Goal: Contribute content: Contribute content

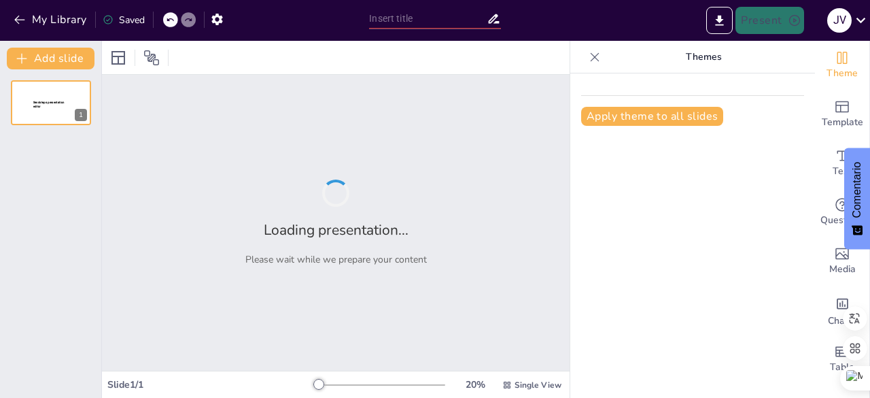
type input "New Sendsteps"
type input "Innovación Educativa en la Era Digital: Transformando el Aprendizaje Superior"
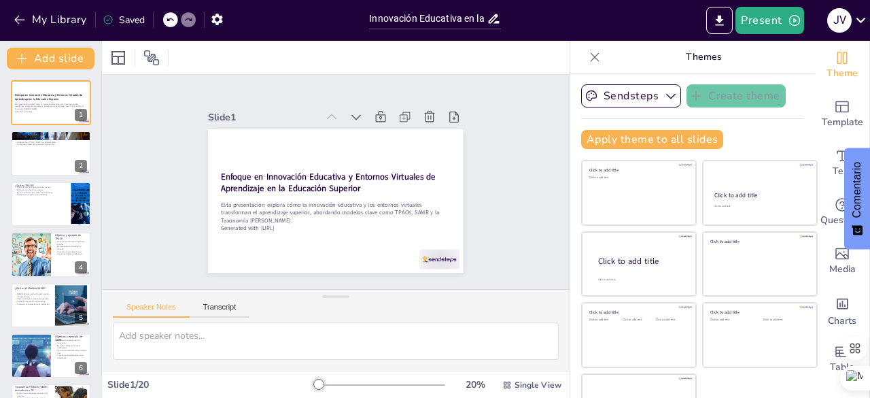
checkbox input "true"
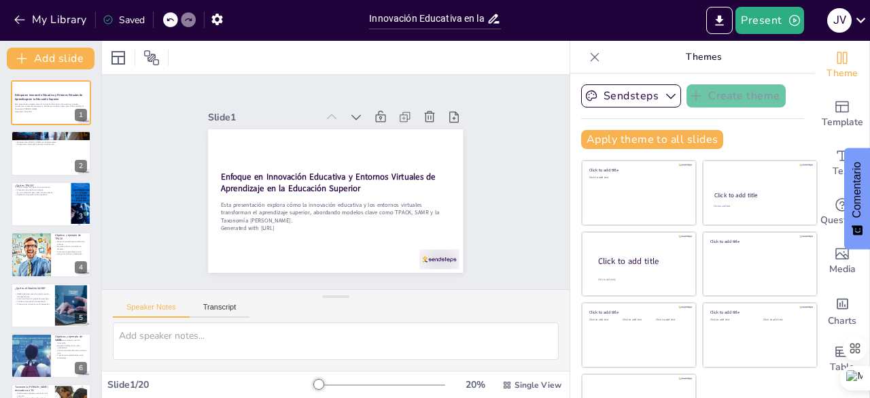
checkbox input "true"
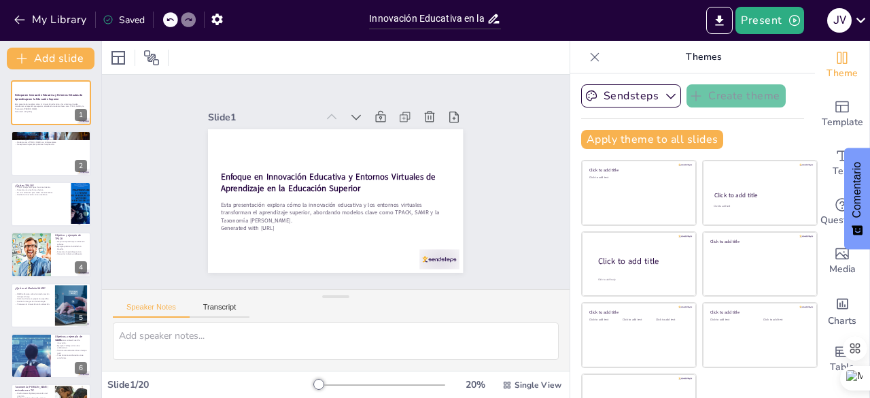
checkbox input "true"
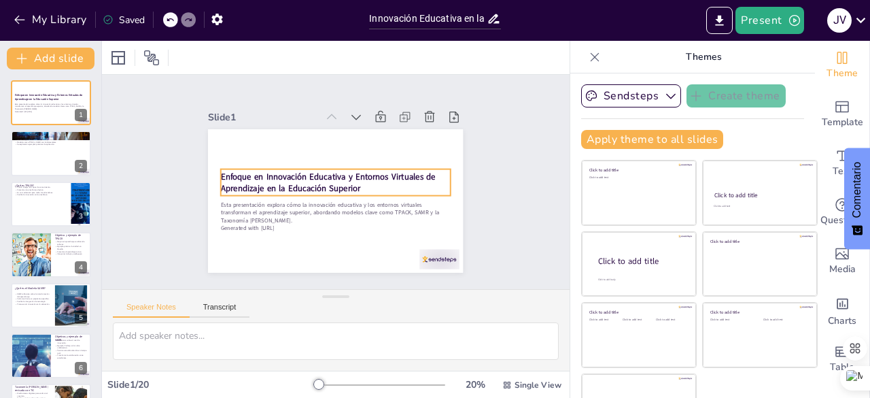
checkbox input "true"
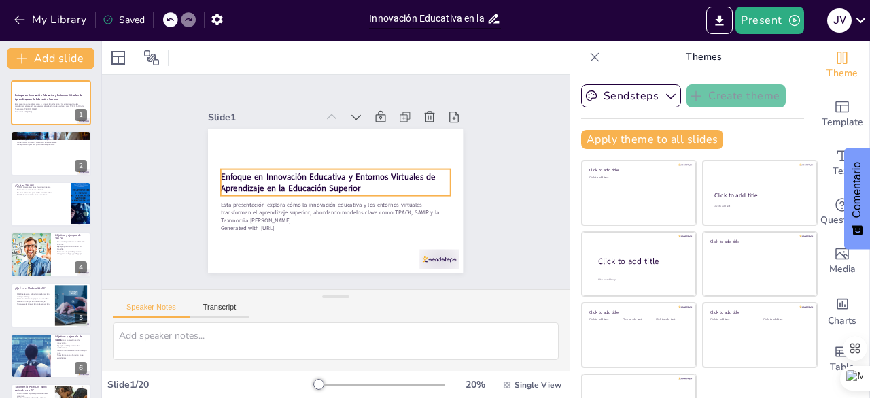
checkbox input "true"
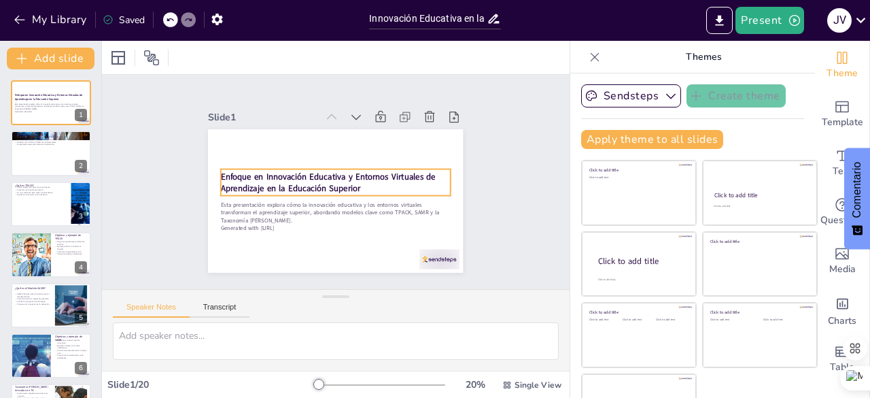
checkbox input "true"
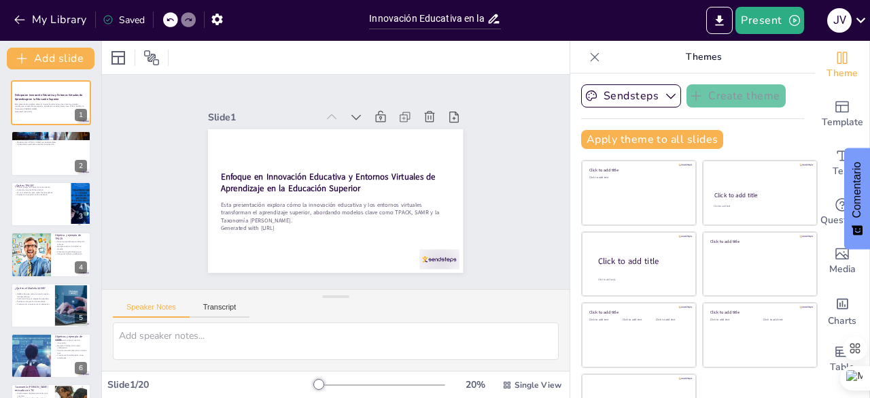
checkbox input "true"
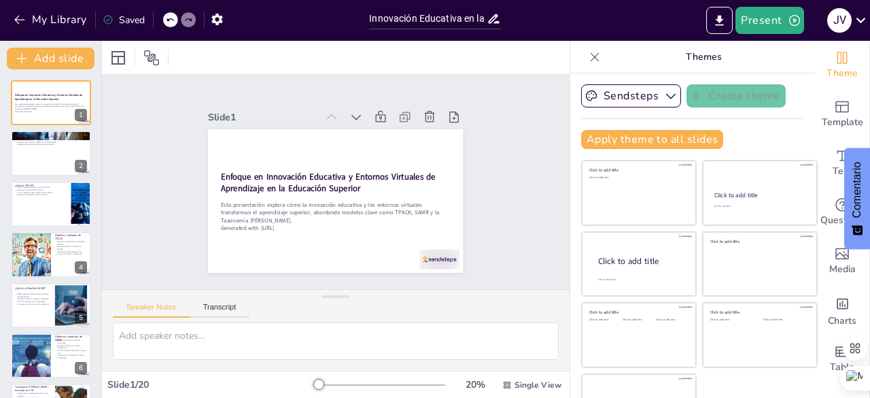
checkbox input "true"
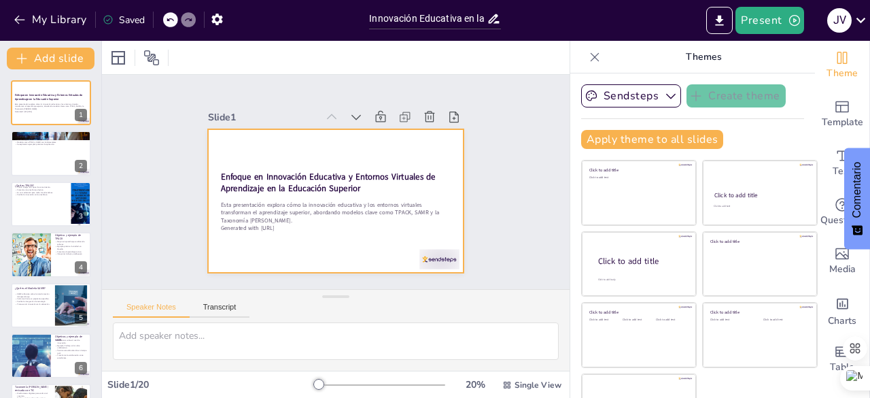
checkbox input "true"
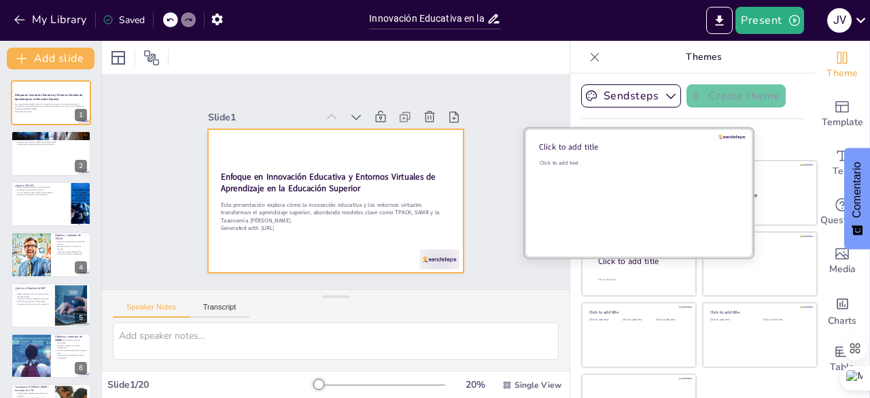
checkbox input "true"
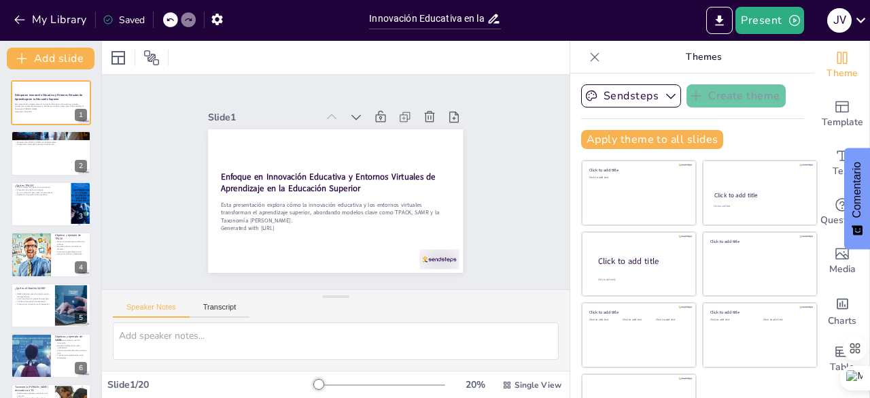
checkbox input "true"
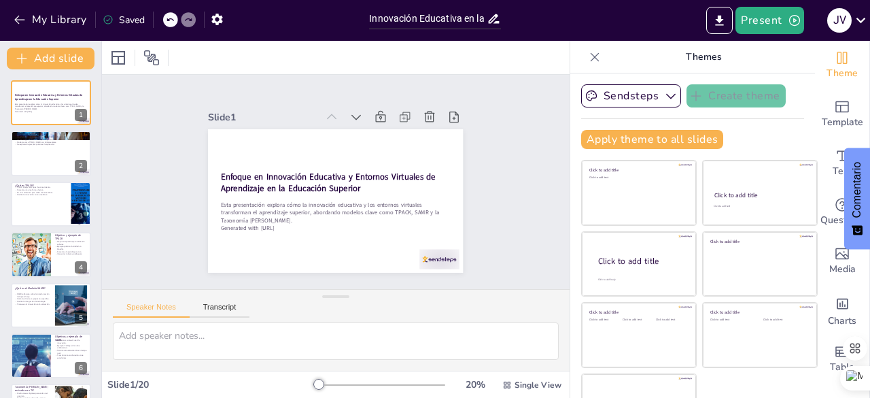
checkbox input "true"
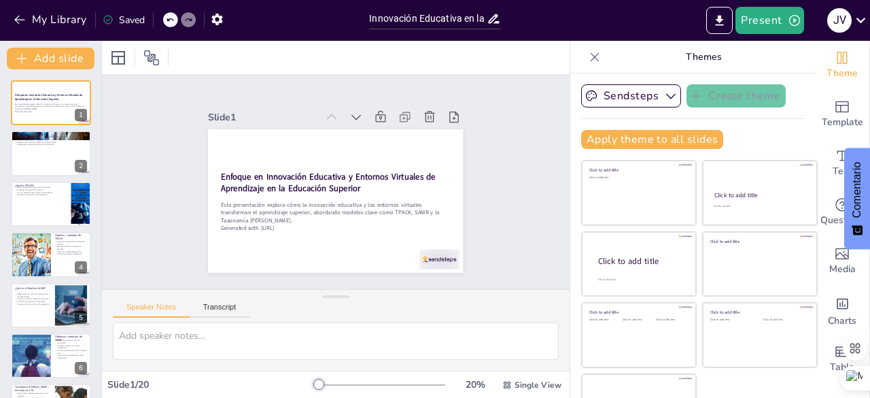
checkbox input "true"
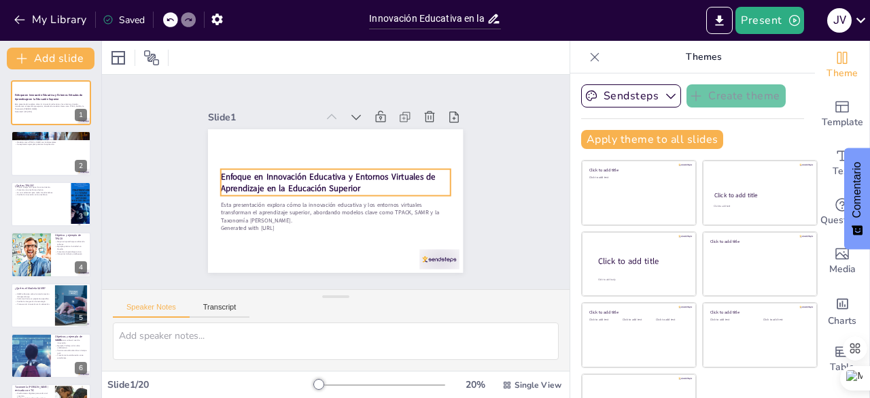
checkbox input "true"
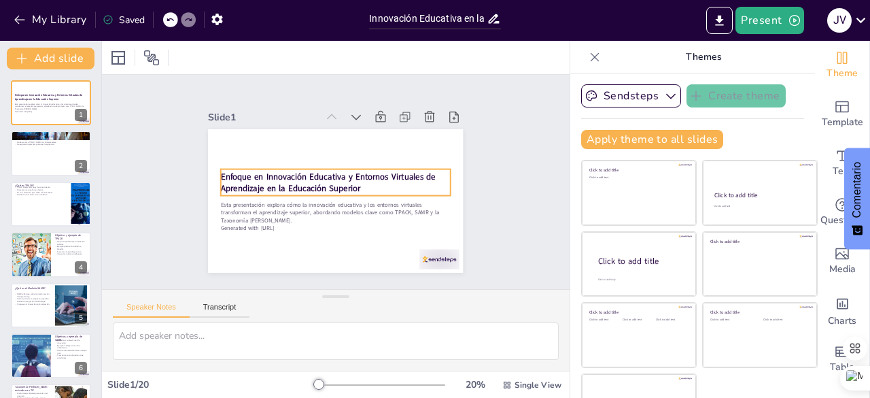
checkbox input "true"
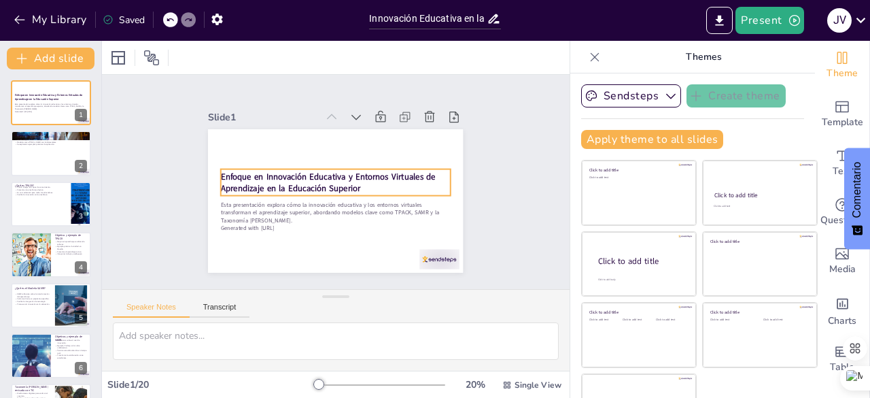
checkbox input "true"
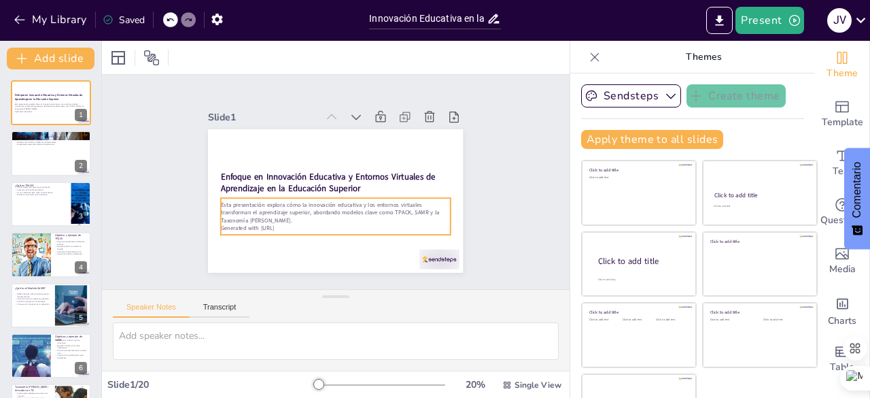
checkbox input "true"
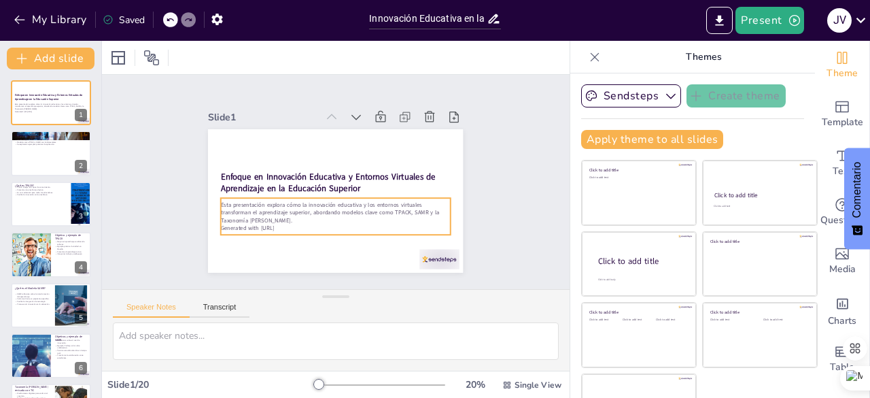
checkbox input "true"
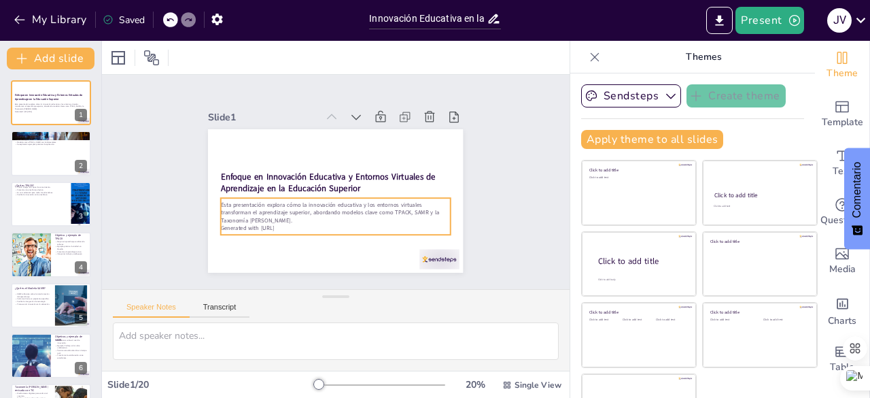
checkbox input "true"
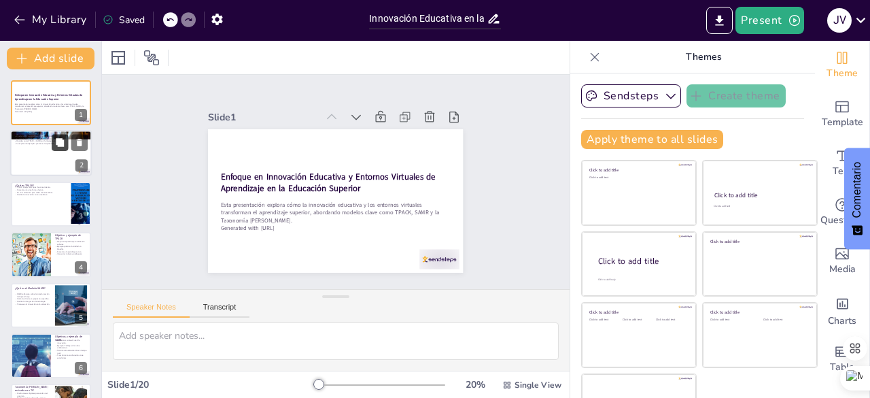
checkbox input "true"
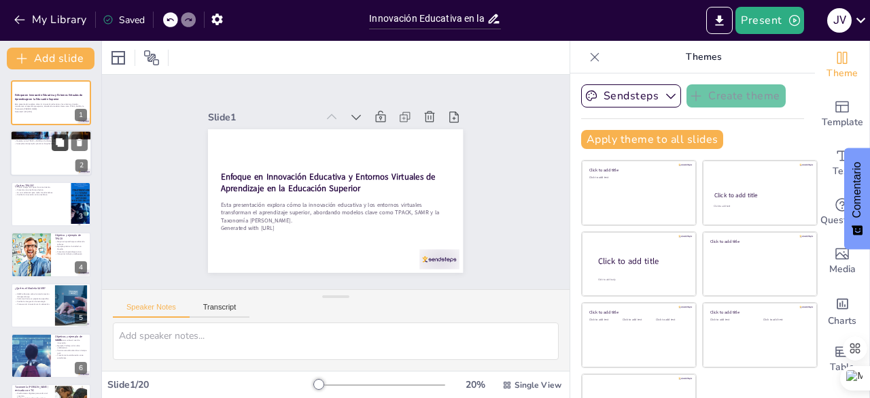
checkbox input "true"
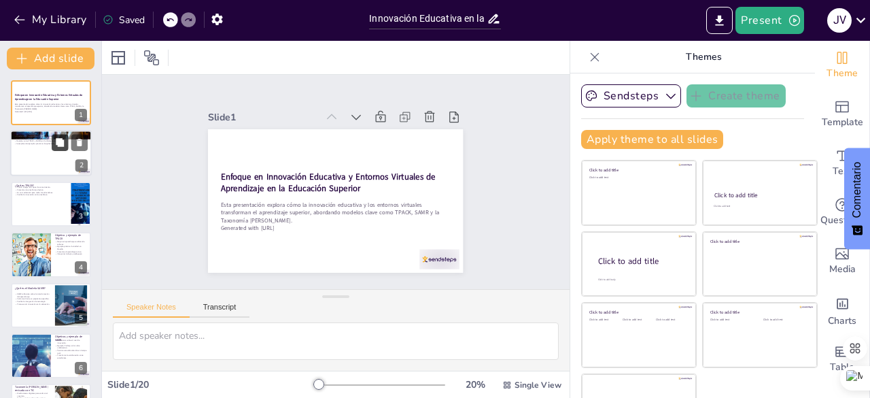
click at [58, 139] on icon at bounding box center [60, 143] width 8 height 8
type textarea "La innovación en la educación superior es vital para preparar a los estudiantes…"
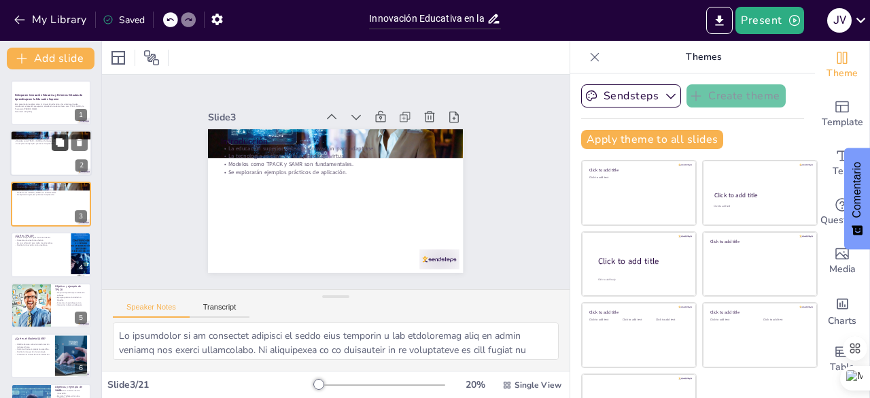
checkbox input "true"
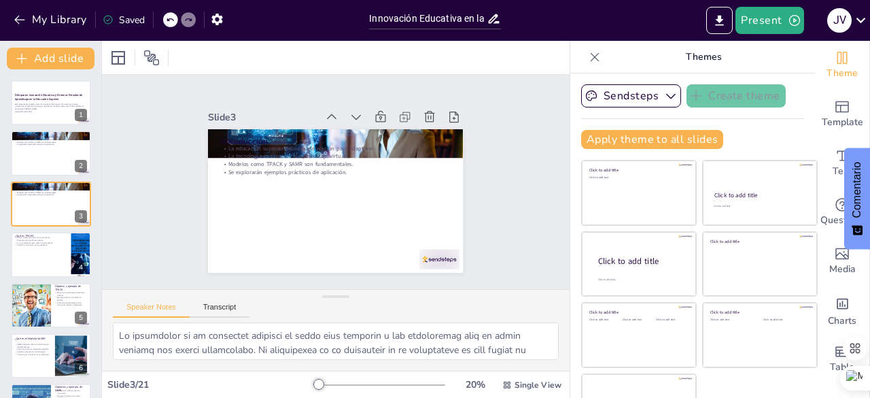
checkbox input "true"
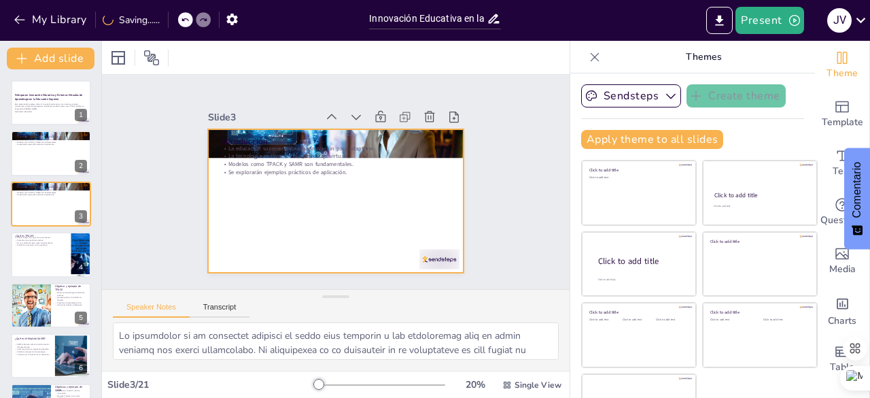
checkbox input "true"
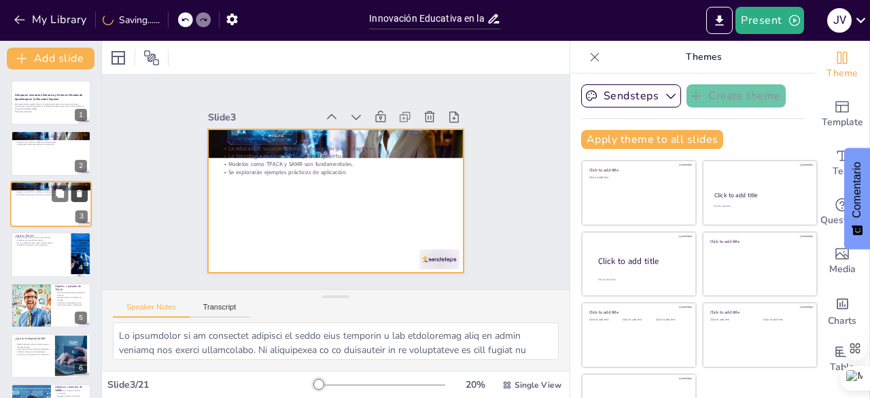
checkbox input "true"
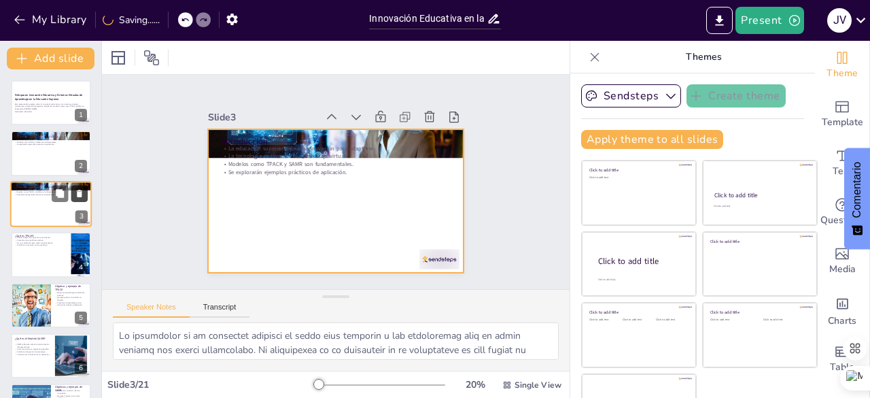
checkbox input "true"
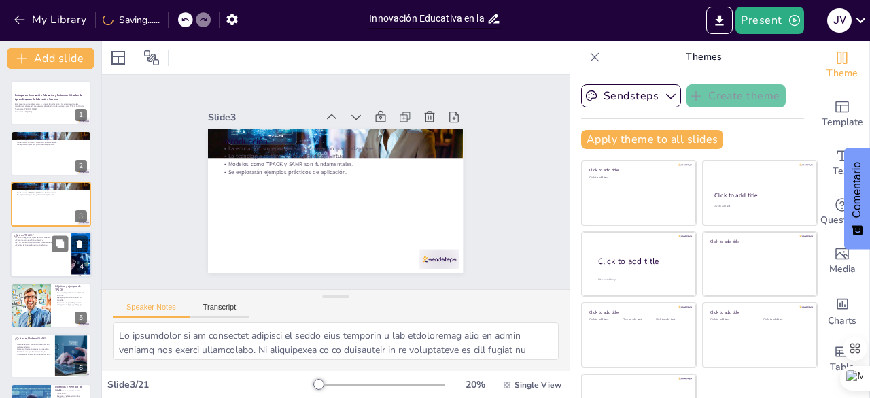
checkbox input "true"
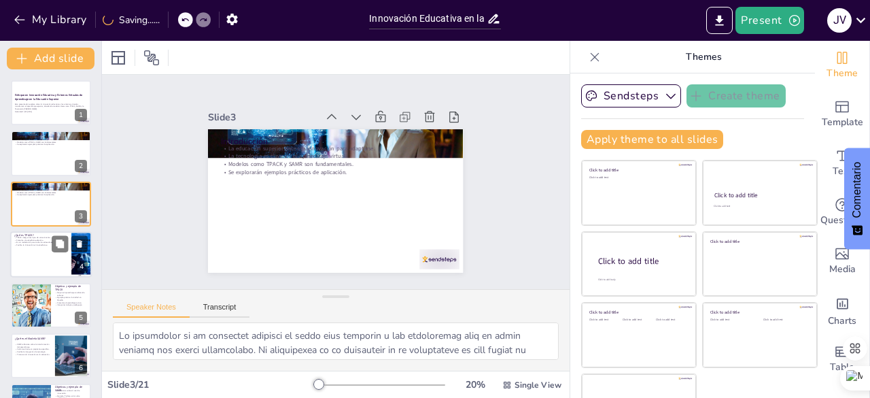
checkbox input "true"
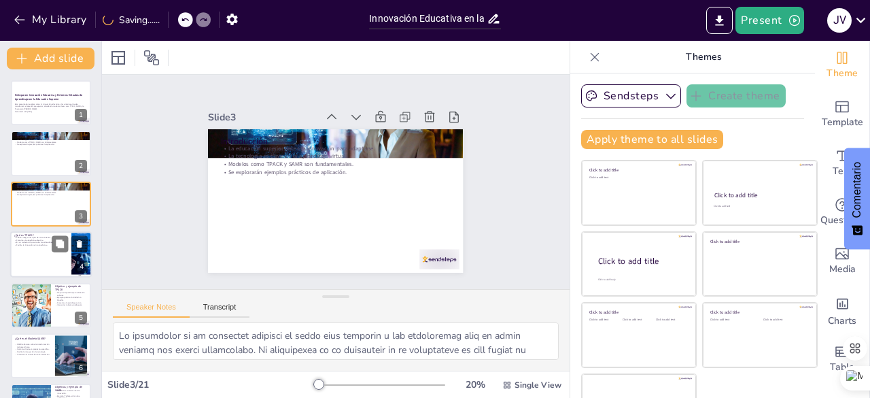
checkbox input "true"
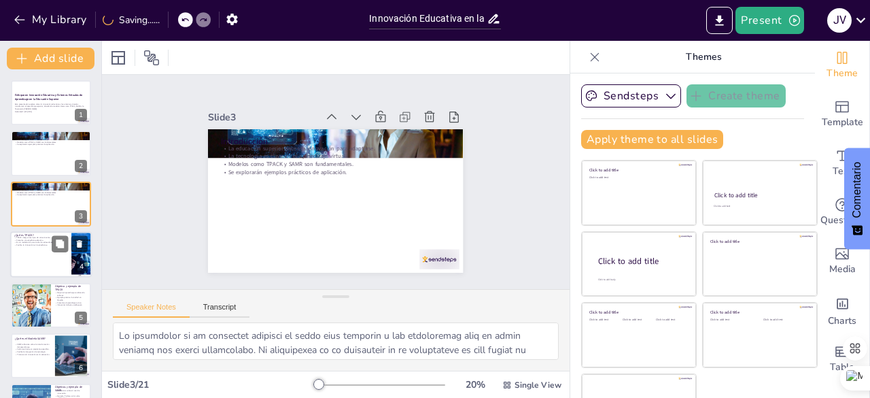
click at [48, 253] on div at bounding box center [51, 254] width 82 height 46
type textarea "La integración de conocimiento tecnológico, pedagógico y de contenido es fundam…"
checkbox input "true"
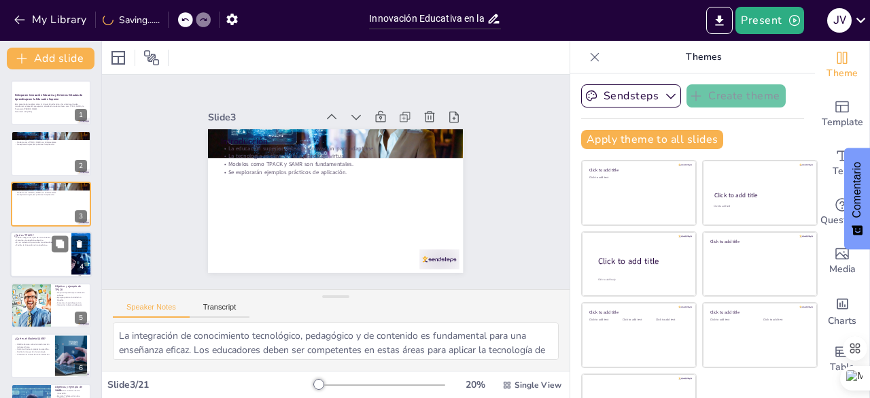
checkbox input "true"
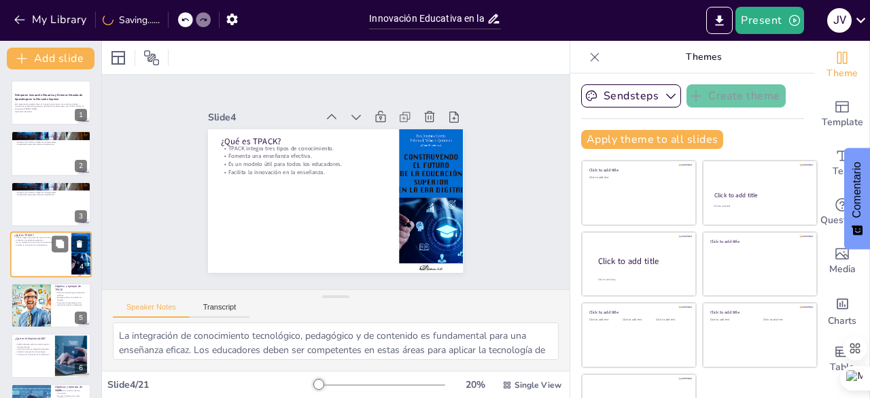
scroll to position [20, 0]
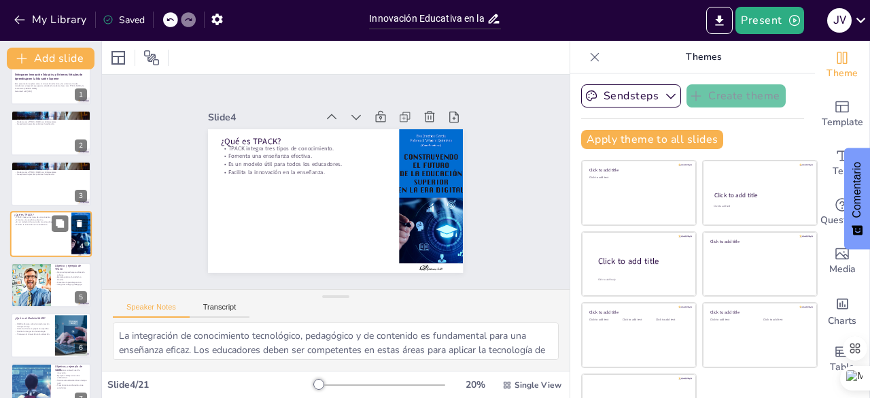
checkbox input "true"
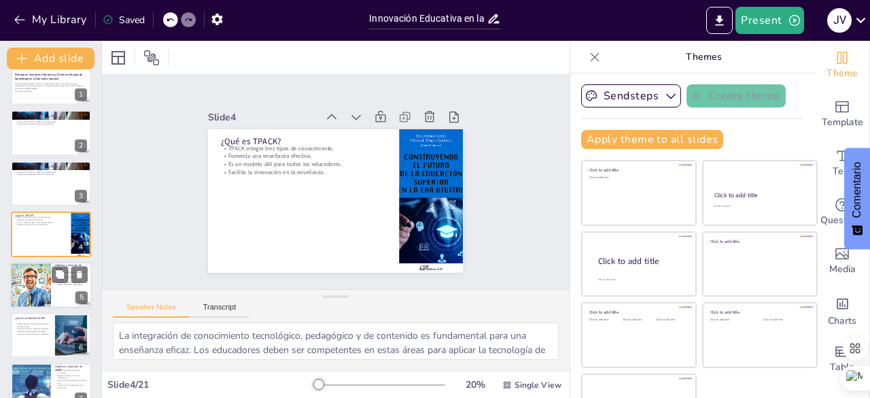
checkbox input "true"
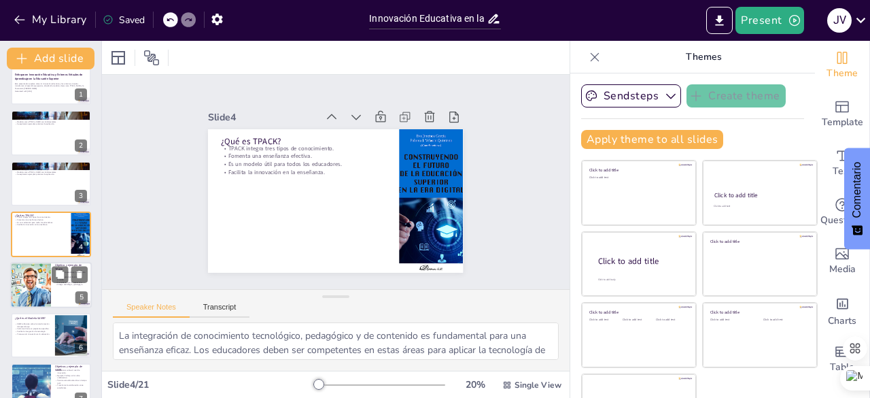
click at [31, 279] on div at bounding box center [30, 285] width 80 height 46
type textarea "La combinación de diferentes tipos de conocimiento es esencial para mejorar el …"
checkbox input "true"
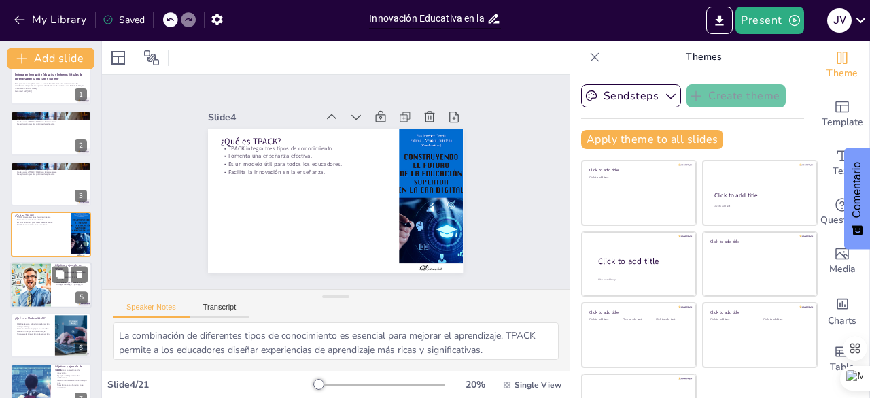
checkbox input "true"
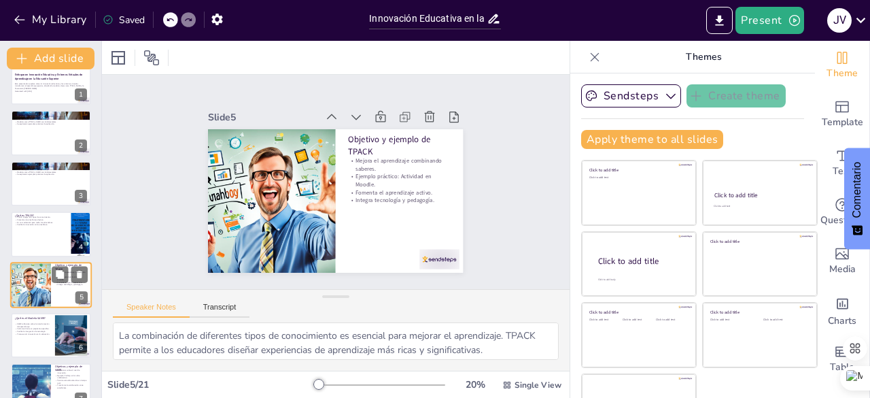
scroll to position [71, 0]
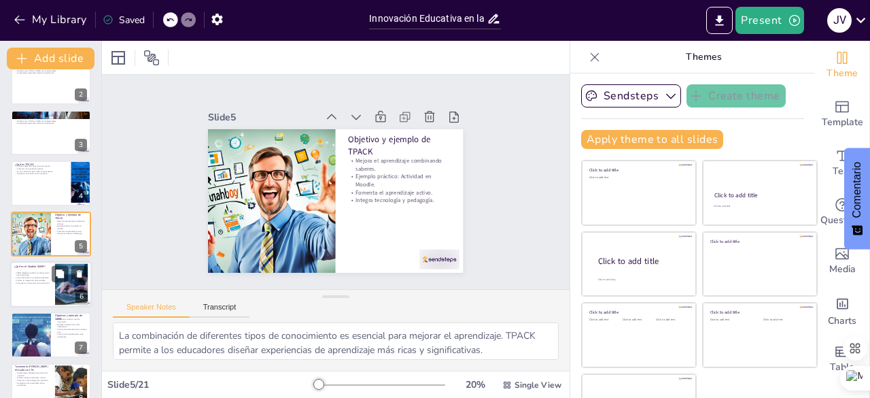
checkbox input "true"
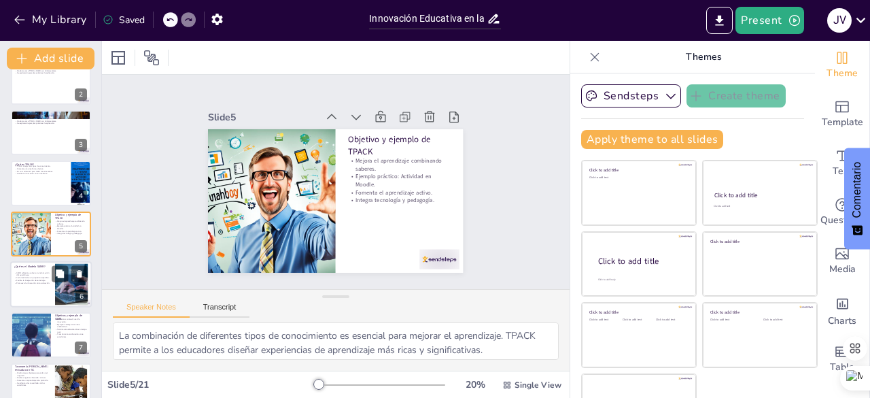
checkbox input "true"
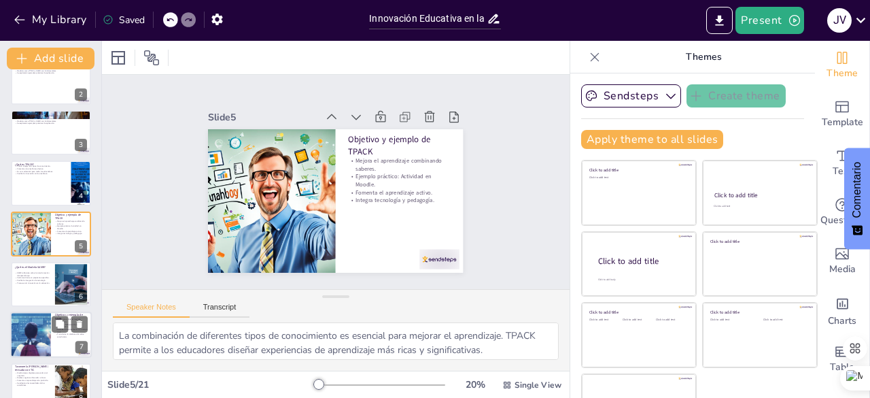
checkbox input "true"
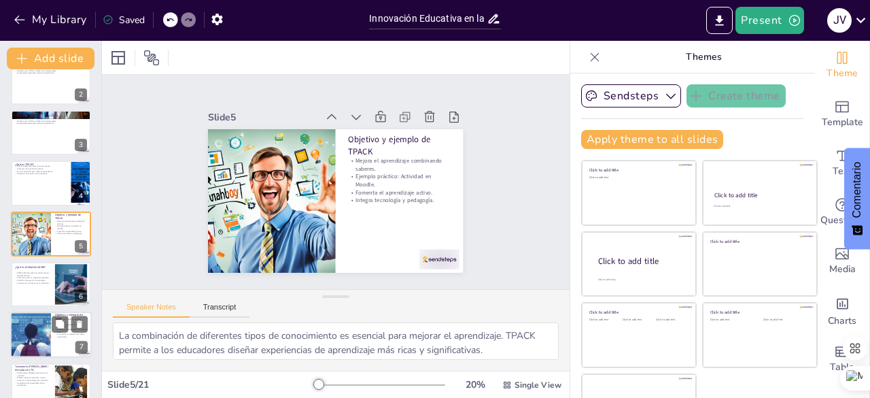
checkbox input "true"
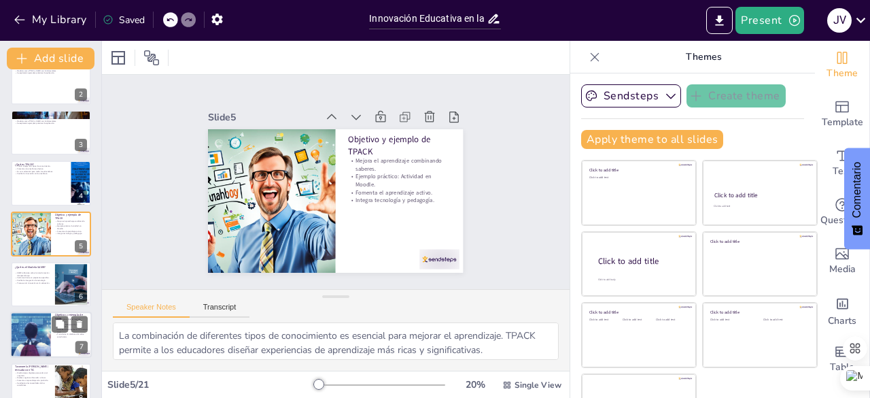
click at [39, 330] on div at bounding box center [30, 335] width 86 height 46
type textarea "La reflexión sobre el uso de la tecnología es fundamental para los educadores. …"
checkbox input "true"
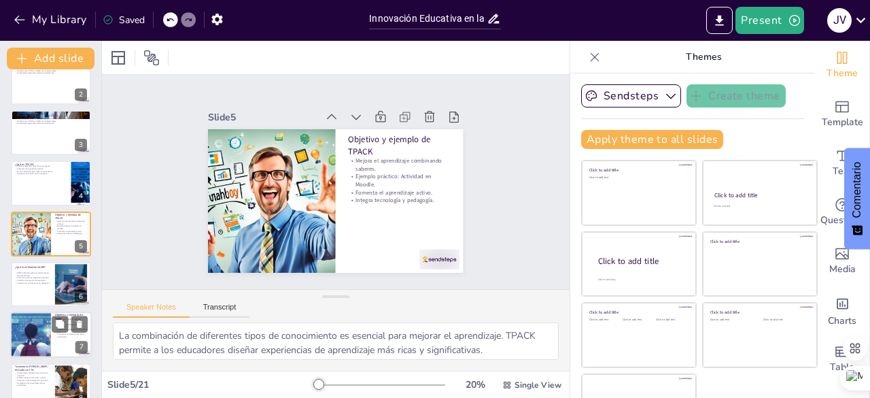
checkbox input "true"
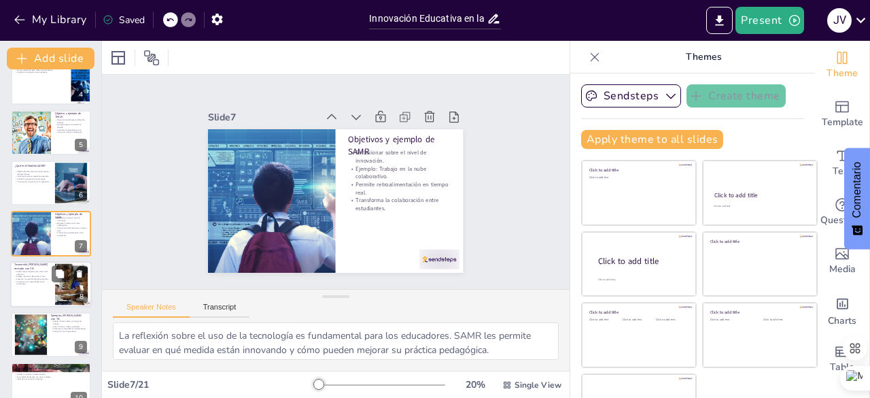
checkbox input "true"
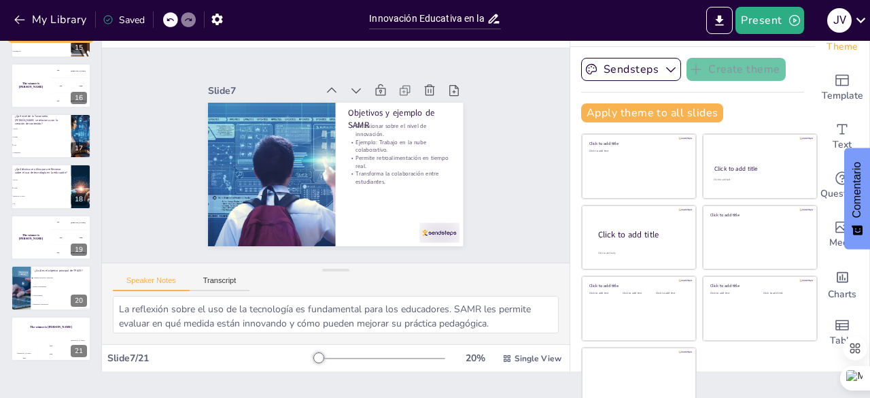
scroll to position [38, 0]
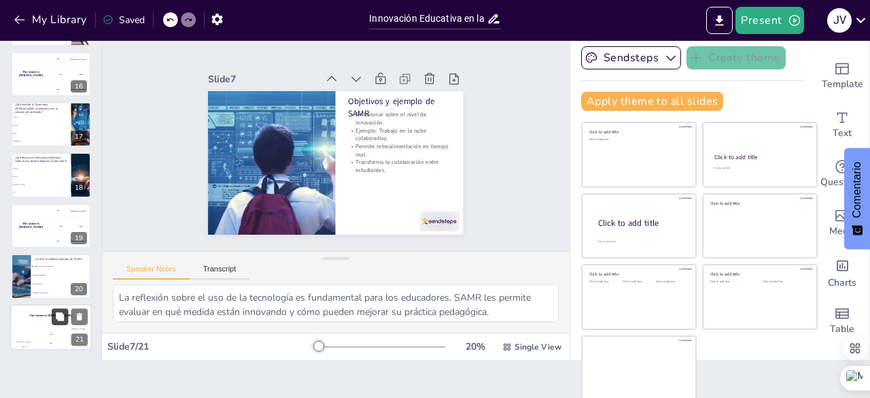
click at [65, 324] on button at bounding box center [60, 316] width 16 height 16
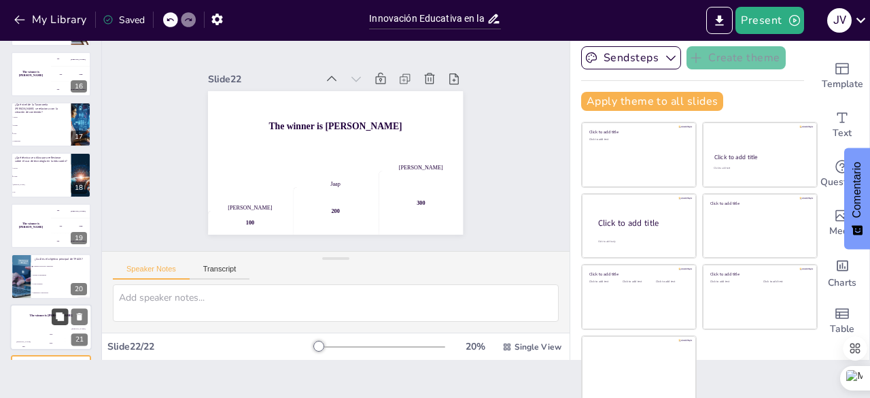
scroll to position [800, 0]
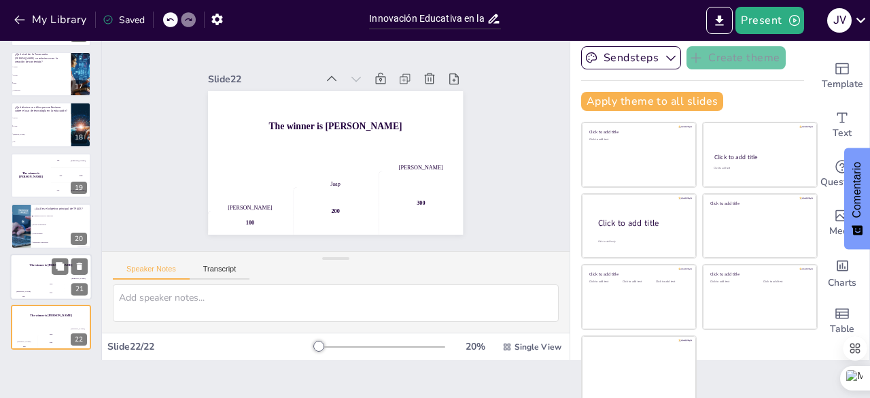
click at [31, 269] on div "The winner is Niels 🏆" at bounding box center [51, 265] width 82 height 23
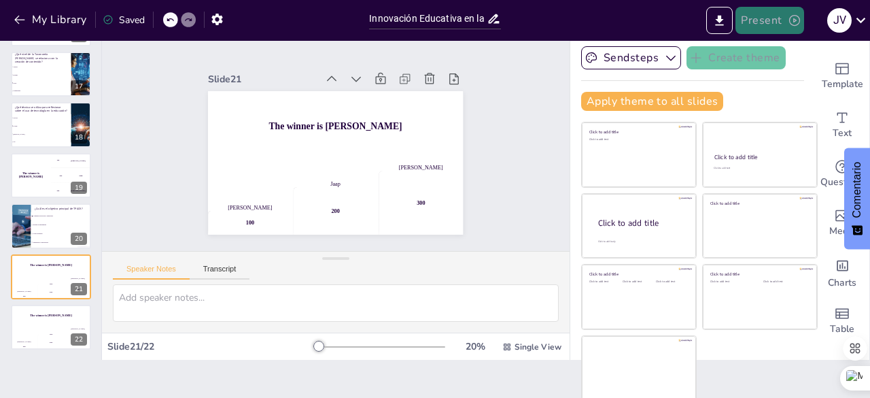
click at [767, 18] on button "Present" at bounding box center [770, 20] width 68 height 27
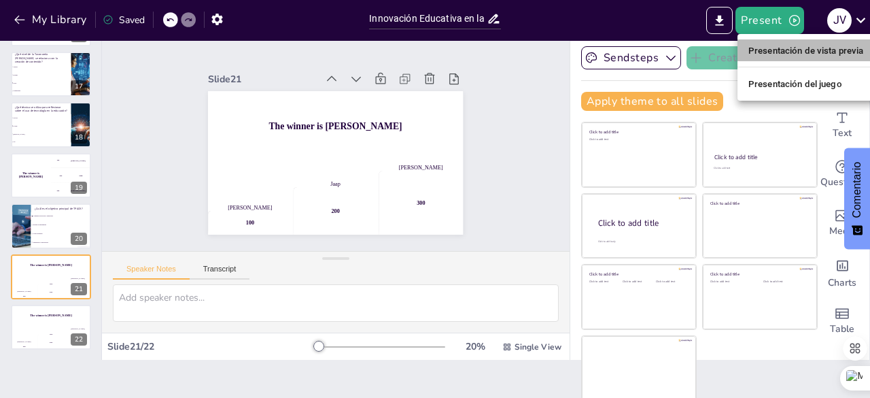
click at [766, 46] on font "Presentación de vista previa" at bounding box center [807, 51] width 116 height 10
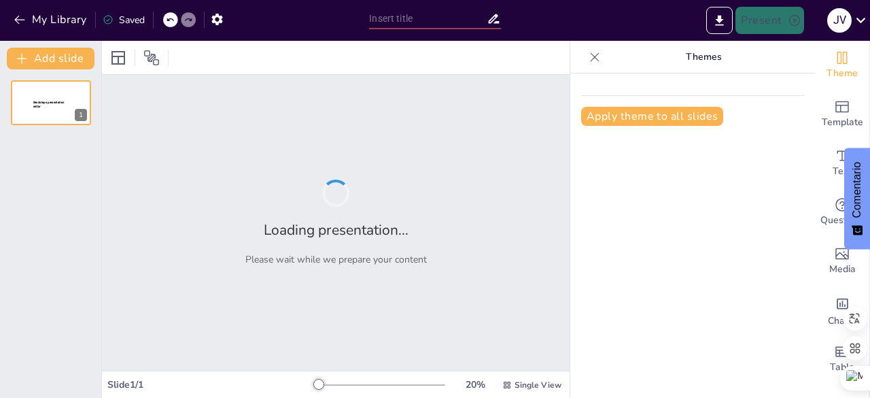
type input "Innovación Educativa en la Era Digital: Transformando el Aprendizaje Superior"
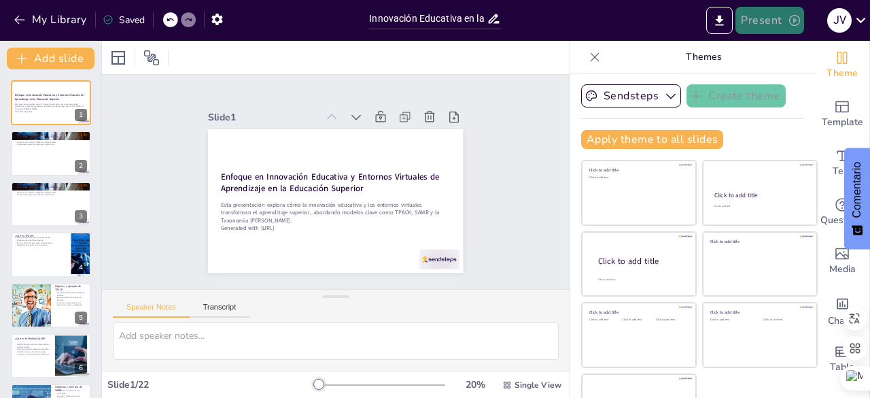
click at [781, 20] on button "Present" at bounding box center [770, 20] width 68 height 27
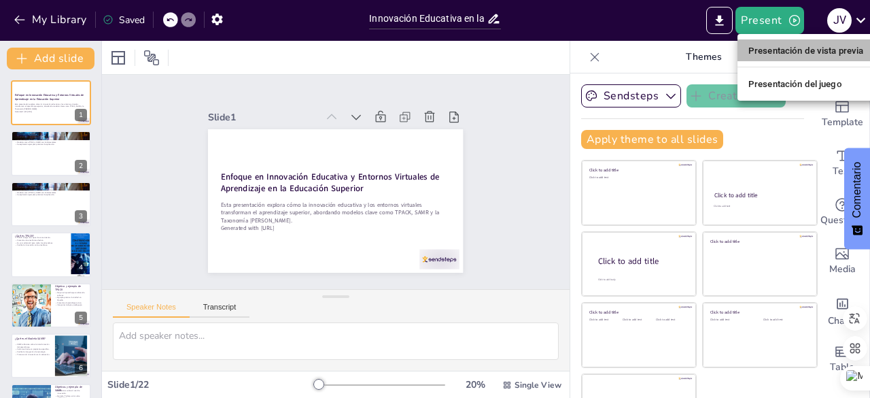
click at [789, 48] on font "Presentación de vista previa" at bounding box center [807, 51] width 116 height 10
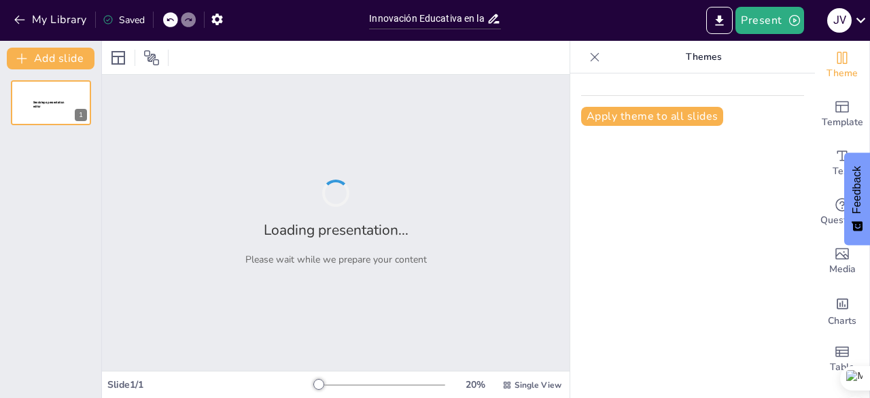
type input "Innovación Educativa en la Era Digital: Transformando el Aprendizaje Superior"
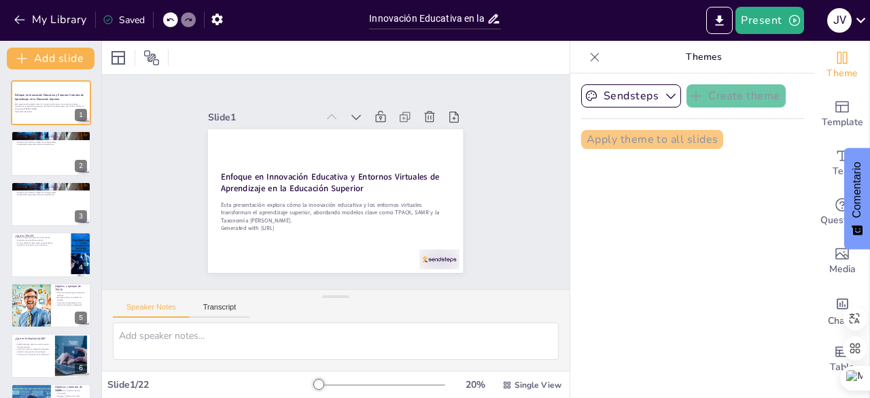
checkbox input "true"
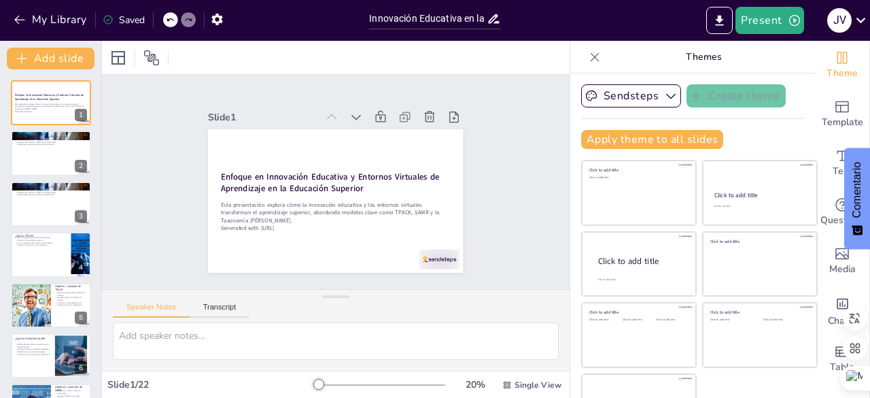
checkbox input "true"
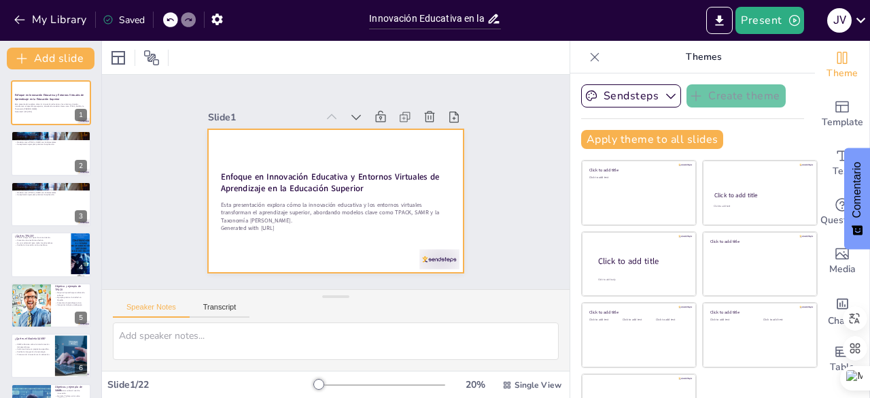
checkbox input "true"
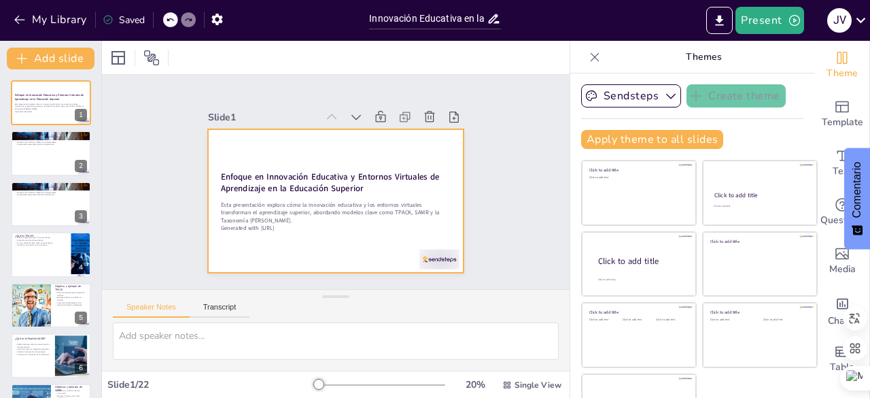
checkbox input "true"
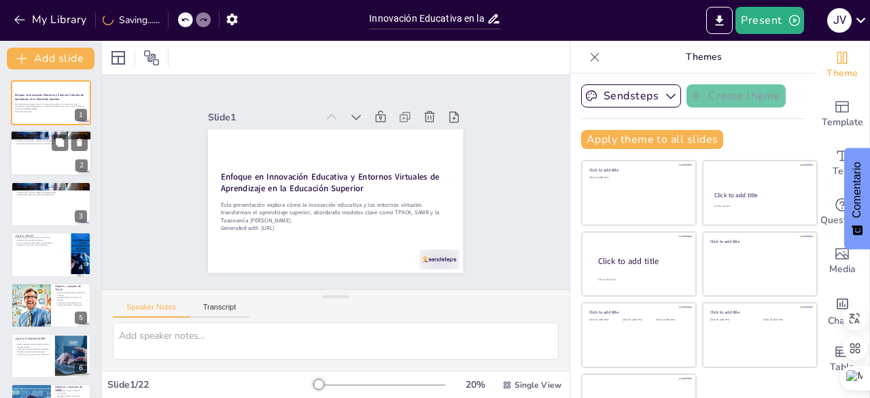
checkbox input "true"
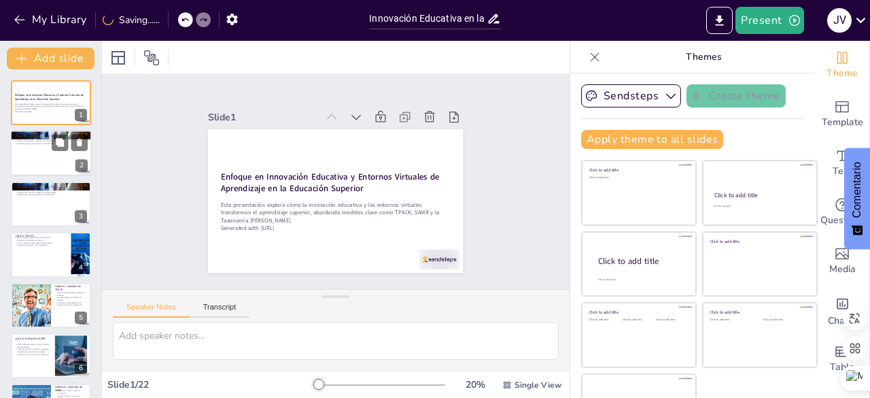
checkbox input "true"
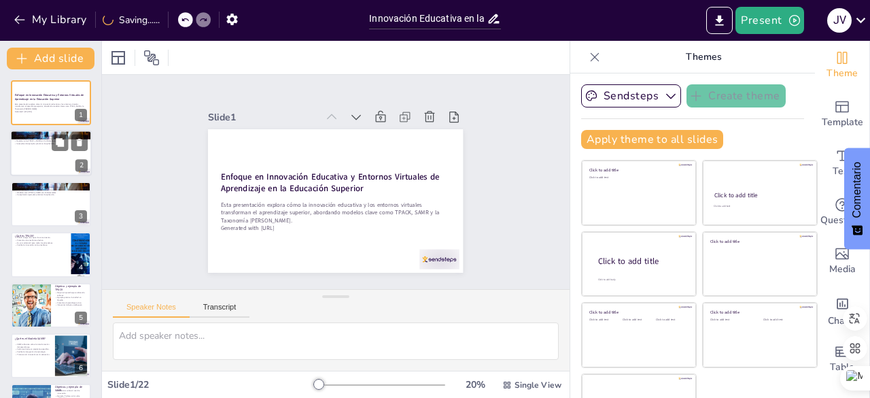
checkbox input "true"
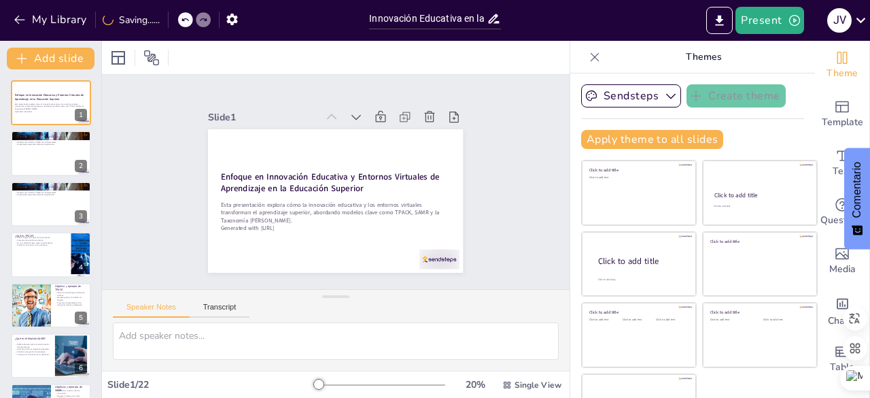
checkbox input "true"
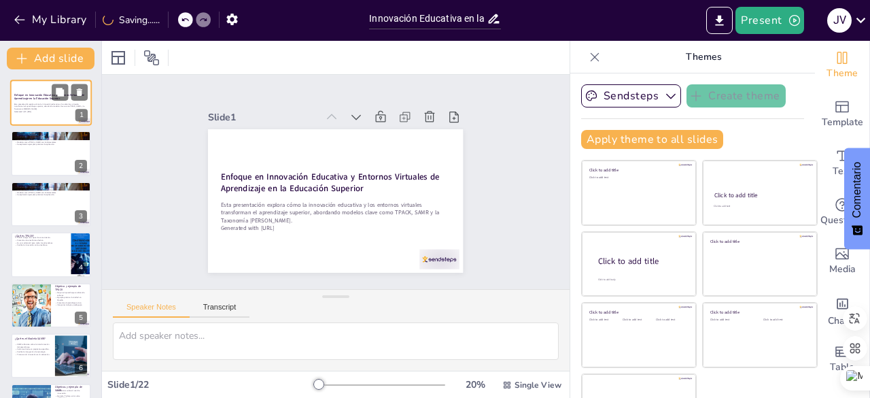
checkbox input "true"
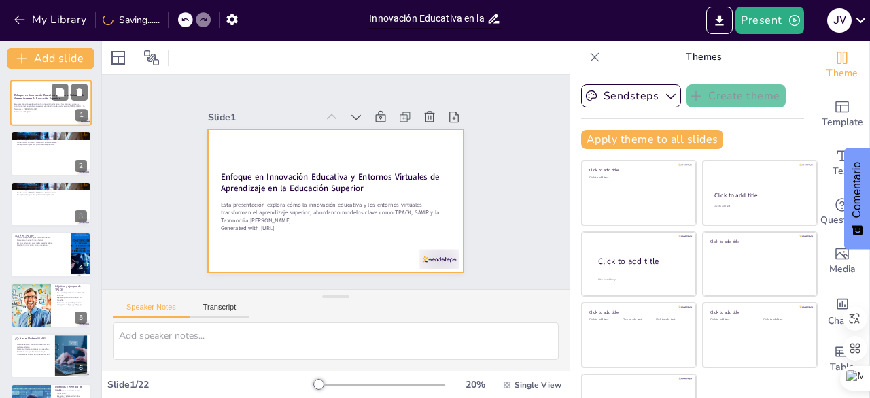
checkbox input "true"
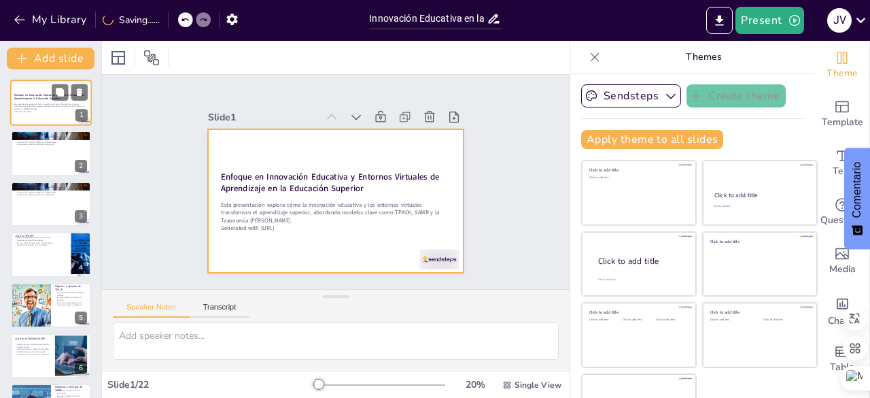
checkbox input "true"
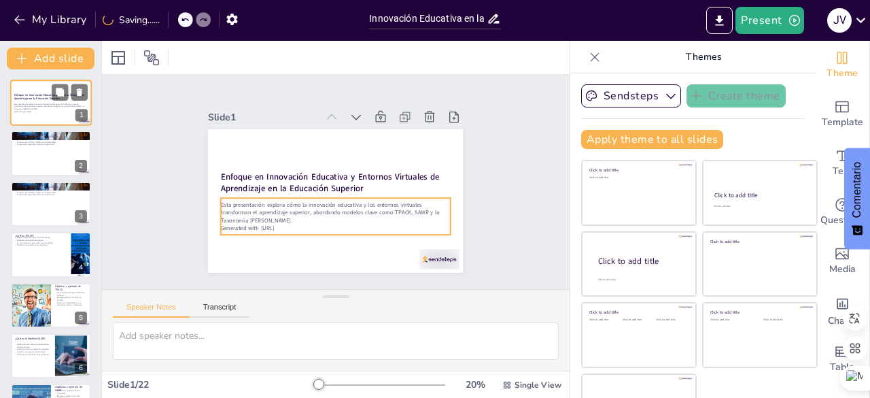
click at [50, 112] on p "Generated with Sendsteps.ai" at bounding box center [50, 111] width 73 height 3
checkbox input "true"
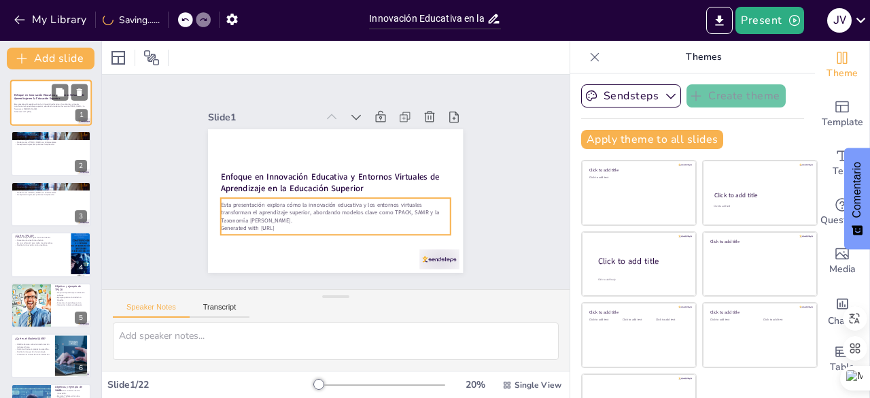
checkbox input "true"
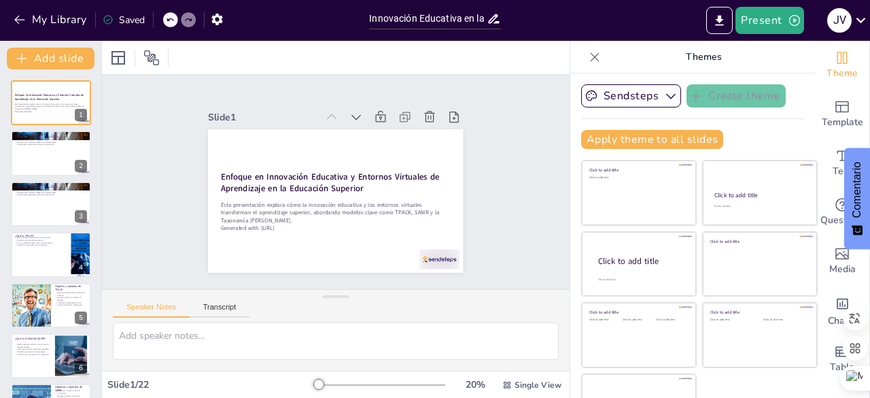
checkbox input "true"
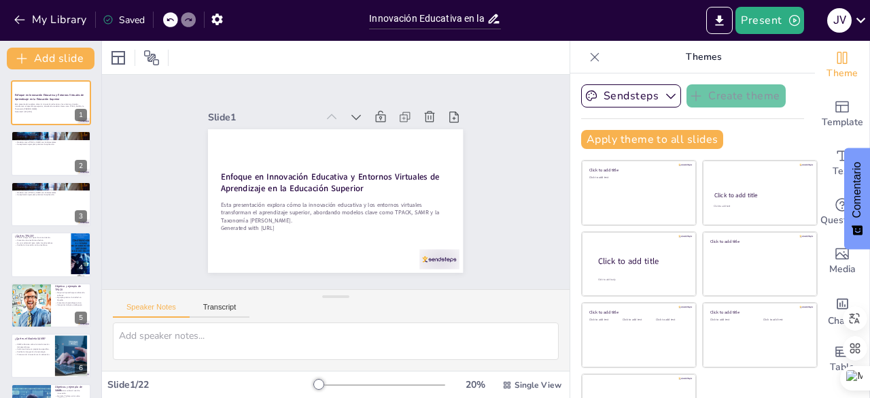
checkbox input "true"
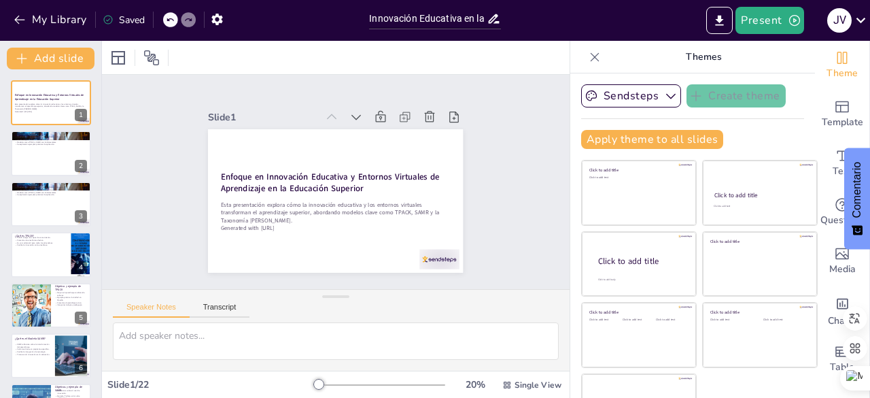
checkbox input "true"
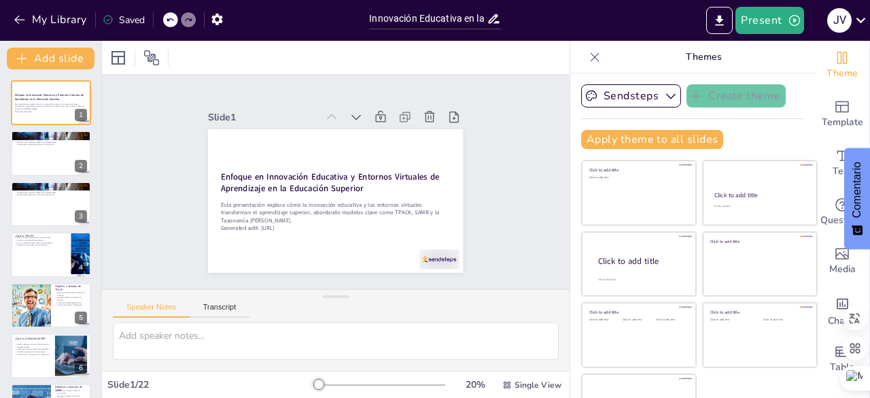
checkbox input "true"
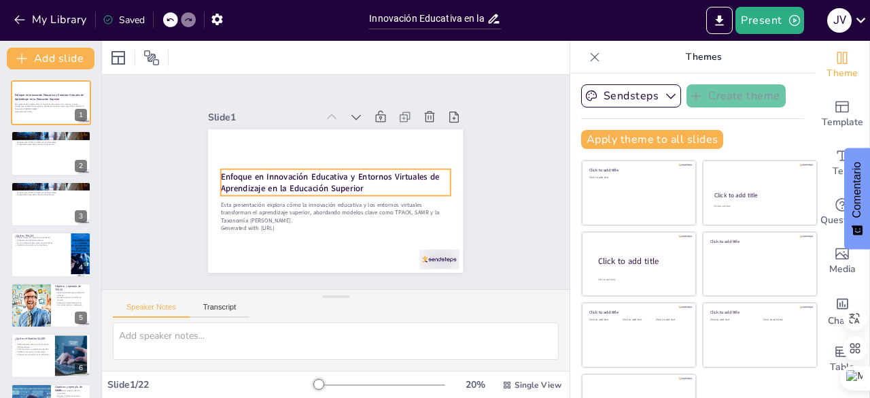
checkbox input "true"
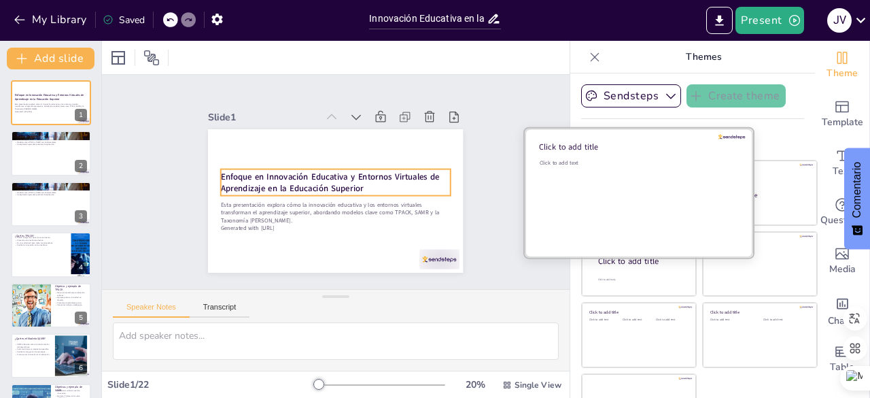
checkbox input "true"
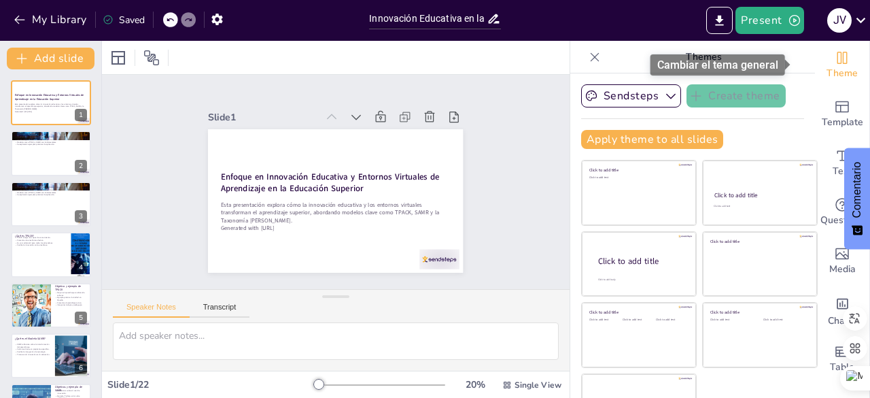
click at [834, 61] on icon "Change the overall theme" at bounding box center [842, 58] width 16 height 16
checkbox input "true"
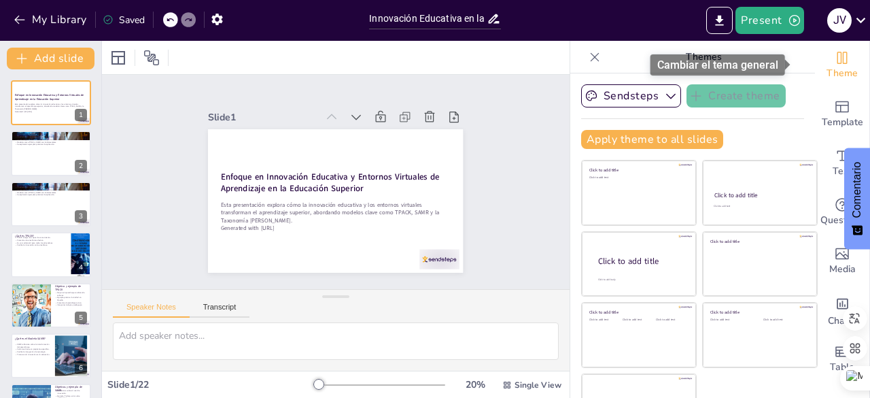
checkbox input "true"
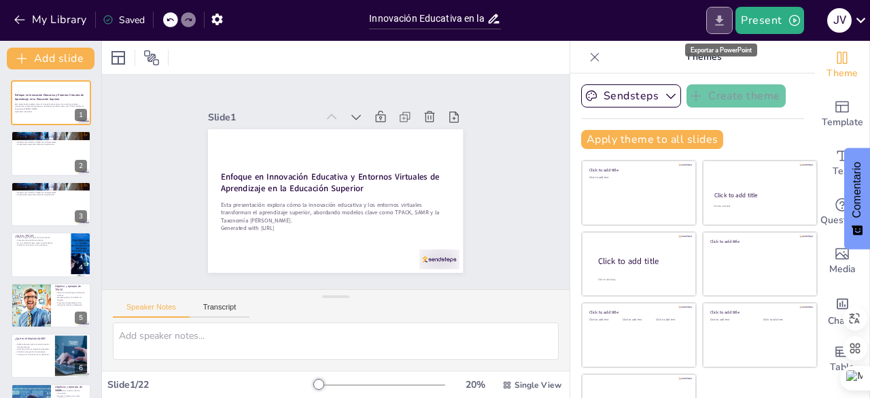
click at [722, 21] on icon "Export to PowerPoint" at bounding box center [720, 20] width 8 height 10
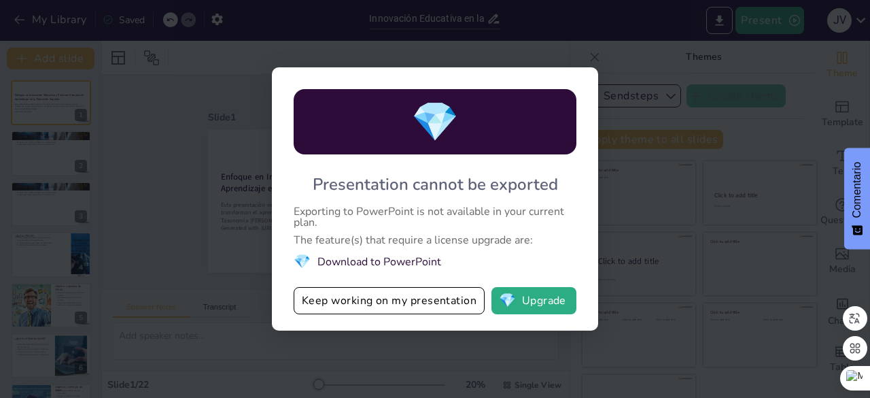
click at [246, 41] on div "💎 Presentation cannot be exported Exporting to PowerPoint is not available in y…" at bounding box center [435, 199] width 870 height 398
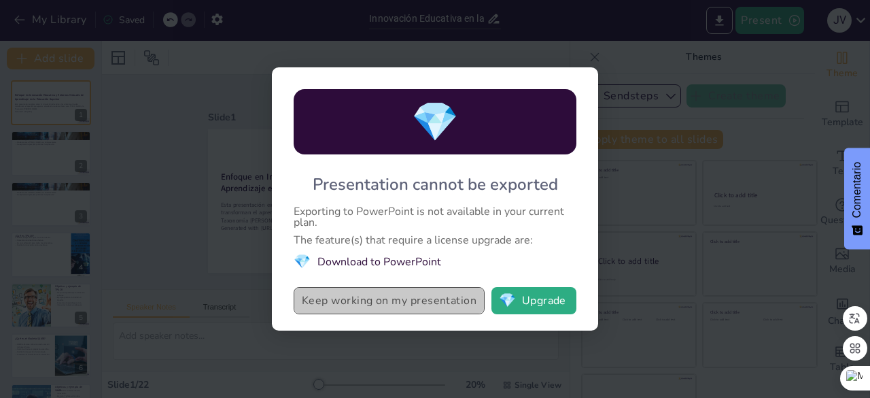
click at [380, 303] on button "Keep working on my presentation" at bounding box center [389, 300] width 191 height 27
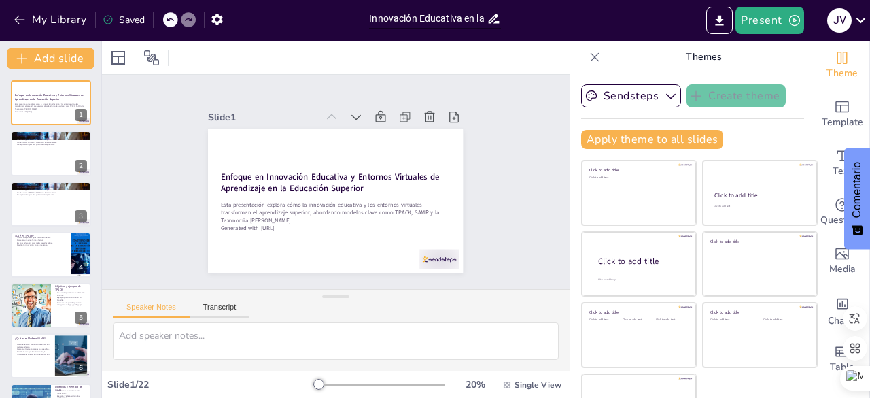
checkbox input "true"
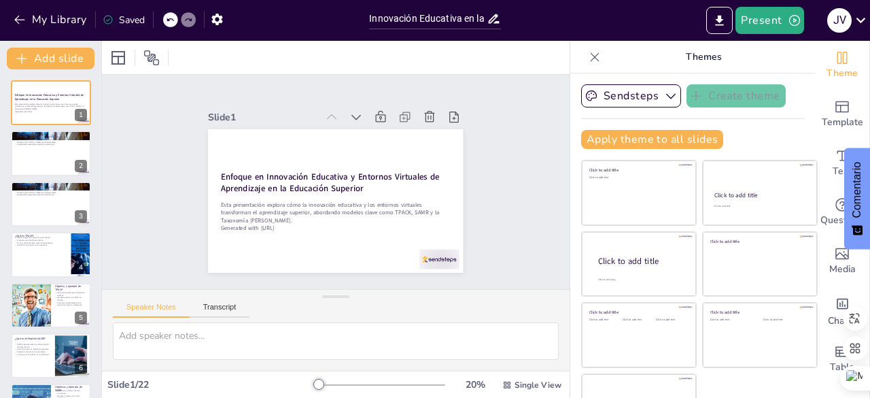
checkbox input "true"
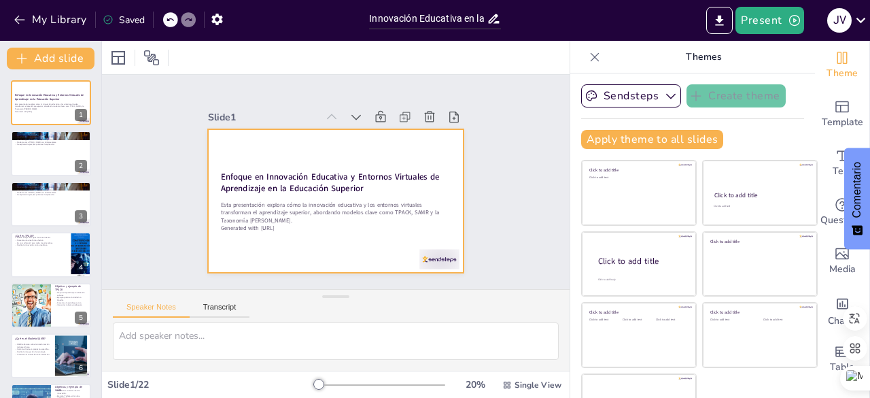
checkbox input "true"
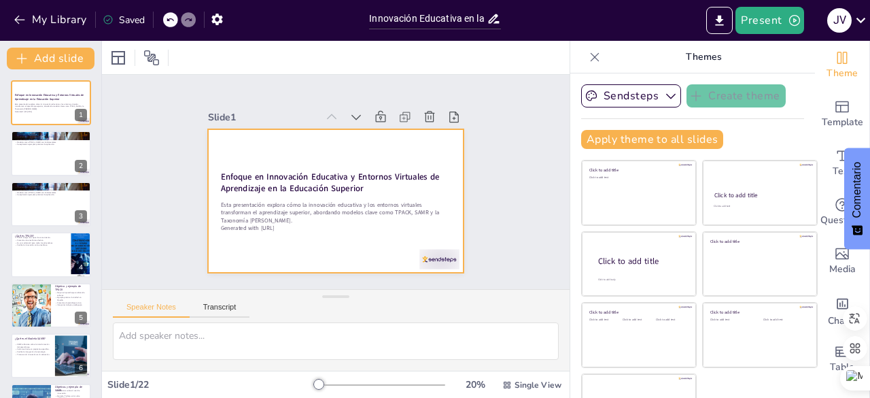
checkbox input "true"
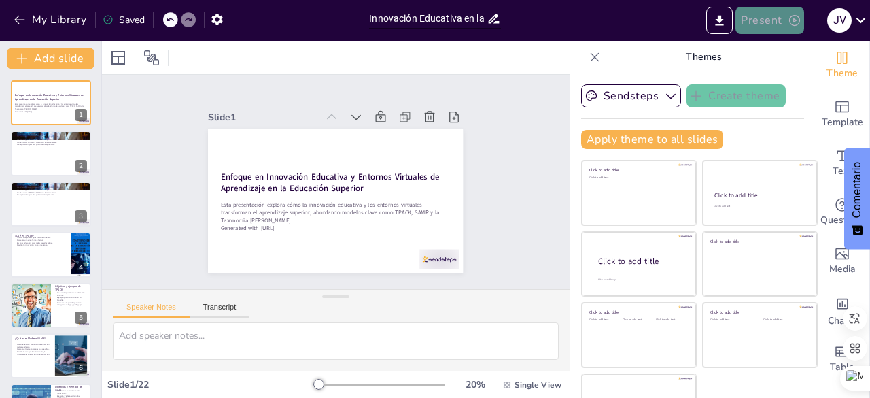
click at [788, 18] on icon "button" at bounding box center [795, 21] width 14 height 14
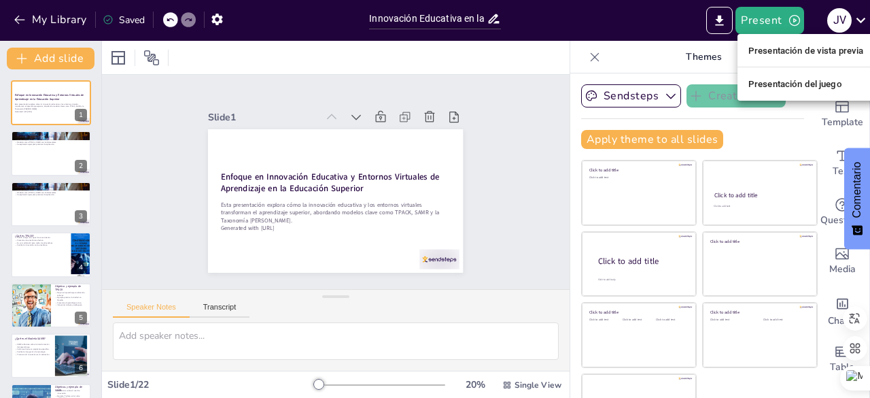
click at [783, 52] on font "Presentación de vista previa" at bounding box center [807, 51] width 116 height 10
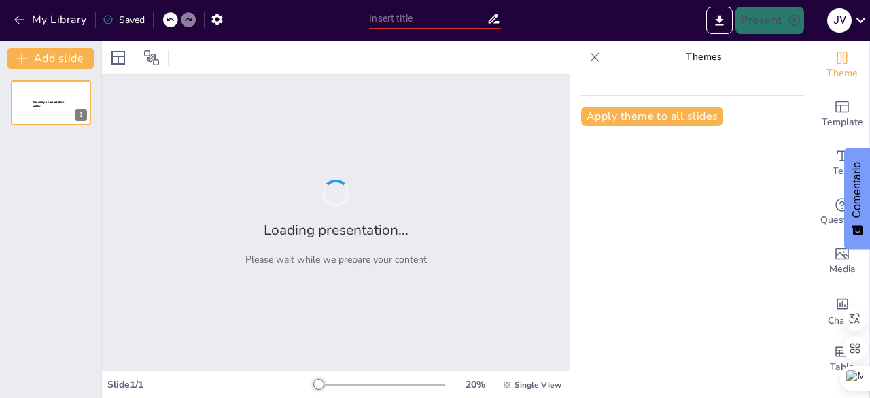
type input "Innovación Educativa en la Era Digital: Transformando el Aprendizaje Superior"
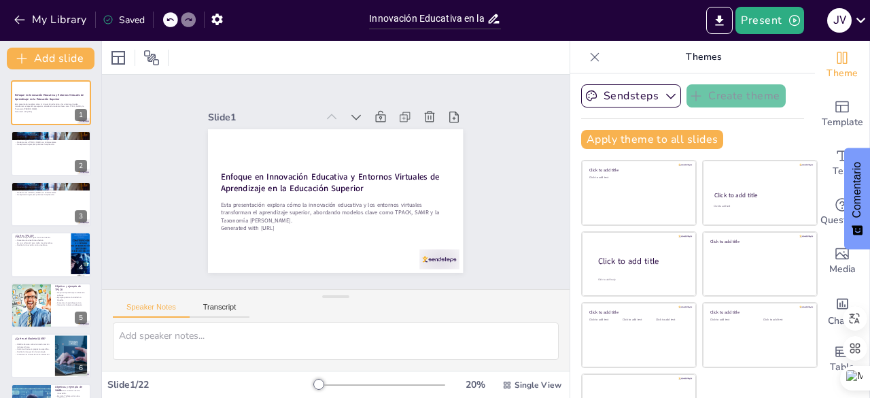
checkbox input "true"
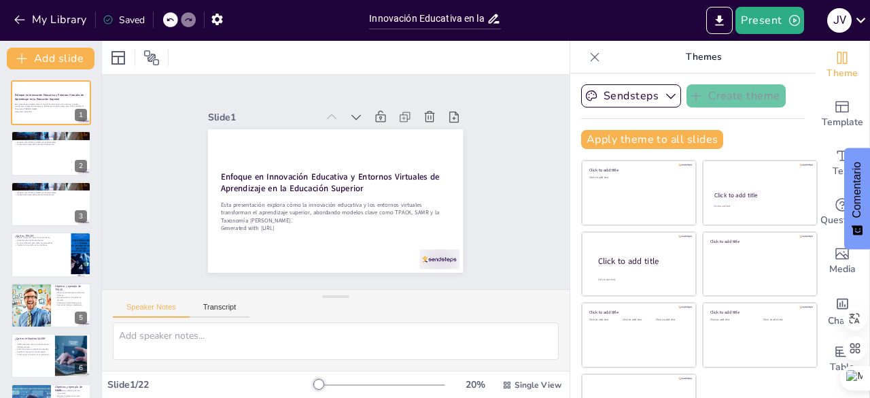
checkbox input "true"
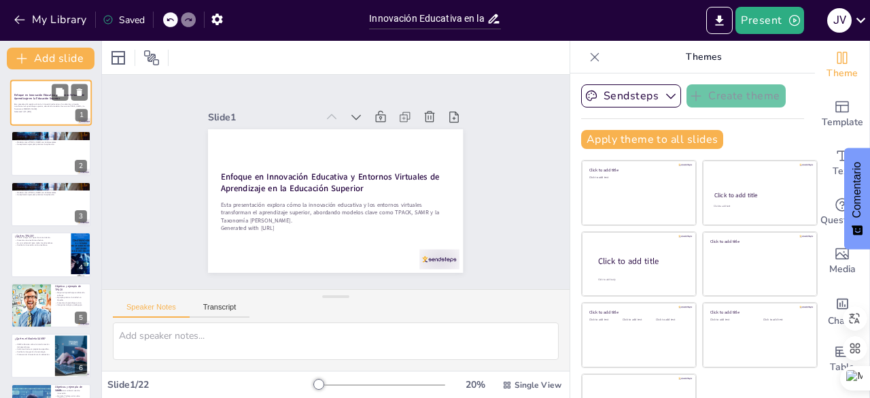
checkbox input "true"
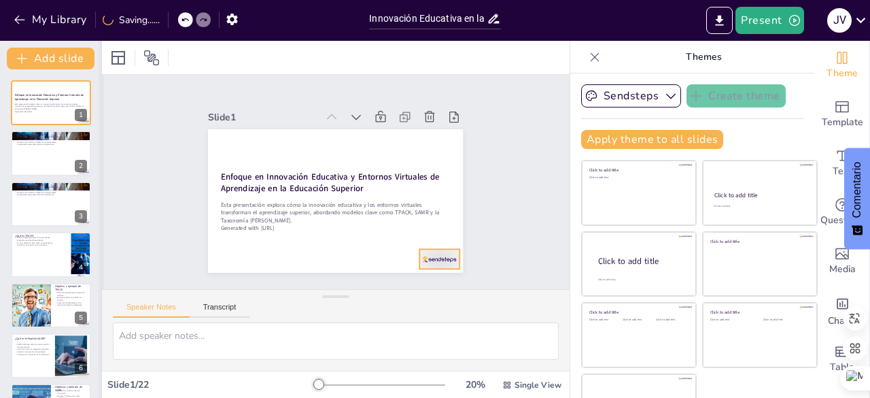
checkbox input "true"
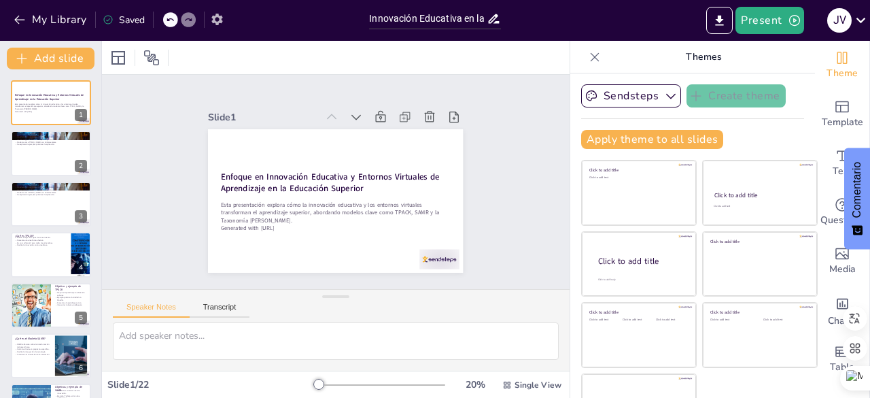
click at [222, 22] on icon "button" at bounding box center [216, 20] width 11 height 12
click at [218, 18] on icon "button" at bounding box center [217, 19] width 14 height 14
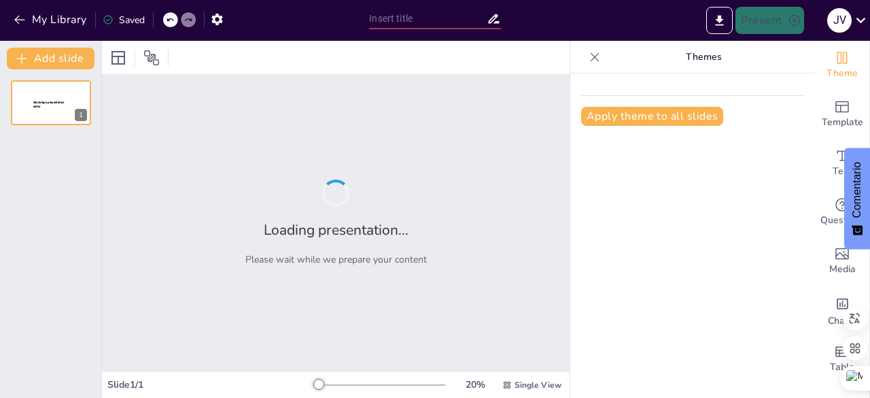
type input "Innovación Educativa en la Era Digital: Transformando el Aprendizaje Superior"
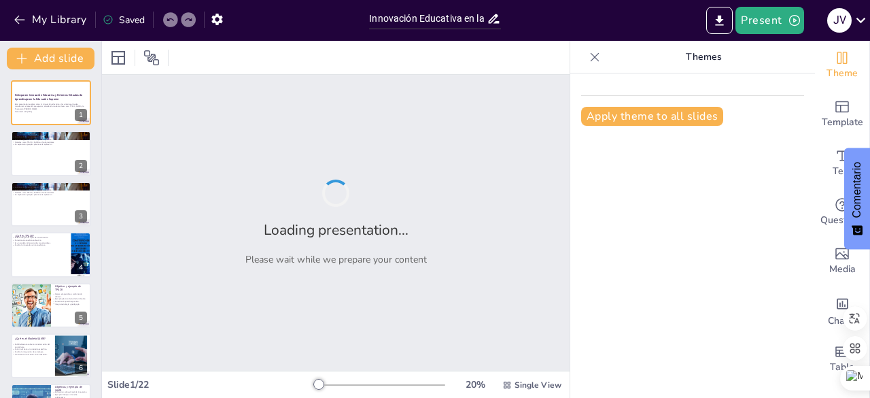
checkbox input "true"
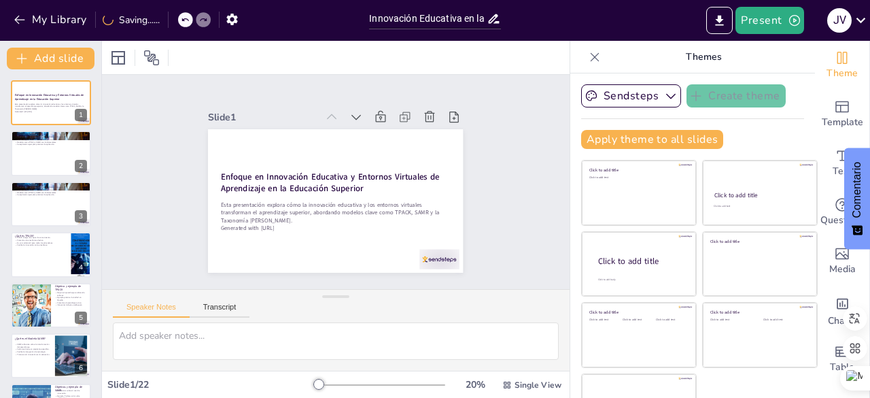
checkbox input "true"
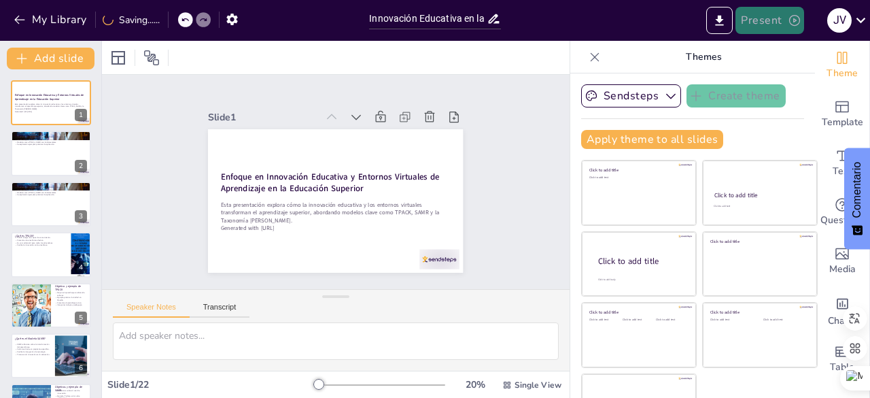
click at [796, 20] on icon "button" at bounding box center [795, 21] width 14 height 14
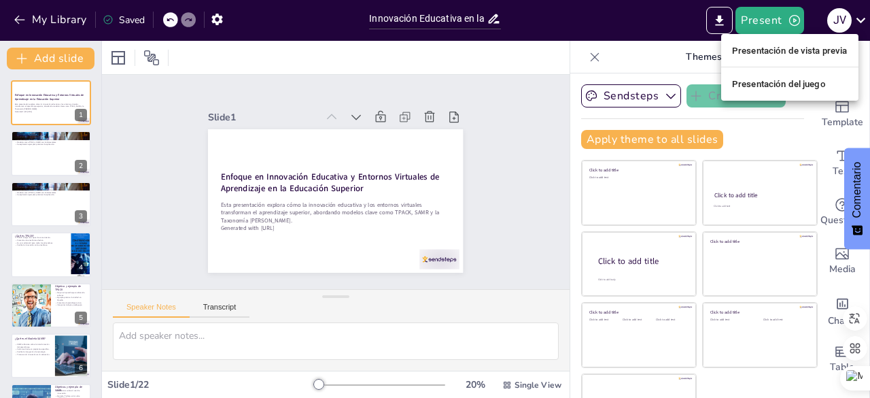
click at [45, 99] on div at bounding box center [435, 199] width 870 height 398
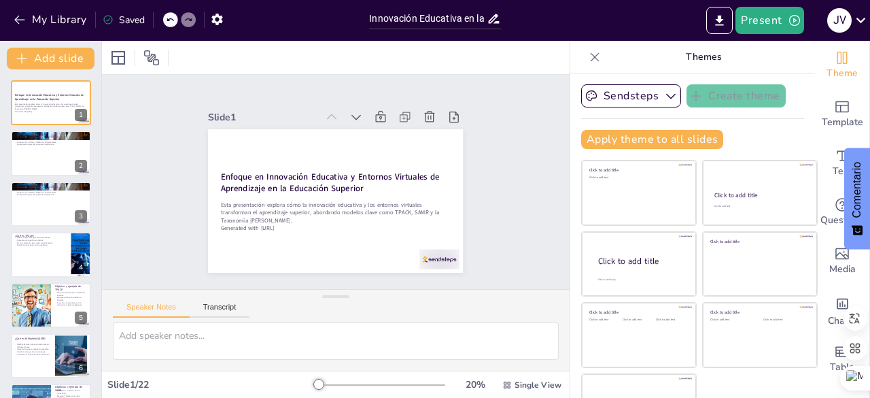
checkbox input "true"
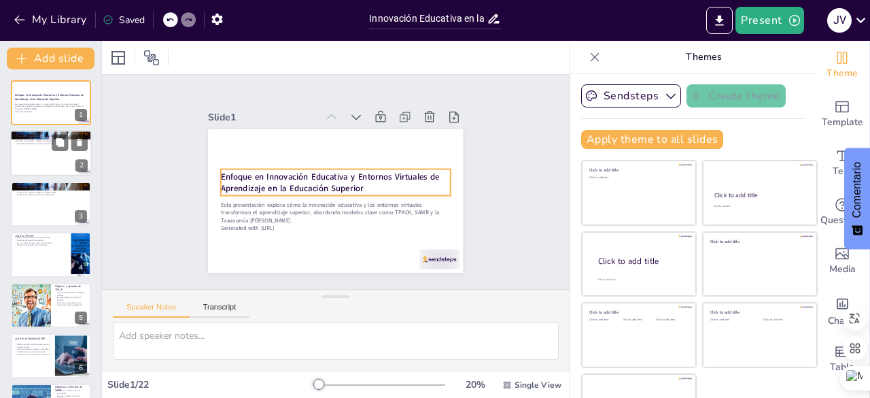
checkbox input "true"
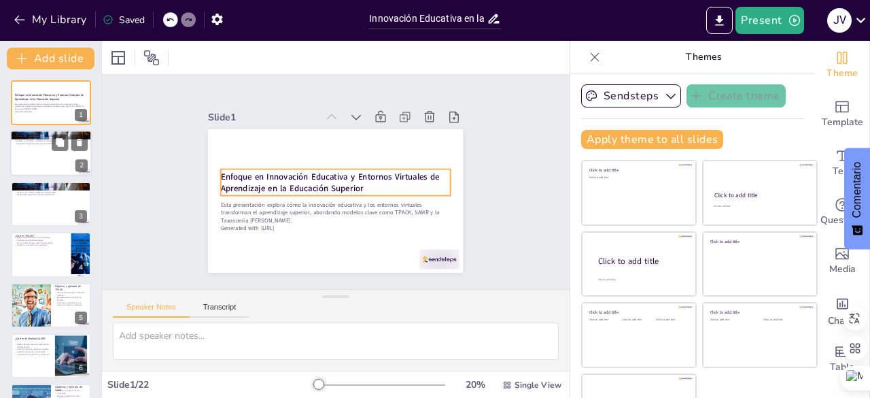
checkbox input "true"
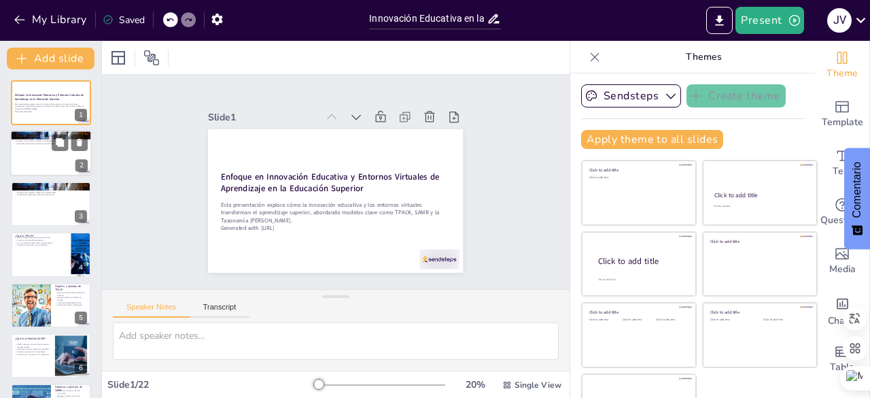
checkbox input "true"
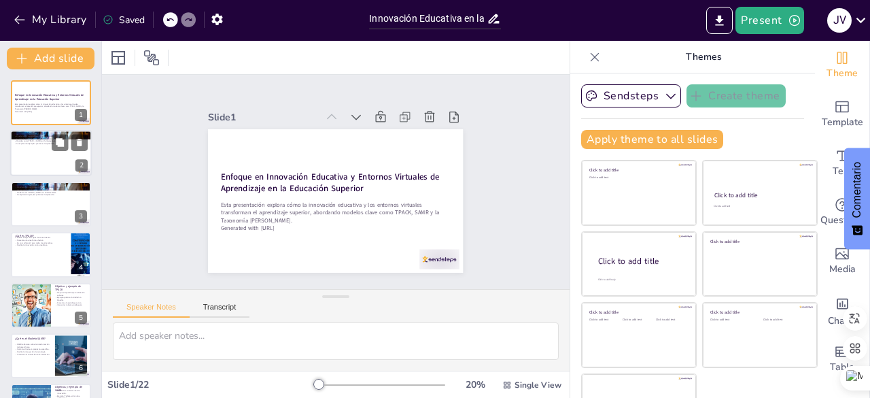
click at [42, 158] on div at bounding box center [51, 154] width 82 height 46
type textarea "La innovación en la educación superior es vital para preparar a los estudiantes…"
checkbox input "true"
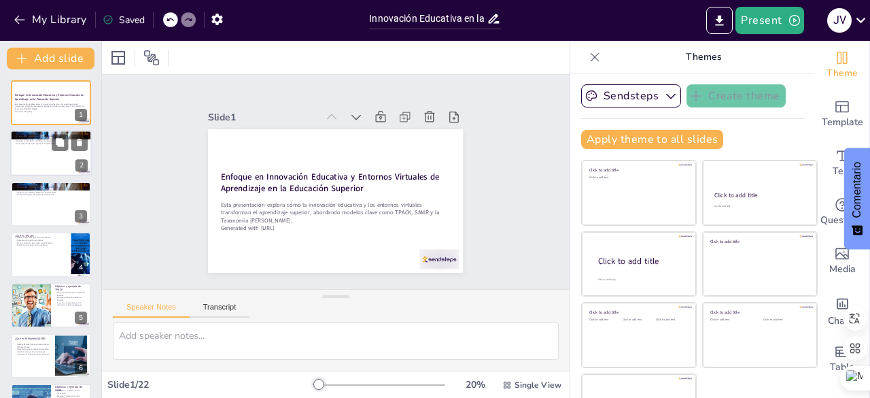
checkbox input "true"
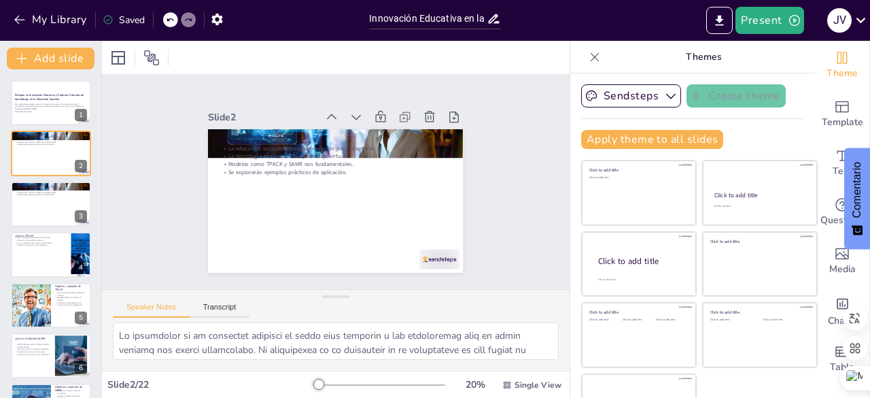
checkbox input "true"
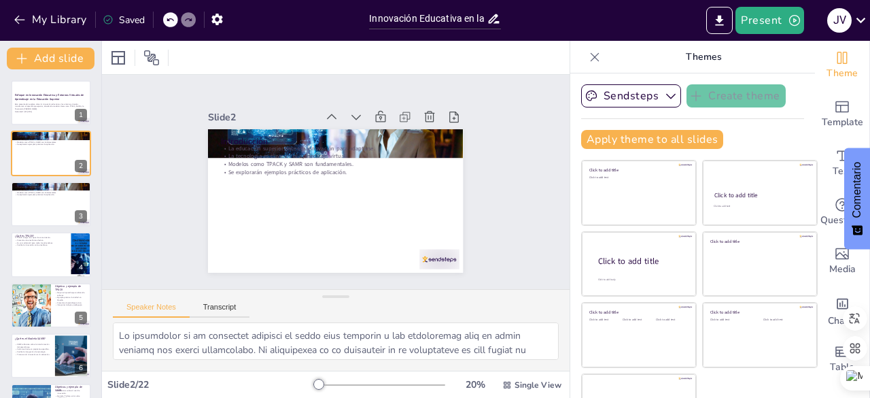
checkbox input "true"
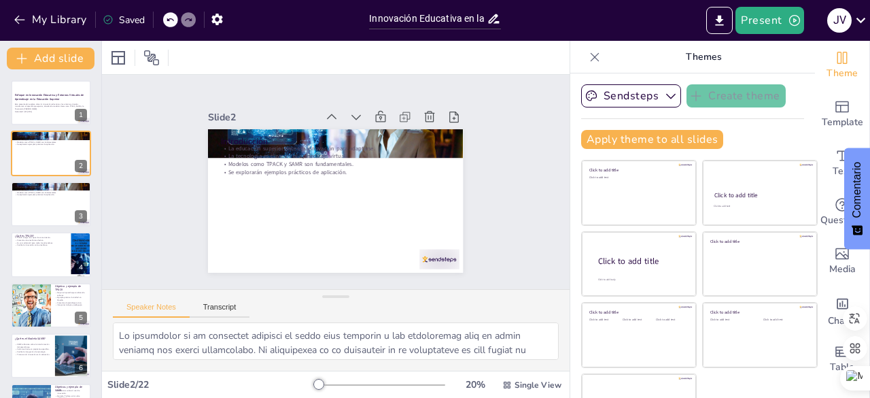
checkbox input "true"
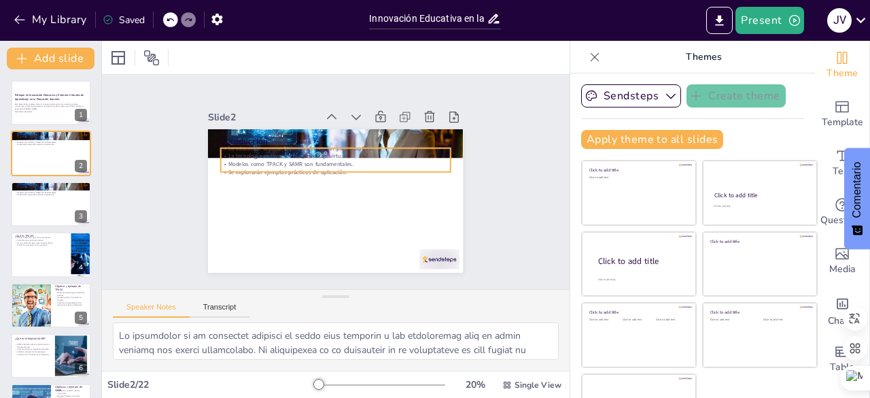
click at [240, 161] on p "Modelos como TPACK y SAMR son fundamentales." at bounding box center [336, 164] width 230 height 8
checkbox input "true"
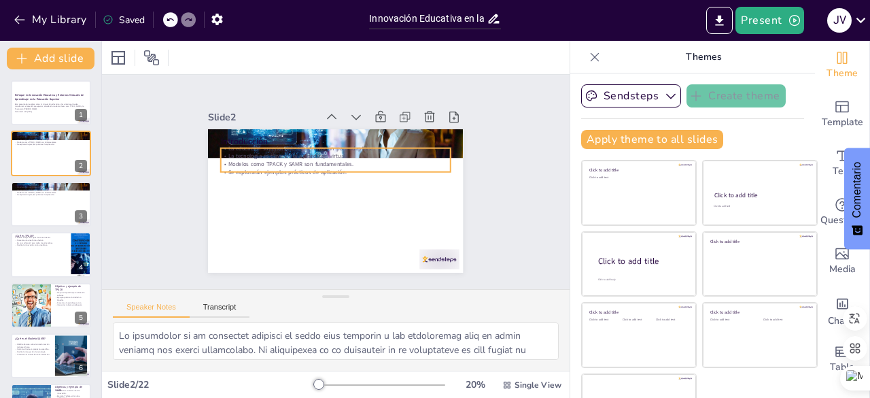
checkbox input "true"
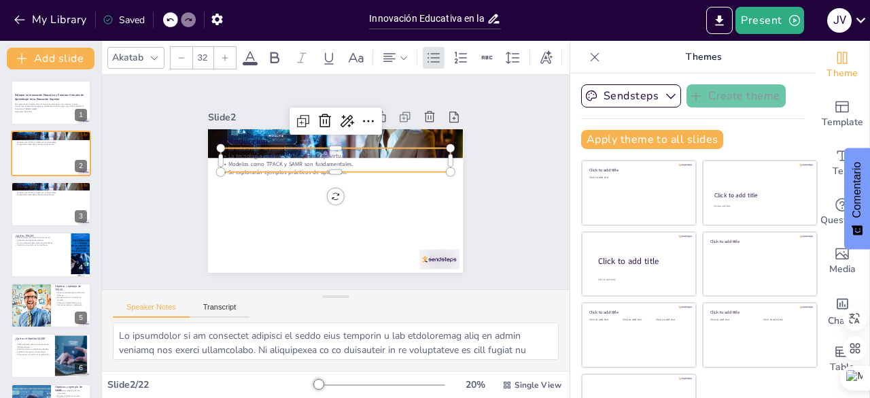
checkbox input "true"
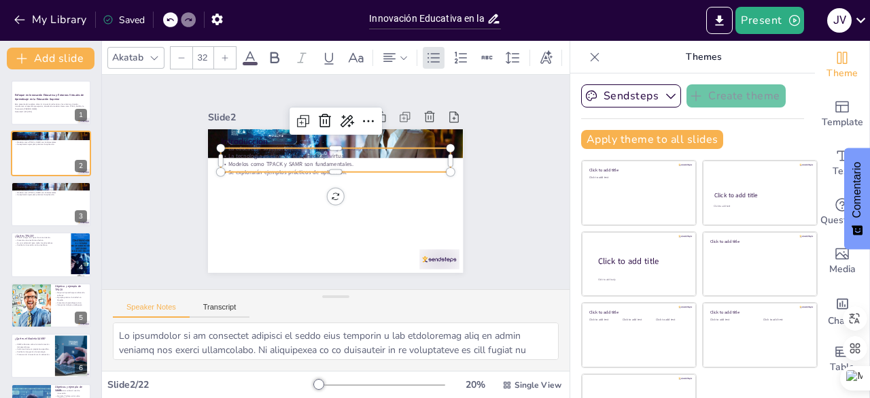
checkbox input "true"
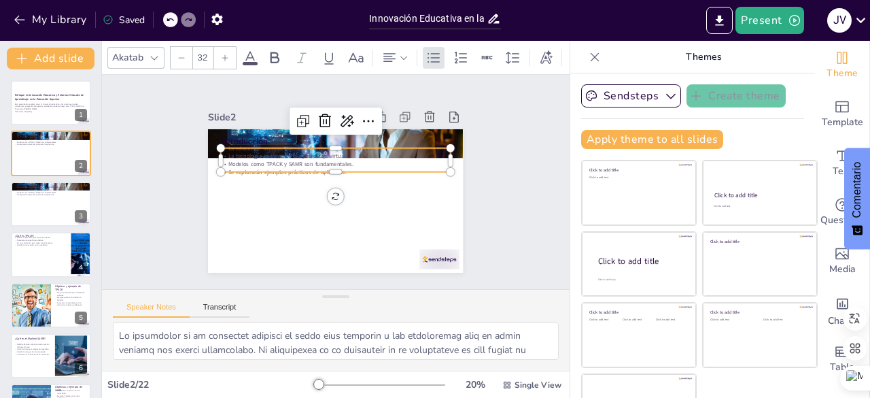
checkbox input "true"
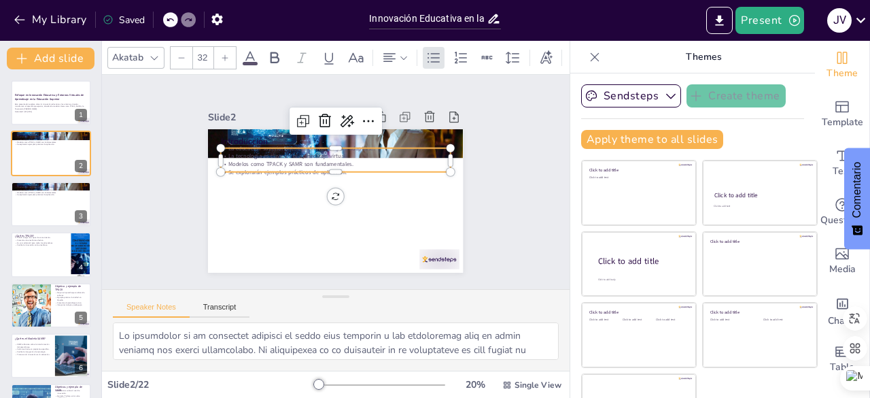
checkbox input "true"
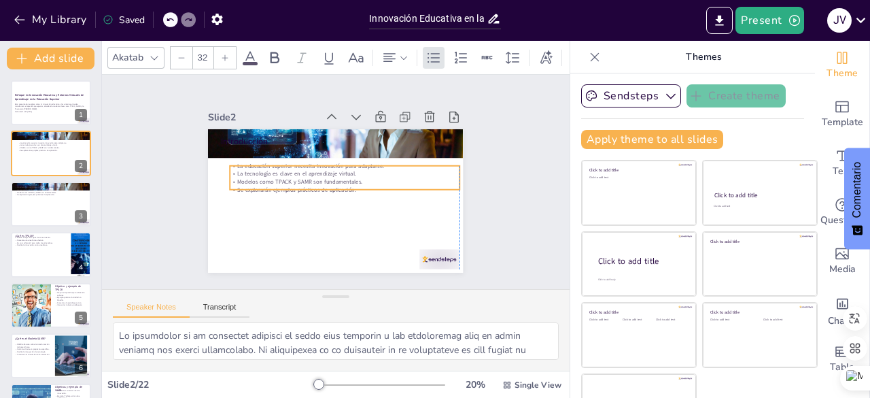
checkbox input "true"
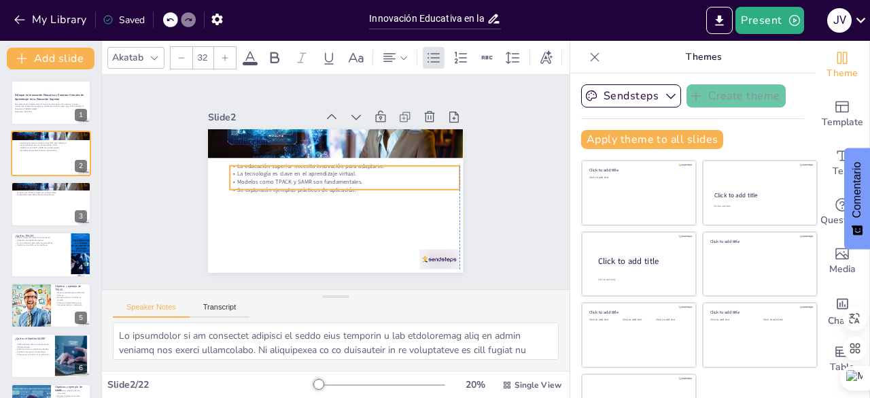
checkbox input "true"
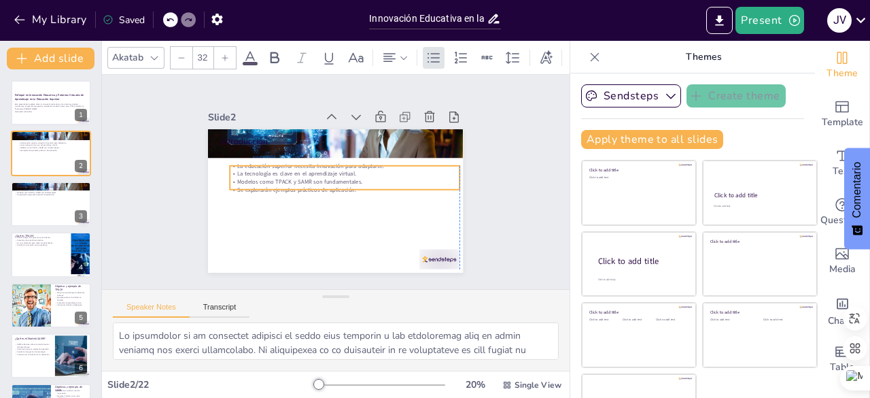
checkbox input "true"
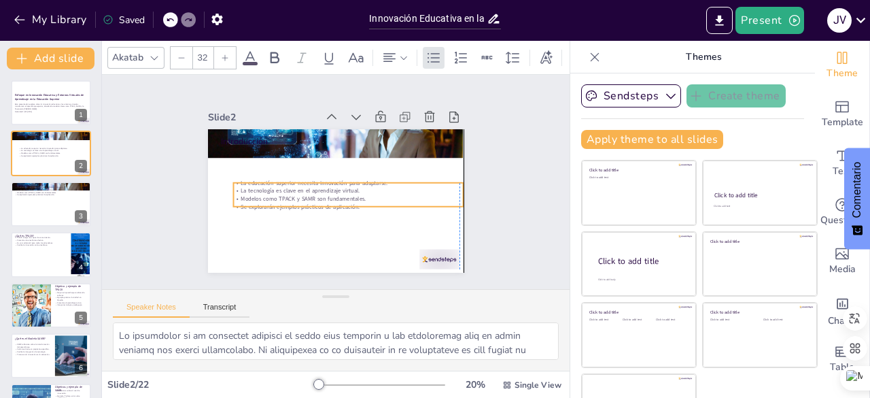
checkbox input "true"
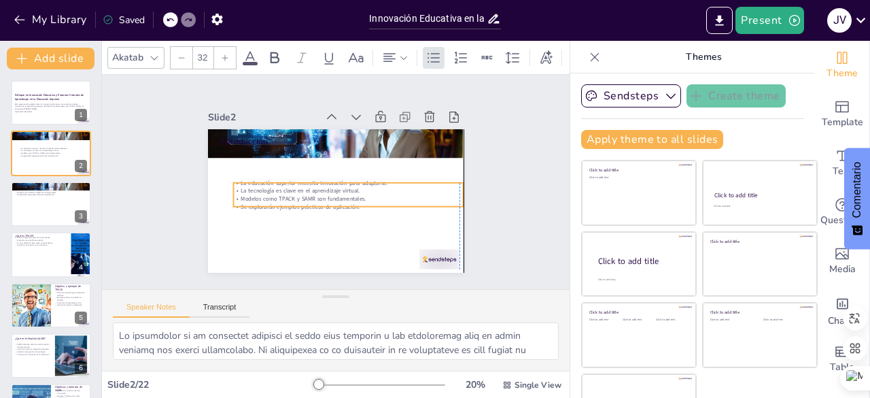
checkbox input "true"
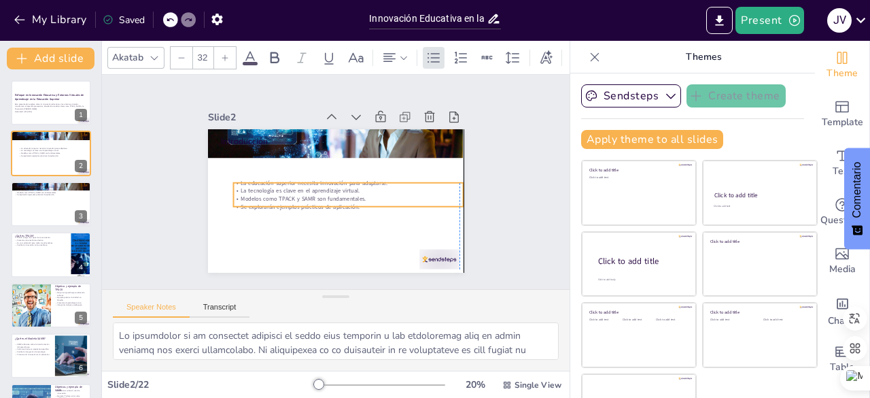
checkbox input "true"
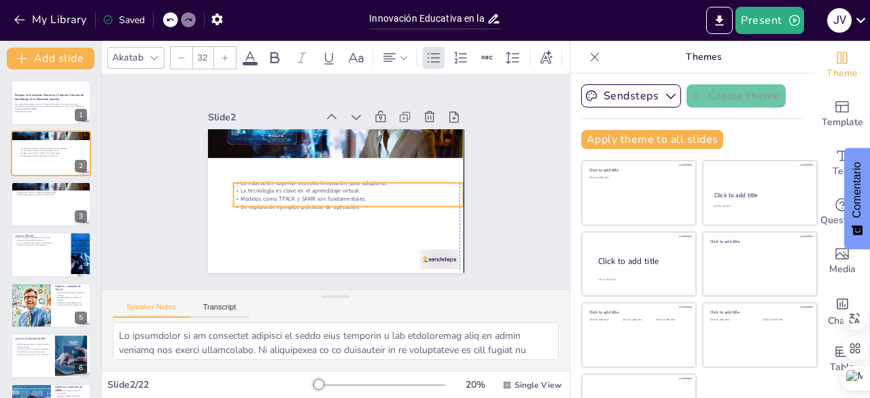
checkbox input "true"
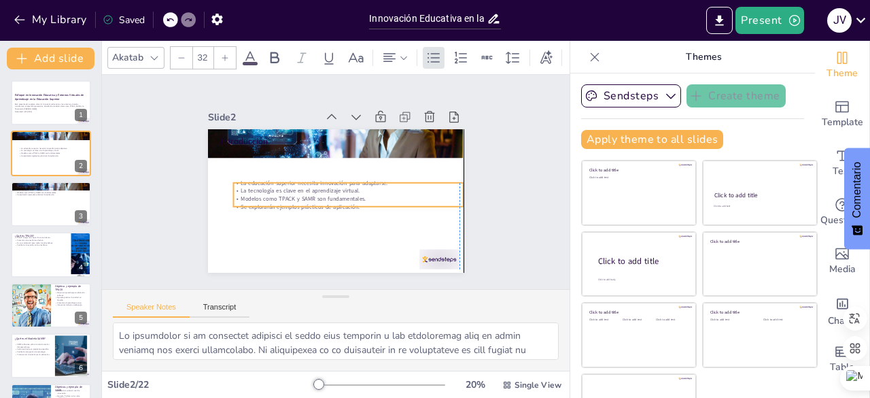
checkbox input "true"
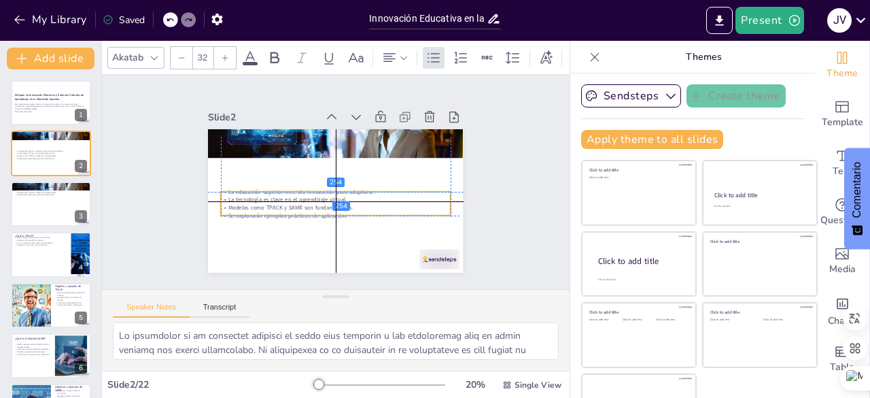
checkbox input "true"
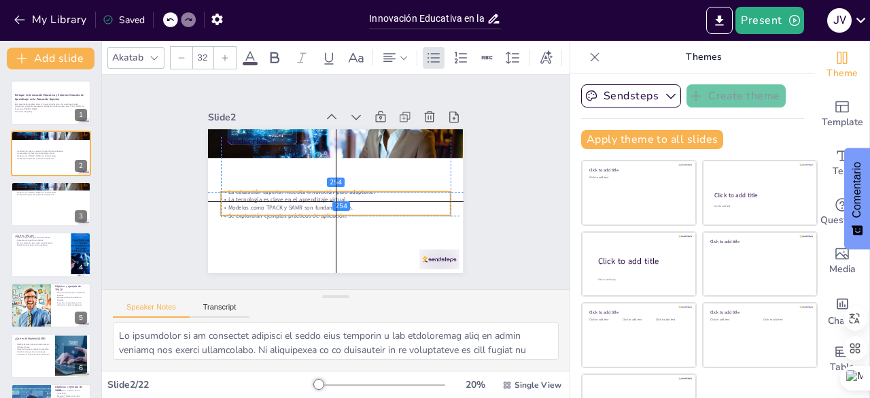
checkbox input "true"
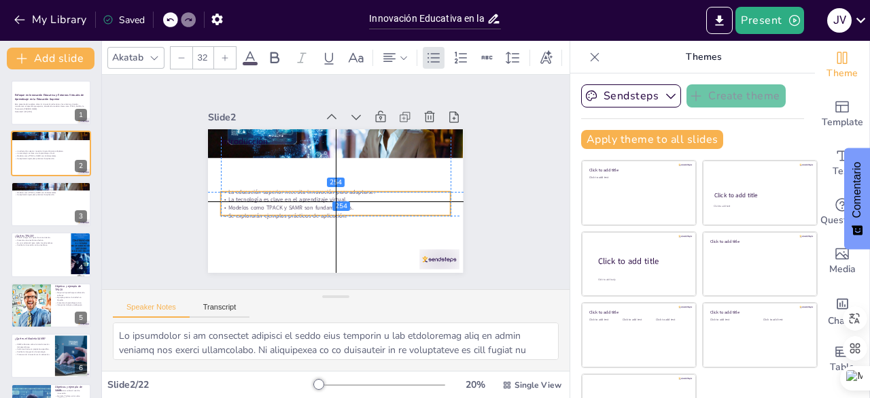
checkbox input "true"
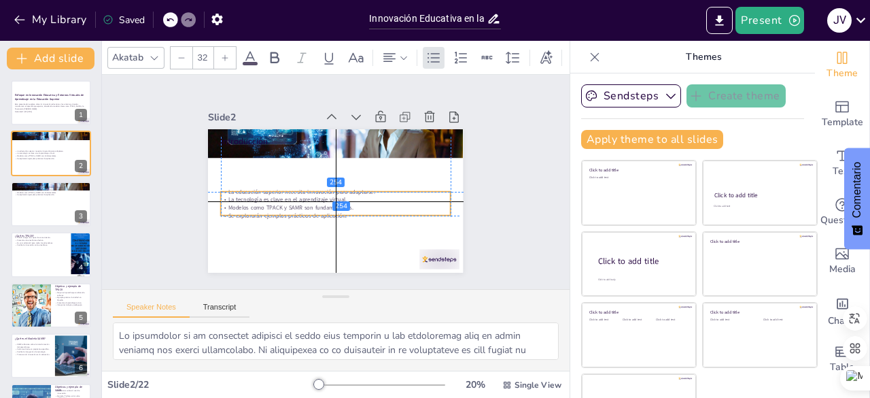
checkbox input "true"
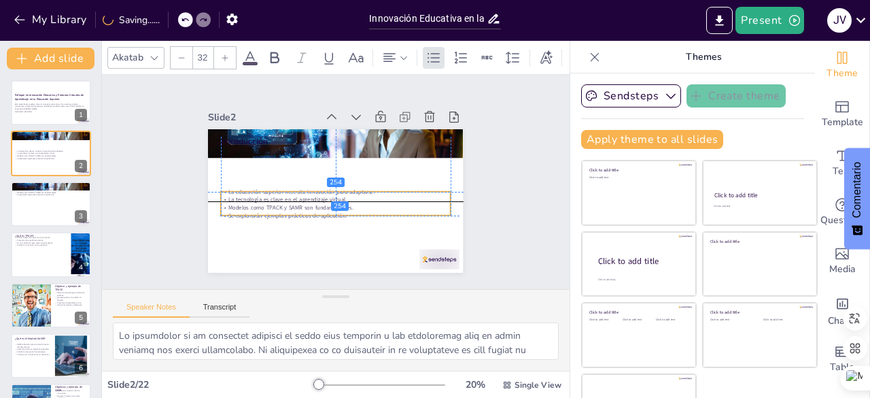
checkbox input "true"
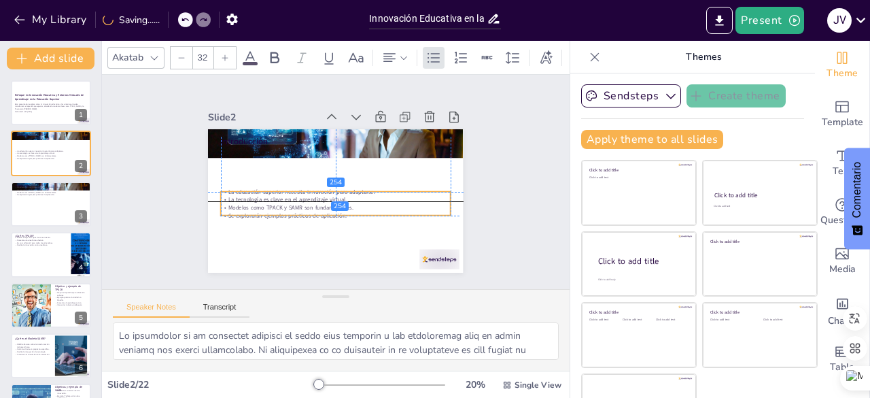
checkbox input "true"
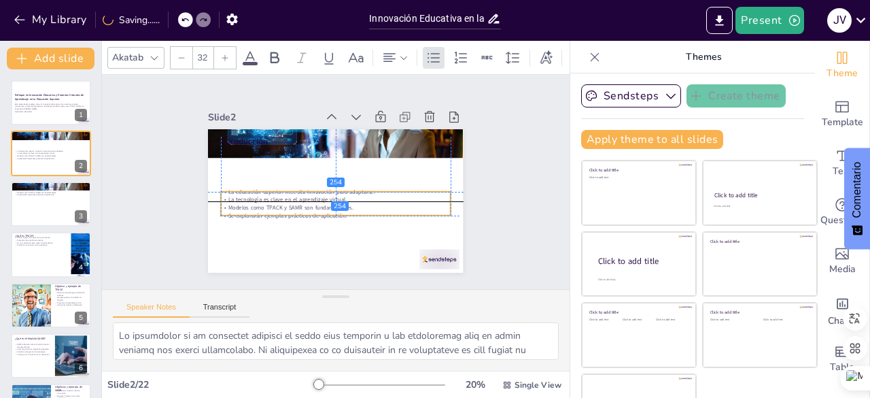
checkbox input "true"
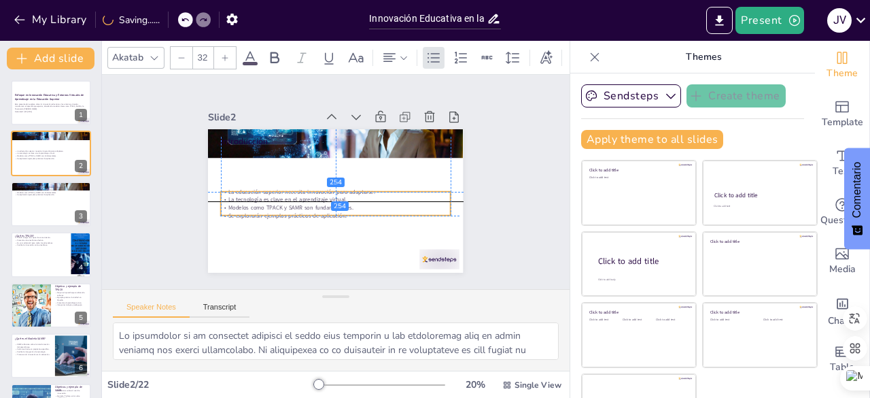
checkbox input "true"
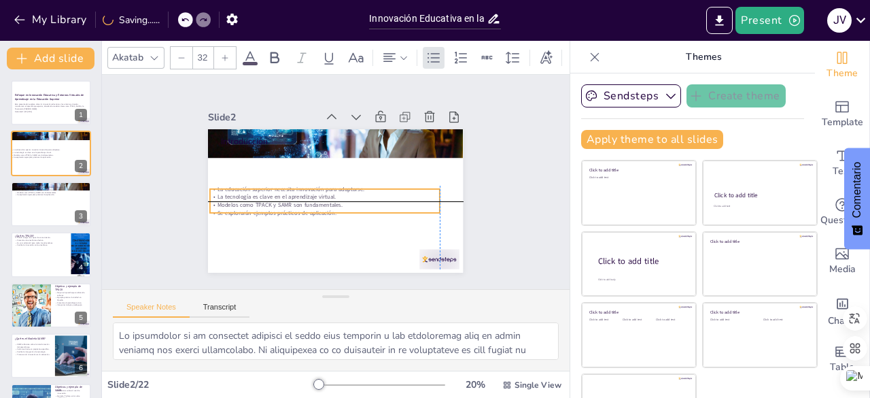
checkbox input "true"
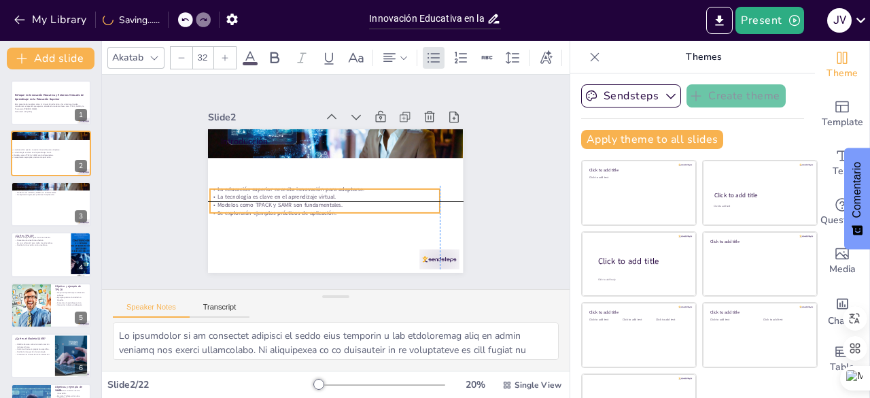
checkbox input "true"
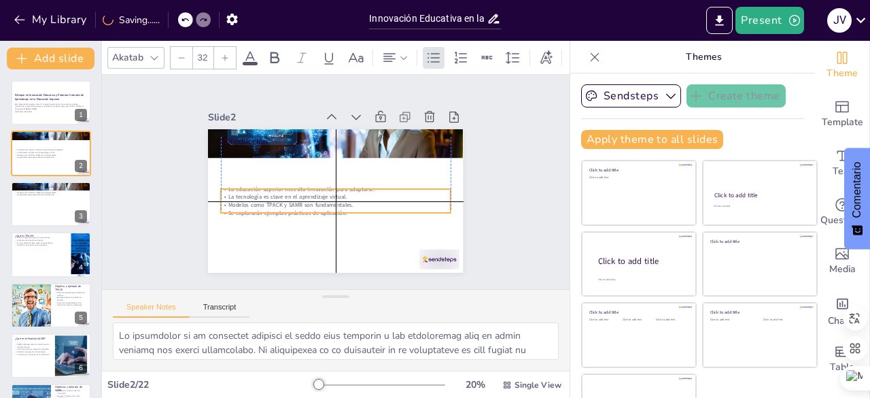
checkbox input "true"
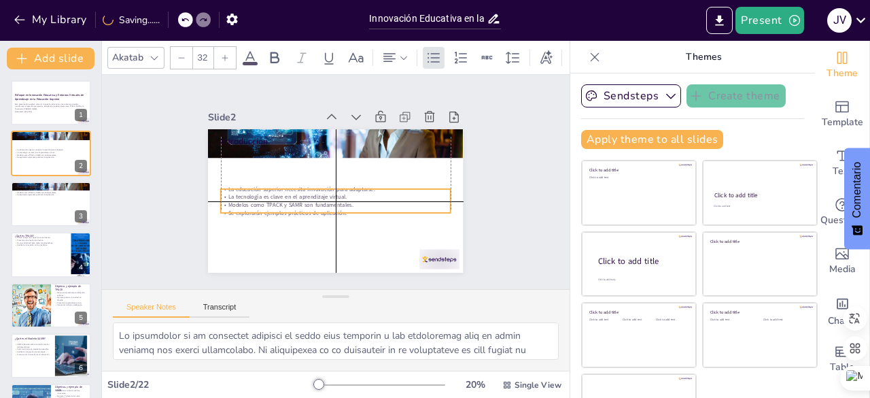
checkbox input "true"
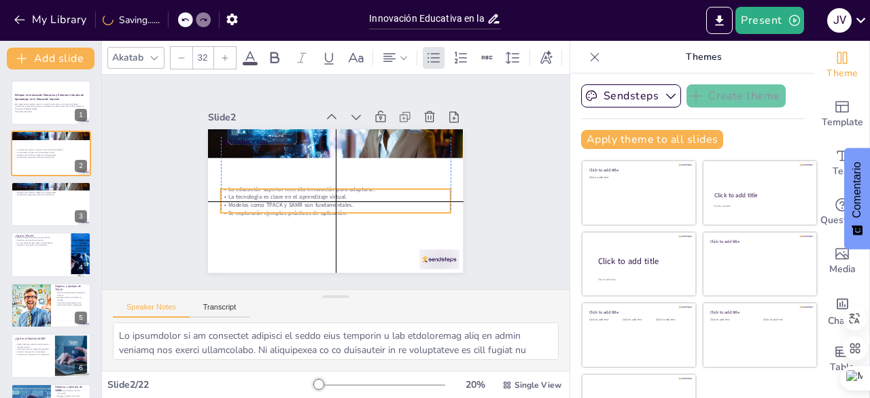
checkbox input "true"
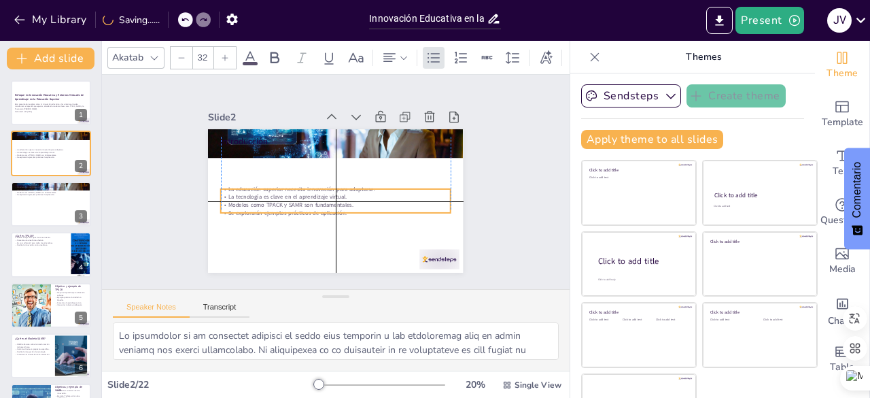
checkbox input "true"
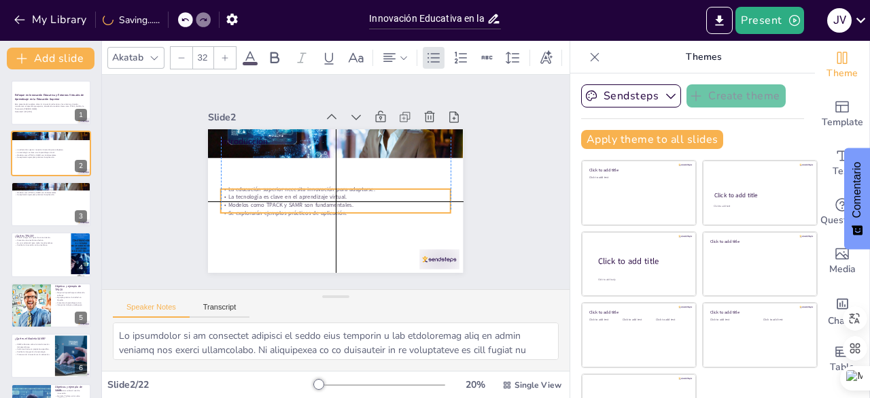
checkbox input "true"
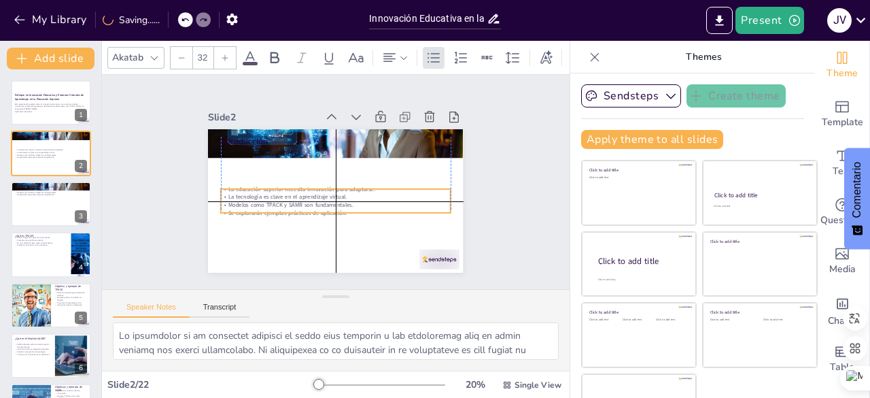
checkbox input "true"
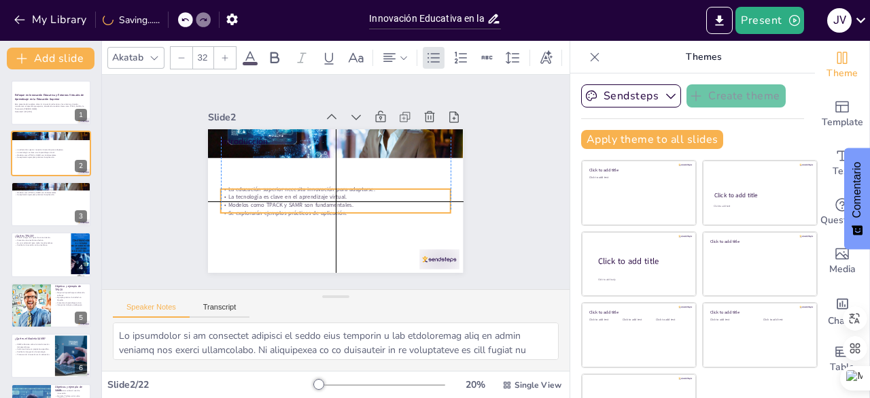
checkbox input "true"
drag, startPoint x: 241, startPoint y: 164, endPoint x: 248, endPoint y: 203, distance: 39.3
click at [248, 203] on div "La educación superior necesita innovación para adaptarse. La tecnología es clav…" at bounding box center [340, 202] width 231 height 79
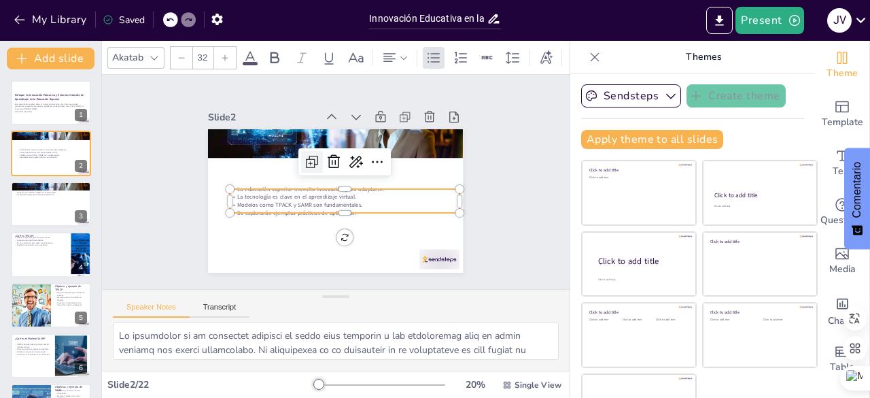
click at [312, 156] on icon at bounding box center [323, 154] width 22 height 22
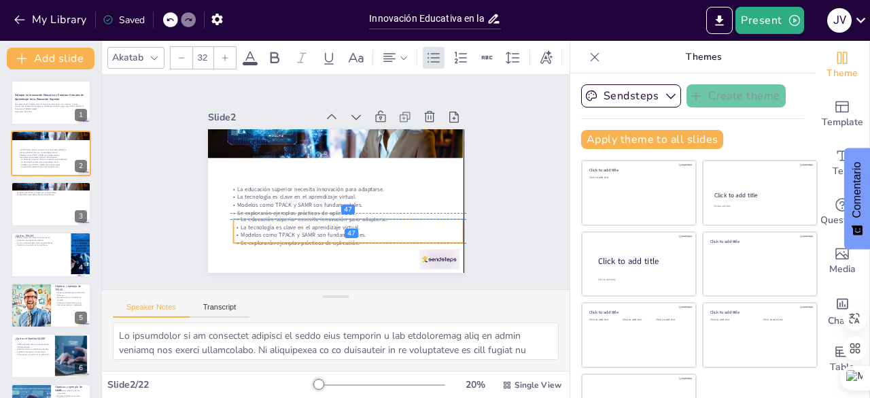
drag, startPoint x: 344, startPoint y: 199, endPoint x: 349, endPoint y: 225, distance: 27.1
click at [349, 225] on div "La educación superior necesita innovación para adaptarse. La tecnología es clav…" at bounding box center [308, 225] width 177 height 192
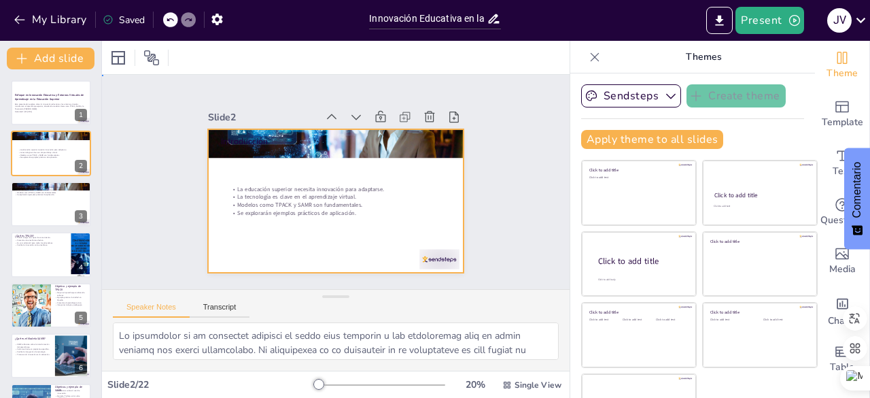
click at [314, 177] on div at bounding box center [326, 199] width 292 height 252
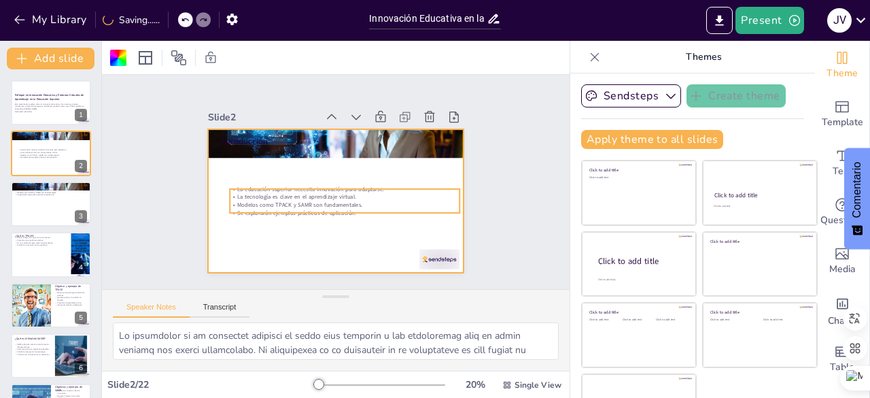
click at [320, 190] on p "La tecnología es clave en el aprendizaje virtual." at bounding box center [318, 184] width 101 height 213
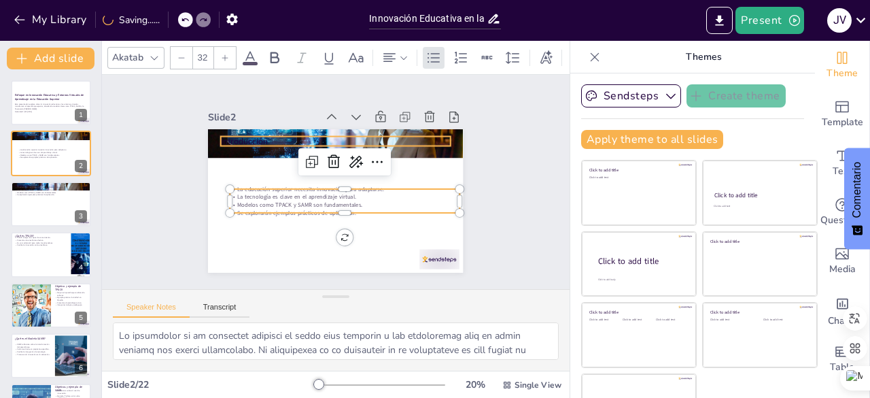
click at [358, 138] on p "Introducción" at bounding box center [376, 178] width 36 height 230
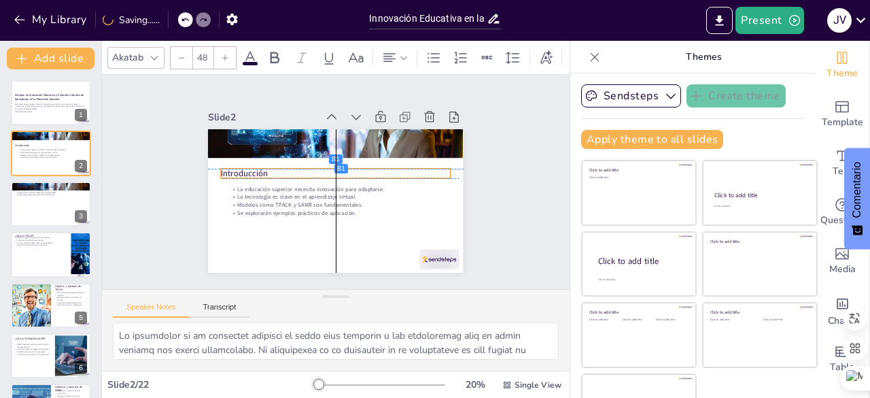
drag, startPoint x: 237, startPoint y: 138, endPoint x: 238, endPoint y: 171, distance: 33.3
click at [292, 171] on p "Introducción" at bounding box center [344, 185] width 104 height 215
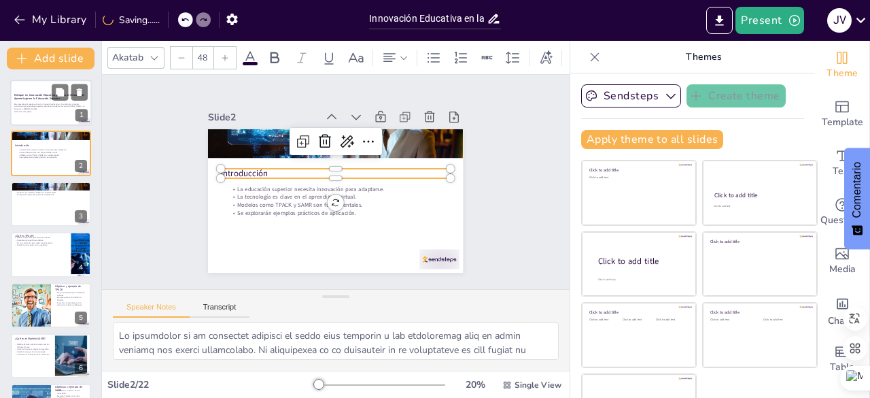
click at [46, 93] on strong "Enfoque en Innovación Educativa y Entornos Virtuales de Aprendizaje en la Educa…" at bounding box center [49, 96] width 70 height 7
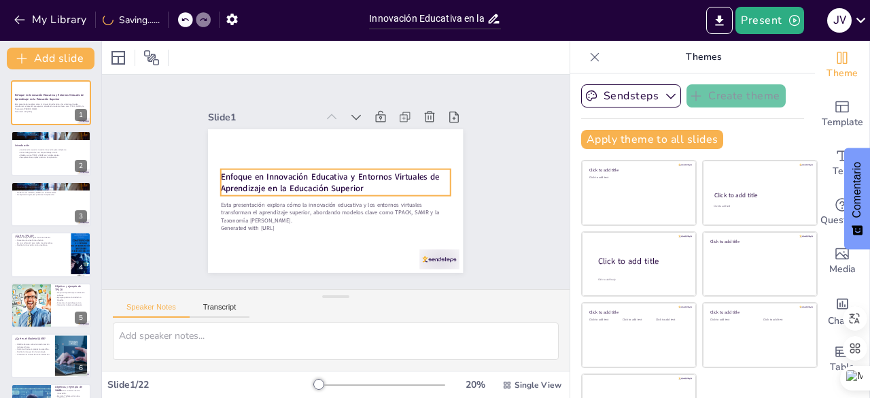
click at [237, 182] on strong "Enfoque en Innovación Educativa y Entornos Virtuales de Aprendizaje en la Educa…" at bounding box center [330, 175] width 209 height 100
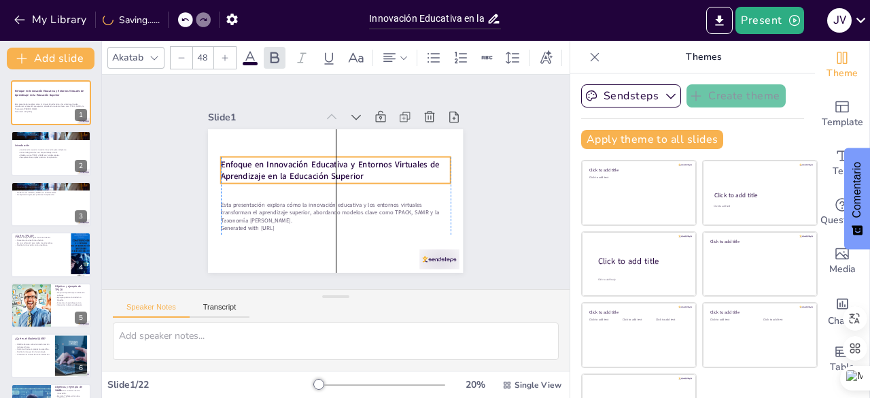
drag, startPoint x: 241, startPoint y: 167, endPoint x: 243, endPoint y: 155, distance: 12.4
click at [259, 155] on strong "Enfoque en Innovación Educativa y Entornos Virtuales de Aprendizaje en la Educa…" at bounding box center [341, 166] width 164 height 171
click at [57, 146] on icon at bounding box center [60, 143] width 10 height 10
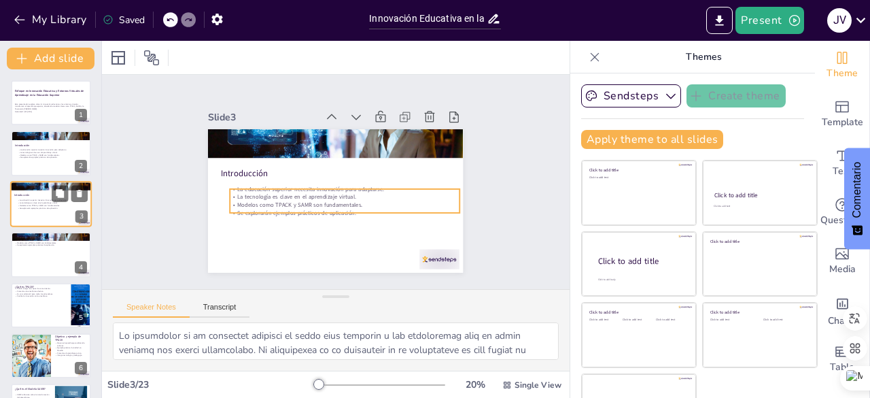
click at [32, 203] on p "La tecnología es clave en el aprendizaje virtual." at bounding box center [53, 202] width 73 height 3
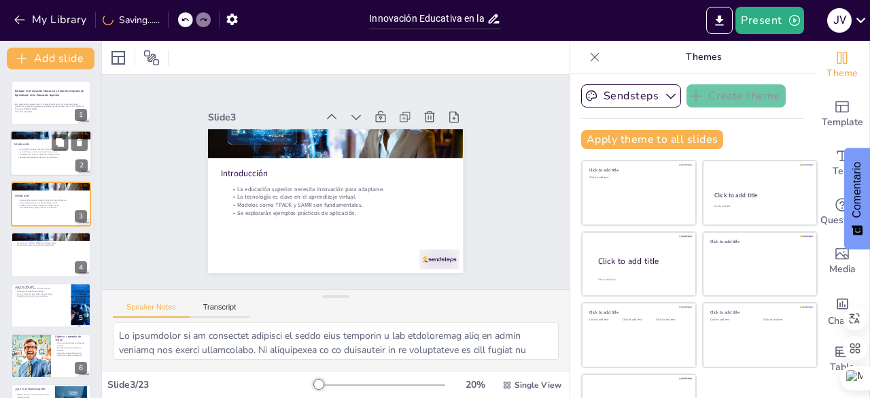
click at [30, 153] on p "La tecnología es clave en el aprendizaje virtual." at bounding box center [53, 152] width 73 height 3
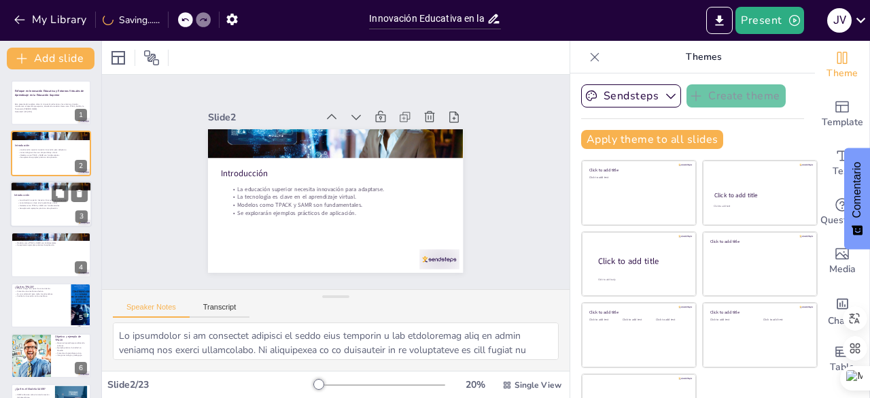
click at [42, 211] on div at bounding box center [51, 204] width 82 height 46
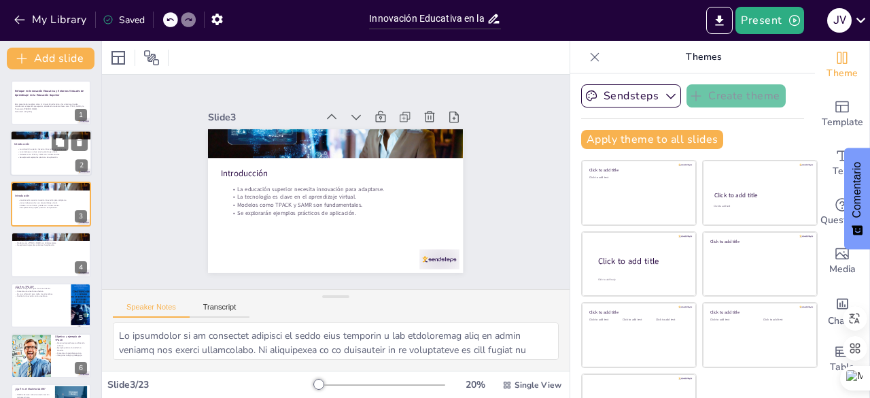
click at [34, 146] on p "Introducción" at bounding box center [50, 145] width 73 height 4
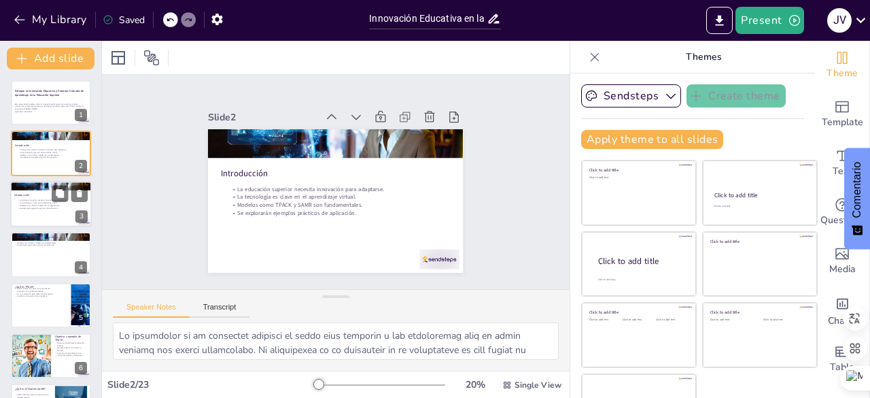
click at [31, 205] on p "Modelos como TPACK y SAMR son fundamentales." at bounding box center [53, 205] width 73 height 3
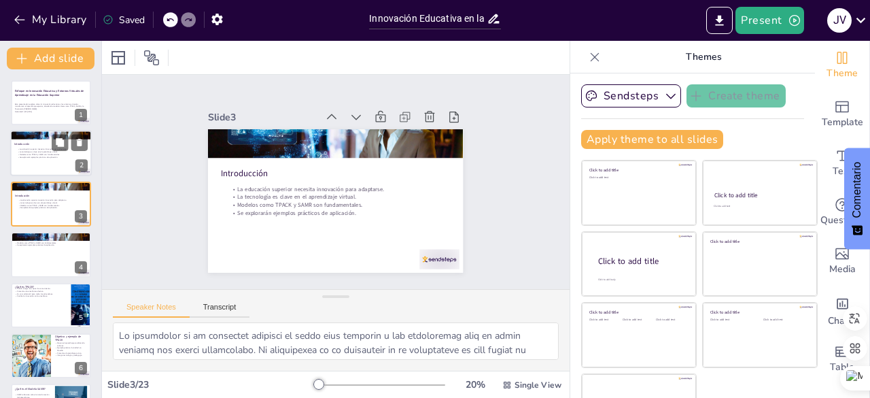
click at [49, 138] on div at bounding box center [51, 135] width 82 height 46
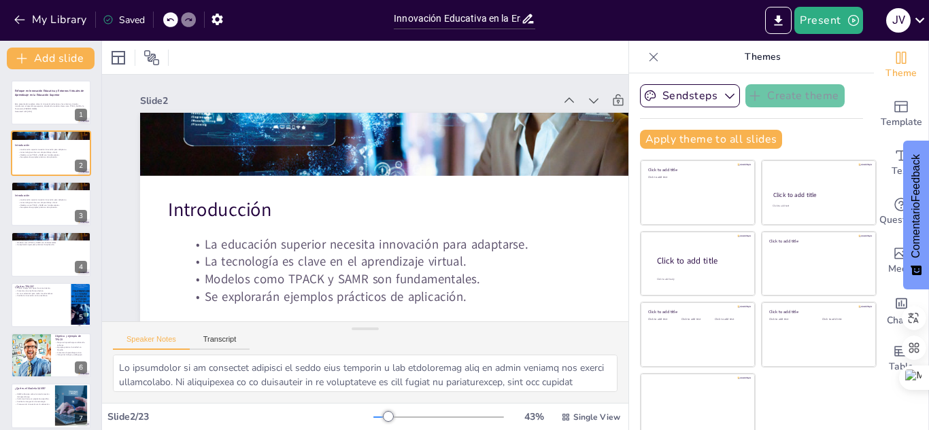
click at [647, 62] on icon at bounding box center [654, 57] width 14 height 14
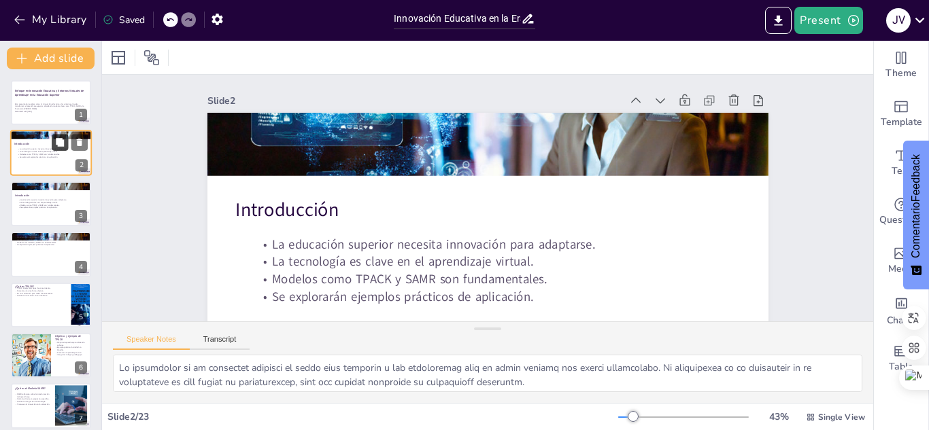
click at [54, 147] on button at bounding box center [60, 143] width 16 height 16
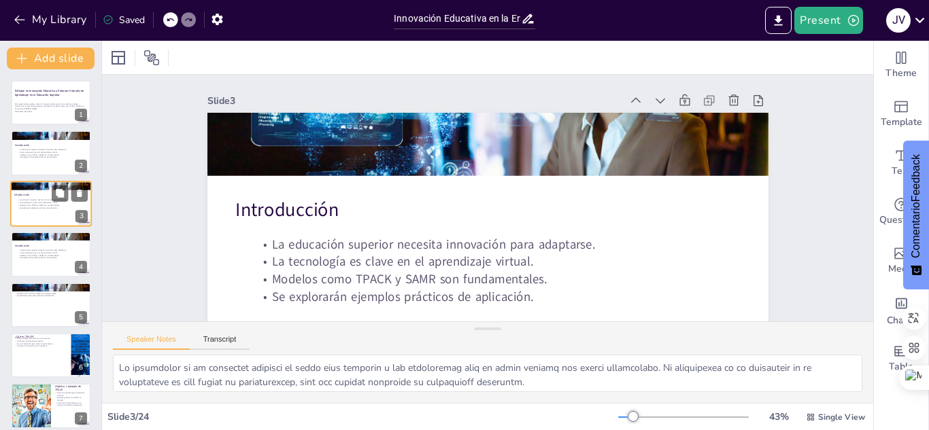
scroll to position [73, 0]
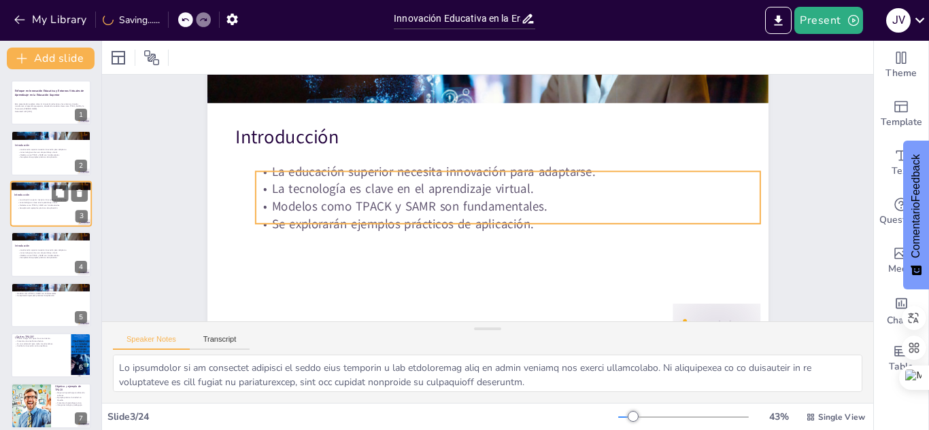
click at [44, 205] on p "Modelos como TPACK y SAMR son fundamentales." at bounding box center [53, 205] width 73 height 3
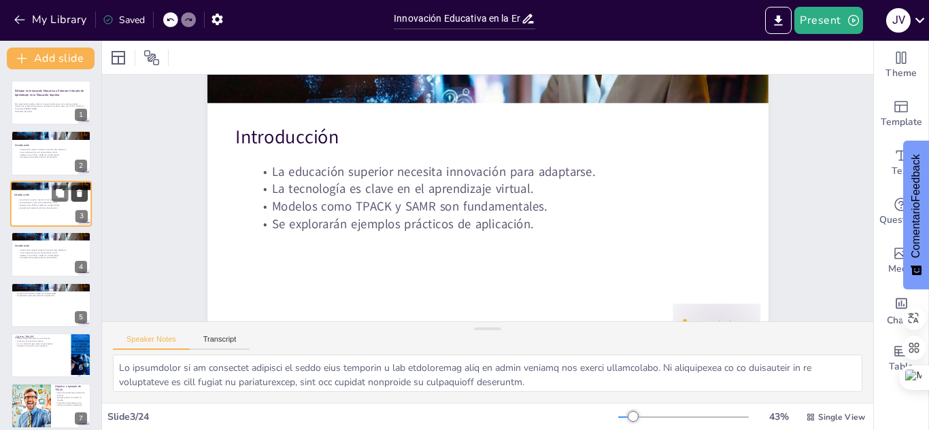
click at [82, 194] on icon at bounding box center [80, 193] width 10 height 10
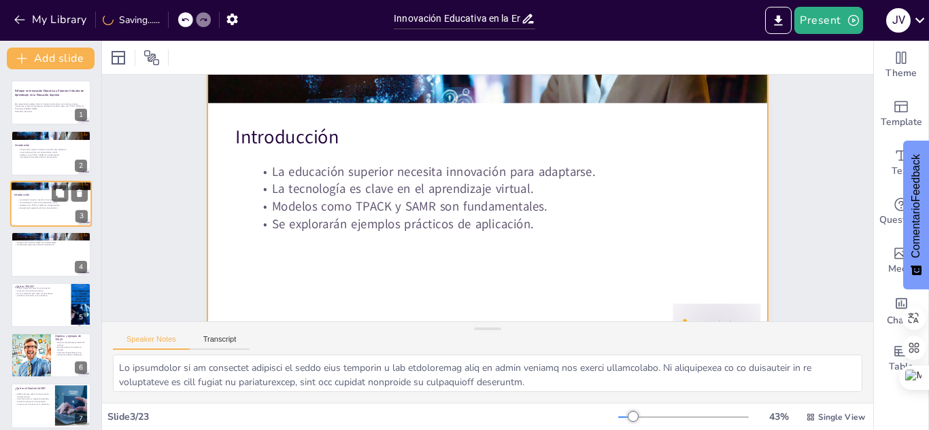
click at [20, 212] on div at bounding box center [51, 204] width 82 height 46
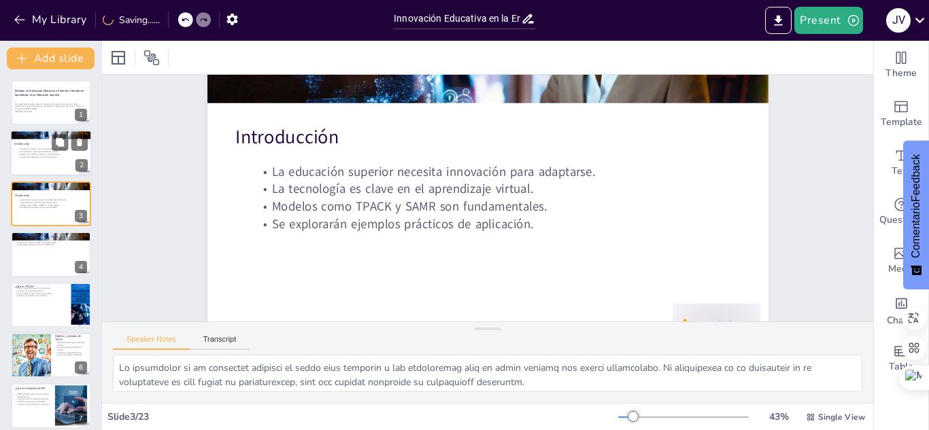
click at [32, 156] on p "Se explorarán ejemplos prácticos de aplicación." at bounding box center [53, 157] width 73 height 3
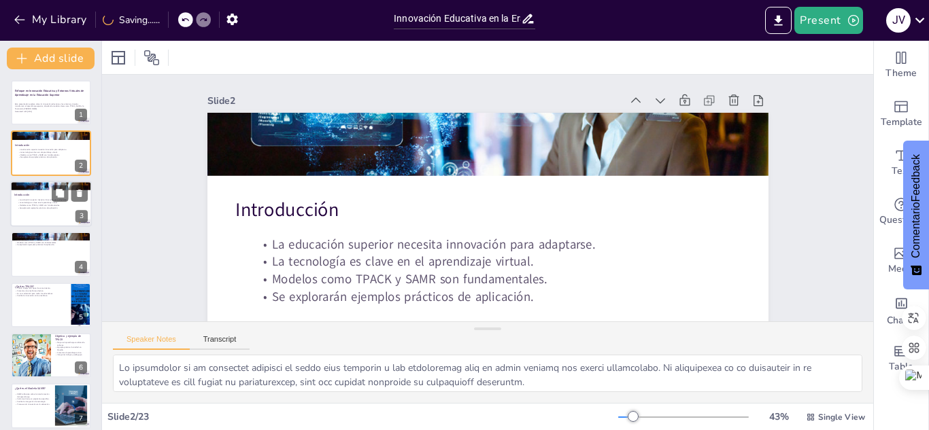
click at [35, 214] on div at bounding box center [51, 204] width 82 height 46
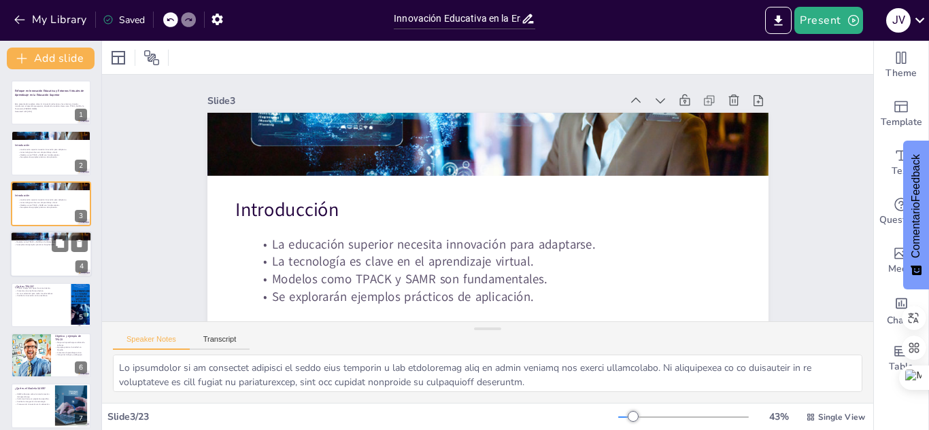
click at [42, 247] on div at bounding box center [51, 254] width 82 height 46
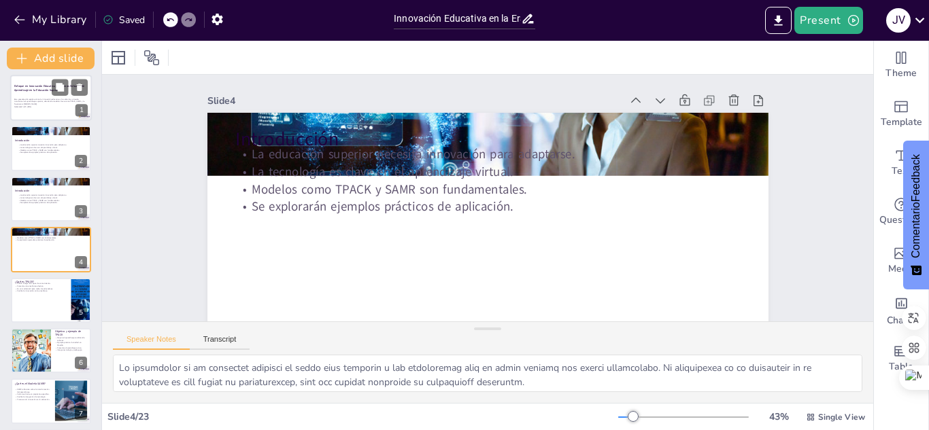
click at [38, 101] on p "Esta presentación explora cómo la innovación educativa y los entornos virtuales…" at bounding box center [50, 101] width 73 height 7
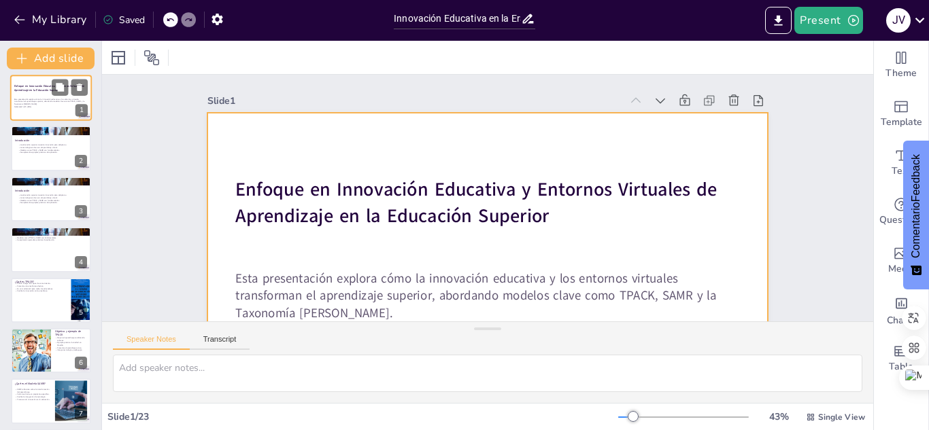
scroll to position [0, 0]
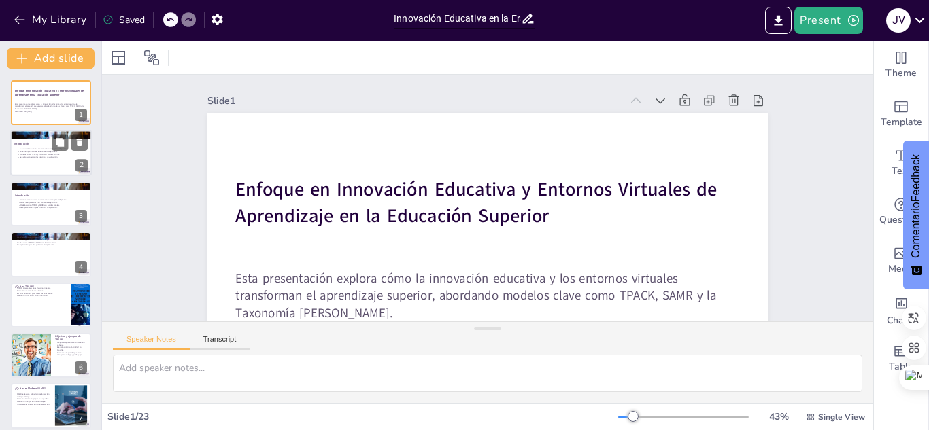
click at [48, 147] on div at bounding box center [51, 154] width 82 height 46
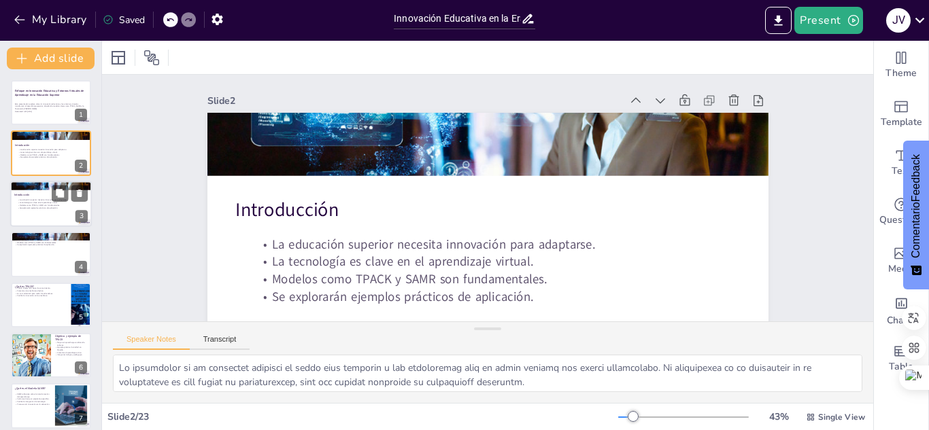
click at [29, 205] on p "Modelos como TPACK y SAMR son fundamentales." at bounding box center [53, 205] width 73 height 3
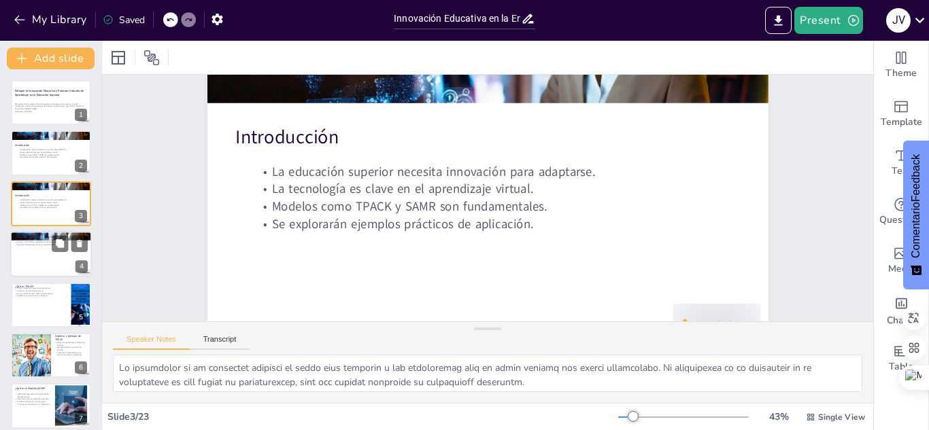
click at [32, 239] on p "La tecnología es clave en el aprendizaje virtual." at bounding box center [50, 240] width 73 height 3
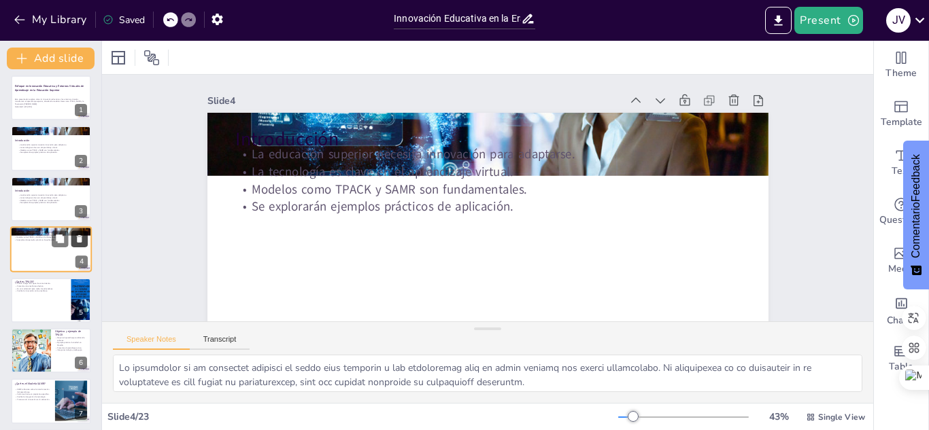
click at [81, 239] on icon at bounding box center [79, 238] width 5 height 7
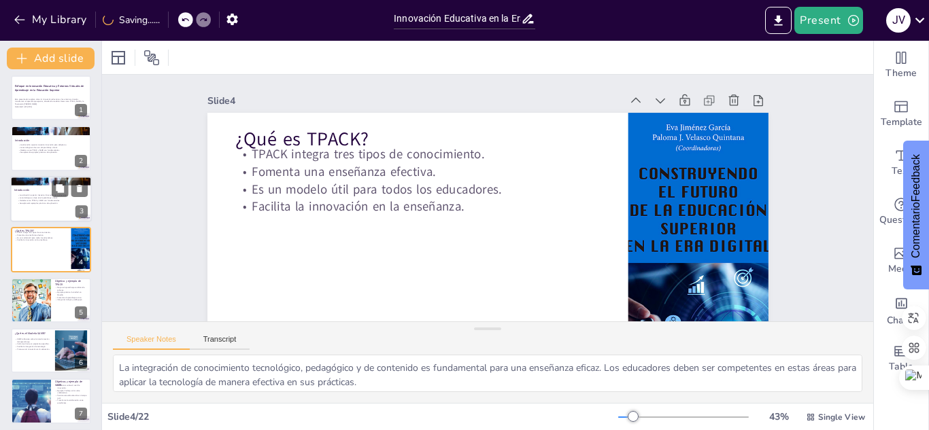
click at [45, 202] on p "Se explorarán ejemplos prácticos de aplicación." at bounding box center [53, 203] width 73 height 3
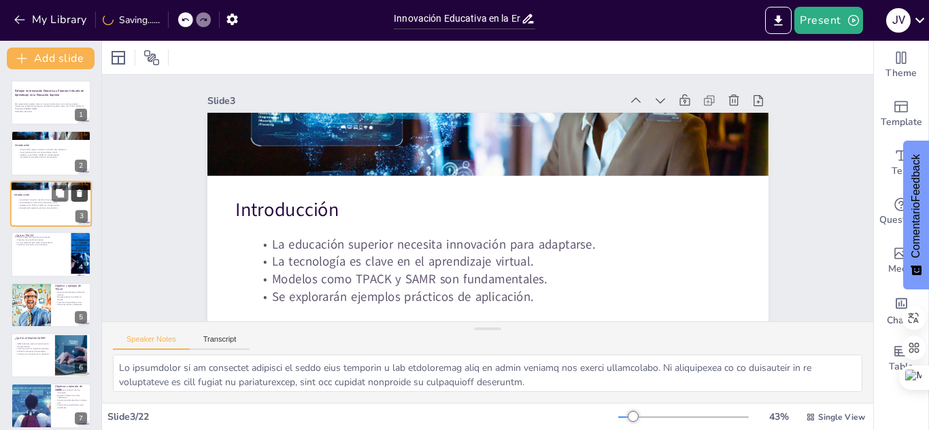
click at [82, 192] on icon at bounding box center [79, 193] width 5 height 7
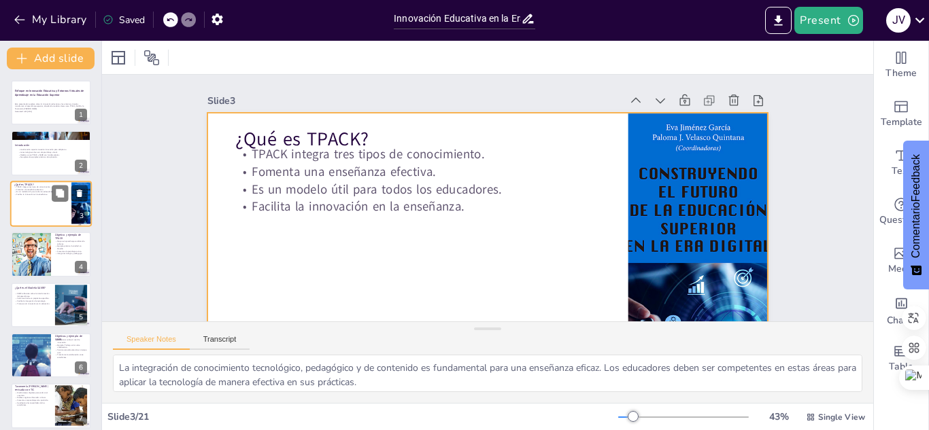
click at [45, 199] on div at bounding box center [51, 204] width 82 height 46
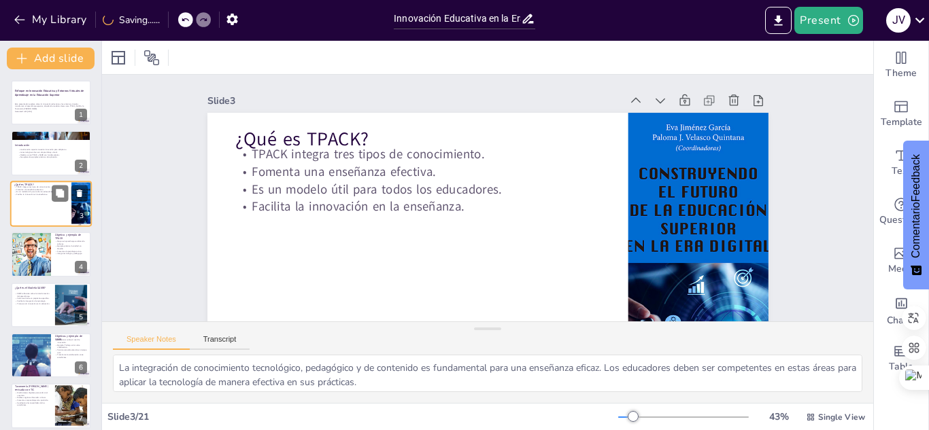
scroll to position [73, 0]
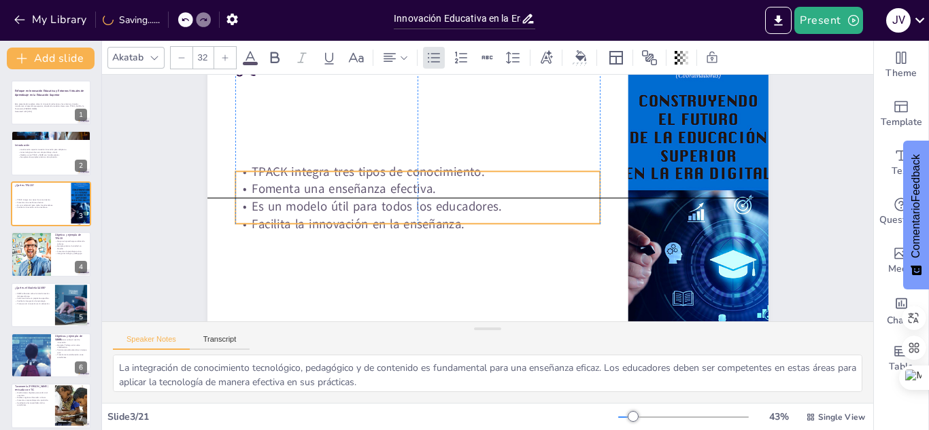
drag, startPoint x: 307, startPoint y: 122, endPoint x: 310, endPoint y: 212, distance: 89.8
click at [310, 212] on p "Es un modelo útil para todos los educadores." at bounding box center [422, 169] width 324 height 197
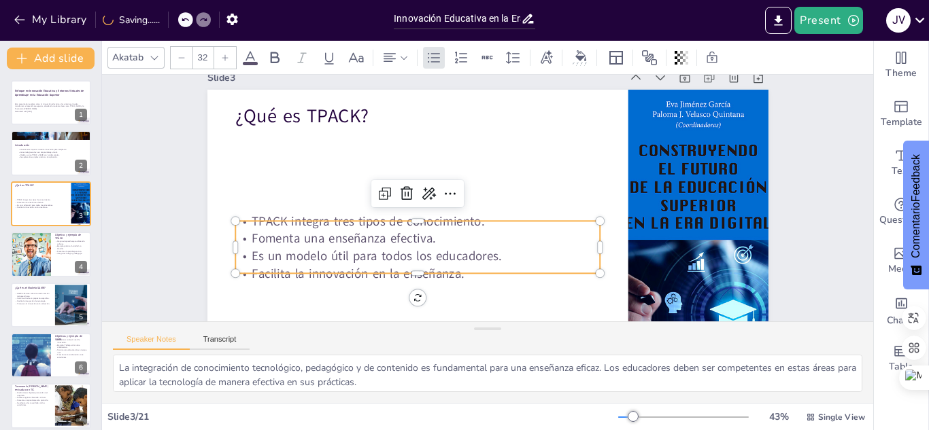
scroll to position [0, 0]
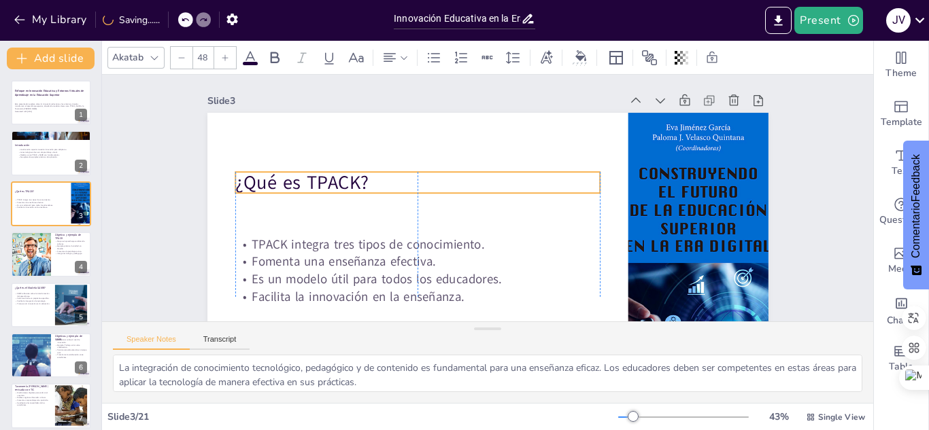
drag, startPoint x: 328, startPoint y: 141, endPoint x: 328, endPoint y: 184, distance: 43.5
click at [434, 184] on p "¿Qué es TPACK?" at bounding box center [536, 145] width 205 height 329
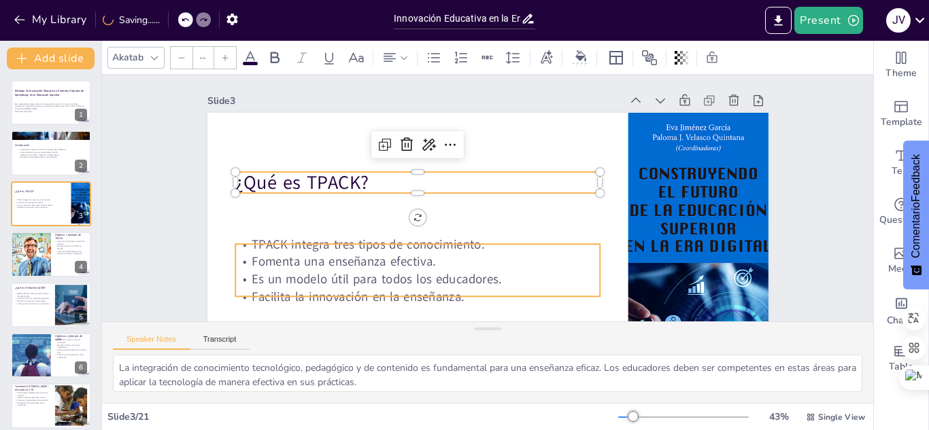
click at [530, 245] on p "TPACK integra tres tipos de conocimiento." at bounding box center [464, 117] width 129 height 352
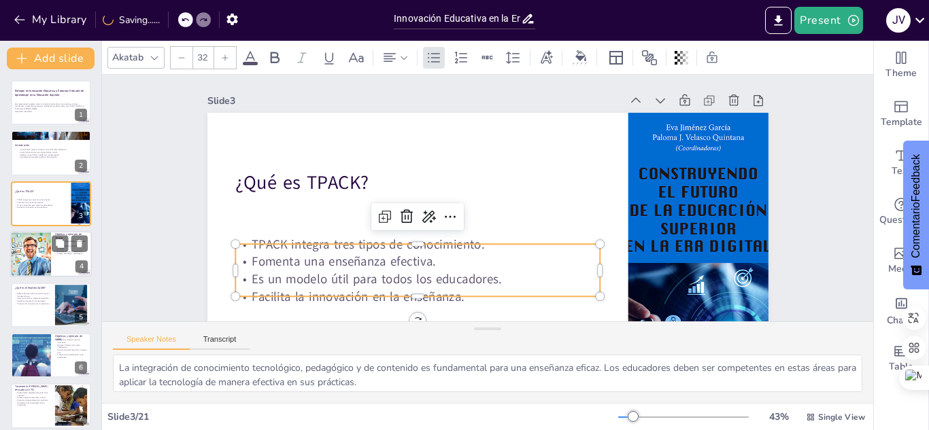
click at [48, 257] on div at bounding box center [30, 254] width 80 height 46
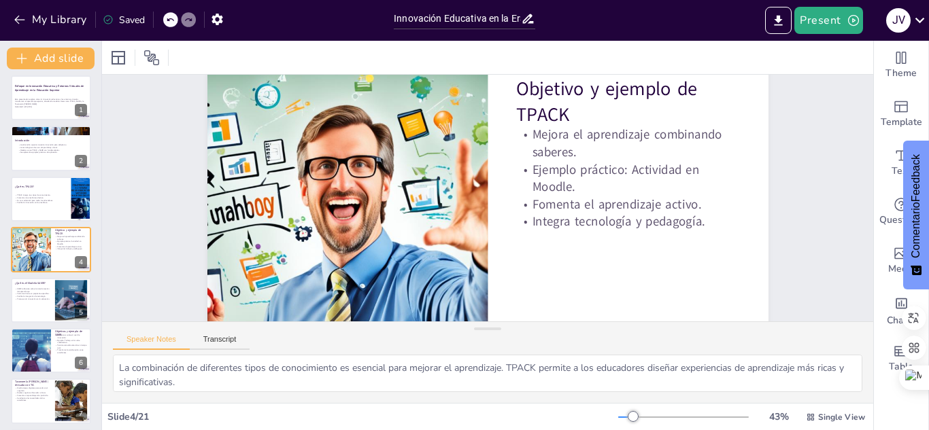
scroll to position [52, 0]
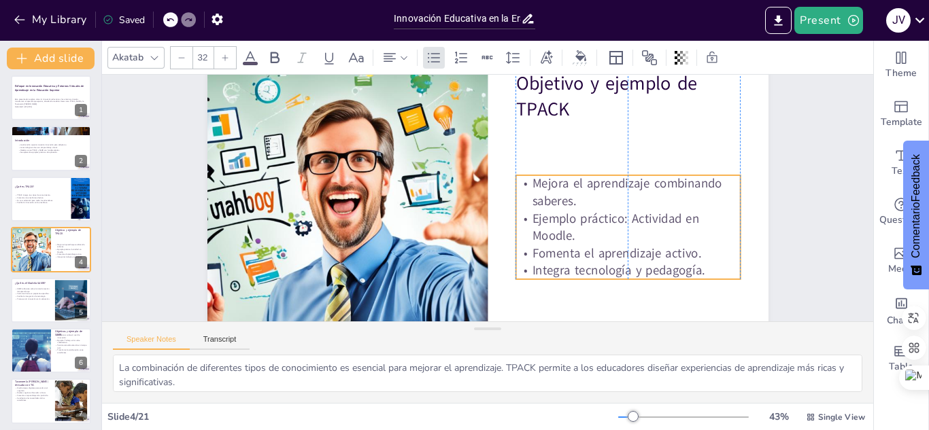
drag, startPoint x: 645, startPoint y: 189, endPoint x: 647, endPoint y: 243, distance: 54.4
click at [610, 186] on p "Ejemplo práctico: Actividad en Moodle." at bounding box center [558, 74] width 103 height 224
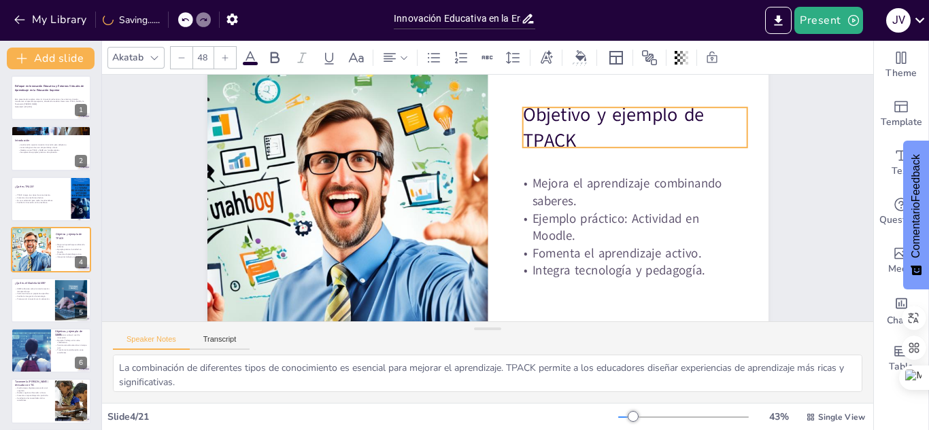
drag, startPoint x: 541, startPoint y: 120, endPoint x: 543, endPoint y: 137, distance: 17.1
click at [543, 137] on p "Objetivo y ejemplo de TPACK" at bounding box center [650, 193] width 226 height 139
click at [31, 288] on p "SAMR reflexiona sobre la transformación del aprendizaje." at bounding box center [32, 290] width 37 height 5
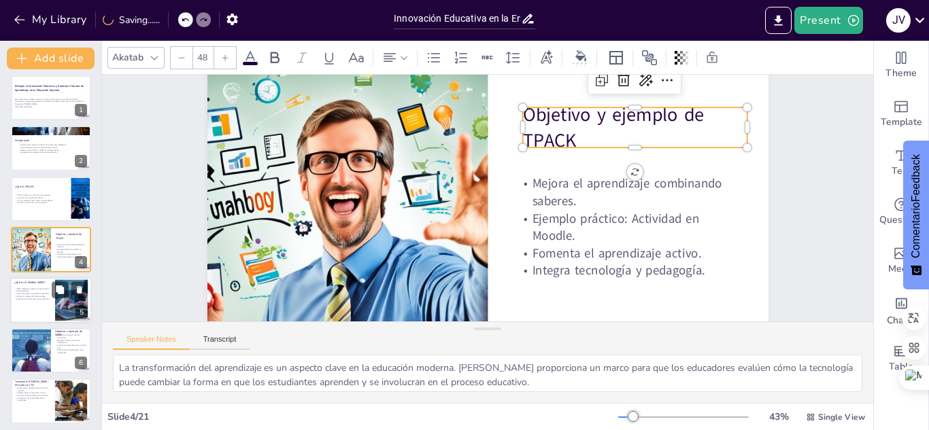
scroll to position [0, 0]
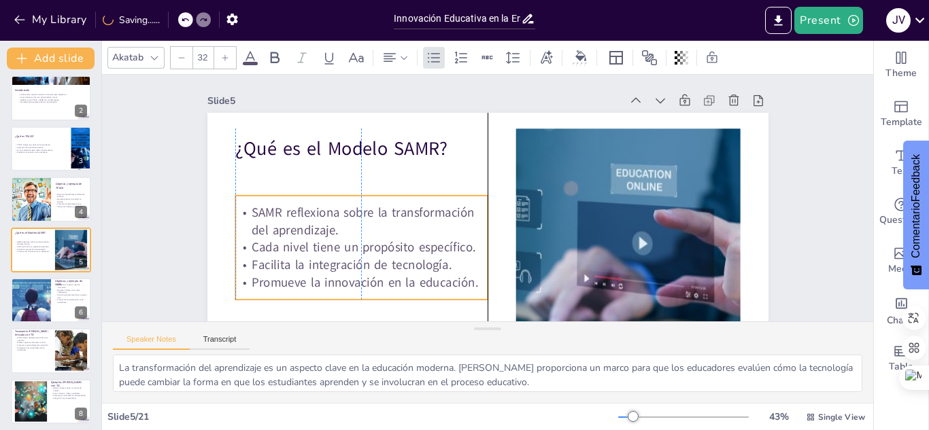
drag, startPoint x: 368, startPoint y: 224, endPoint x: 363, endPoint y: 246, distance: 22.9
click at [430, 194] on p "Cada nivel tiene un propósito específico." at bounding box center [452, 67] width 44 height 253
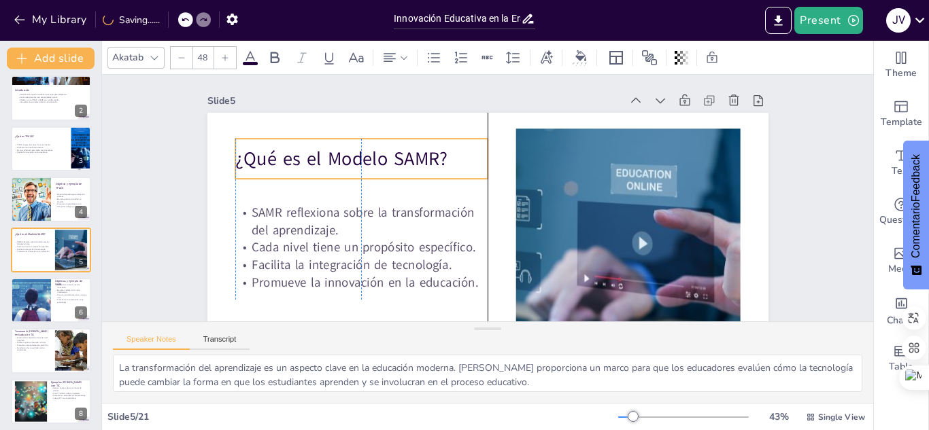
drag, startPoint x: 313, startPoint y: 146, endPoint x: 316, endPoint y: 156, distance: 10.8
click at [316, 156] on p "¿Qué es el Modelo SAMR?" at bounding box center [388, 111] width 241 height 126
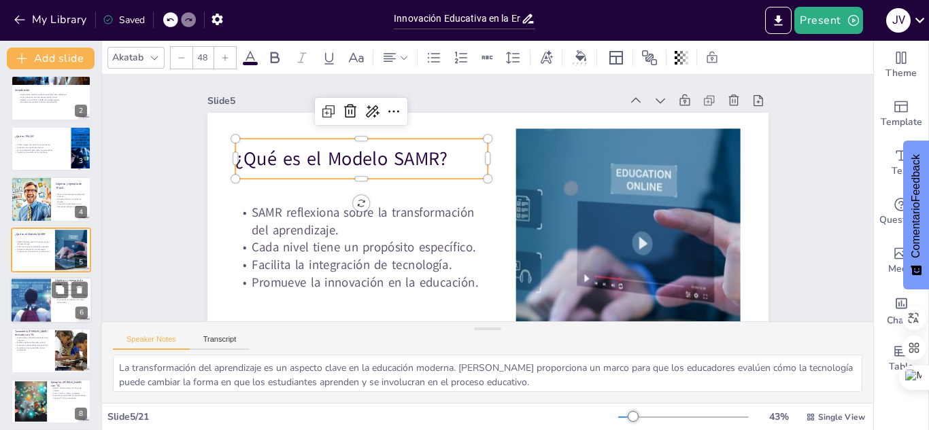
click at [24, 300] on div at bounding box center [30, 300] width 86 height 46
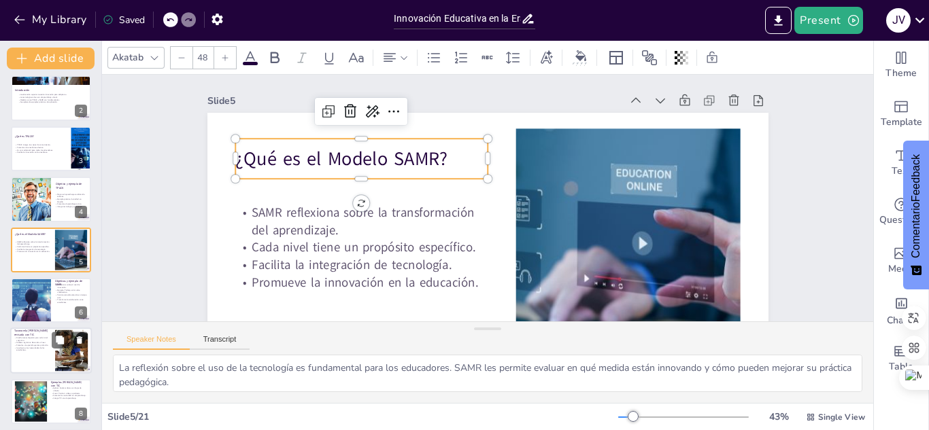
scroll to position [106, 0]
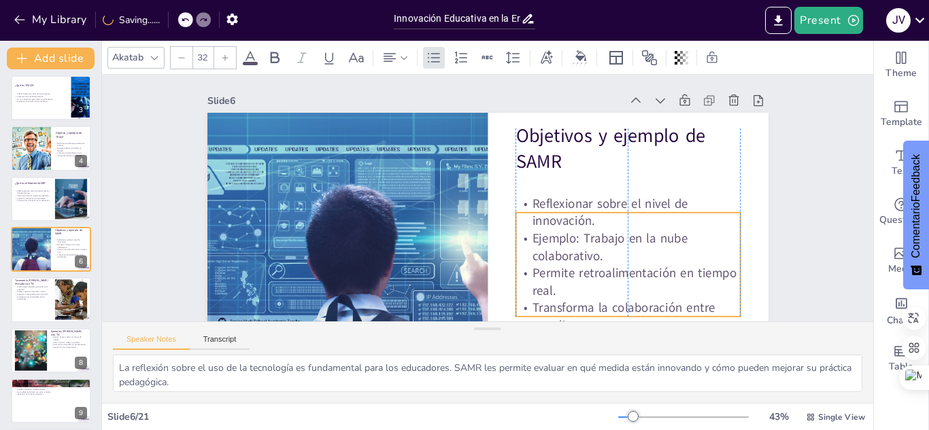
drag, startPoint x: 582, startPoint y: 223, endPoint x: 583, endPoint y: 247, distance: 24.5
click at [583, 247] on p "Ejemplo: Trabajo en la nube colaborativo." at bounding box center [584, 310] width 211 height 143
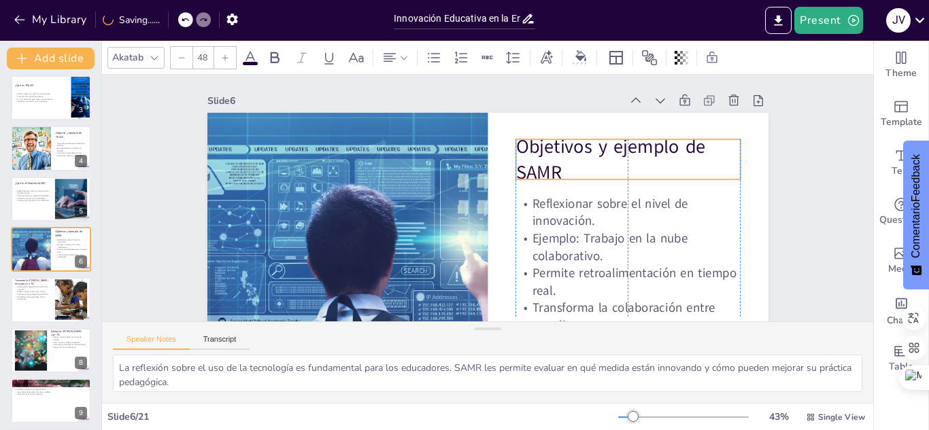
click at [530, 228] on p "Objetivos y ejemplo de SAMR" at bounding box center [451, 338] width 158 height 220
click at [45, 292] on p "Niveles cognitivos: Recordar a Crear." at bounding box center [32, 292] width 37 height 3
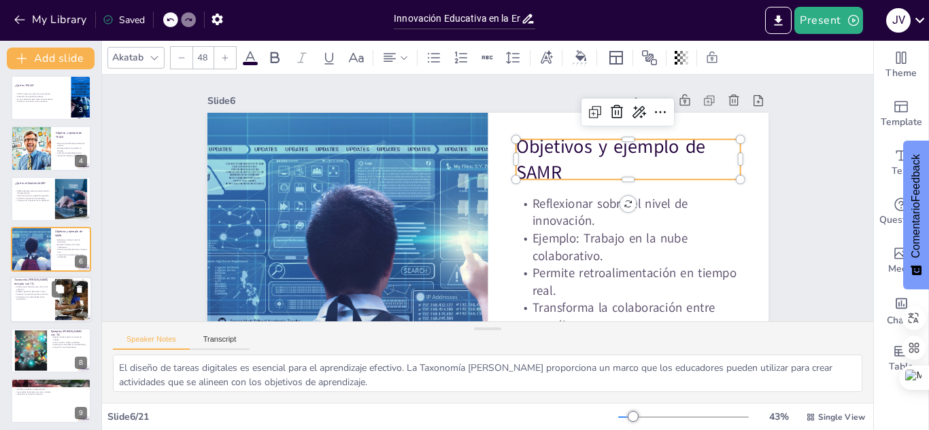
scroll to position [156, 0]
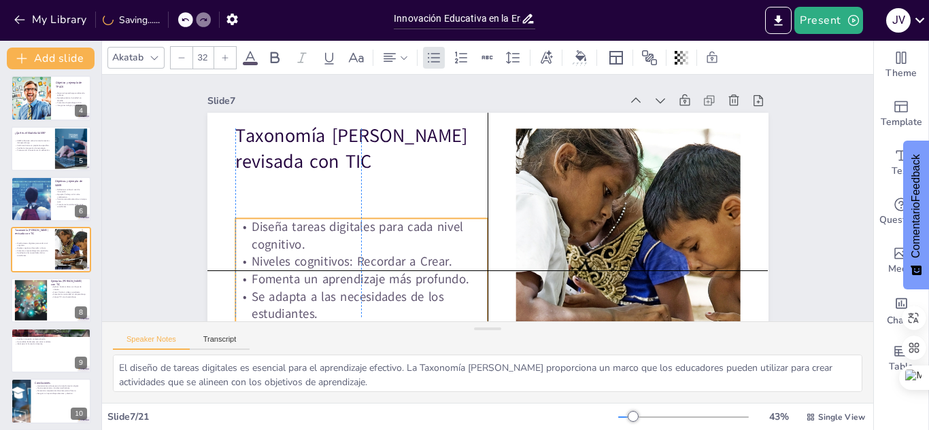
drag, startPoint x: 325, startPoint y: 243, endPoint x: 325, endPoint y: 261, distance: 17.7
click at [325, 261] on p "Niveles cognitivos: Recordar a Crear." at bounding box center [347, 205] width 238 height 118
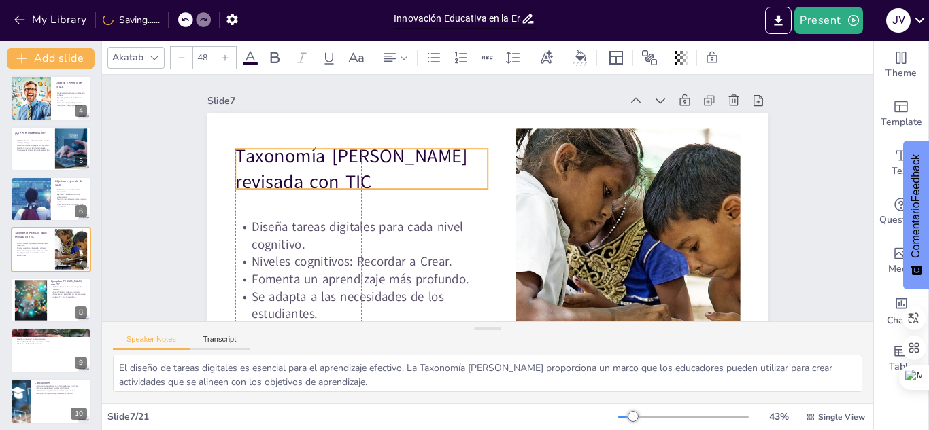
drag, startPoint x: 290, startPoint y: 148, endPoint x: 290, endPoint y: 169, distance: 20.4
click at [364, 169] on p "Taxonomía [PERSON_NAME] revisada con TIC" at bounding box center [449, 74] width 171 height 245
click at [46, 296] on div at bounding box center [30, 299] width 79 height 41
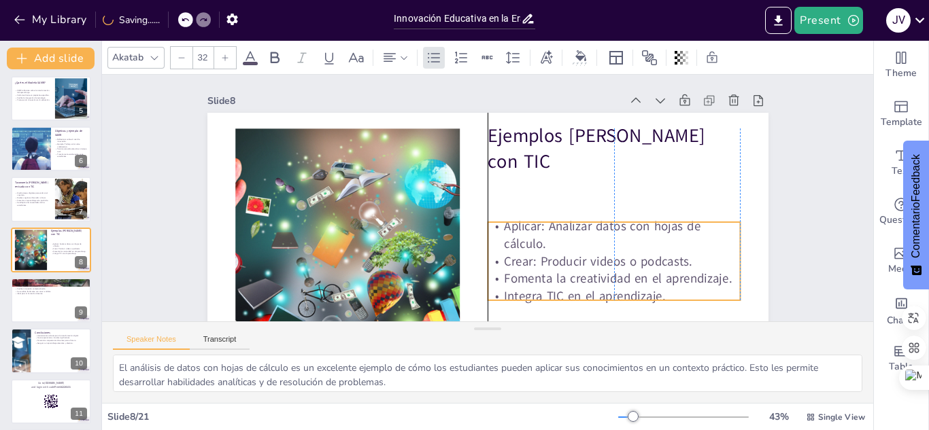
drag, startPoint x: 522, startPoint y: 222, endPoint x: 500, endPoint y: 189, distance: 39.8
click at [519, 247] on p "Aplicar: Analizar datos con hojas de cálculo." at bounding box center [587, 283] width 245 height 135
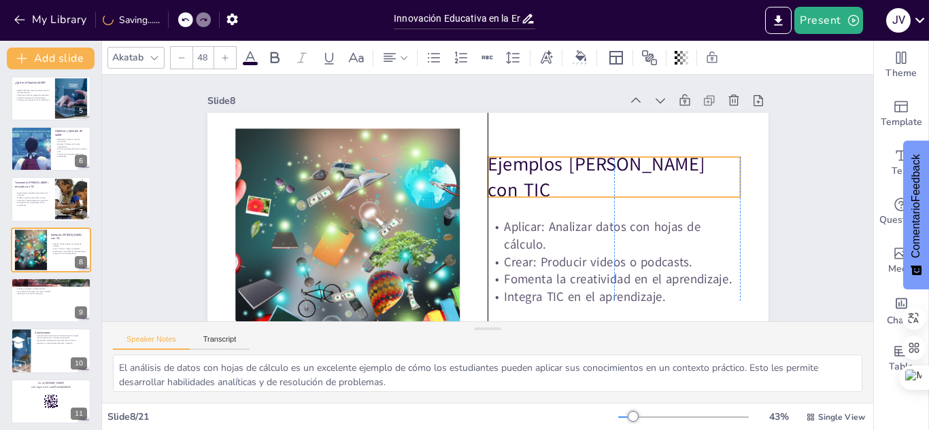
drag, startPoint x: 507, startPoint y: 169, endPoint x: 509, endPoint y: 184, distance: 15.7
click at [509, 184] on p "Ejemplos [PERSON_NAME] con TIC" at bounding box center [595, 267] width 222 height 208
click at [44, 301] on div at bounding box center [51, 300] width 82 height 46
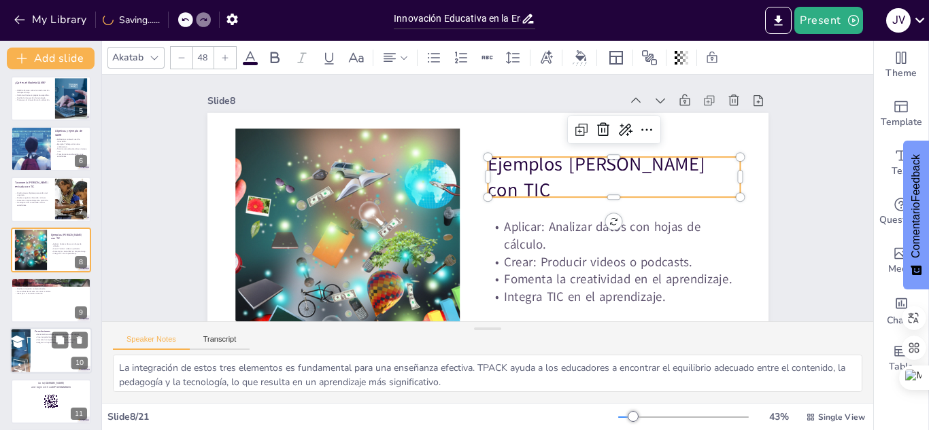
scroll to position [258, 0]
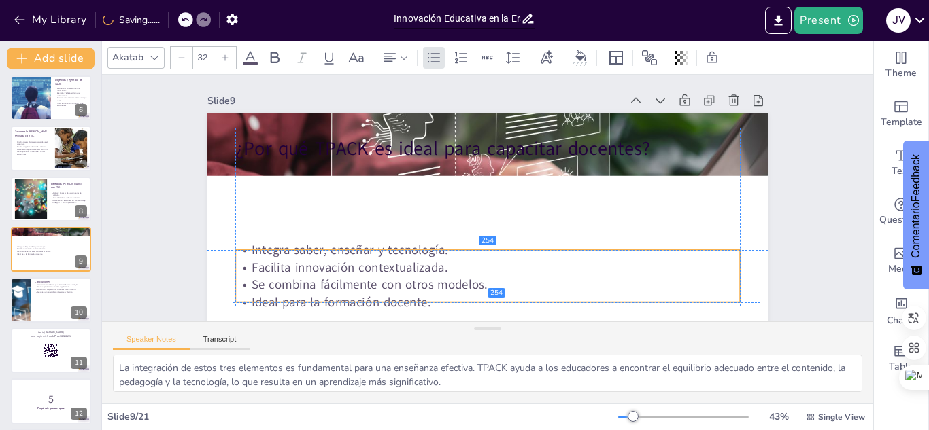
drag, startPoint x: 367, startPoint y: 203, endPoint x: 365, endPoint y: 283, distance: 80.3
click at [365, 283] on p "Se combina fácilmente con otros modelos." at bounding box center [478, 285] width 504 height 70
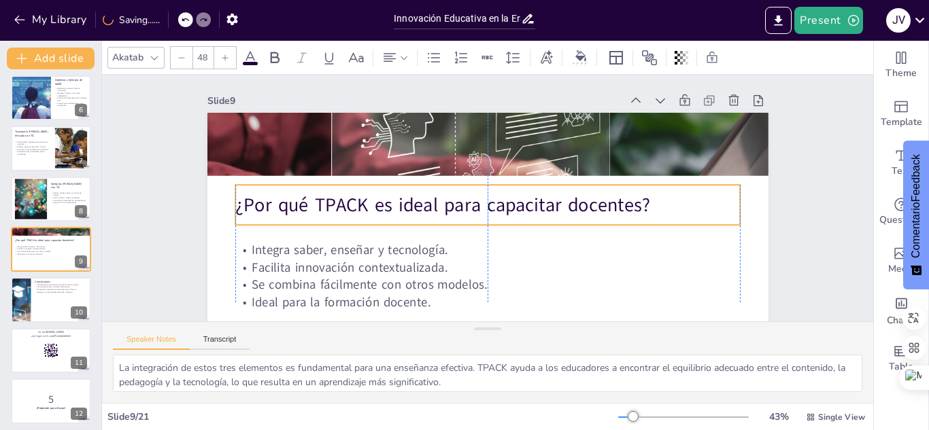
drag, startPoint x: 354, startPoint y: 175, endPoint x: 354, endPoint y: 211, distance: 35.4
click at [354, 211] on p "¿Por qué TPACK es ideal para capacitar docentes?" at bounding box center [482, 194] width 318 height 424
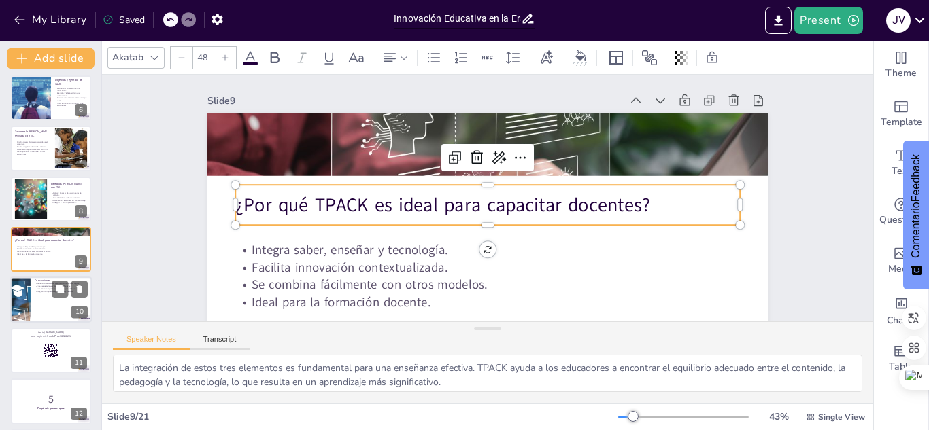
click at [47, 304] on div at bounding box center [51, 300] width 82 height 46
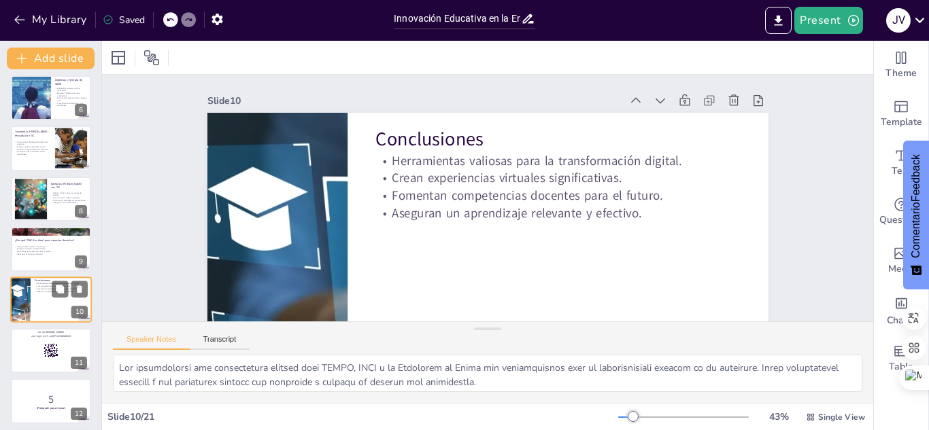
scroll to position [308, 0]
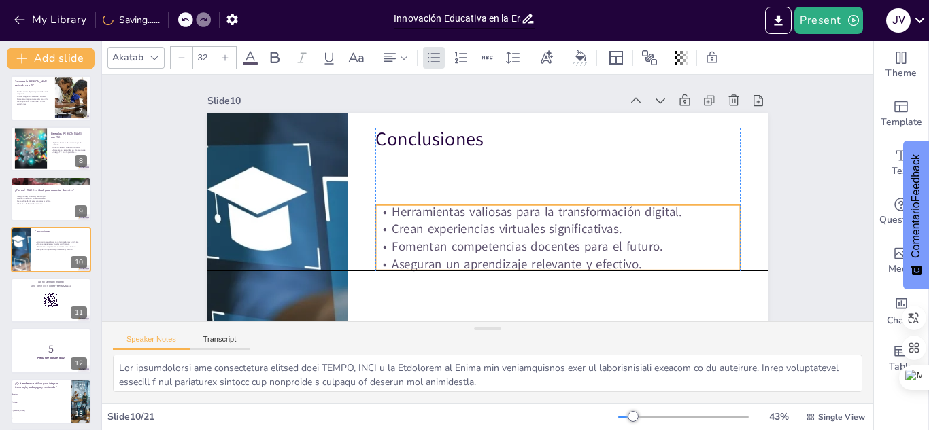
drag, startPoint x: 454, startPoint y: 190, endPoint x: 453, endPoint y: 242, distance: 51.7
click at [453, 242] on p "Fomentan competencias docentes para el futuro." at bounding box center [532, 271] width 340 height 164
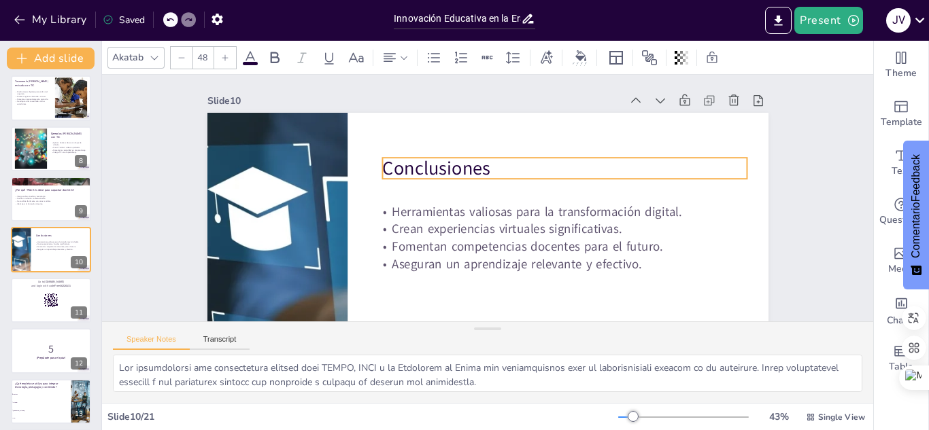
drag, startPoint x: 437, startPoint y: 141, endPoint x: 441, endPoint y: 163, distance: 22.9
click at [504, 163] on p "Conclusiones" at bounding box center [517, 275] width 27 height 364
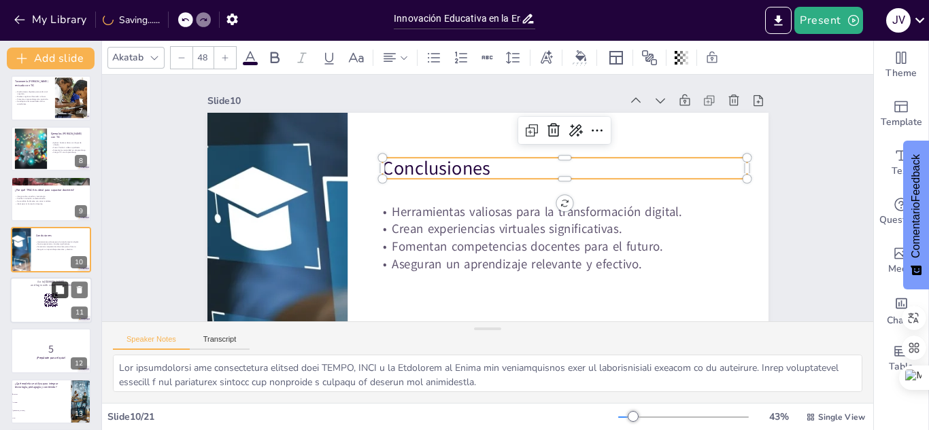
click at [52, 290] on button at bounding box center [60, 289] width 16 height 16
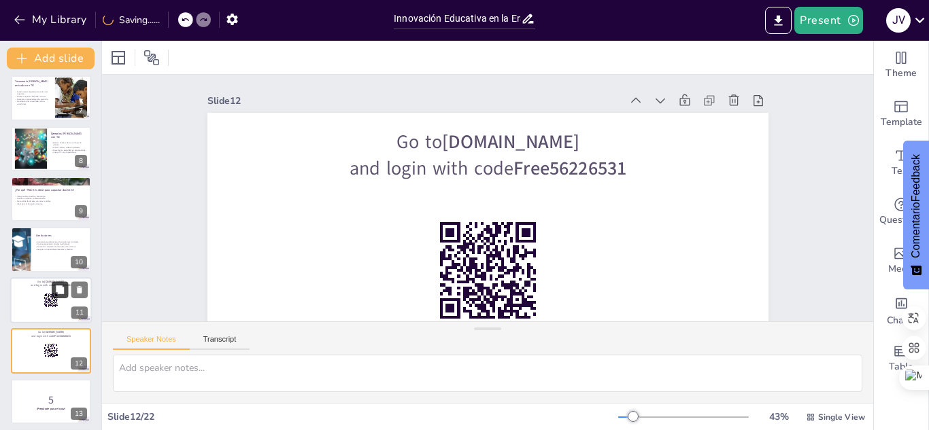
scroll to position [73, 0]
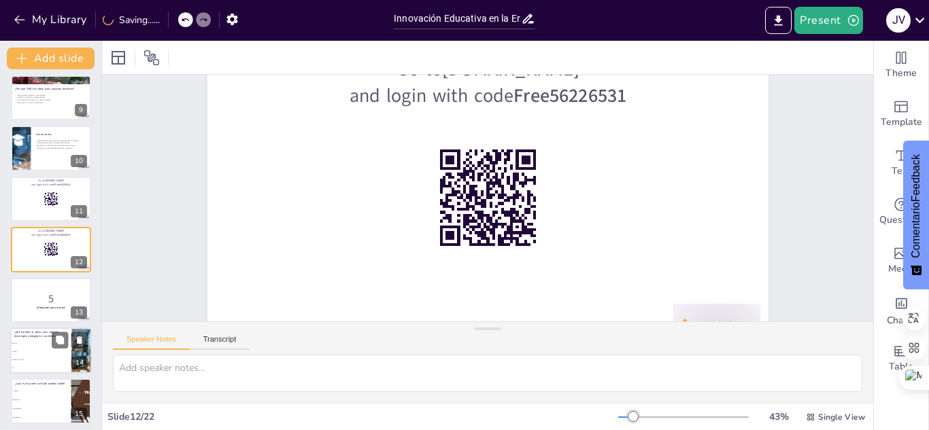
click at [27, 345] on li "TPACK" at bounding box center [40, 343] width 61 height 8
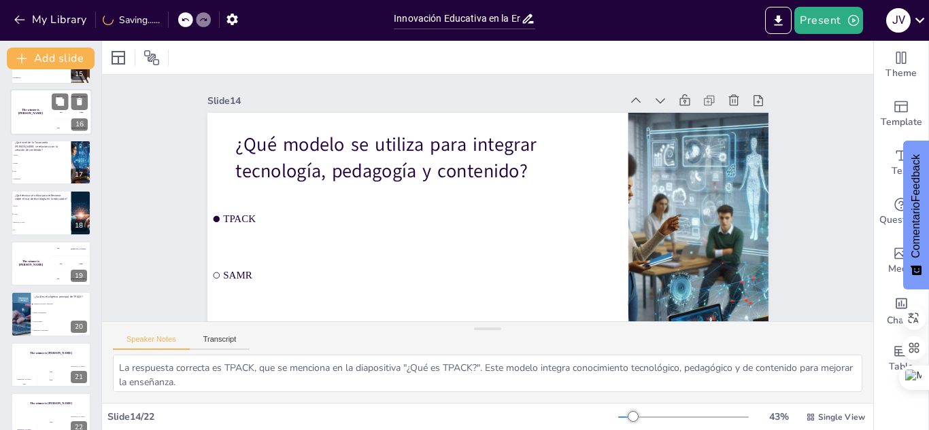
scroll to position [768, 0]
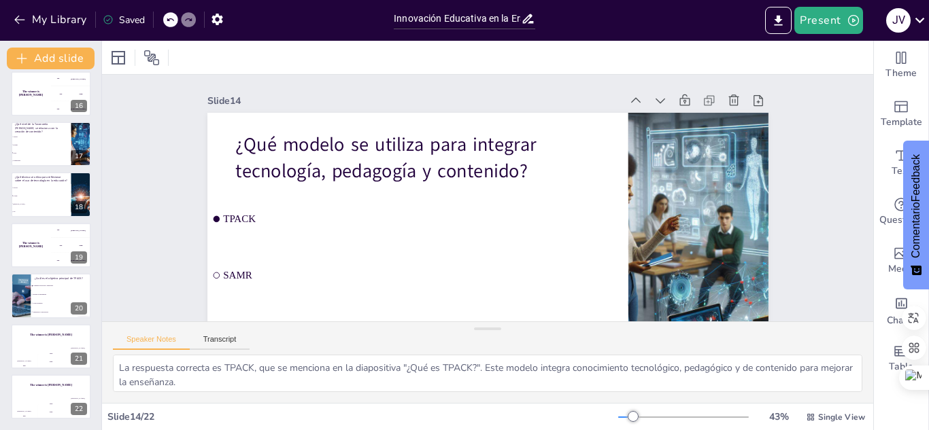
click at [549, 60] on div at bounding box center [487, 57] width 771 height 33
click at [250, 52] on div at bounding box center [487, 57] width 771 height 33
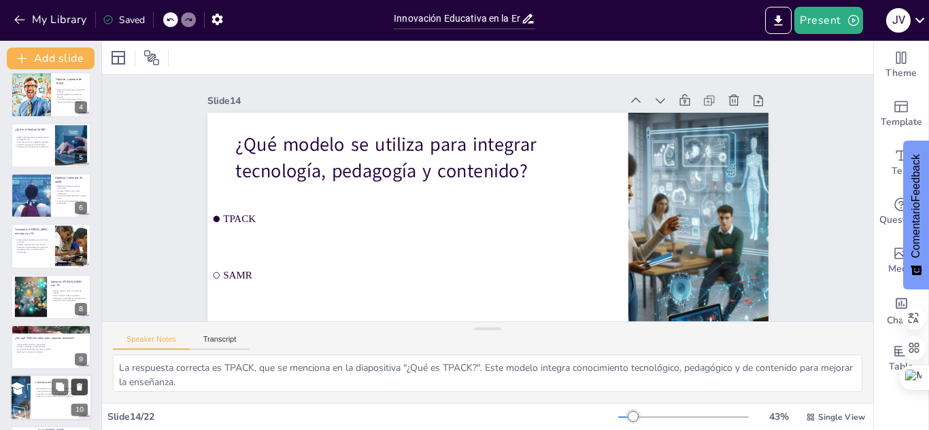
scroll to position [0, 0]
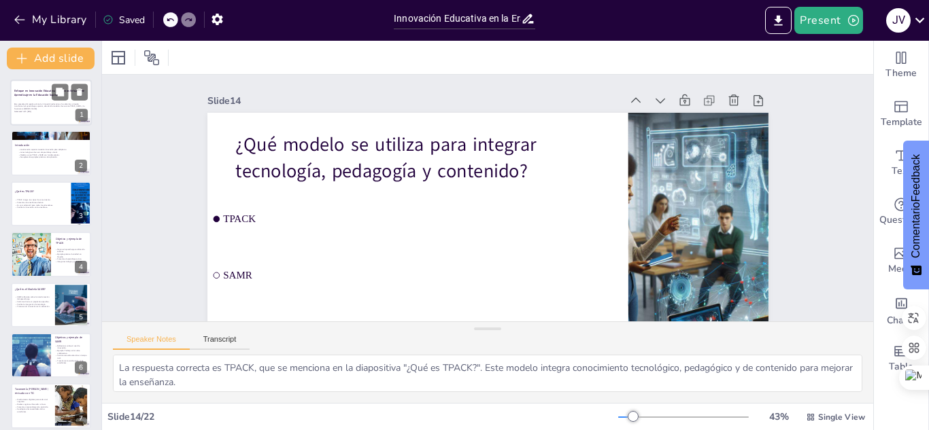
click at [44, 96] on strong "Enfoque en Innovación Educativa y Entornos Virtuales de Aprendizaje en la Educa…" at bounding box center [49, 92] width 70 height 7
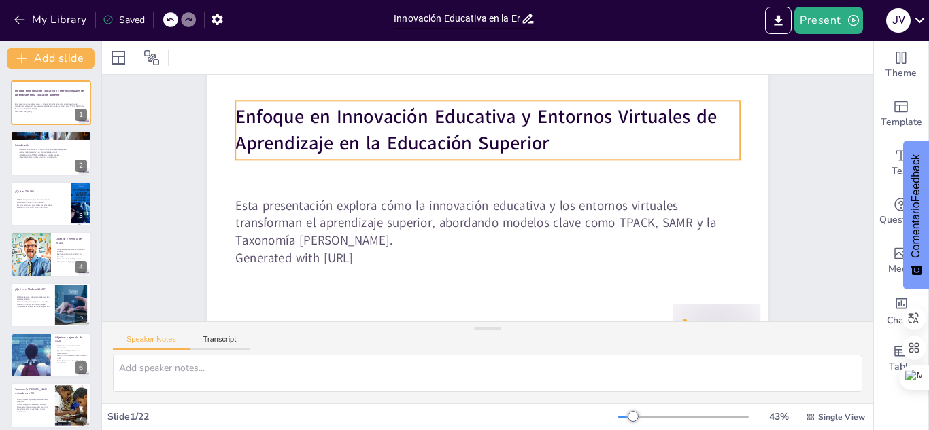
scroll to position [117, 0]
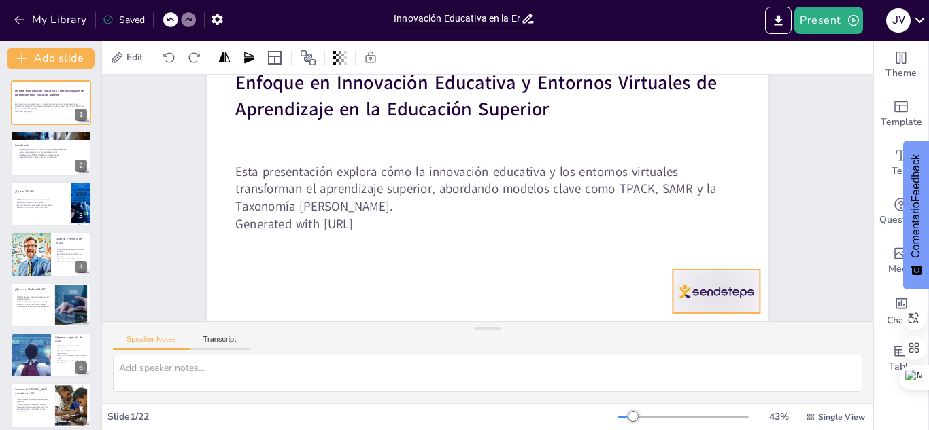
click at [666, 365] on div at bounding box center [617, 408] width 97 height 87
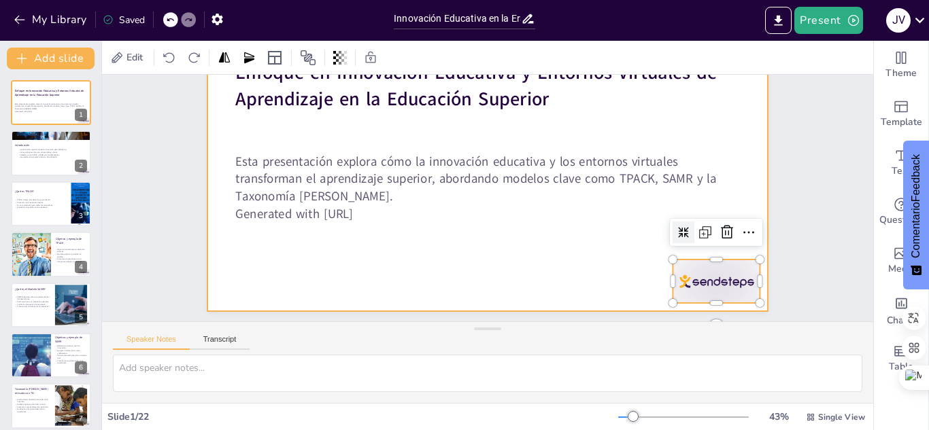
click at [468, 279] on div at bounding box center [501, 155] width 631 height 473
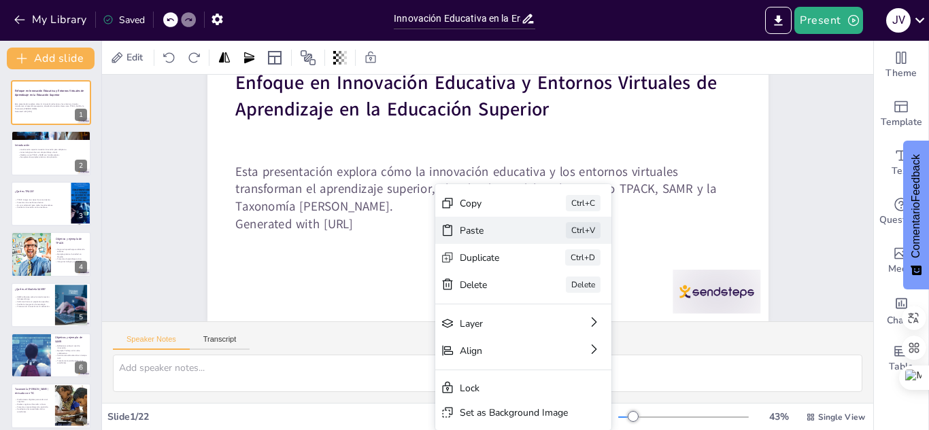
click at [373, 247] on div "Paste" at bounding box center [360, 281] width 27 height 69
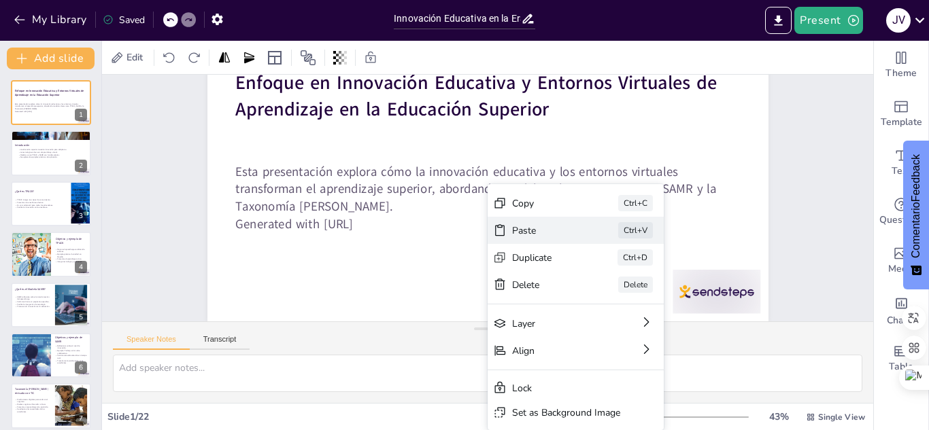
click at [572, 333] on div "Paste" at bounding box center [606, 349] width 69 height 33
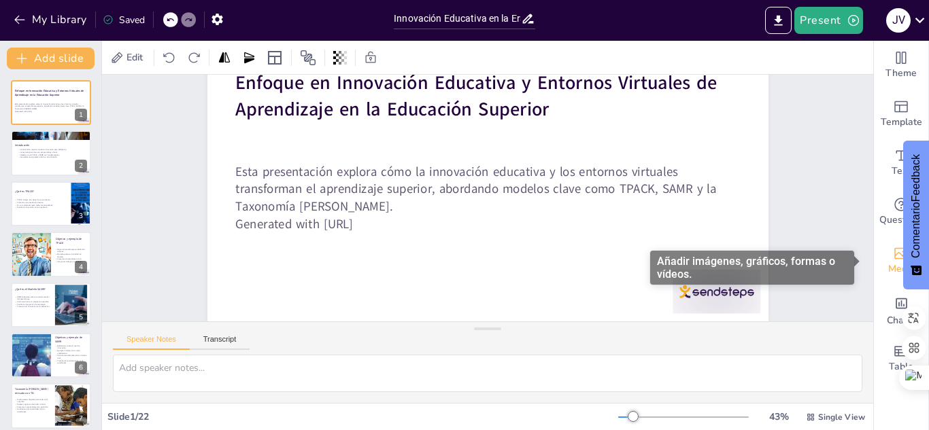
click at [870, 255] on icon "Add images, graphics, shapes or video" at bounding box center [901, 253] width 16 height 16
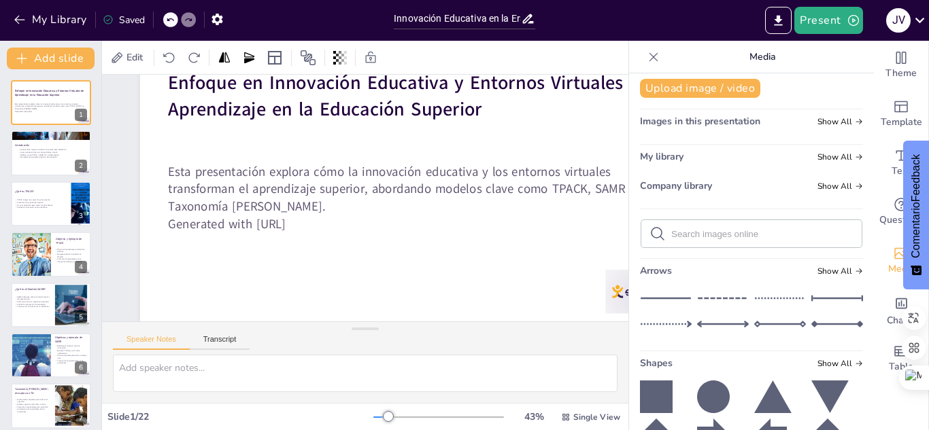
scroll to position [0, 0]
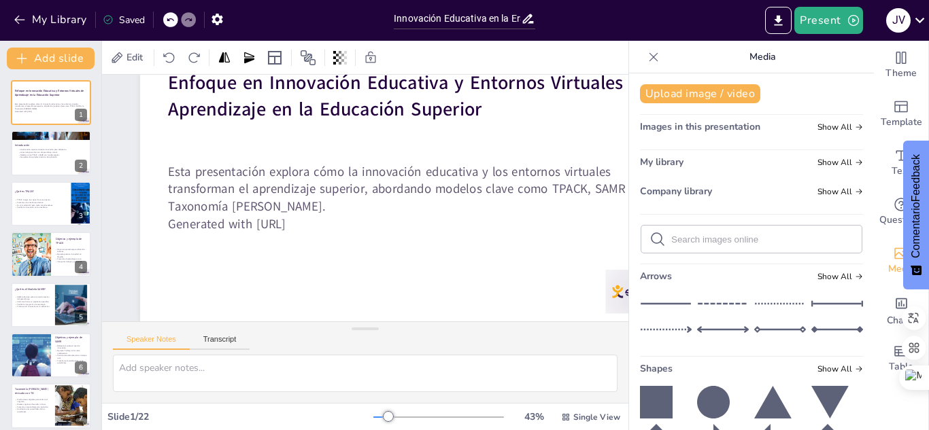
click at [670, 165] on span "My library" at bounding box center [662, 162] width 44 height 13
click at [679, 98] on button "Upload image / video" at bounding box center [700, 93] width 120 height 19
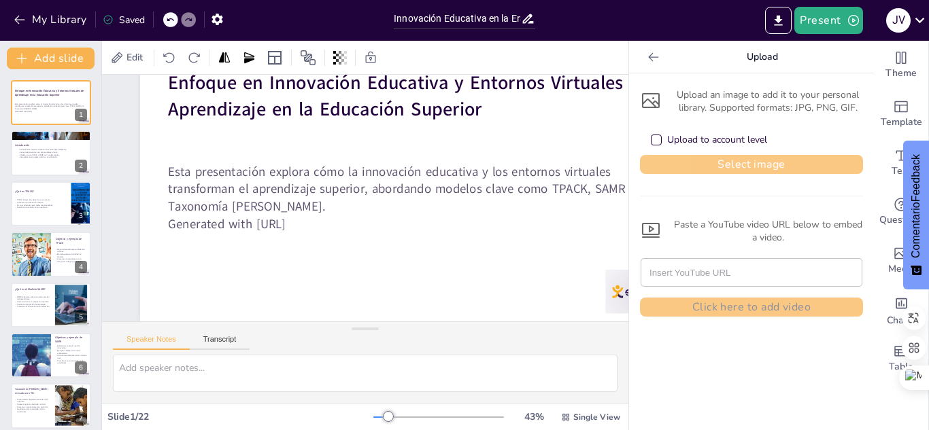
click at [704, 165] on button "Select image" at bounding box center [751, 164] width 223 height 19
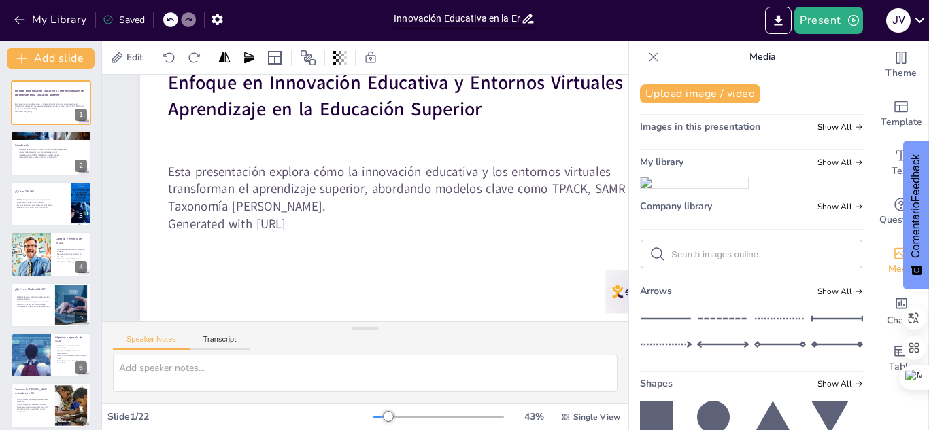
click at [677, 188] on img at bounding box center [693, 182] width 107 height 11
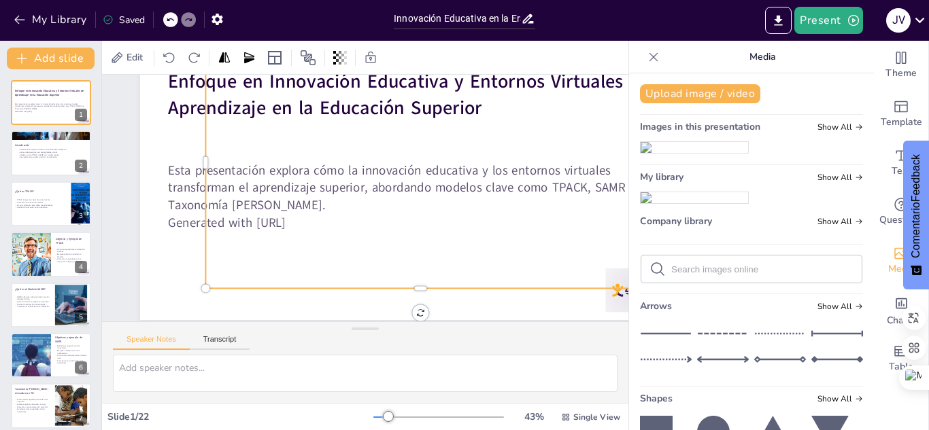
click at [380, 207] on div at bounding box center [375, 263] width 405 height 495
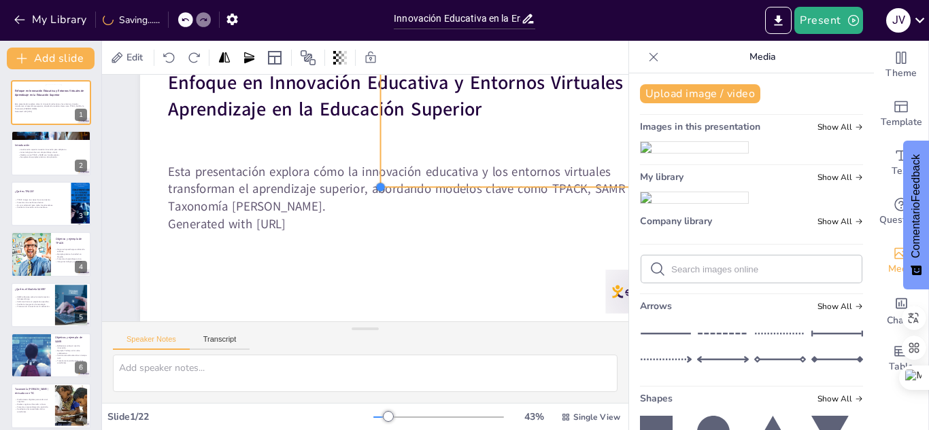
drag, startPoint x: 207, startPoint y: 279, endPoint x: 447, endPoint y: 167, distance: 265.2
click at [436, 173] on div "Enfoque en Innovación Educativa y Entornos Virtuales de Aprendizaje en la Educa…" at bounding box center [430, 195] width 643 height 553
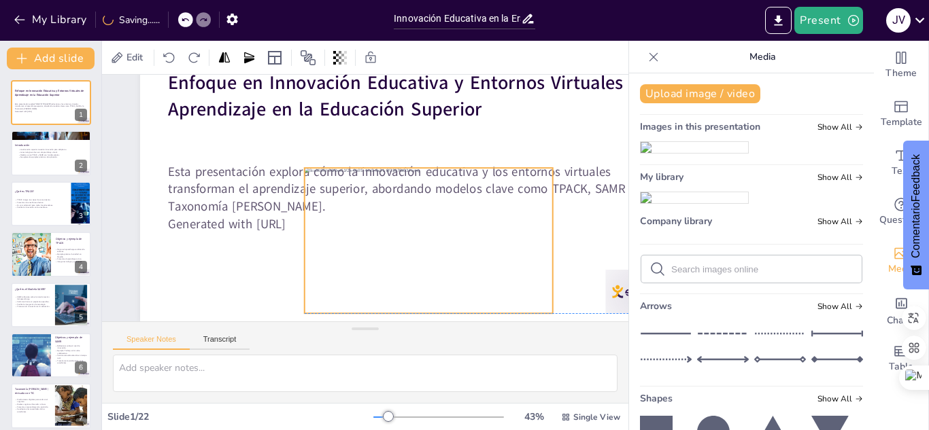
drag, startPoint x: 479, startPoint y: 128, endPoint x: 477, endPoint y: 213, distance: 85.7
click at [396, 255] on div at bounding box center [383, 272] width 281 height 274
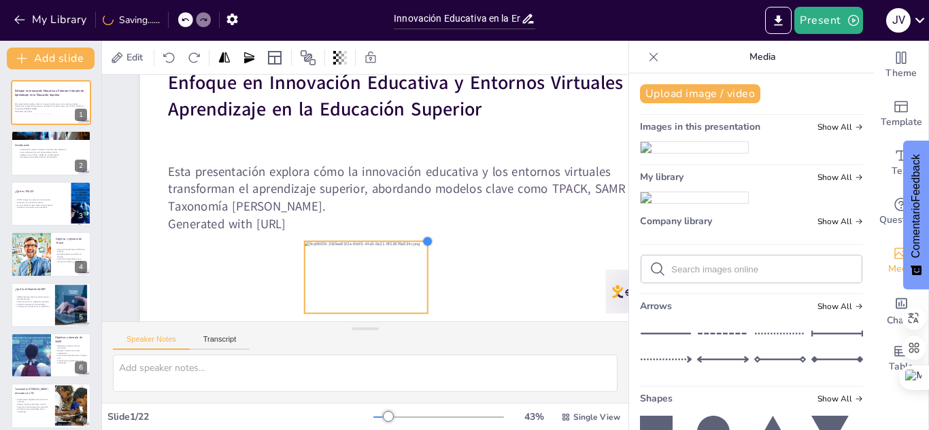
drag, startPoint x: 553, startPoint y: 157, endPoint x: 422, endPoint y: 230, distance: 150.4
click at [422, 242] on div at bounding box center [423, 248] width 12 height 12
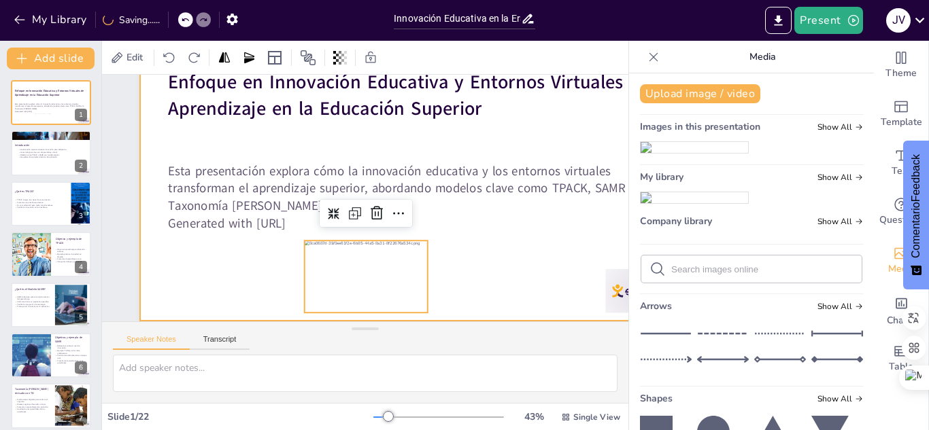
click at [522, 235] on div at bounding box center [428, 182] width 631 height 473
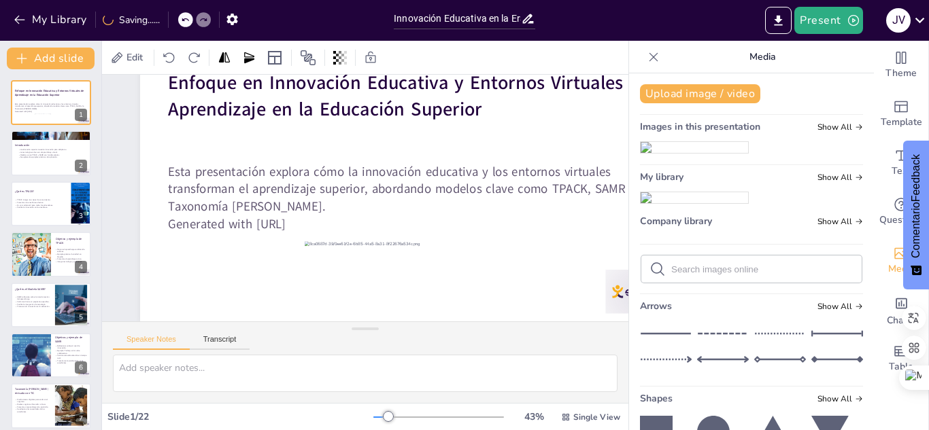
click at [647, 60] on icon at bounding box center [654, 57] width 14 height 14
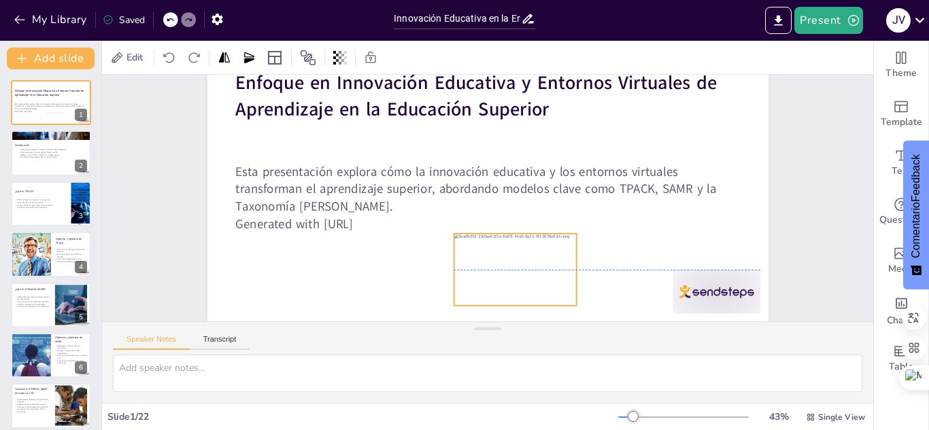
drag, startPoint x: 423, startPoint y: 262, endPoint x: 505, endPoint y: 252, distance: 82.9
click at [505, 252] on div at bounding box center [491, 275] width 139 height 107
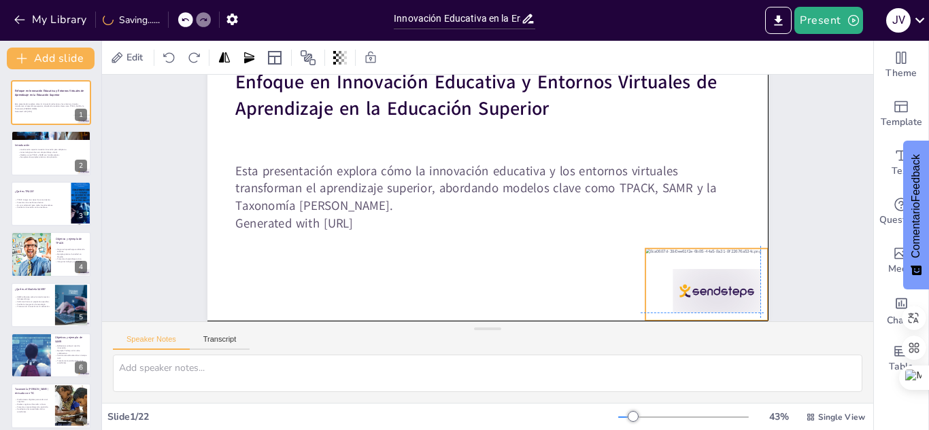
drag, startPoint x: 638, startPoint y: 270, endPoint x: 688, endPoint y: 268, distance: 50.4
click at [496, 362] on div at bounding box center [448, 429] width 96 height 135
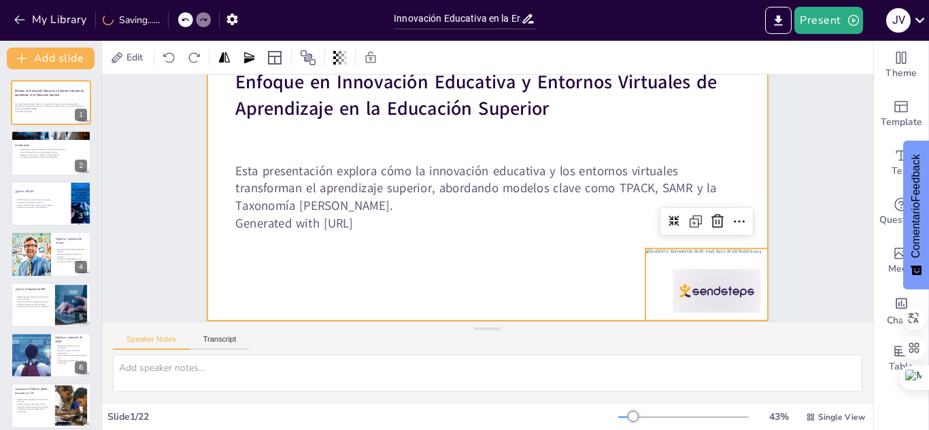
click at [742, 139] on div at bounding box center [505, 167] width 643 height 553
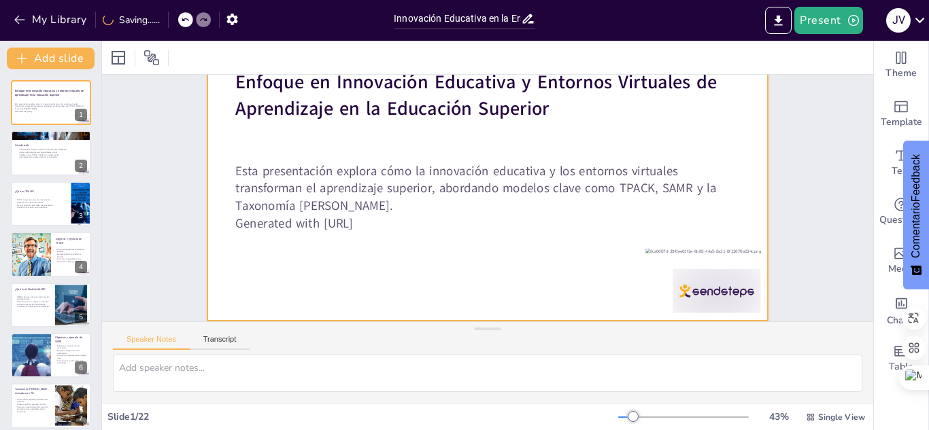
click at [514, 250] on div at bounding box center [491, 163] width 616 height 616
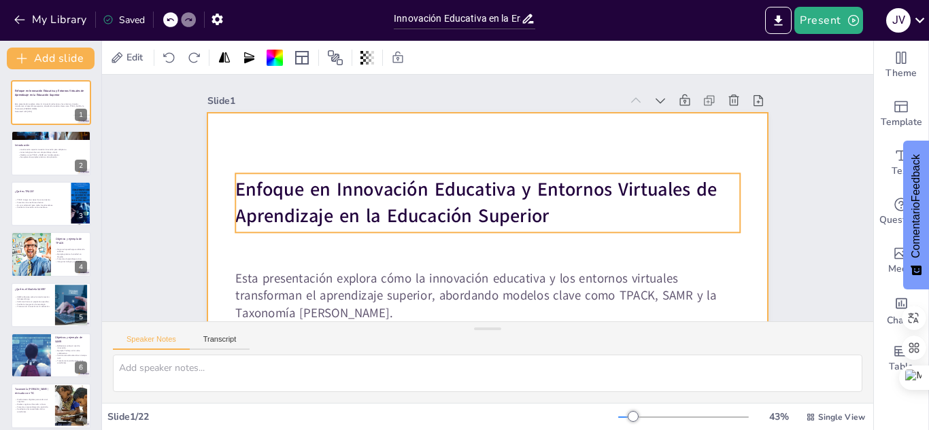
click at [405, 209] on strong "Enfoque en Innovación Educativa y Entornos Virtuales de Aprendizaje en la Educa…" at bounding box center [475, 185] width 461 height 219
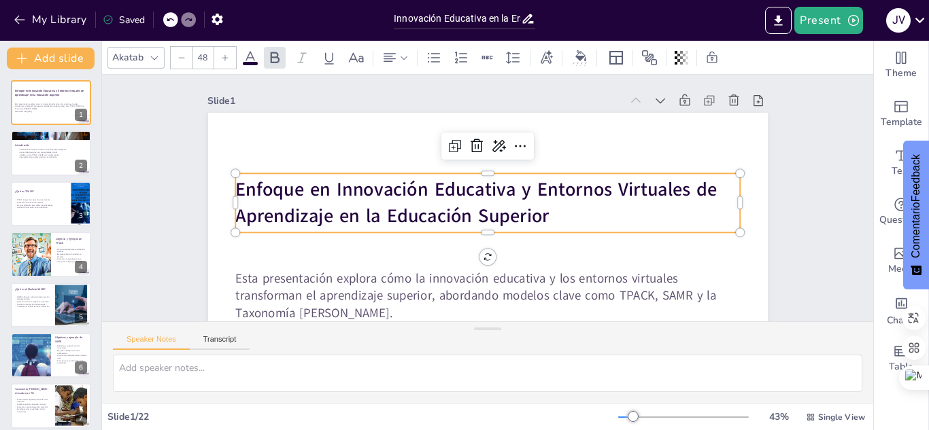
click at [551, 218] on p "Enfoque en Innovación Educativa y Entornos Virtuales de Aprendizaje en la Educa…" at bounding box center [483, 199] width 156 height 504
click at [551, 218] on p "Enfoque en Innovación Educativa y Entornos Virtuales de Aprendizaje en la Educa…" at bounding box center [482, 200] width 253 height 483
click at [534, 211] on strong "Enfoque en Innovación Educativa y Entornos Virtuales de Aprendizaje en la Educa…" at bounding box center [475, 185] width 461 height 219
click at [534, 211] on strong "Enfoque en Innovación Educativa y Entornos Virtuales de Aprendizaje en la Educa…" at bounding box center [475, 186] width 474 height 173
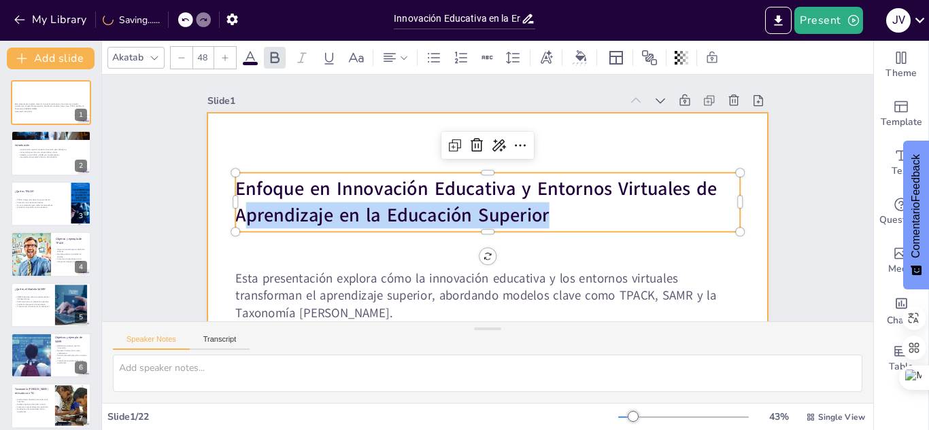
drag, startPoint x: 535, startPoint y: 214, endPoint x: 209, endPoint y: 154, distance: 331.8
click at [209, 154] on div "Esta presentación explora cómo la innovación educativa y los entornos virtuales…" at bounding box center [424, 161] width 553 height 643
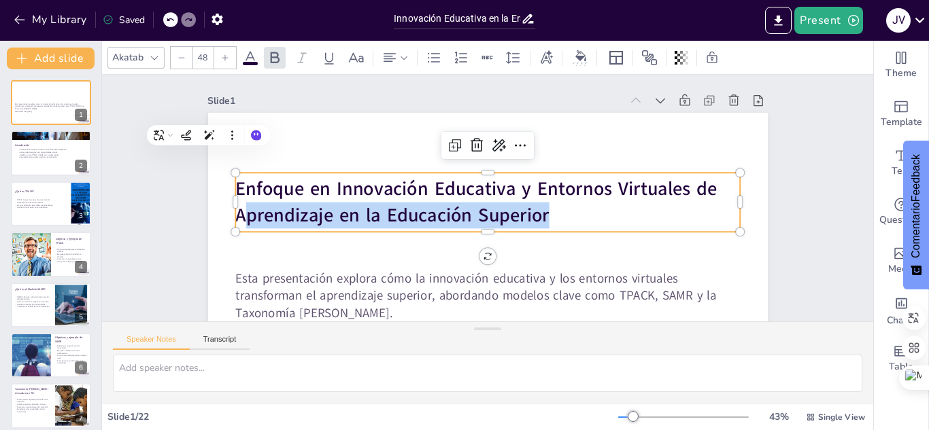
click at [560, 229] on div "Enfoque en Innovación Educativa y Entornos Virtuales de Aprendizaje en la Educa…" at bounding box center [485, 202] width 485 height 259
click at [539, 215] on p "Enfoque en Innovación Educativa y Entornos Virtuales de Aprendizaje en la Educa…" at bounding box center [487, 202] width 504 height 156
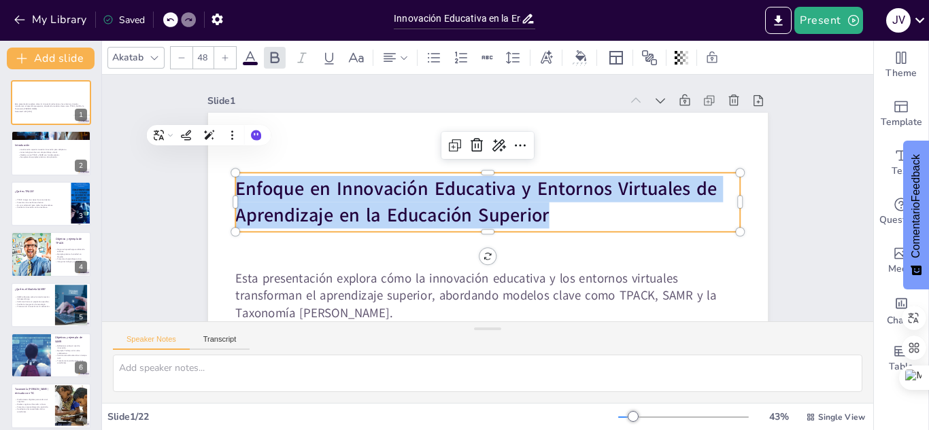
drag, startPoint x: 539, startPoint y: 215, endPoint x: 219, endPoint y: 173, distance: 323.0
click at [219, 173] on div "Esta presentación explora cómo la innovación educativa y los entornos virtuales…" at bounding box center [451, 260] width 643 height 553
click at [251, 61] on icon at bounding box center [250, 58] width 16 height 16
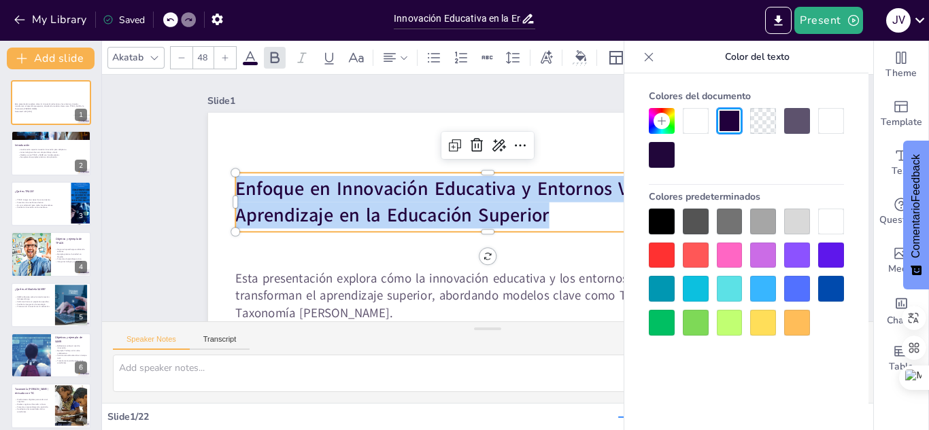
click at [825, 282] on div at bounding box center [831, 289] width 26 height 26
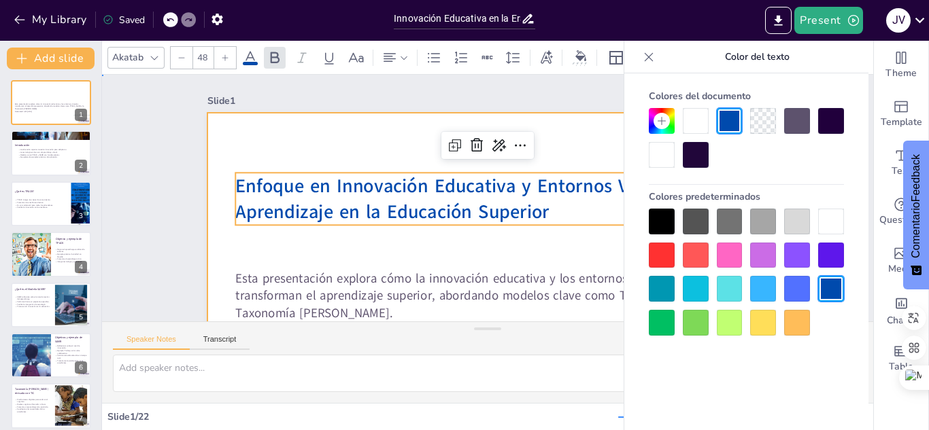
click at [562, 239] on div at bounding box center [428, 240] width 783 height 783
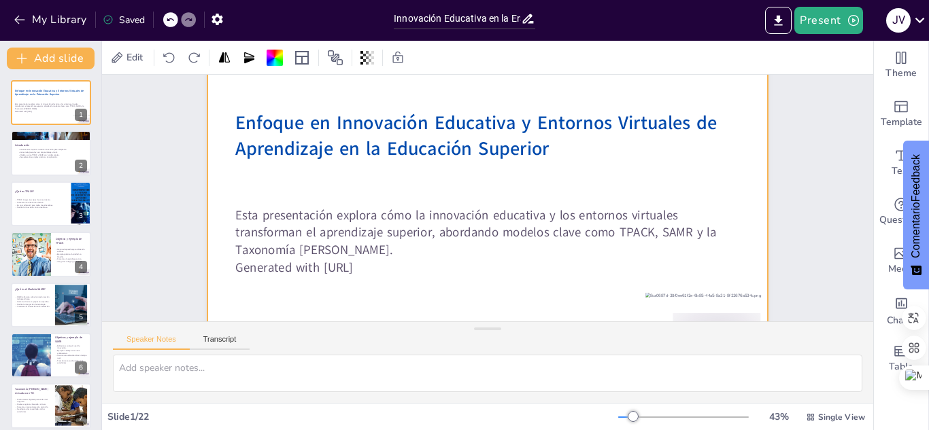
scroll to position [90, 0]
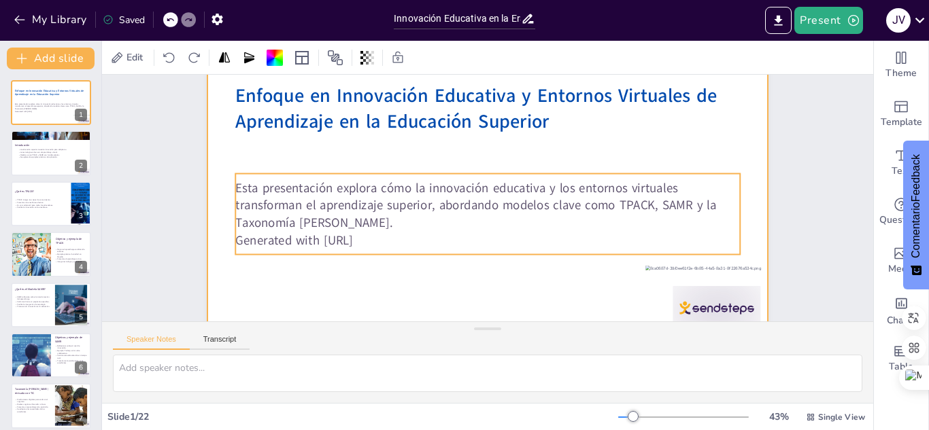
click at [449, 196] on p "Esta presentación explora cómo la innovación educativa y los entornos virtuales…" at bounding box center [482, 203] width 377 height 410
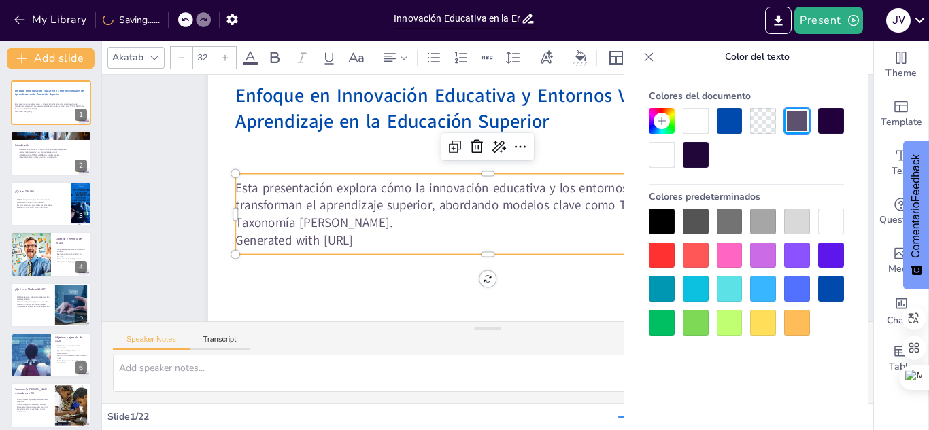
click at [369, 233] on p "Generated with Sendsteps.ai" at bounding box center [479, 239] width 498 height 122
click at [386, 236] on p "Generated with Sendsteps.ai" at bounding box center [470, 237] width 468 height 222
click at [409, 233] on p "Generated with Sendsteps.ai" at bounding box center [451, 220] width 268 height 446
click at [381, 267] on div at bounding box center [501, 187] width 783 height 783
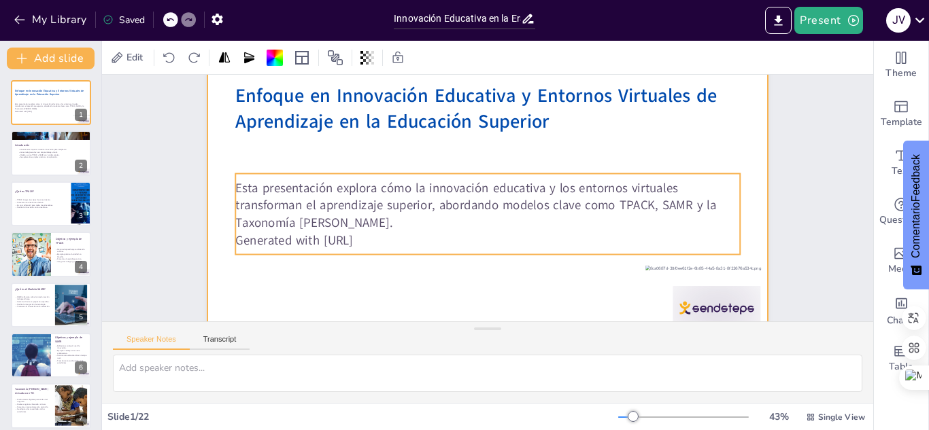
click at [373, 246] on p "Generated with Sendsteps.ai" at bounding box center [466, 234] width 446 height 267
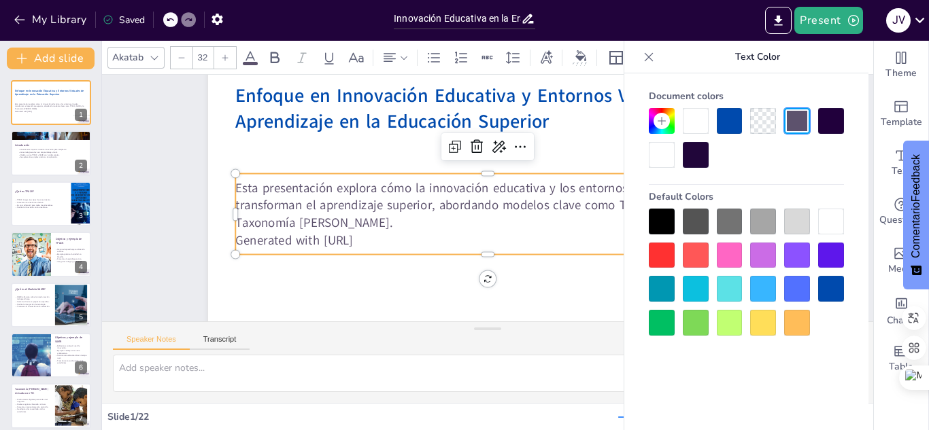
click at [373, 246] on p "Generated with Sendsteps.ai" at bounding box center [459, 229] width 387 height 351
drag, startPoint x: 381, startPoint y: 239, endPoint x: 226, endPoint y: 243, distance: 155.8
click at [254, 243] on p "Generated with Sendsteps.ai" at bounding box center [463, 232] width 419 height 311
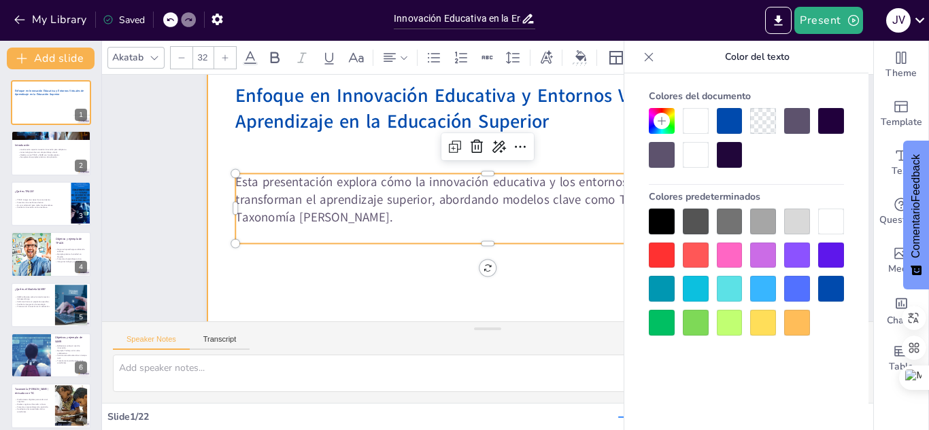
click at [357, 272] on div at bounding box center [501, 187] width 783 height 783
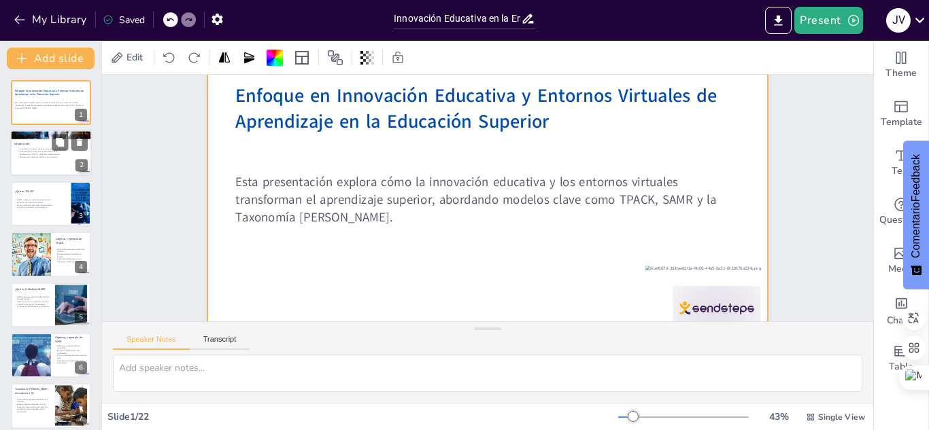
click at [35, 159] on div at bounding box center [51, 154] width 82 height 46
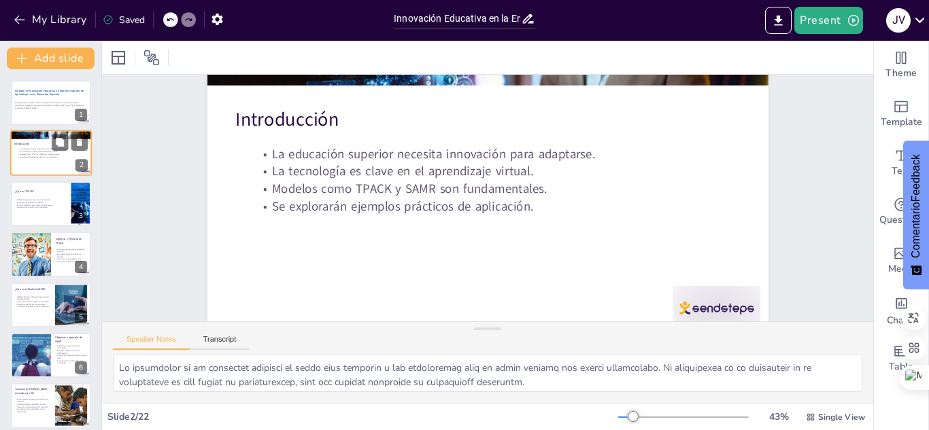
scroll to position [0, 0]
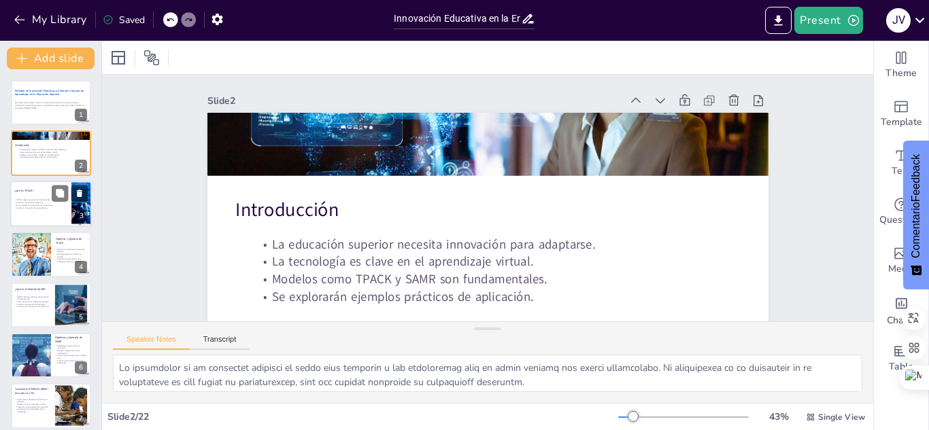
click at [44, 207] on p "Facilita la innovación en la enseñanza." at bounding box center [40, 208] width 53 height 3
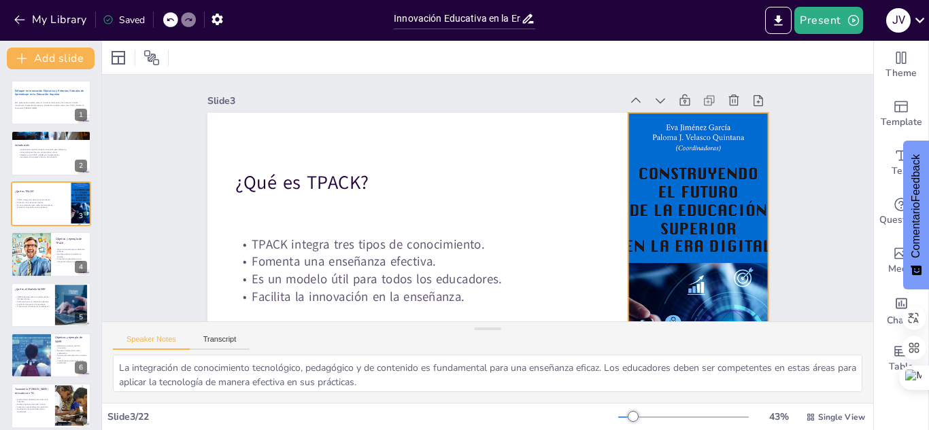
click at [634, 196] on div at bounding box center [678, 312] width 284 height 355
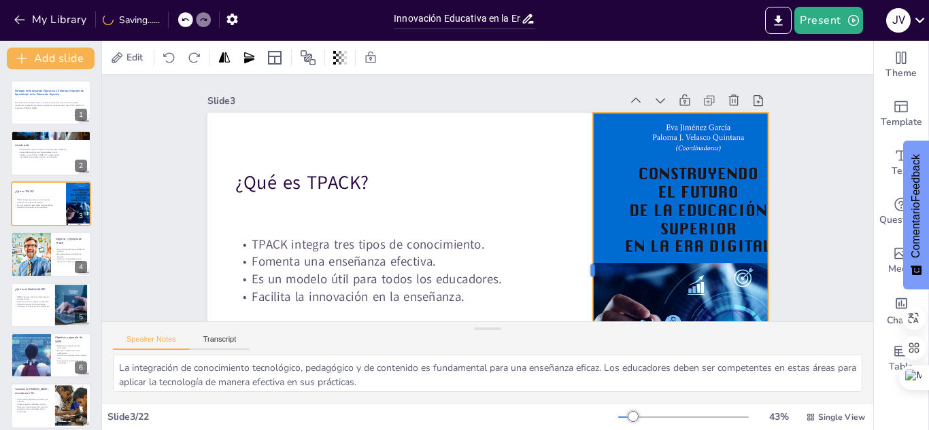
drag, startPoint x: 615, startPoint y: 269, endPoint x: 579, endPoint y: 269, distance: 35.4
click at [579, 269] on div at bounding box center [537, 310] width 167 height 279
click at [670, 241] on div at bounding box center [529, 417] width 385 height 352
drag, startPoint x: 758, startPoint y: 265, endPoint x: 787, endPoint y: 264, distance: 29.3
click at [787, 264] on div at bounding box center [780, 334] width 76 height 311
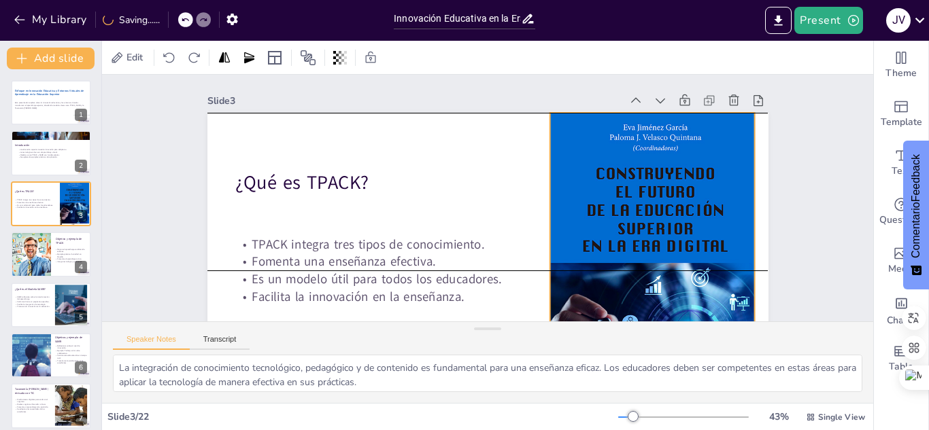
drag, startPoint x: 647, startPoint y: 274, endPoint x: 604, endPoint y: 274, distance: 42.8
click at [604, 274] on div at bounding box center [527, 376] width 387 height 366
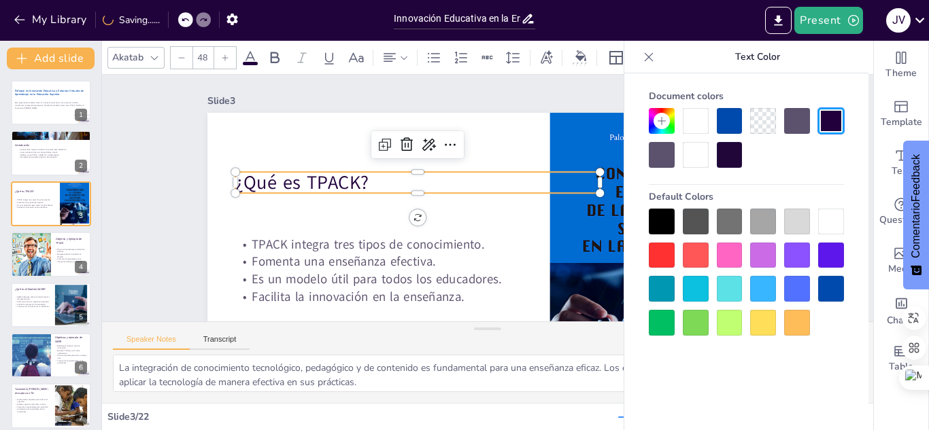
click at [318, 175] on p "¿Qué es TPACK?" at bounding box center [419, 175] width 365 height 64
click at [351, 184] on p "¿Qué es TPACK?" at bounding box center [446, 139] width 288 height 263
click at [351, 184] on p "¿Qué es TPACK?" at bounding box center [422, 168] width 362 height 101
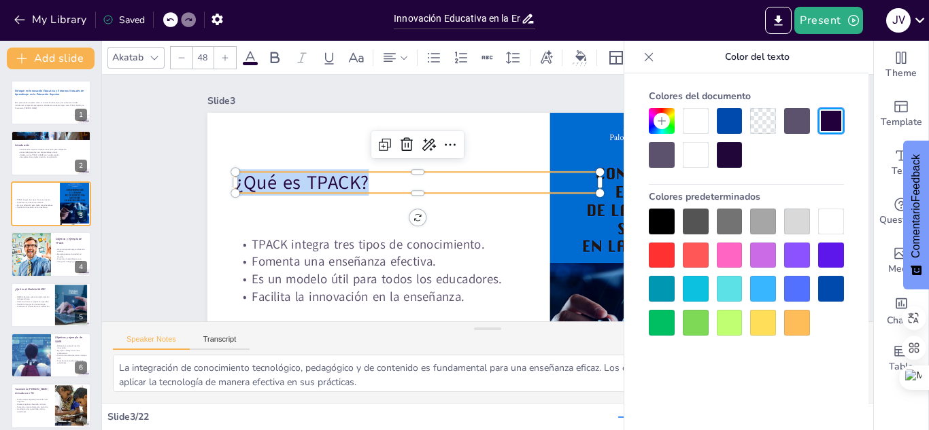
drag, startPoint x: 356, startPoint y: 182, endPoint x: 227, endPoint y: 182, distance: 128.5
click at [241, 182] on p "¿Qué es TPACK?" at bounding box center [422, 168] width 362 height 101
click at [251, 54] on icon at bounding box center [250, 57] width 12 height 13
click at [253, 56] on icon at bounding box center [250, 58] width 16 height 16
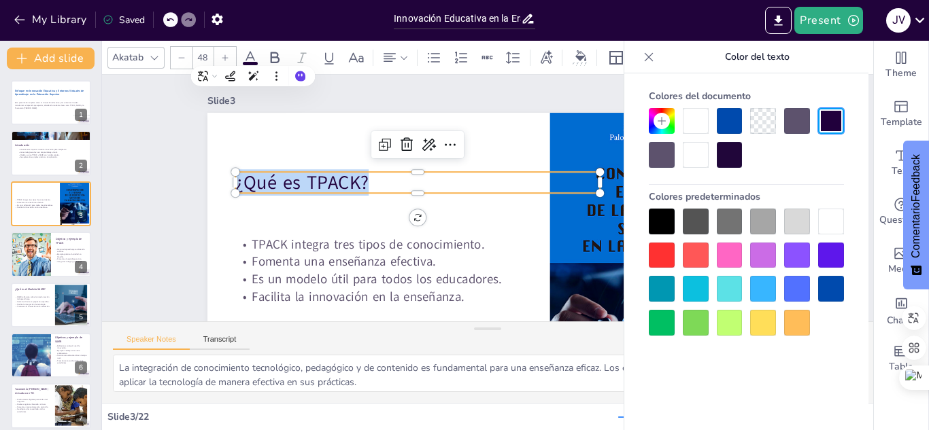
click at [252, 54] on icon at bounding box center [250, 58] width 16 height 16
click at [829, 280] on div at bounding box center [831, 289] width 26 height 26
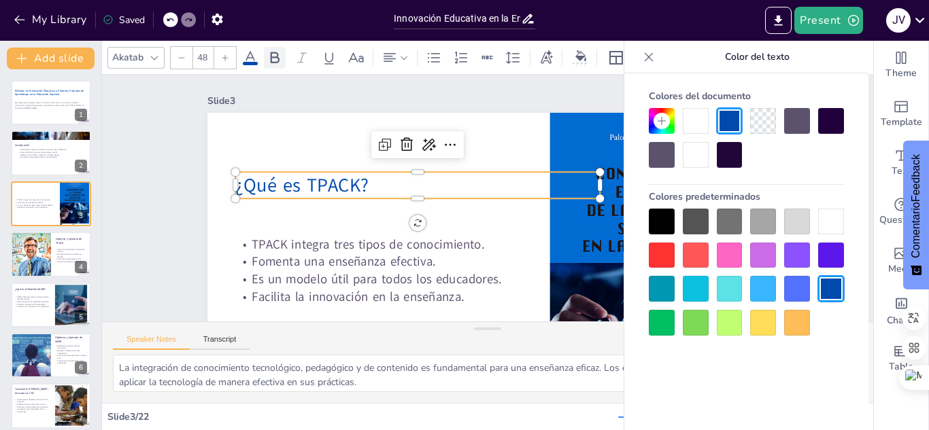
click at [273, 54] on icon at bounding box center [275, 58] width 16 height 16
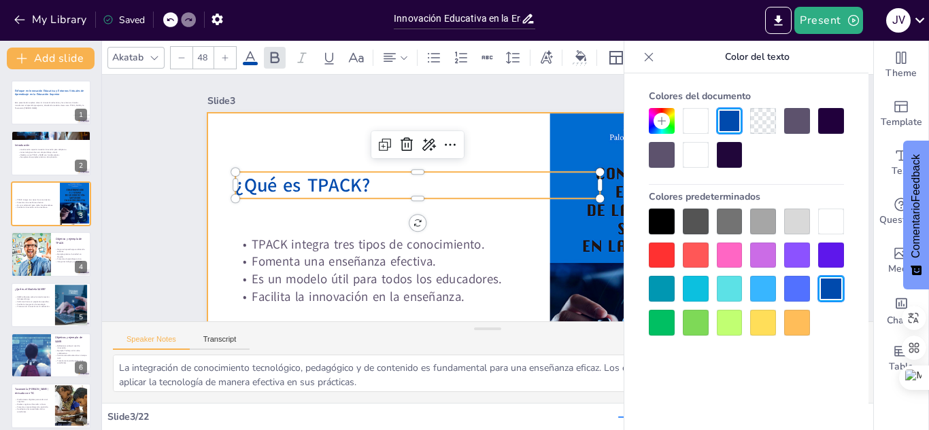
click at [271, 141] on div at bounding box center [472, 268] width 614 height 425
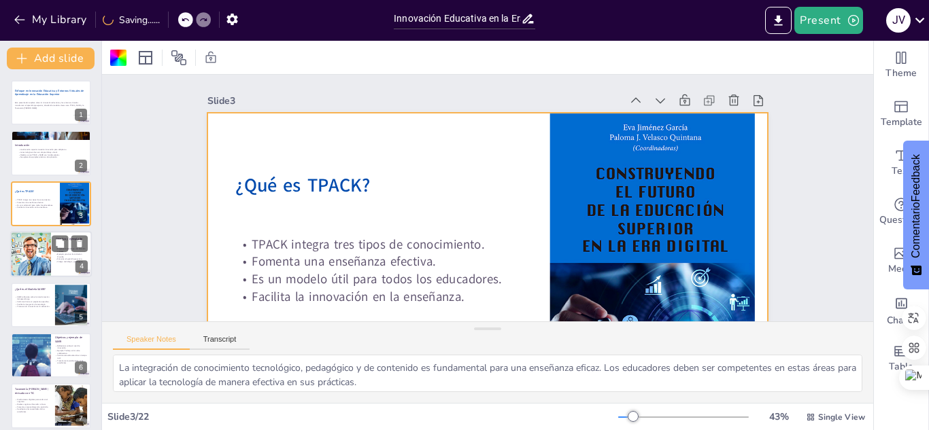
click at [45, 266] on div at bounding box center [30, 254] width 80 height 46
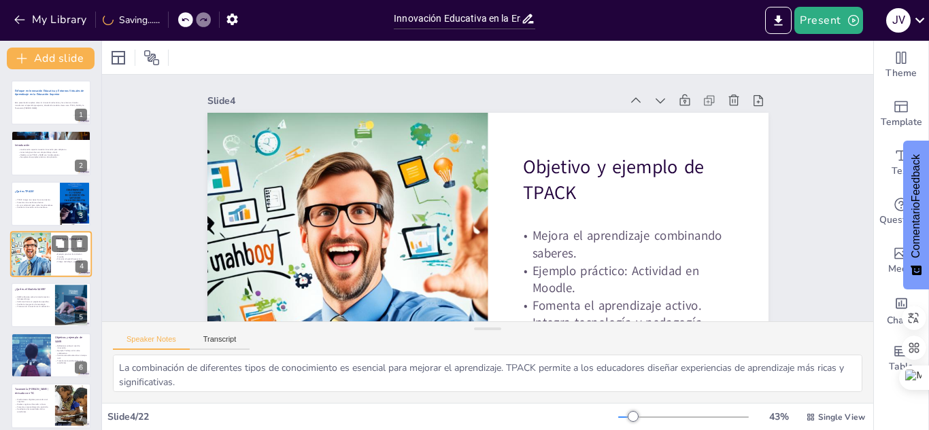
scroll to position [5, 0]
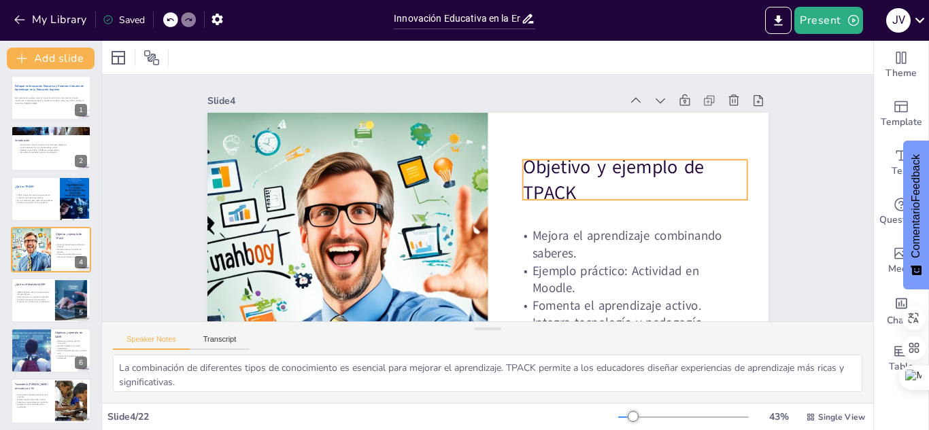
click at [555, 183] on p "Objetivo y ejemplo de TPACK" at bounding box center [635, 211] width 230 height 98
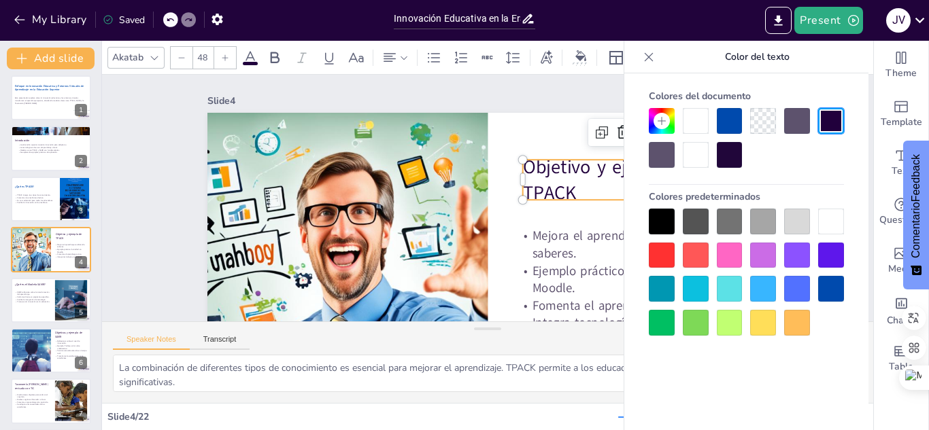
click at [568, 194] on p "Objetivo y ejemplo de TPACK" at bounding box center [633, 226] width 230 height 119
click at [568, 194] on p "Objetivo y ejemplo de TPACK" at bounding box center [629, 241] width 226 height 139
drag, startPoint x: 568, startPoint y: 192, endPoint x: 519, endPoint y: 169, distance: 54.4
click at [519, 169] on p "Objetivo y ejemplo de TPACK" at bounding box center [633, 226] width 230 height 119
click at [829, 282] on div at bounding box center [831, 289] width 26 height 26
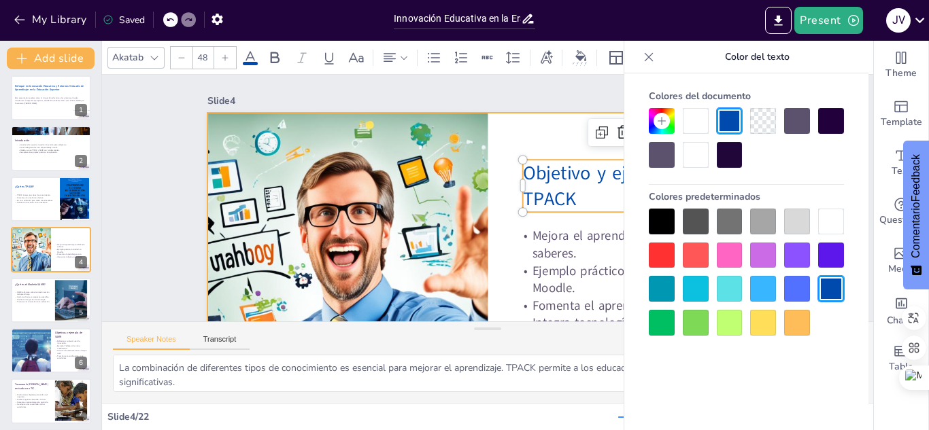
click at [494, 141] on div at bounding box center [465, 267] width 631 height 473
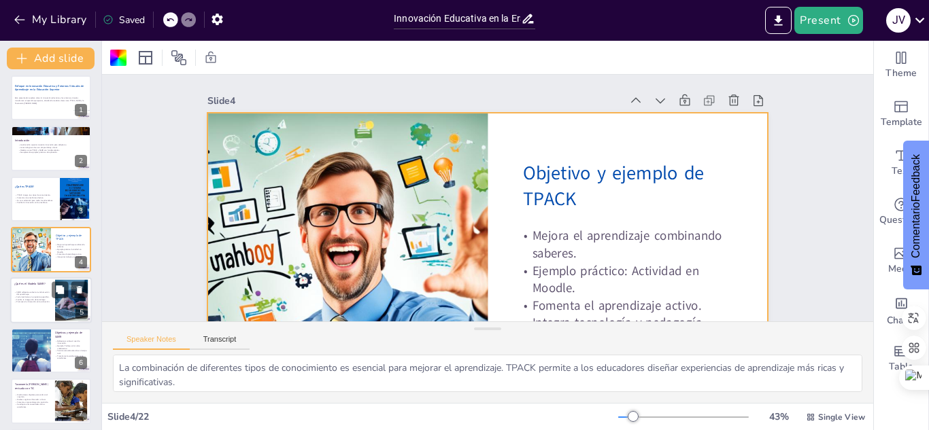
click at [27, 291] on p "SAMR reflexiona sobre la transformación del aprendizaje." at bounding box center [32, 292] width 37 height 5
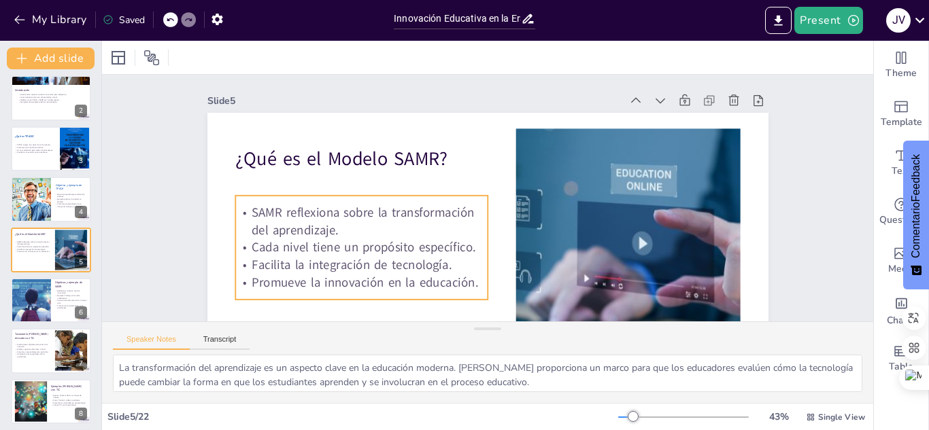
click at [345, 206] on p "SAMR reflexiona sobre la transformación del aprendizaje." at bounding box center [366, 156] width 236 height 156
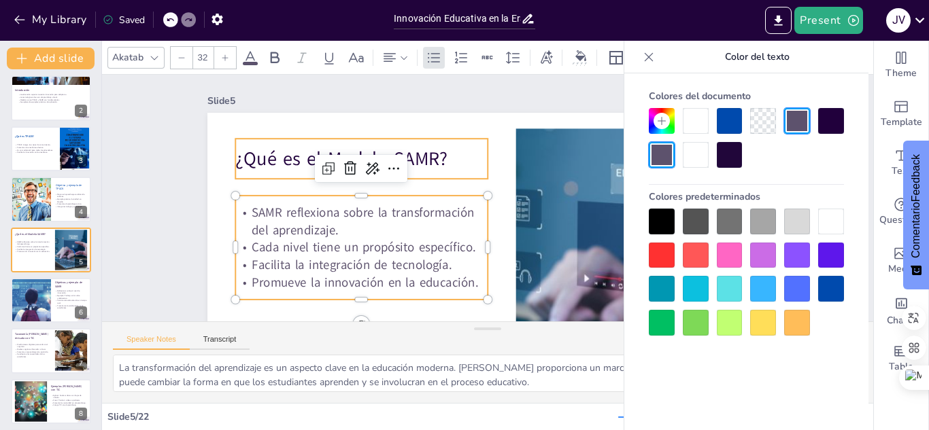
click at [260, 162] on p "¿Qué es el Modelo SAMR?" at bounding box center [380, 121] width 248 height 103
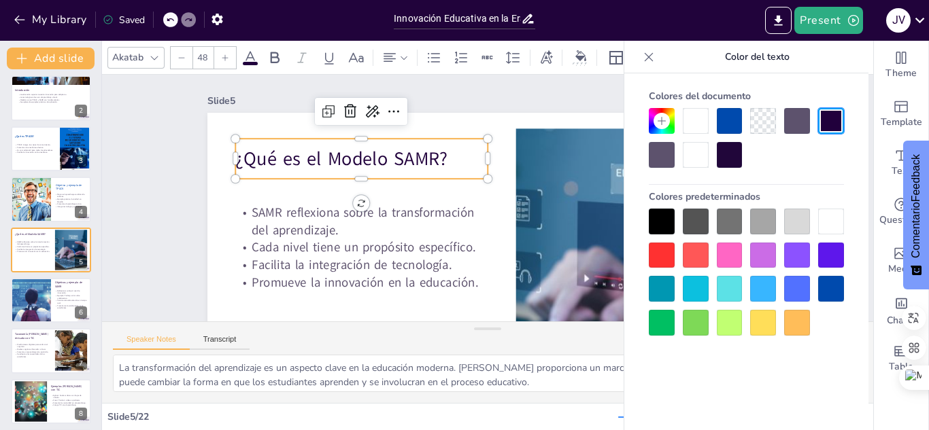
click at [260, 162] on p "¿Qué es el Modelo SAMR?" at bounding box center [366, 146] width 254 height 52
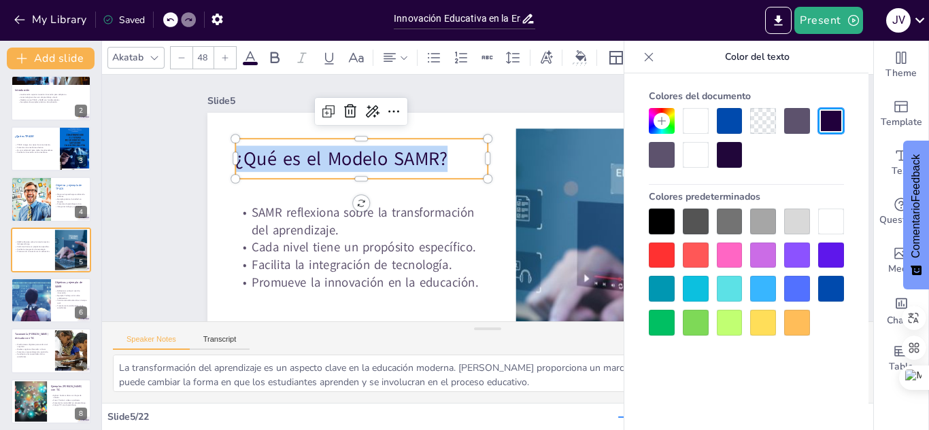
drag, startPoint x: 228, startPoint y: 157, endPoint x: 440, endPoint y: 154, distance: 212.2
click at [440, 154] on p "¿Qué es el Modelo SAMR?" at bounding box center [380, 121] width 248 height 103
click at [840, 286] on div at bounding box center [831, 289] width 26 height 26
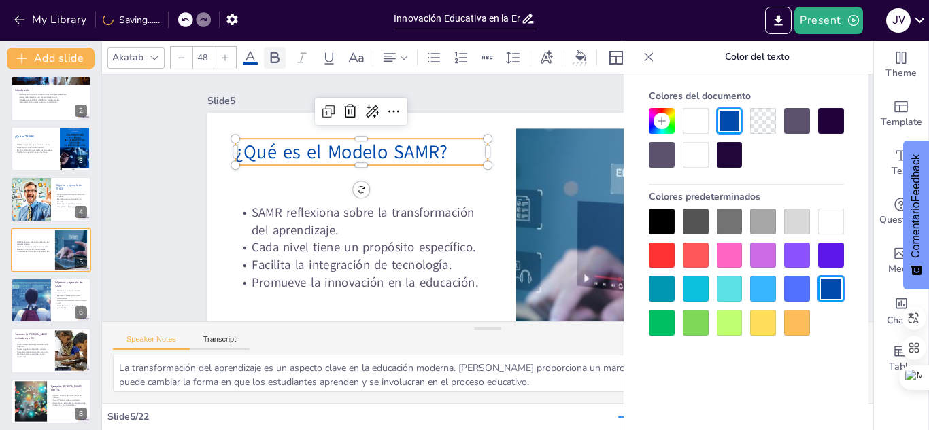
click at [275, 61] on icon at bounding box center [275, 58] width 16 height 16
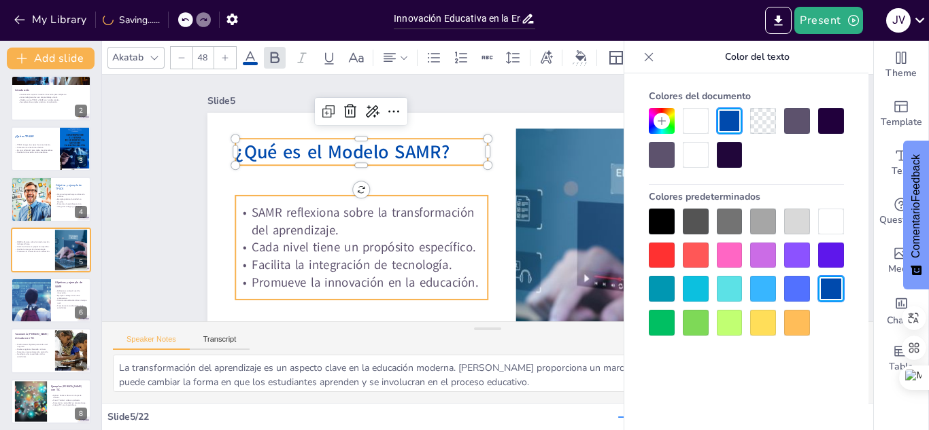
click at [281, 196] on div "SAMR reflexiona sobre la transformación del aprendizaje. Cada nivel tiene un pr…" at bounding box center [352, 192] width 273 height 198
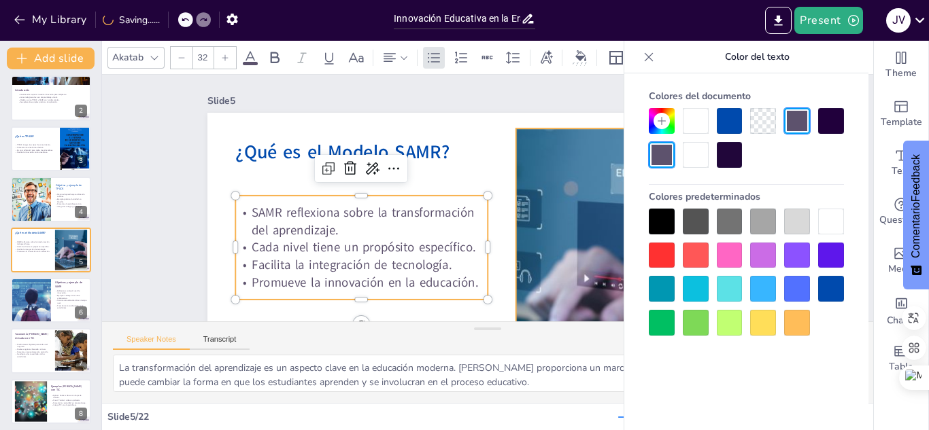
click at [544, 201] on div at bounding box center [609, 298] width 553 height 383
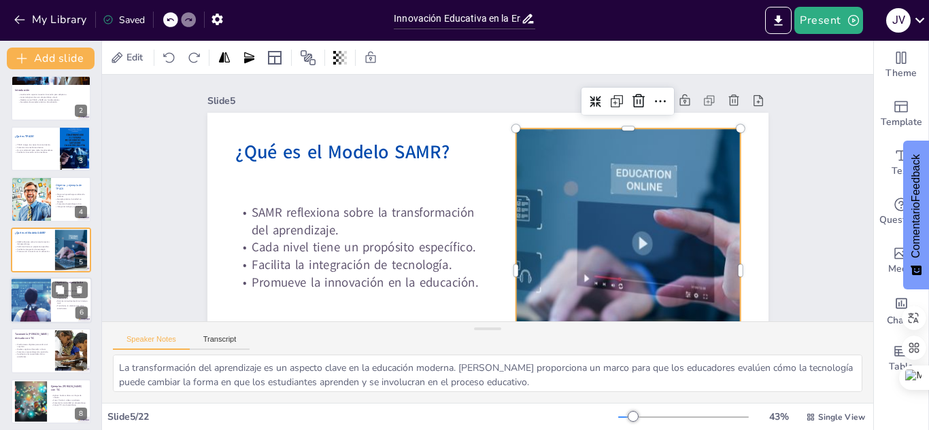
click at [22, 290] on div at bounding box center [30, 300] width 86 height 46
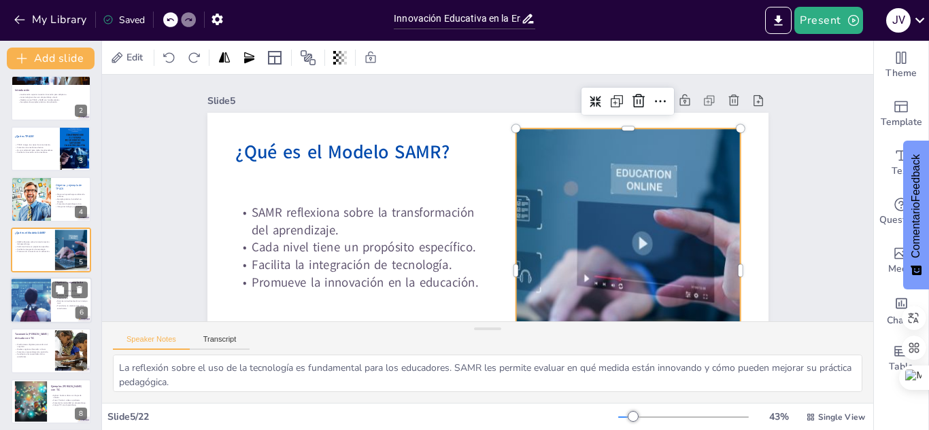
scroll to position [106, 0]
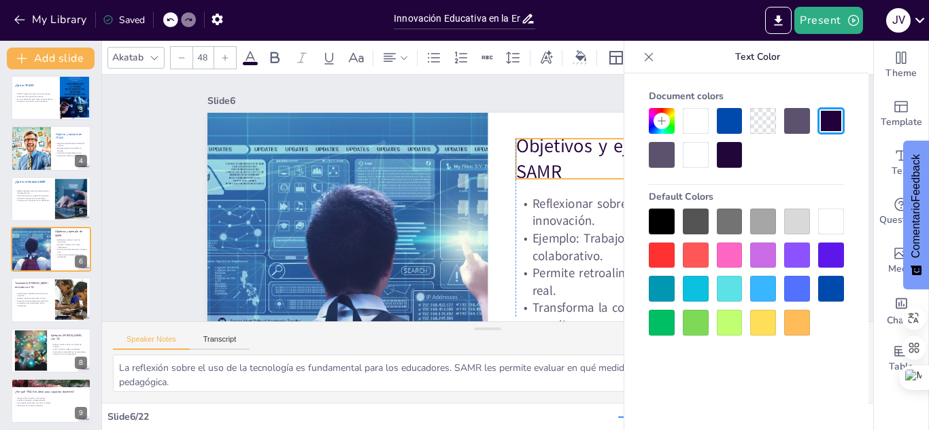
click at [532, 165] on p "Objetivos y ejemplo de SAMR" at bounding box center [633, 204] width 230 height 119
click at [557, 171] on p "Objetivos y ejemplo de SAMR" at bounding box center [624, 249] width 212 height 174
click at [557, 171] on p "Objetivos y ejemplo de SAMR" at bounding box center [631, 173] width 228 height 75
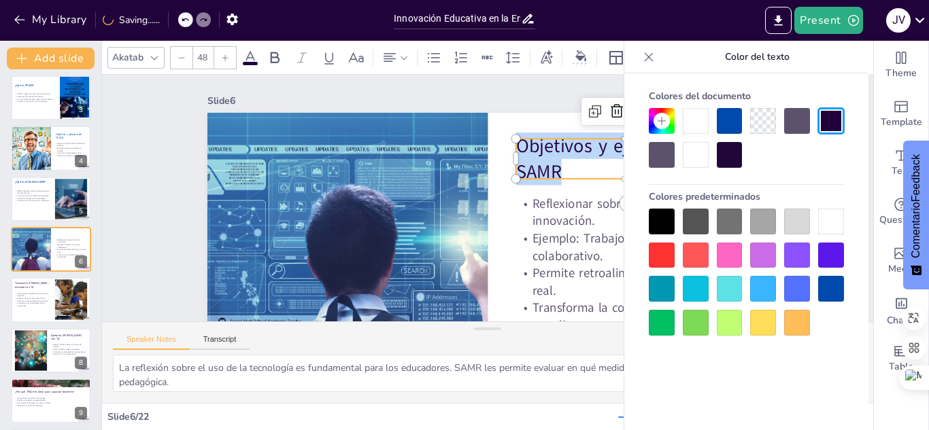
drag, startPoint x: 557, startPoint y: 171, endPoint x: 500, endPoint y: 142, distance: 63.2
click at [500, 142] on div "Reflexionar sobre el nivel de innovación. Ejemplo: Trabajo en la nube colaborat…" at bounding box center [472, 268] width 614 height 425
click at [829, 284] on div at bounding box center [831, 289] width 26 height 26
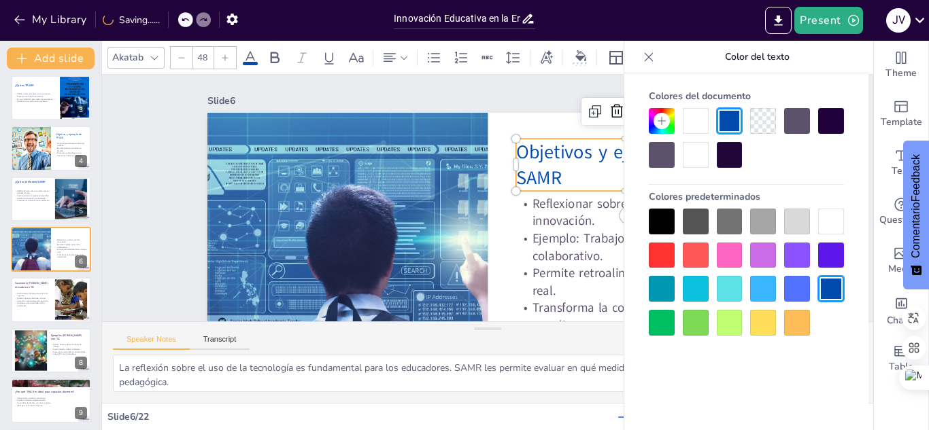
click at [152, 267] on div "Slide 1 Enfoque en Innovación Educativa y Entornos Virtuales de Aprendizaje en …" at bounding box center [482, 251] width 804 height 432
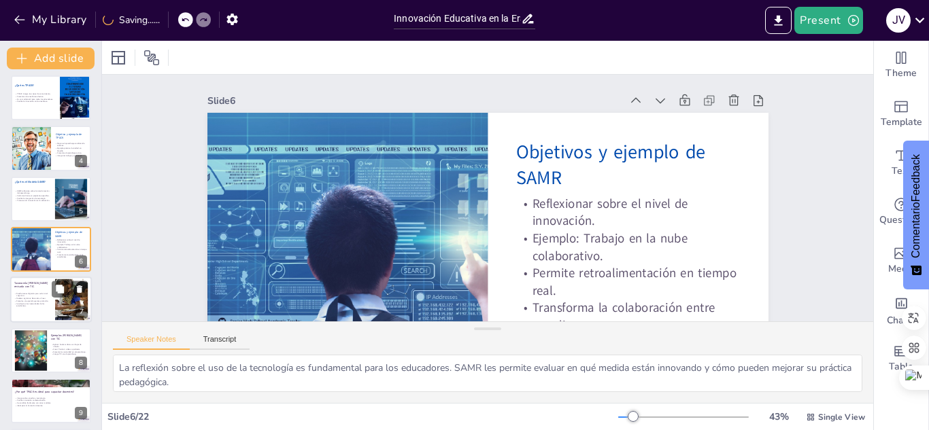
click at [26, 304] on p "Se adapta a las necesidades de los estudiantes." at bounding box center [32, 305] width 37 height 5
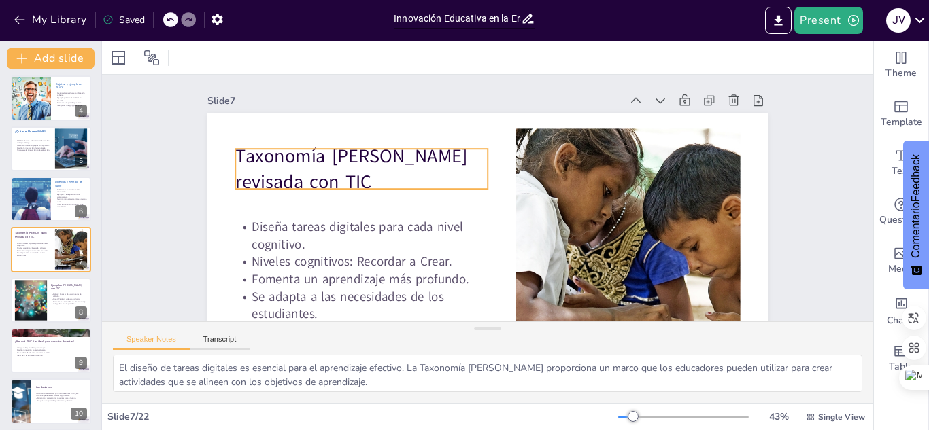
click at [299, 185] on p "Taxonomía [PERSON_NAME] revisada con TIC" at bounding box center [376, 131] width 256 height 128
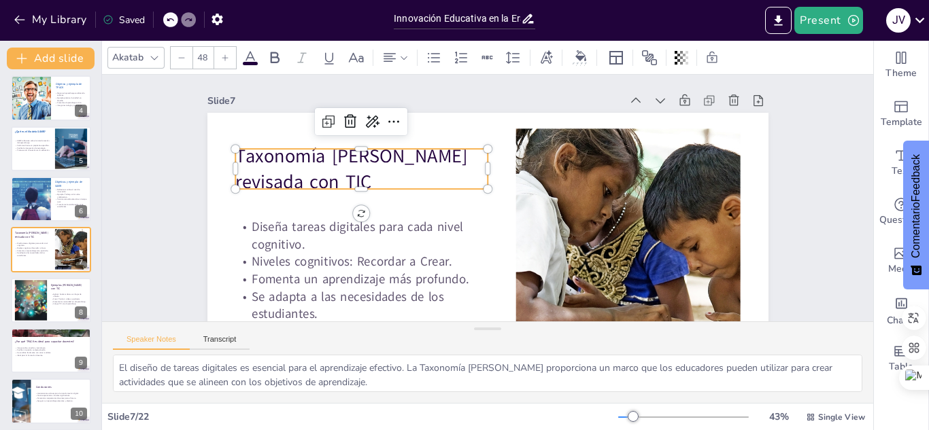
click at [298, 182] on p "Taxonomía [PERSON_NAME] revisada con TIC" at bounding box center [376, 131] width 256 height 128
click at [298, 182] on p "Taxonomía [PERSON_NAME] revisada con TIC" at bounding box center [370, 144] width 258 height 104
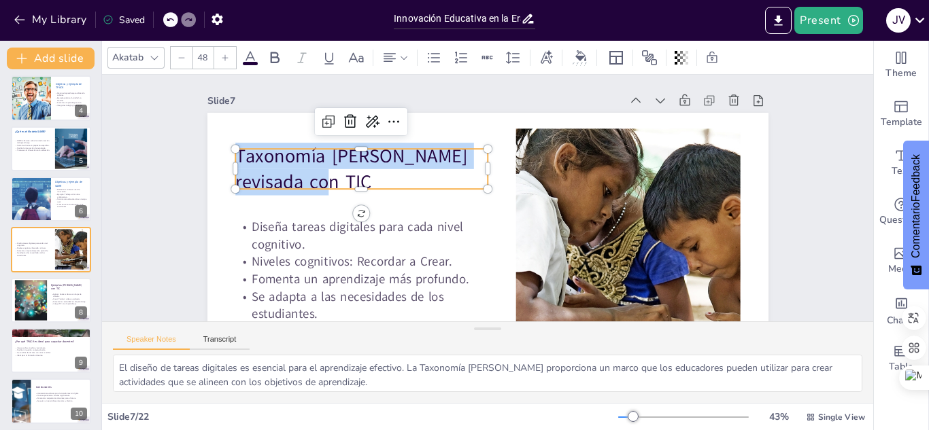
drag, startPoint x: 298, startPoint y: 182, endPoint x: 223, endPoint y: 156, distance: 79.8
click at [223, 156] on div "Diseña tareas digitales para cada nivel cognitivo. Niveles cognitivos: Recordar…" at bounding box center [439, 252] width 628 height 610
click at [250, 60] on icon at bounding box center [250, 58] width 16 height 16
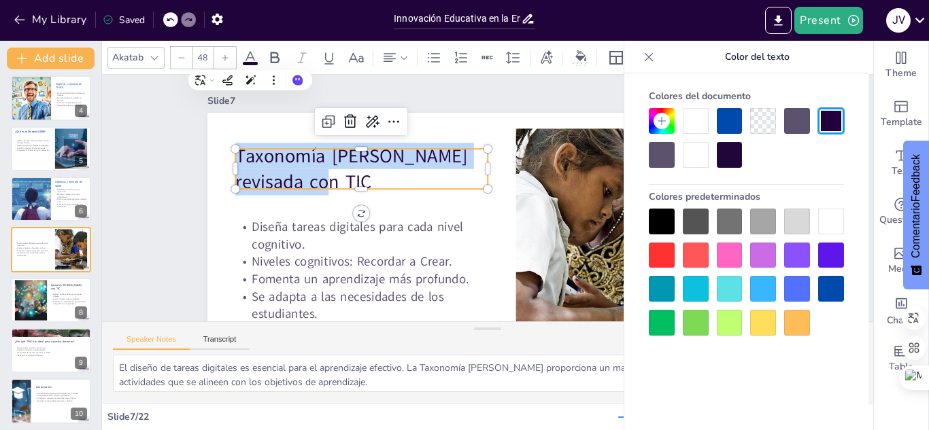
click at [830, 286] on div at bounding box center [831, 289] width 26 height 26
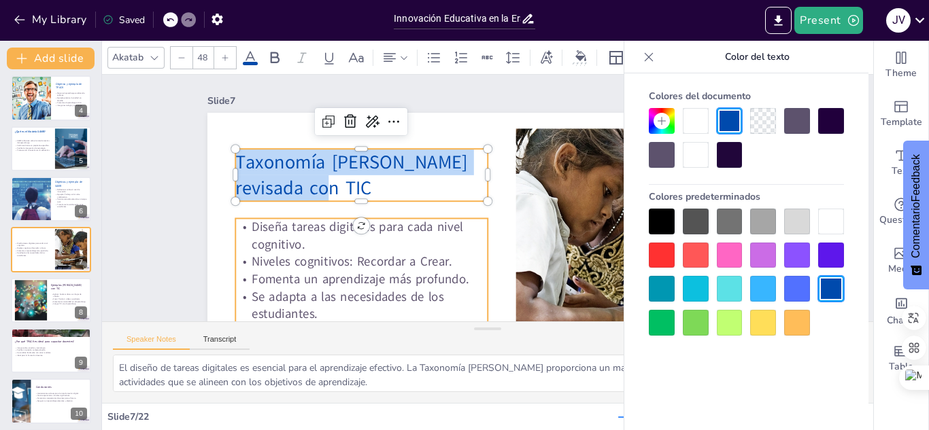
click at [477, 236] on p "Diseña tareas digitales para cada nivel cognitivo." at bounding box center [357, 222] width 255 height 61
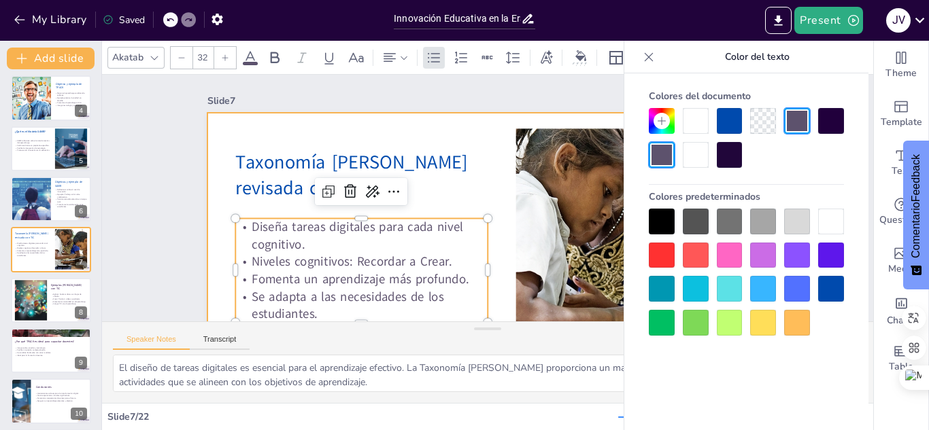
click at [490, 233] on div at bounding box center [479, 270] width 591 height 373
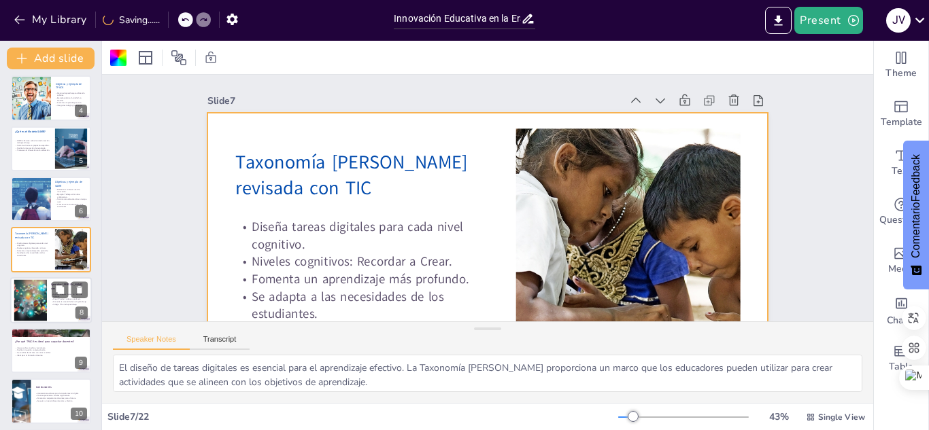
click at [48, 302] on div at bounding box center [51, 300] width 82 height 46
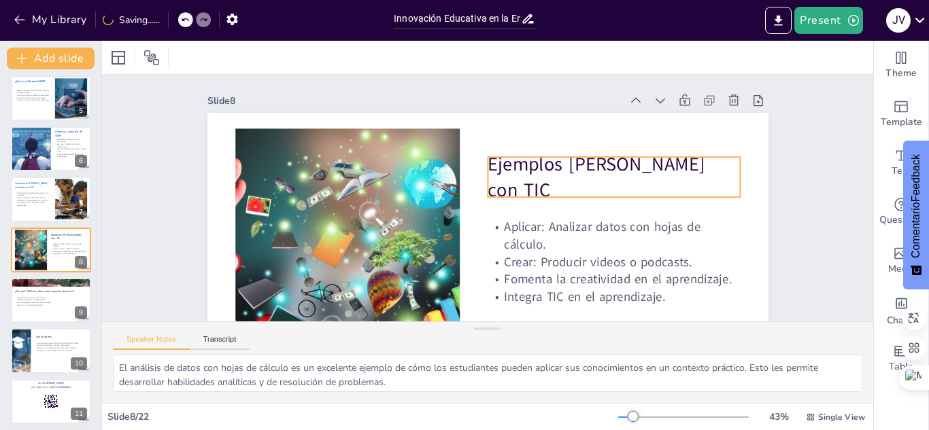
click at [524, 182] on p "Ejemplos [PERSON_NAME] con TIC" at bounding box center [615, 191] width 256 height 79
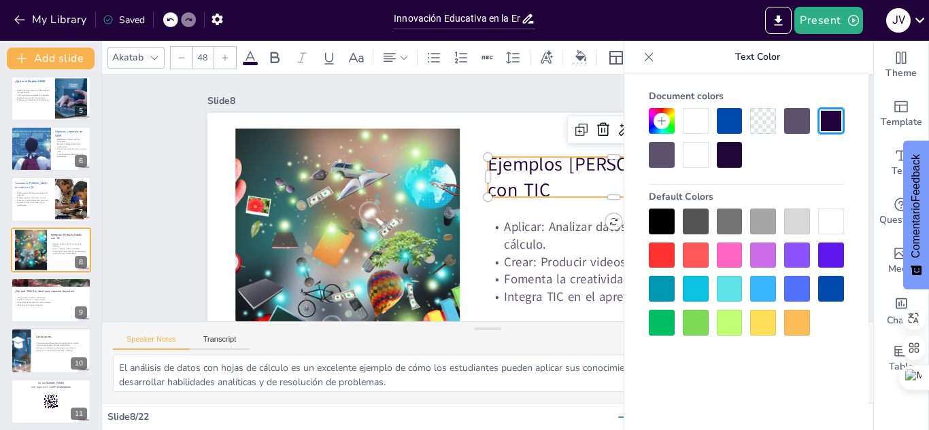
click at [524, 182] on p "Ejemplos [PERSON_NAME] con TIC" at bounding box center [607, 242] width 245 height 171
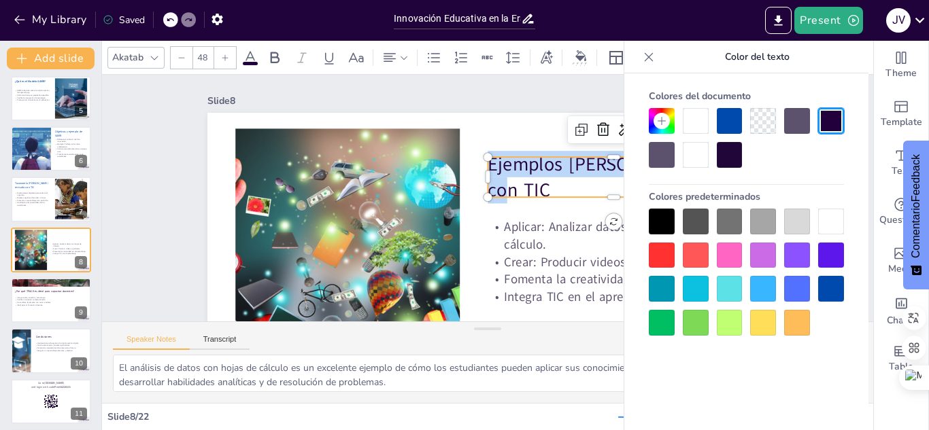
drag, startPoint x: 479, startPoint y: 177, endPoint x: 732, endPoint y: 182, distance: 253.0
click at [732, 182] on body "My Library Saved Innovación Educativa en la Era Digital: Transformando el Apren…" at bounding box center [464, 215] width 929 height 430
click at [837, 288] on div at bounding box center [831, 289] width 26 height 26
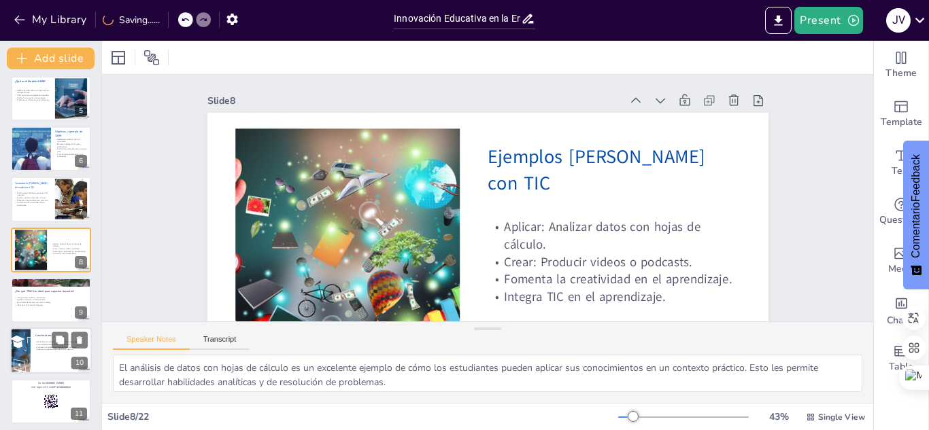
click at [29, 346] on div at bounding box center [20, 351] width 167 height 46
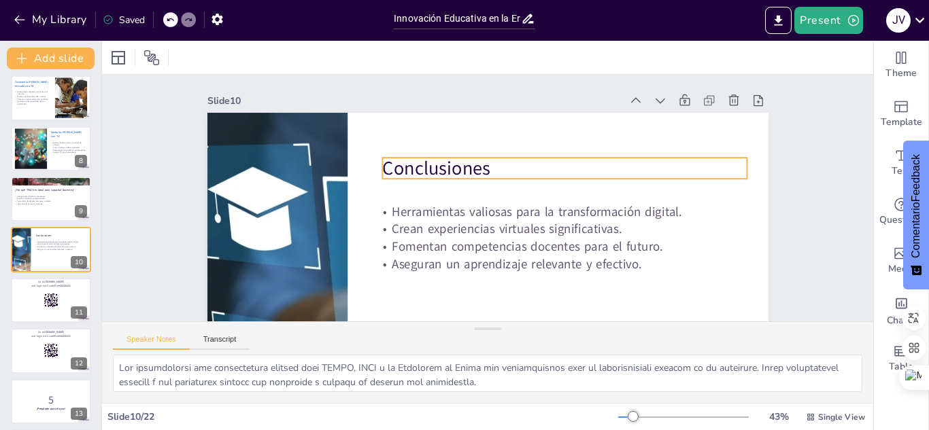
click at [403, 176] on p "Conclusiones" at bounding box center [566, 176] width 365 height 65
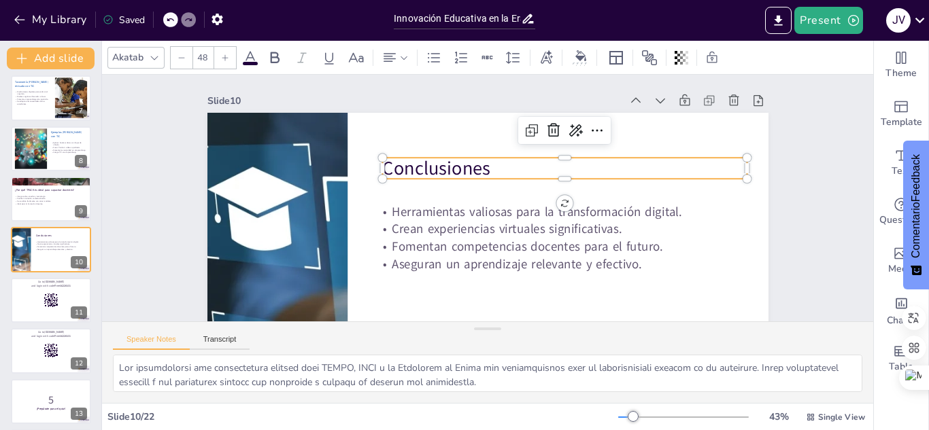
click at [403, 166] on p "Conclusiones" at bounding box center [566, 177] width 365 height 64
click at [420, 166] on p "Conclusiones" at bounding box center [564, 227] width 288 height 263
drag, startPoint x: 487, startPoint y: 167, endPoint x: 373, endPoint y: 166, distance: 114.2
click at [388, 166] on p "Conclusiones" at bounding box center [569, 185] width 362 height 101
click at [250, 57] on icon at bounding box center [250, 57] width 12 height 13
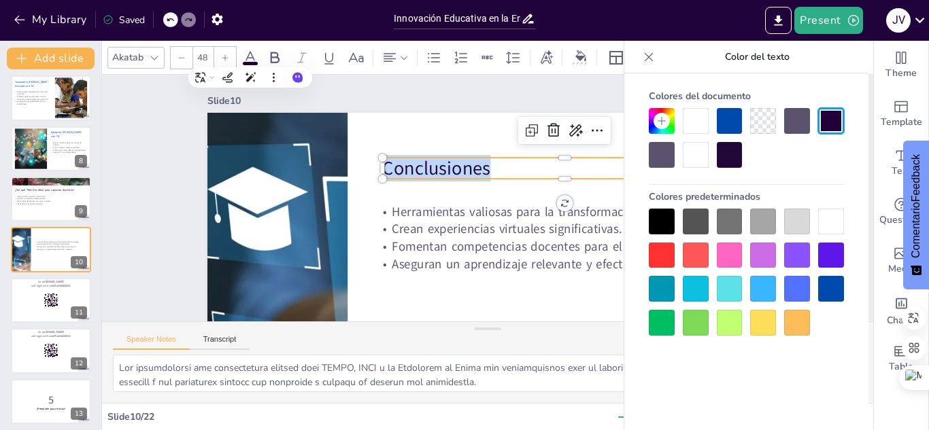
click at [826, 290] on div at bounding box center [831, 289] width 26 height 26
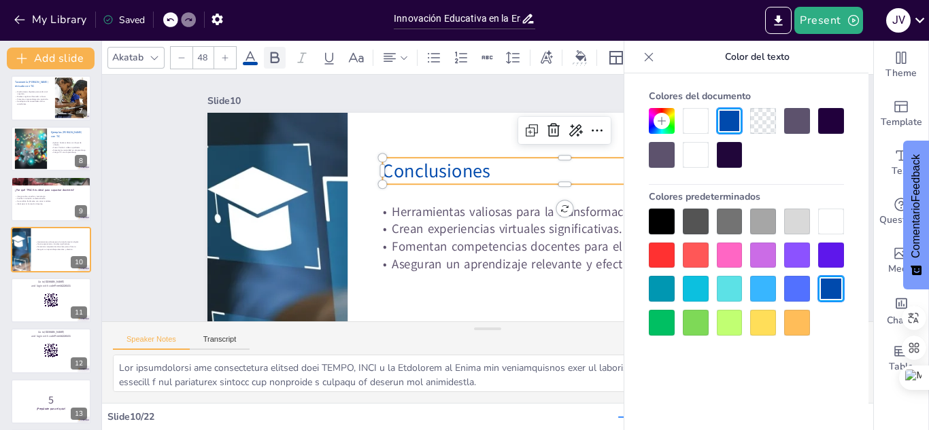
click at [274, 57] on icon at bounding box center [275, 58] width 9 height 12
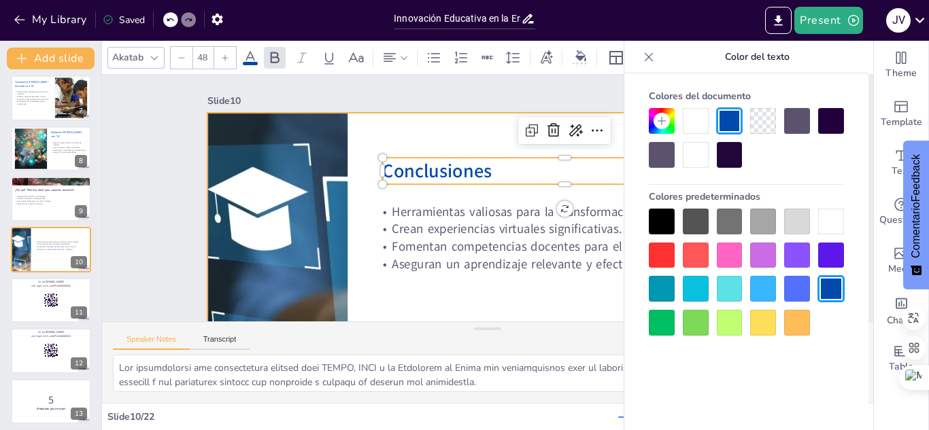
click at [362, 132] on div at bounding box center [472, 268] width 614 height 425
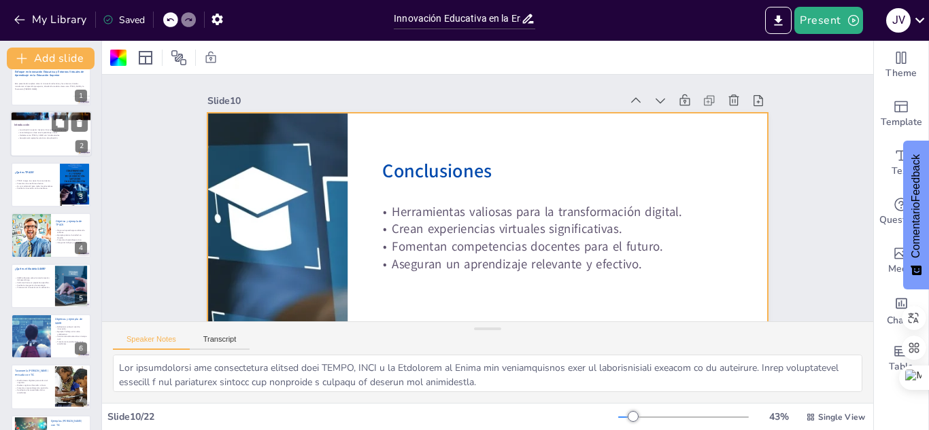
scroll to position [0, 0]
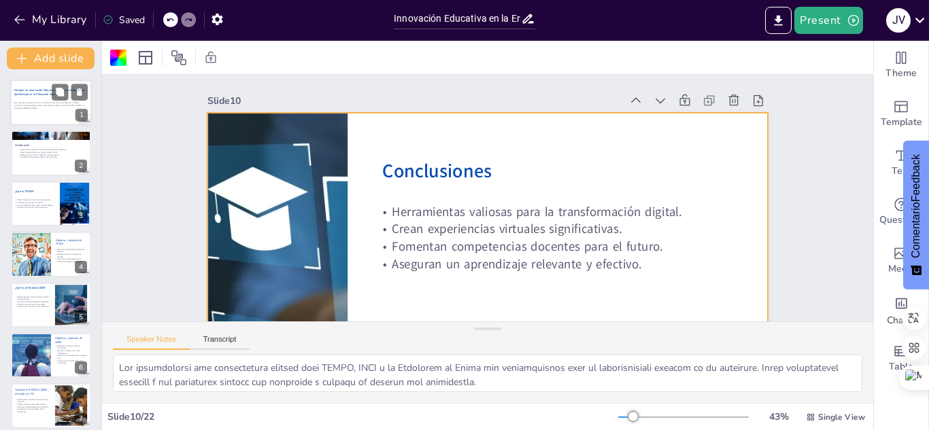
click at [44, 98] on div at bounding box center [51, 103] width 82 height 82
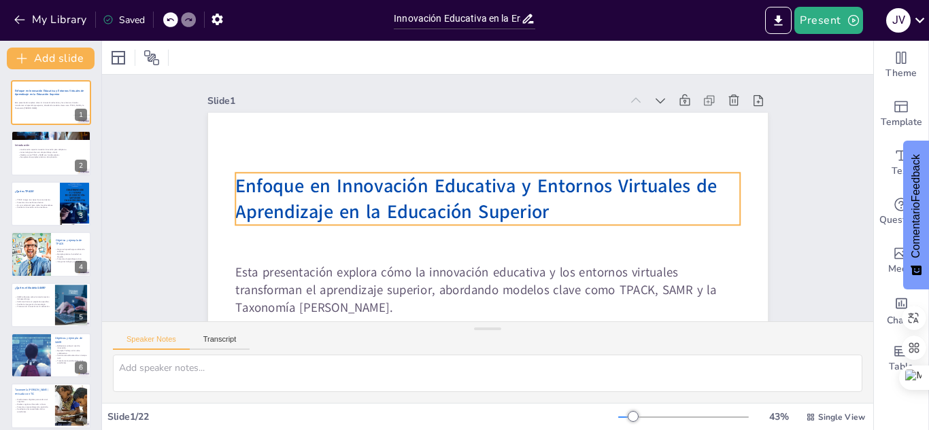
click at [403, 196] on span "Enfoque en Innovación Educativa y Entornos Virtuales de Aprendizaje en la Educa…" at bounding box center [476, 183] width 474 height 173
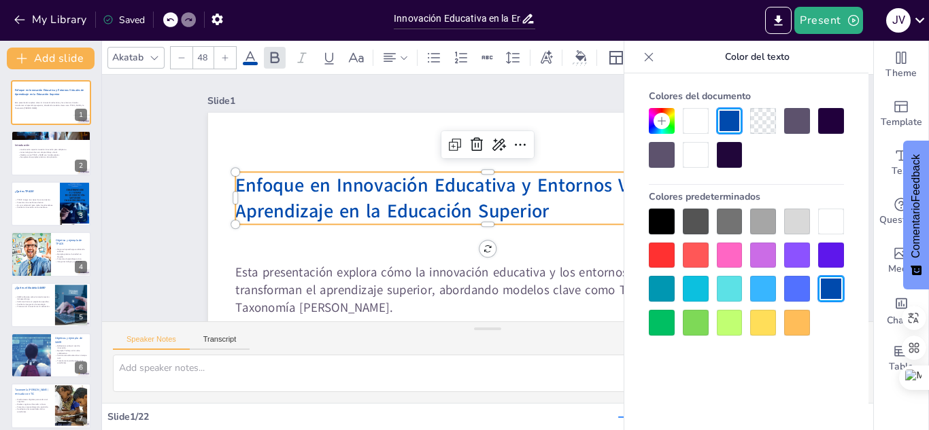
click at [728, 118] on div at bounding box center [730, 121] width 26 height 26
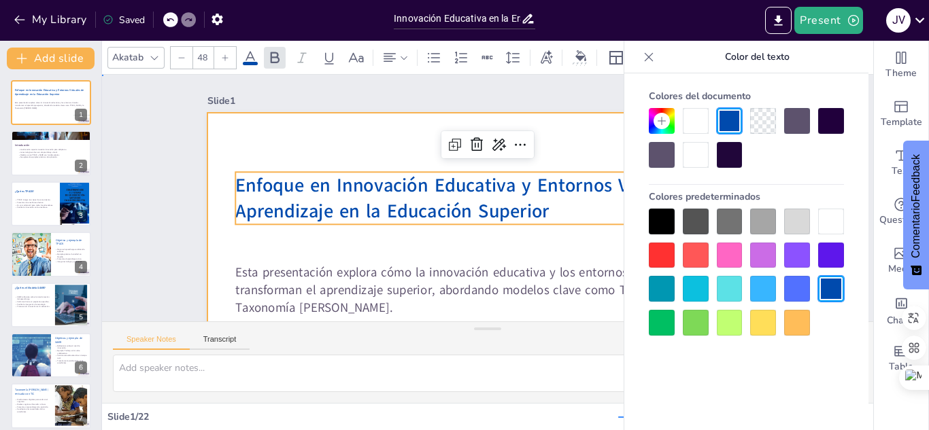
click at [356, 146] on div at bounding box center [473, 269] width 666 height 666
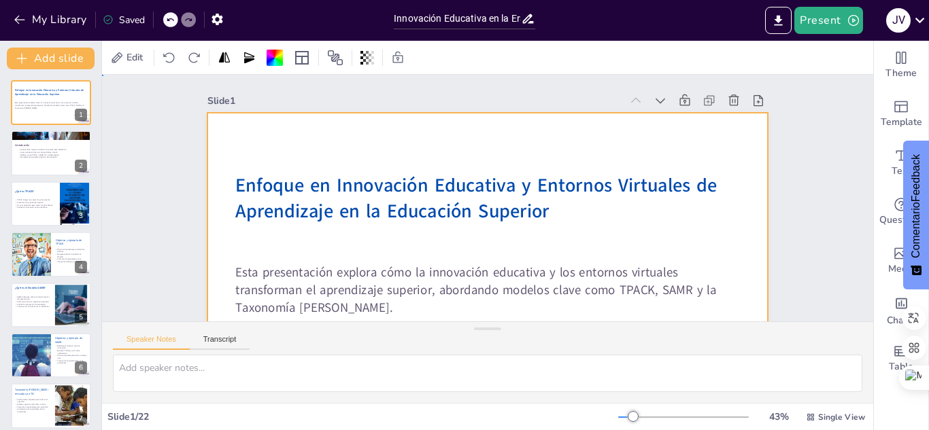
click at [358, 146] on div at bounding box center [458, 264] width 740 height 740
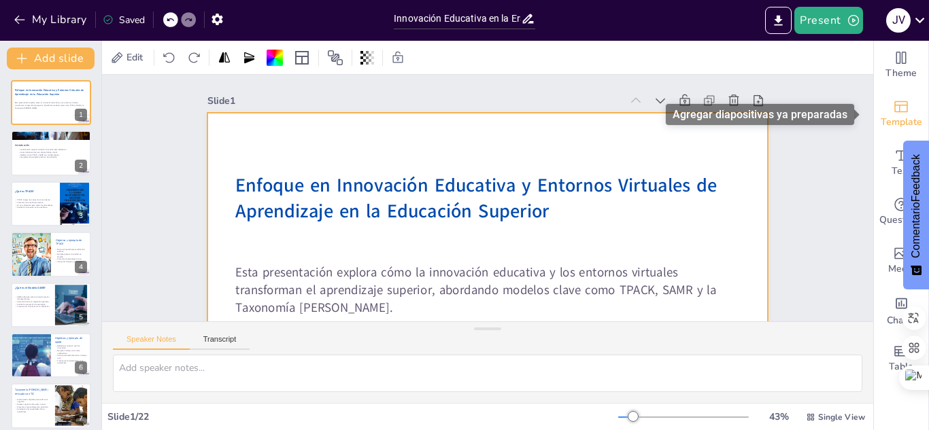
click at [870, 111] on icon "Add ready made slides" at bounding box center [901, 107] width 14 height 12
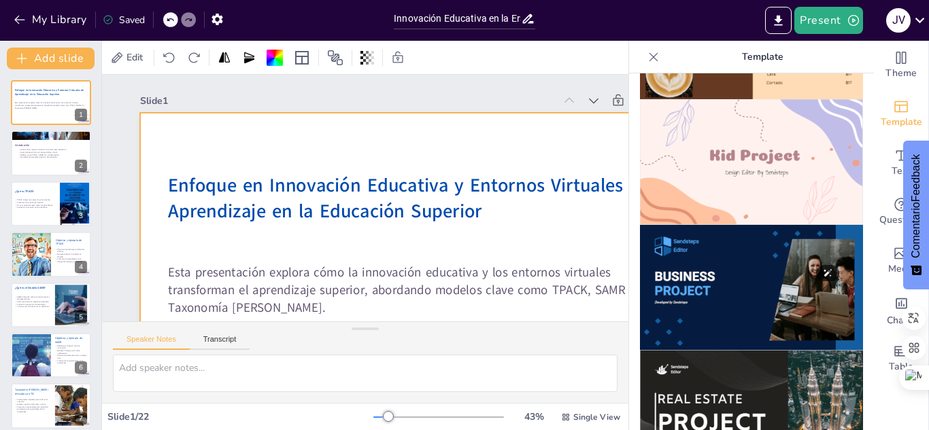
scroll to position [997, 0]
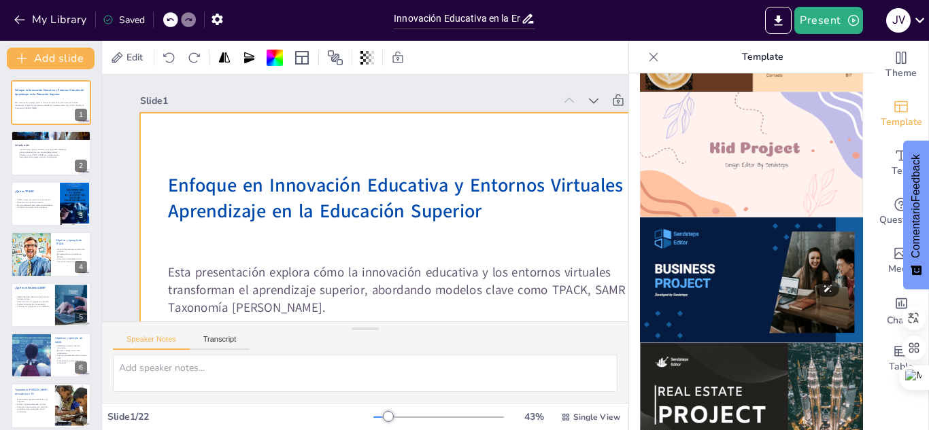
click at [738, 241] on img at bounding box center [751, 281] width 223 height 126
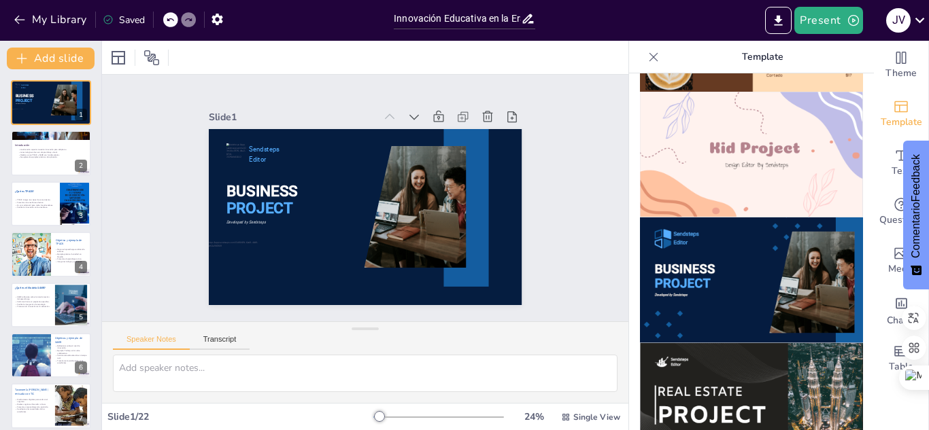
click at [171, 13] on div at bounding box center [170, 19] width 15 height 15
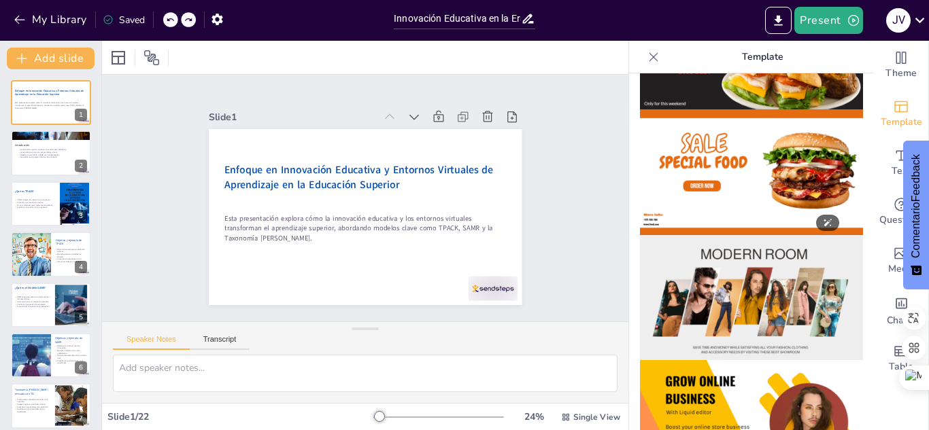
scroll to position [0, 0]
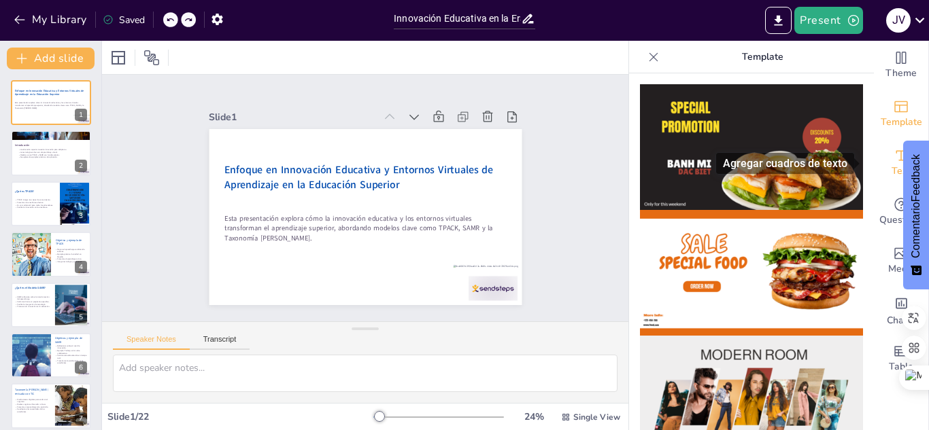
click at [870, 156] on icon "Add text boxes" at bounding box center [901, 156] width 16 height 16
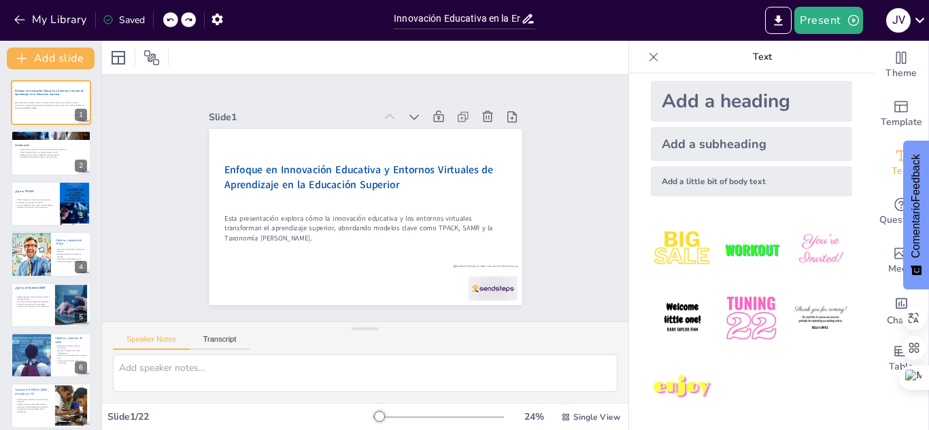
scroll to position [18, 0]
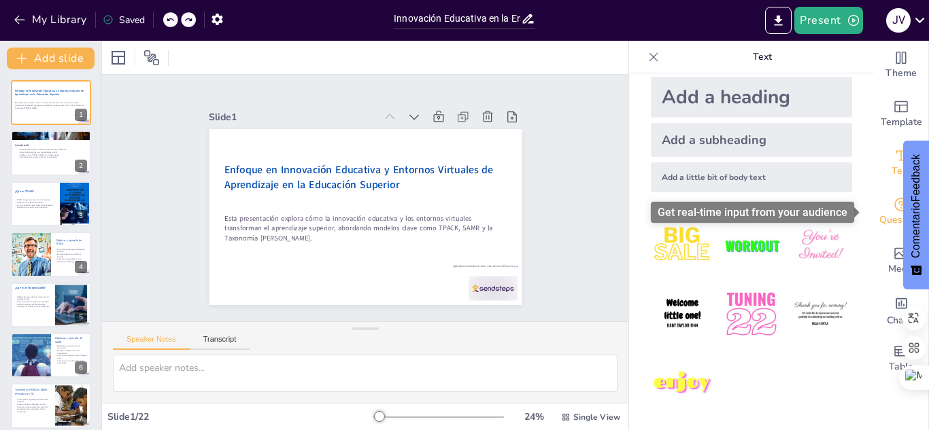
click at [870, 208] on icon "Get real-time input from your audience" at bounding box center [901, 204] width 16 height 16
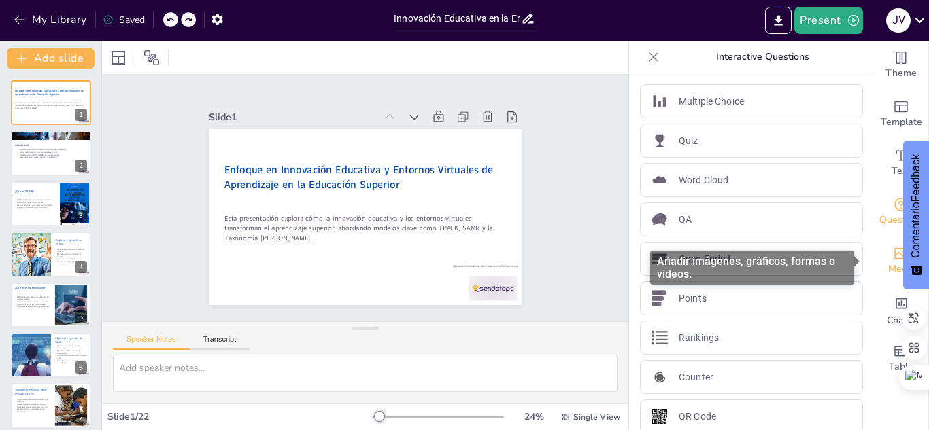
click at [870, 262] on span "Media" at bounding box center [901, 269] width 27 height 15
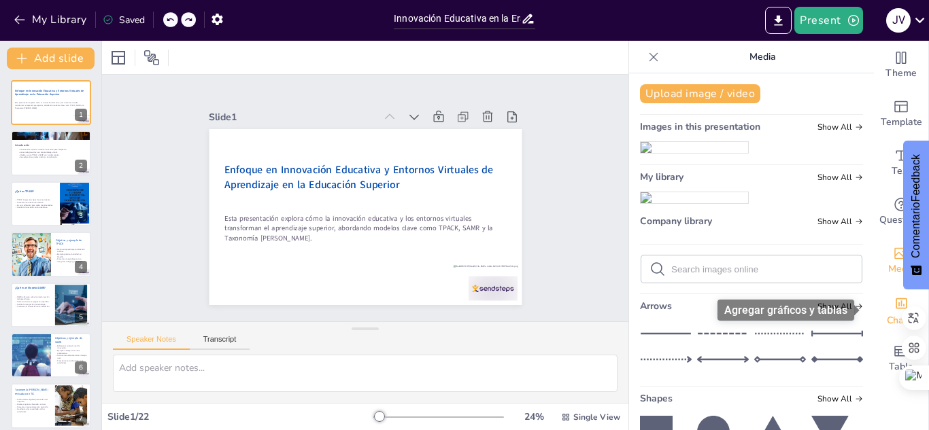
click at [870, 314] on span "Charts" at bounding box center [901, 320] width 29 height 15
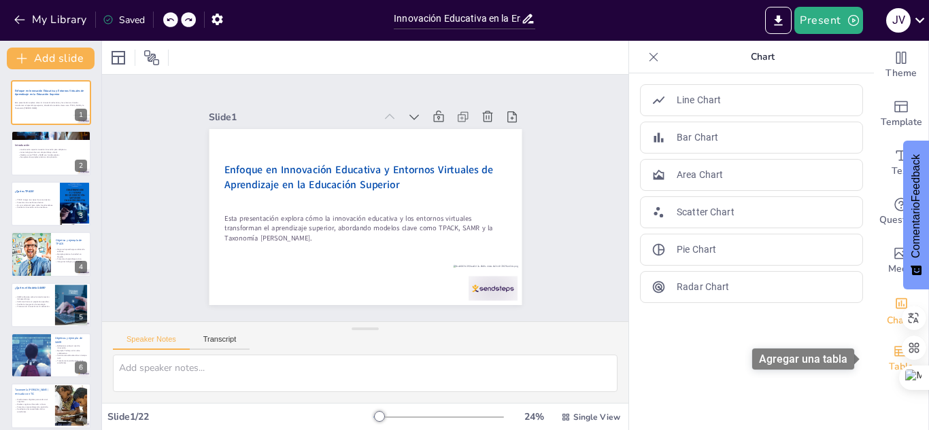
click at [870, 354] on icon "Add a table" at bounding box center [901, 351] width 16 height 16
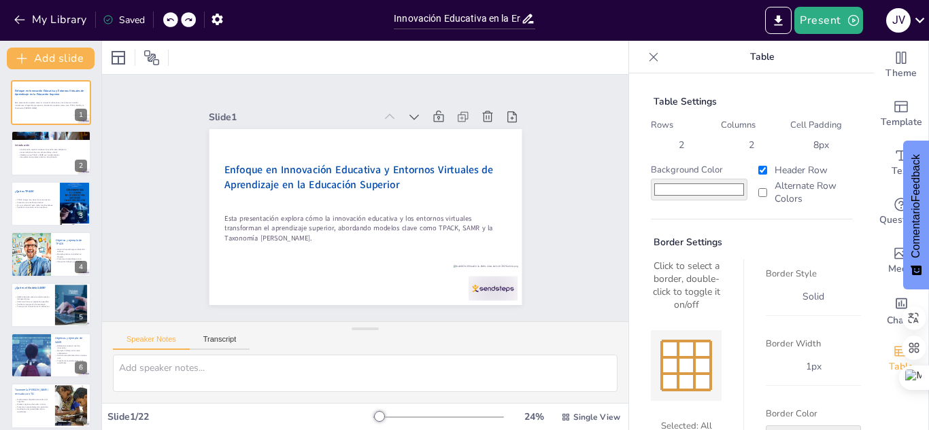
click at [424, 335] on div "Speaker Notes Transcript" at bounding box center [365, 338] width 526 height 33
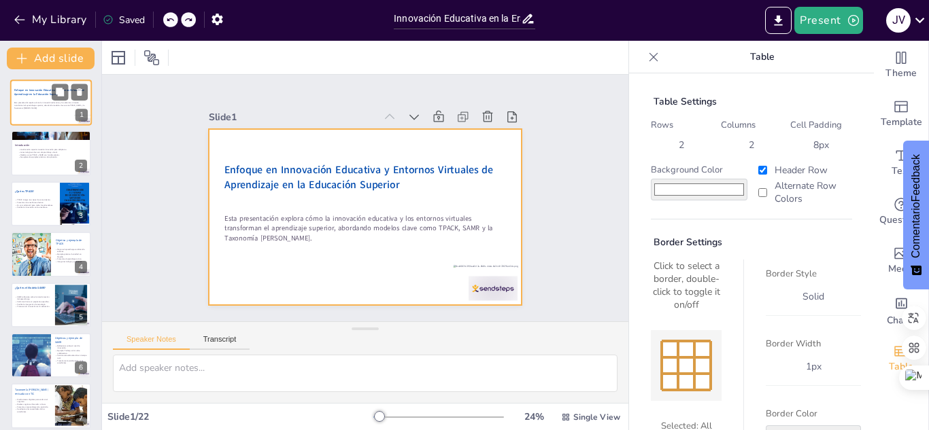
click at [33, 98] on div at bounding box center [51, 103] width 82 height 82
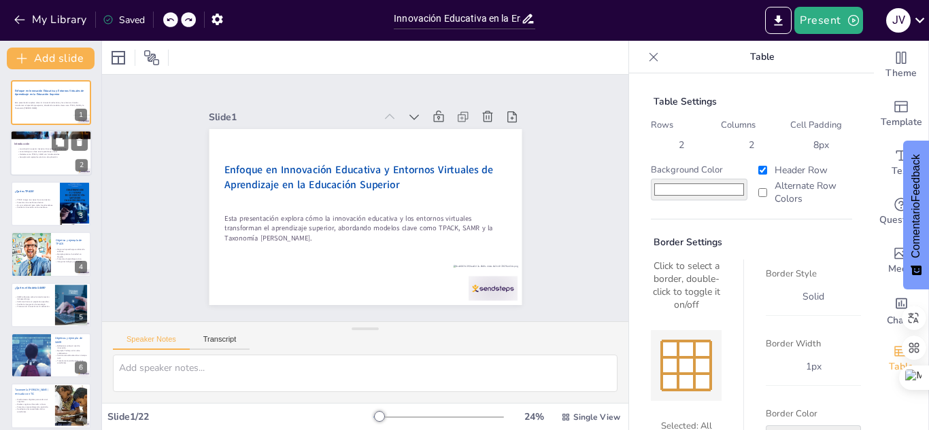
click at [33, 147] on div at bounding box center [51, 154] width 82 height 46
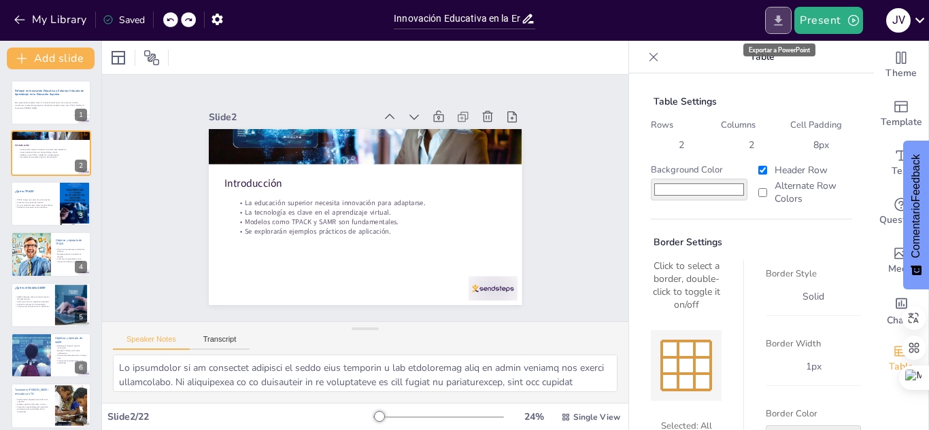
click at [775, 17] on icon "Export to PowerPoint" at bounding box center [778, 21] width 14 height 14
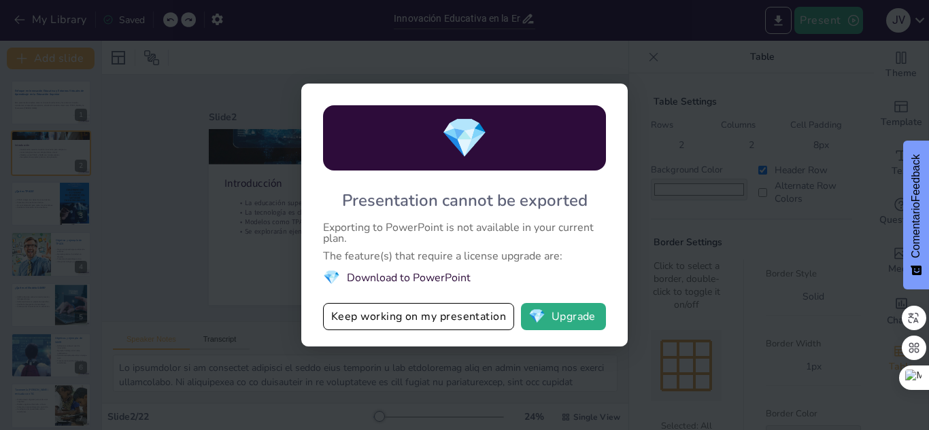
click at [283, 53] on div "💎 Presentation cannot be exported Exporting to PowerPoint is not available in y…" at bounding box center [464, 215] width 929 height 430
click at [197, 79] on div "💎 Presentation cannot be exported Exporting to PowerPoint is not available in y…" at bounding box center [464, 215] width 929 height 430
click at [444, 311] on button "Keep working on my presentation" at bounding box center [418, 316] width 191 height 27
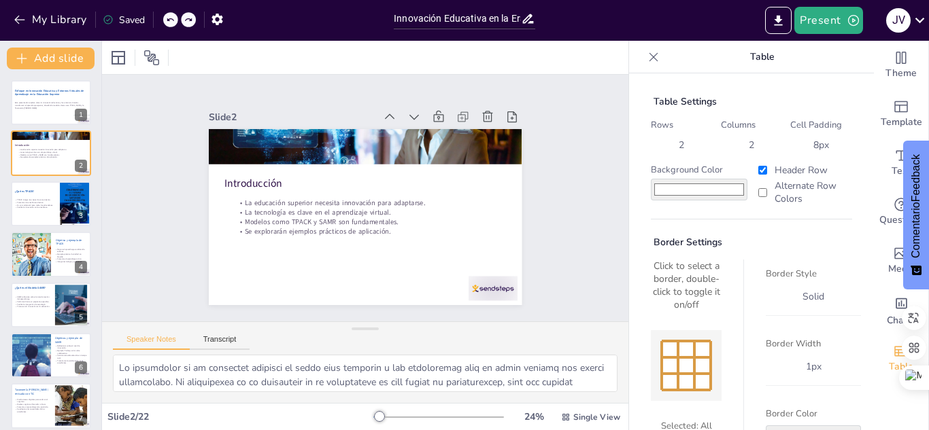
click at [121, 17] on div "Saved" at bounding box center [124, 20] width 42 height 13
click at [870, 19] on icon at bounding box center [919, 20] width 10 height 5
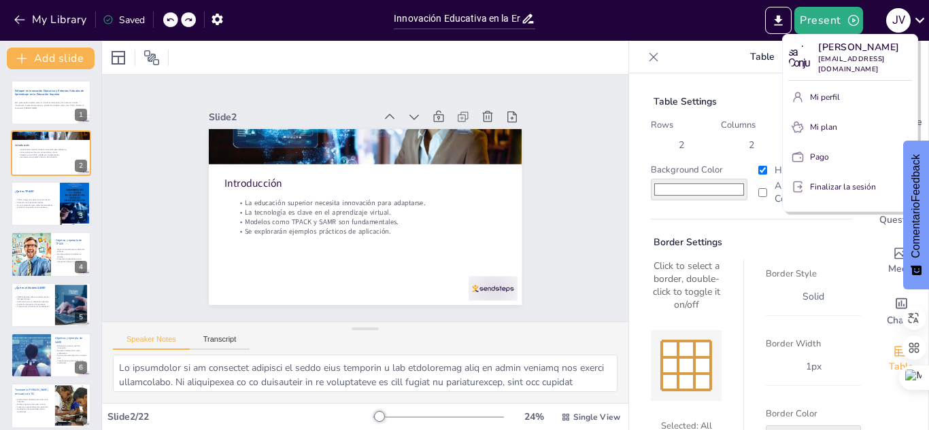
click at [704, 15] on div at bounding box center [464, 215] width 929 height 430
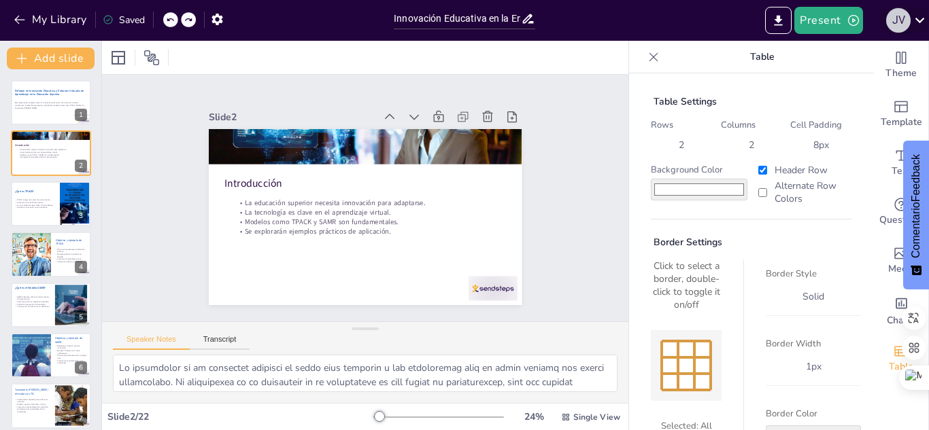
click at [870, 18] on div "J V" at bounding box center [898, 20] width 24 height 24
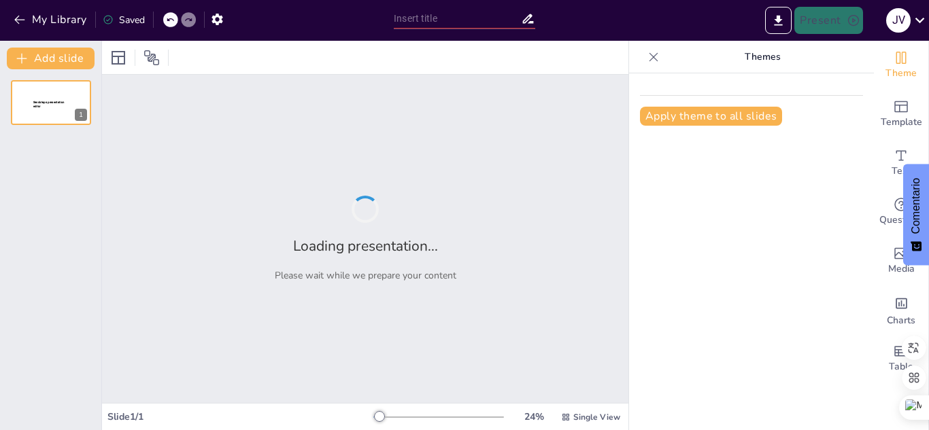
type input "Innovación Educativa en la Era Digital: Transformando el Aprendizaje Superior"
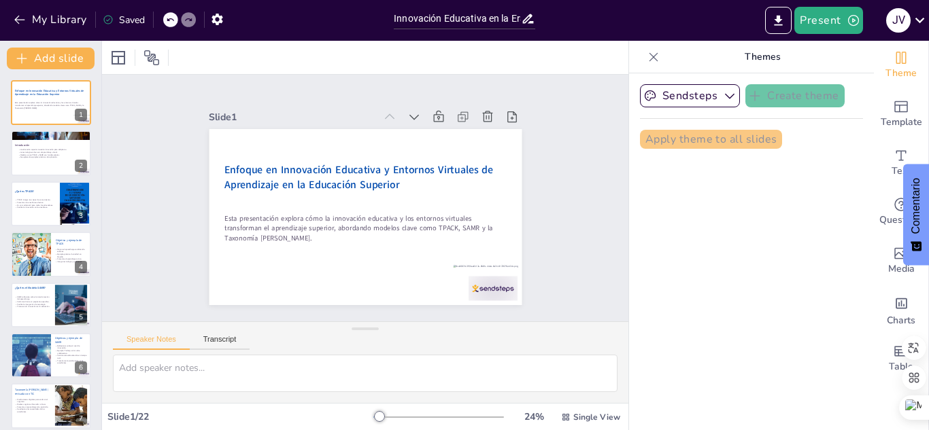
checkbox input "true"
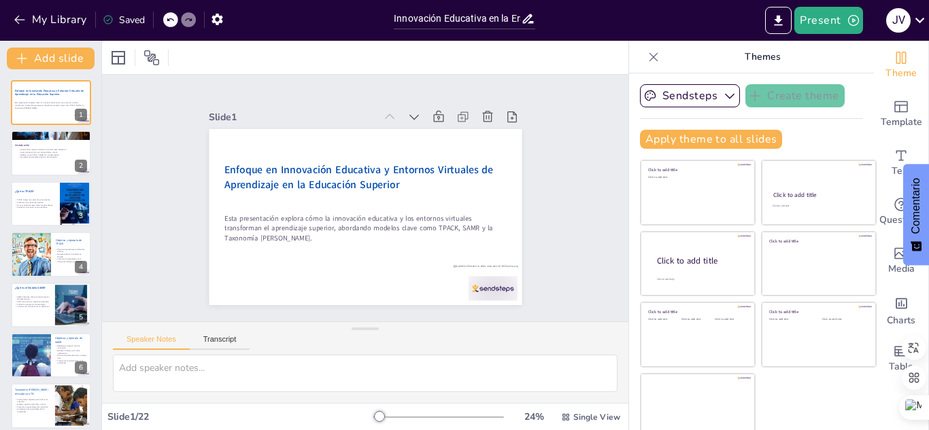
checkbox input "true"
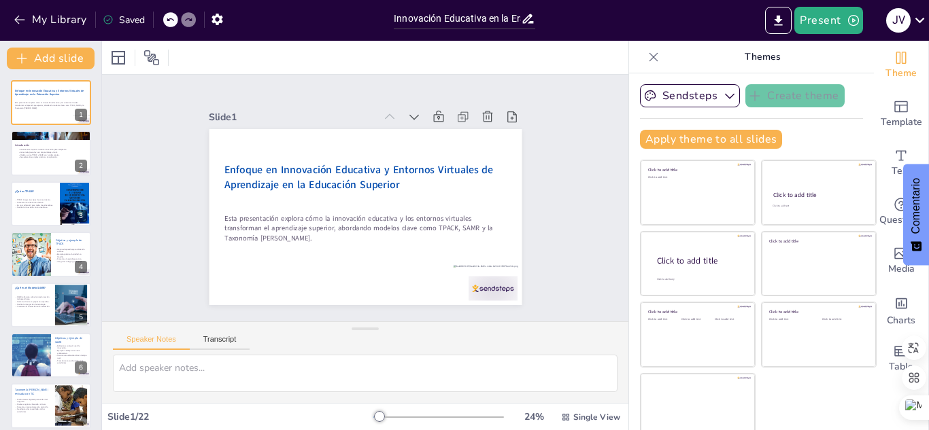
checkbox input "true"
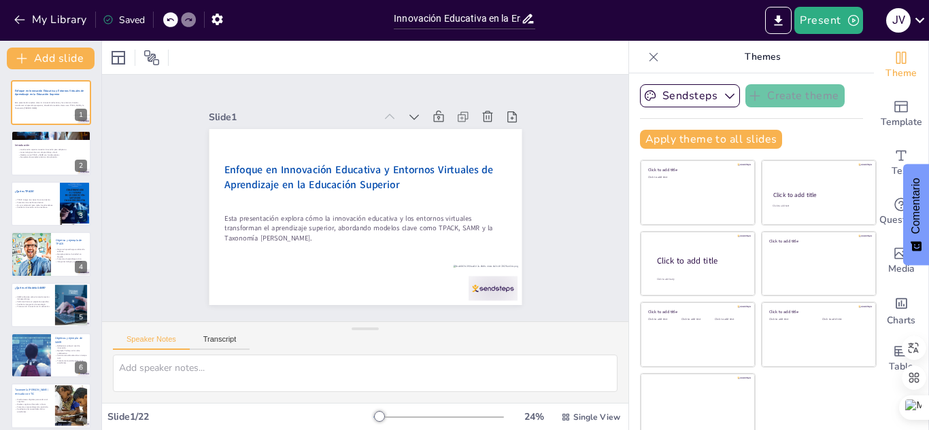
checkbox input "true"
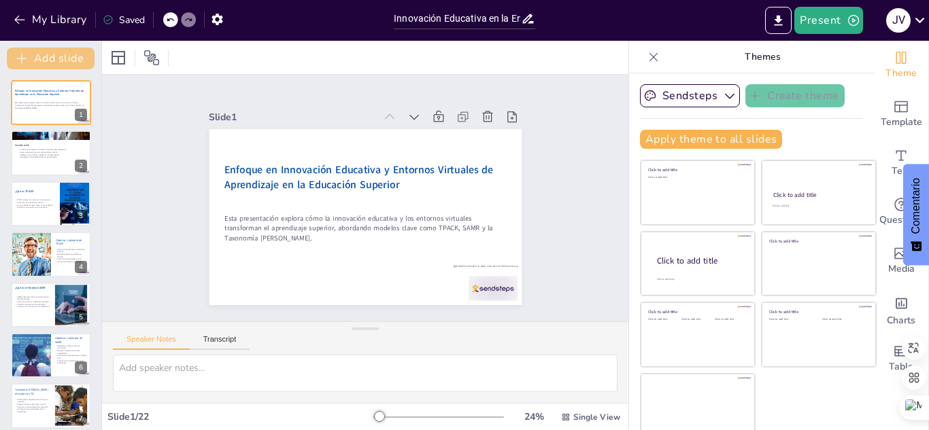
checkbox input "true"
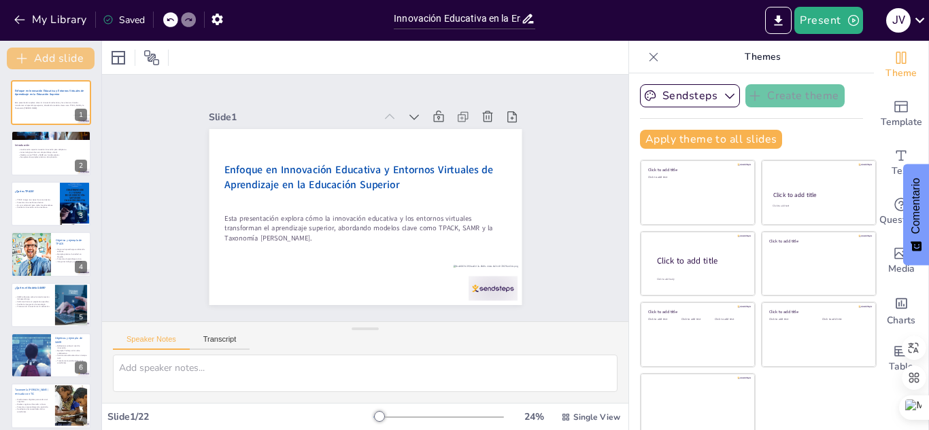
checkbox input "true"
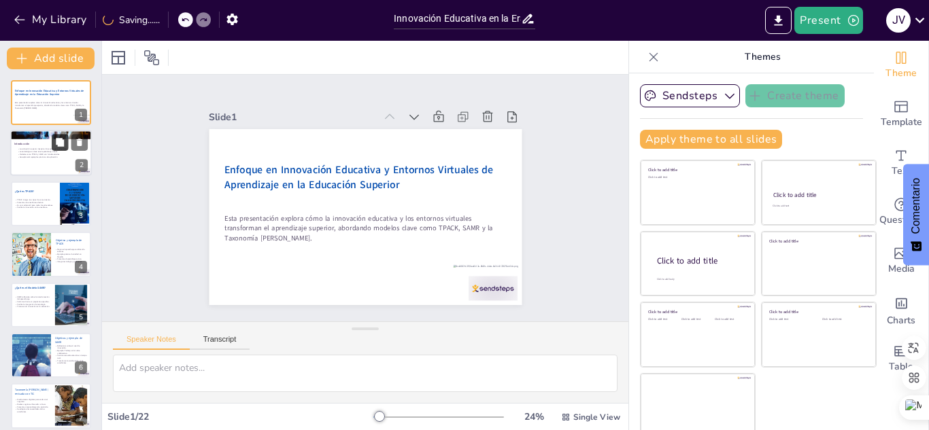
checkbox input "true"
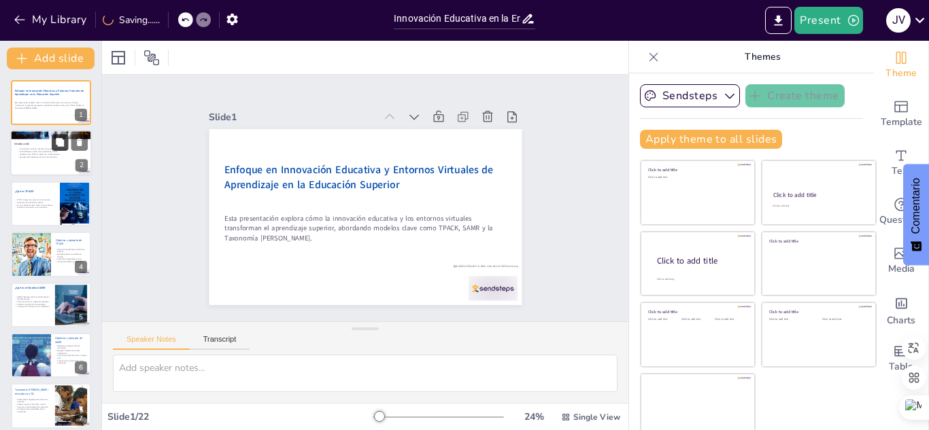
checkbox input "true"
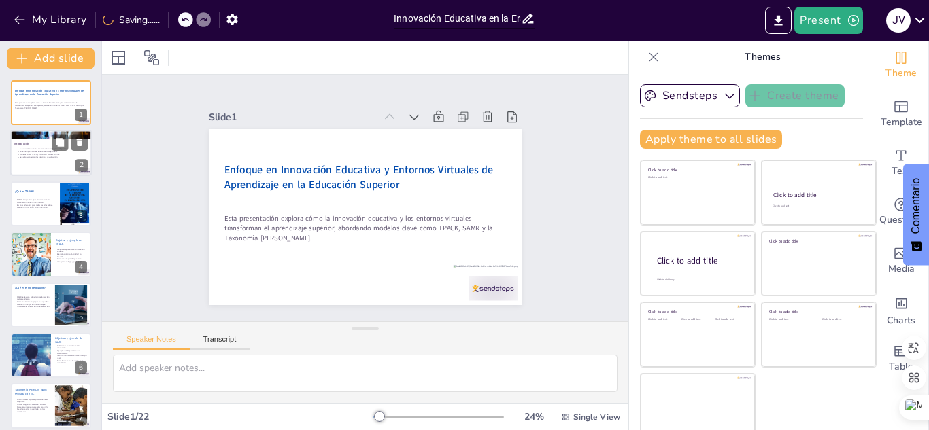
checkbox input "true"
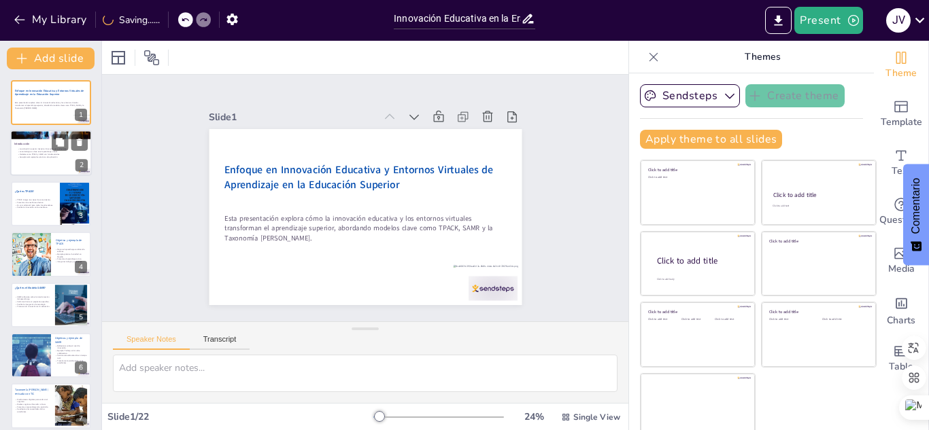
checkbox input "true"
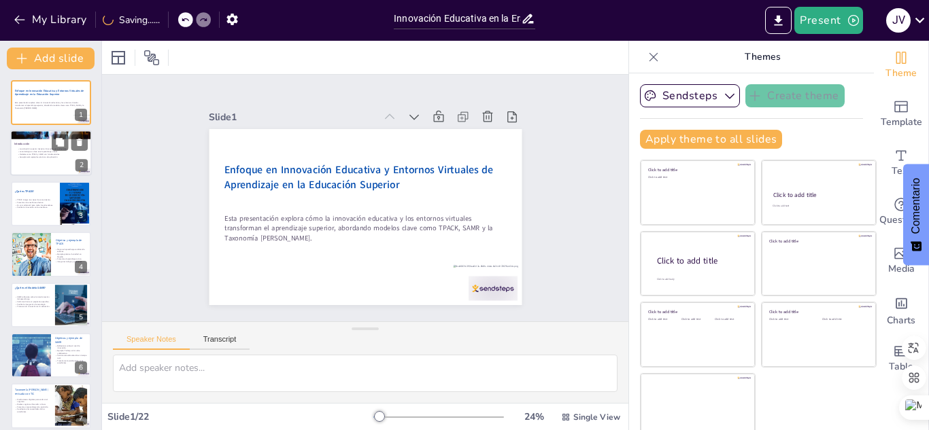
checkbox input "true"
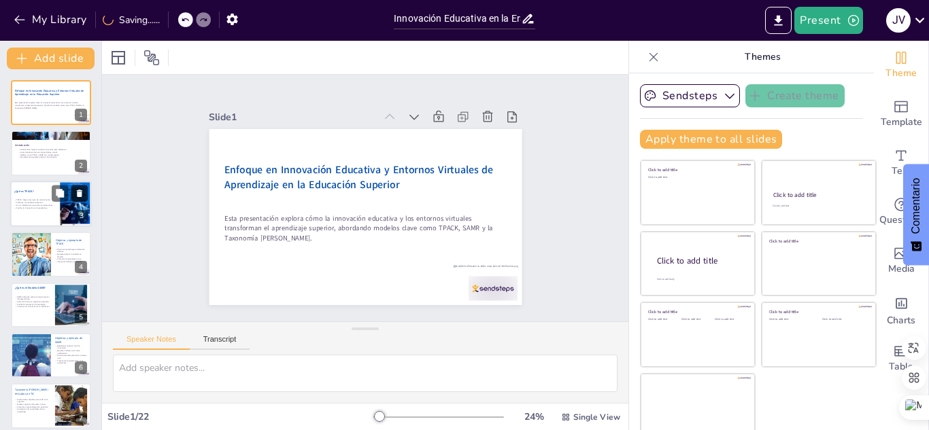
checkbox input "true"
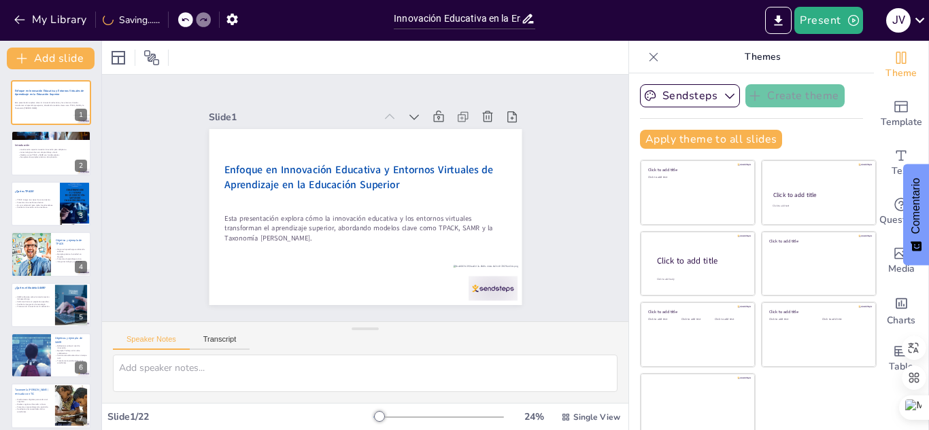
checkbox input "true"
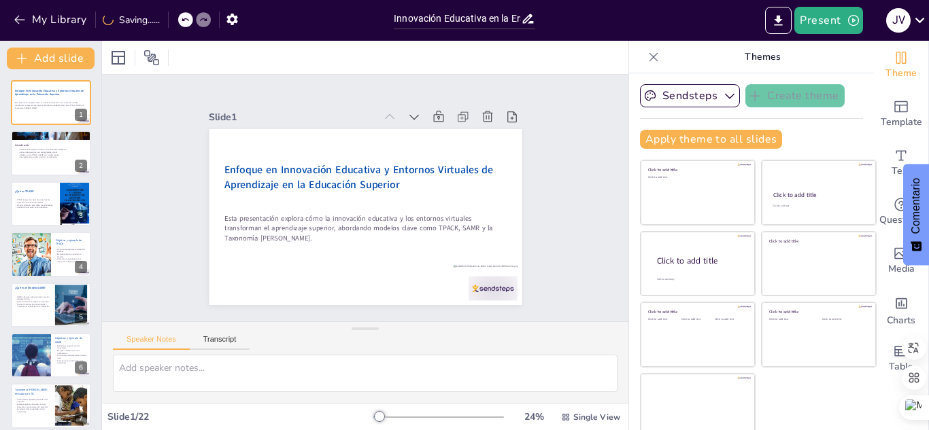
checkbox input "true"
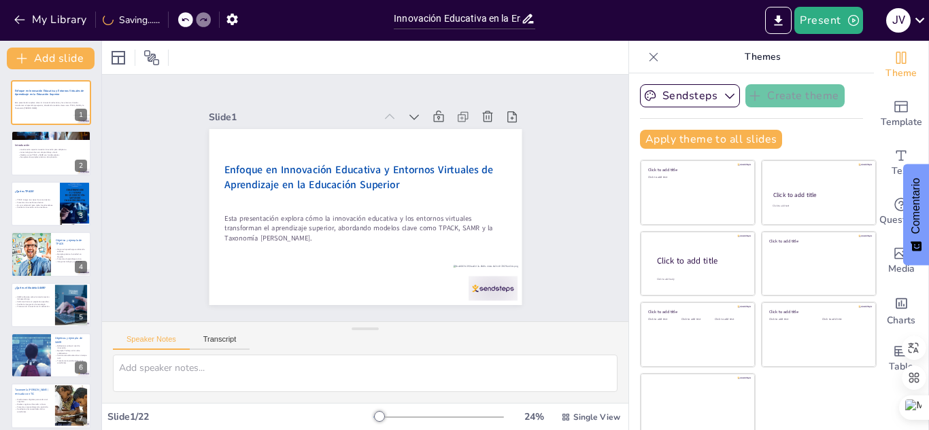
checkbox input "true"
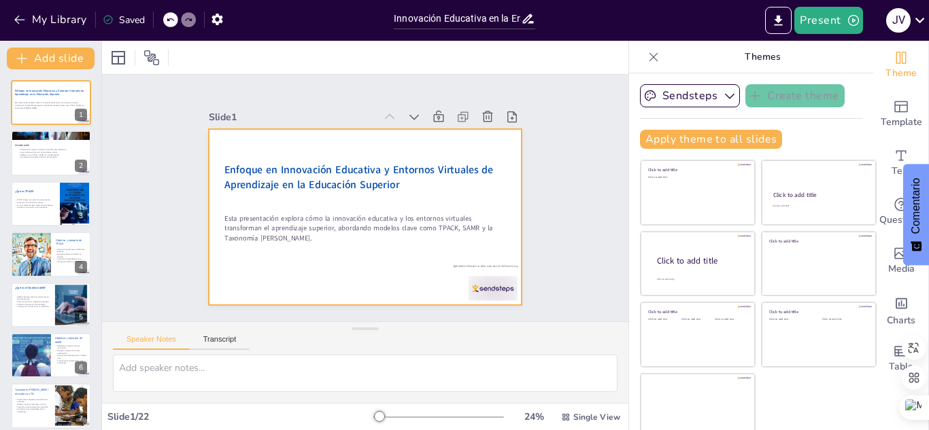
checkbox input "true"
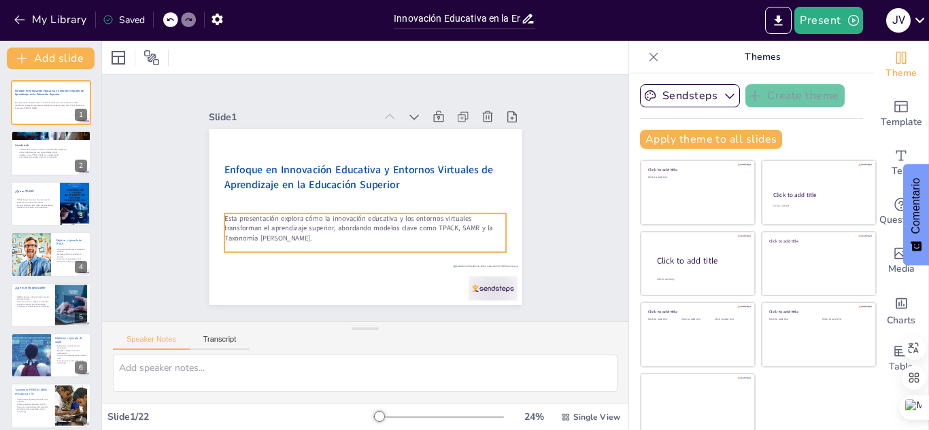
checkbox input "true"
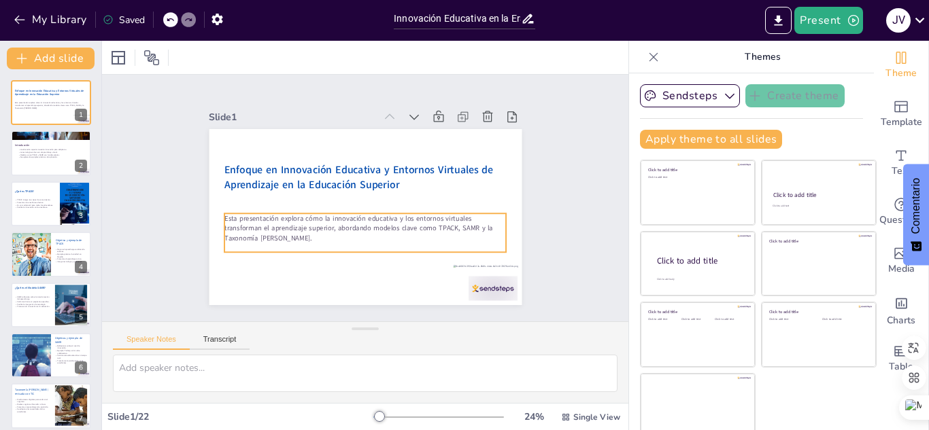
checkbox input "true"
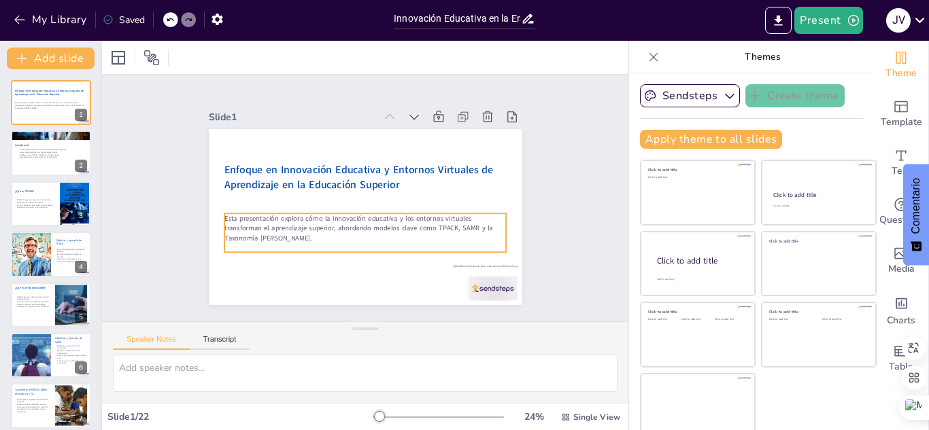
checkbox input "true"
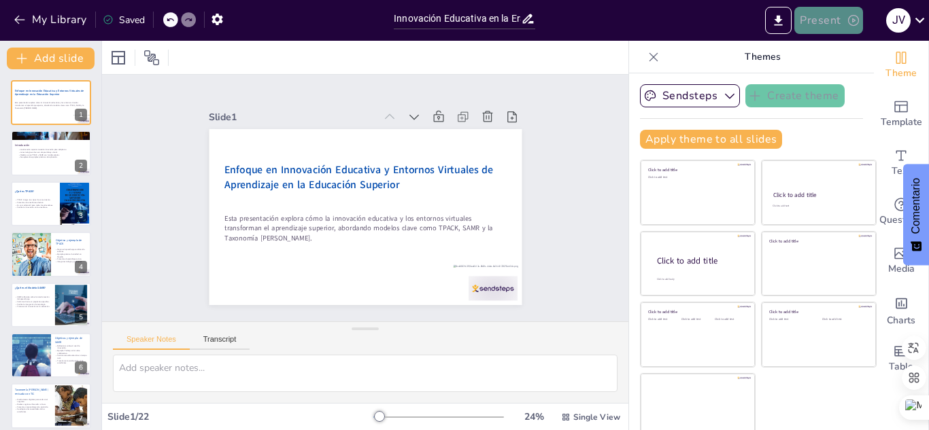
click at [836, 21] on button "Present" at bounding box center [828, 20] width 68 height 27
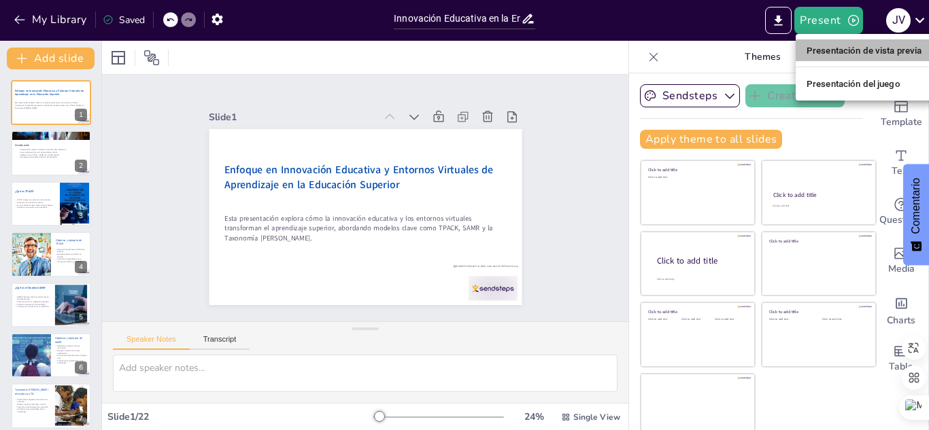
click at [845, 50] on font "Presentación de vista previa" at bounding box center [864, 51] width 116 height 10
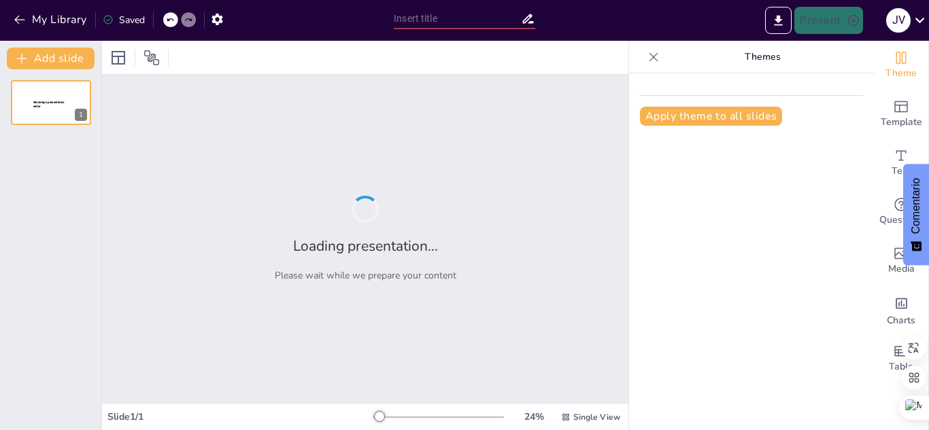
type input "Innovación Educativa en la Era Digital: Transformando el Aprendizaje Superior"
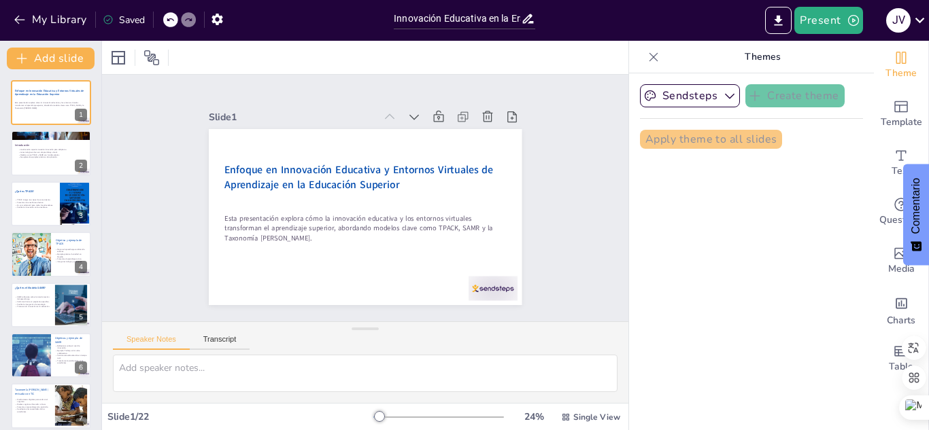
checkbox input "true"
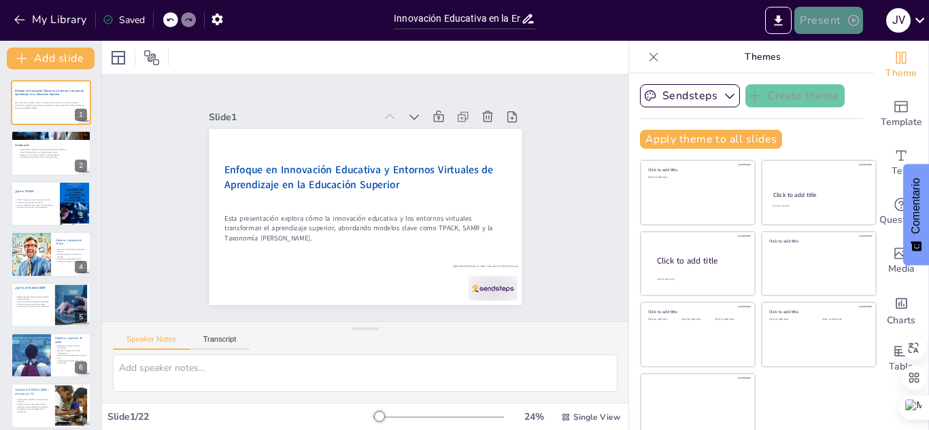
click at [852, 23] on icon "button" at bounding box center [853, 21] width 14 height 14
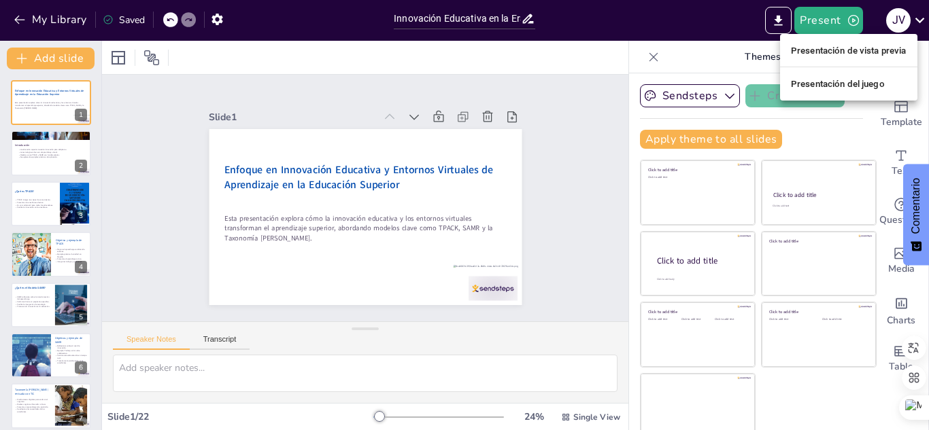
click at [634, 55] on div at bounding box center [464, 215] width 929 height 430
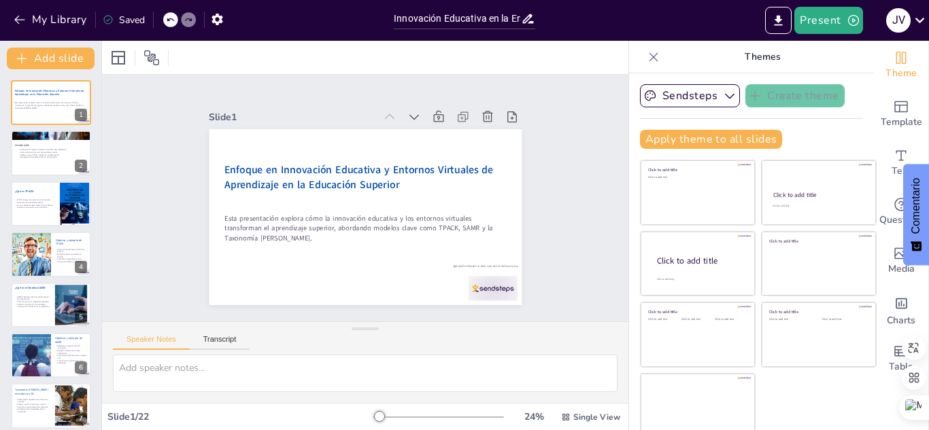
click at [647, 55] on icon at bounding box center [654, 57] width 14 height 14
checkbox input "true"
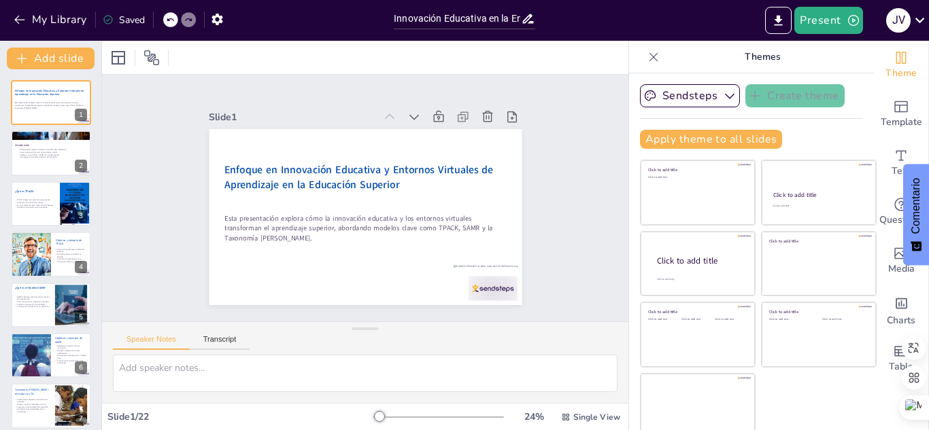
checkbox input "true"
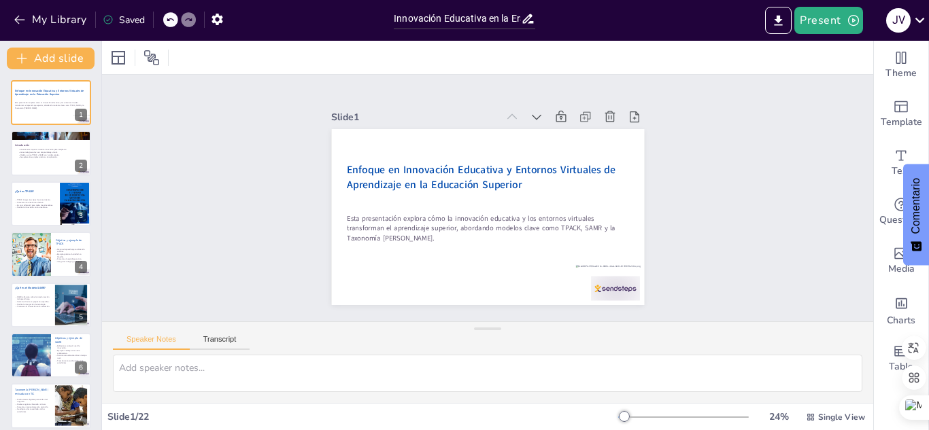
checkbox input "true"
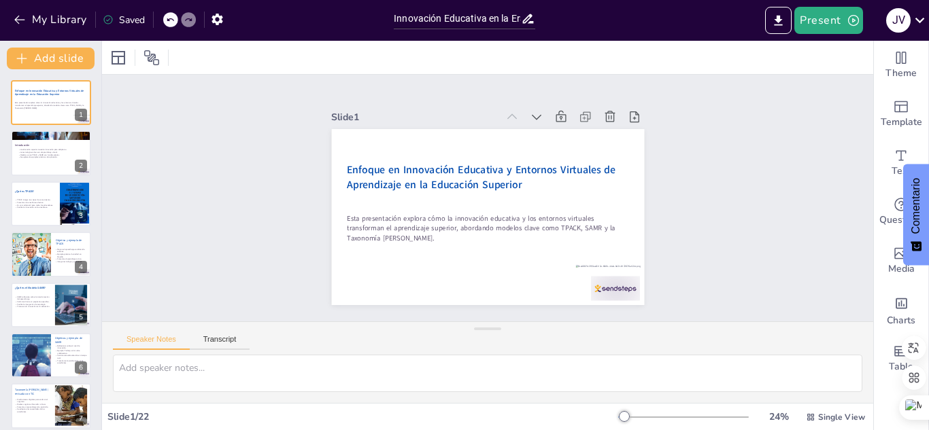
checkbox input "true"
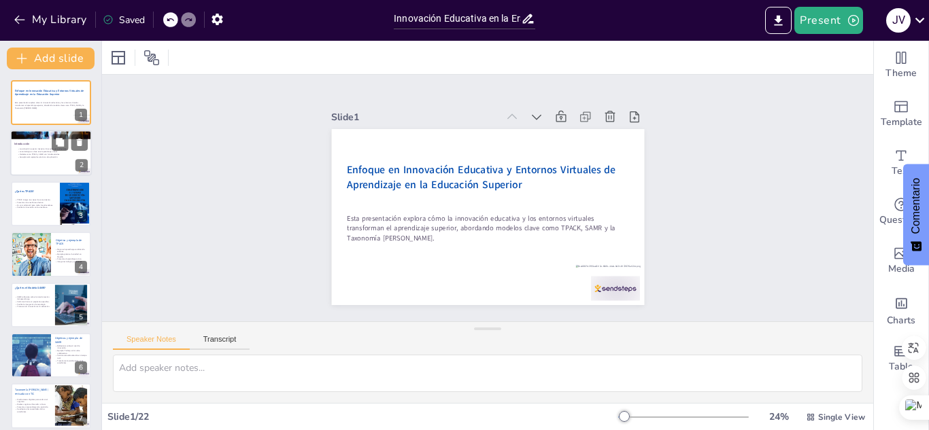
checkbox input "true"
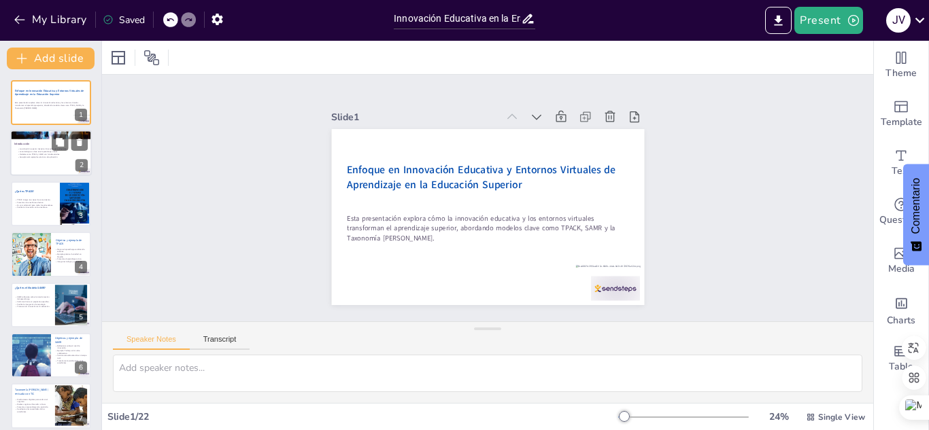
checkbox input "true"
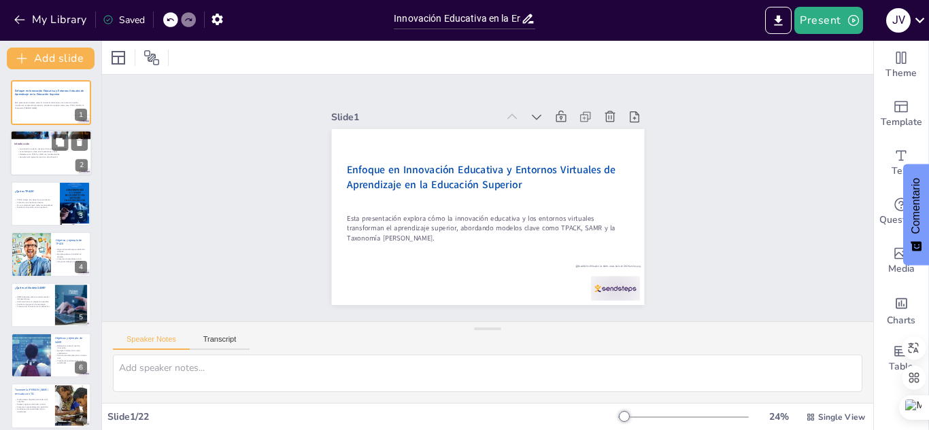
checkbox input "true"
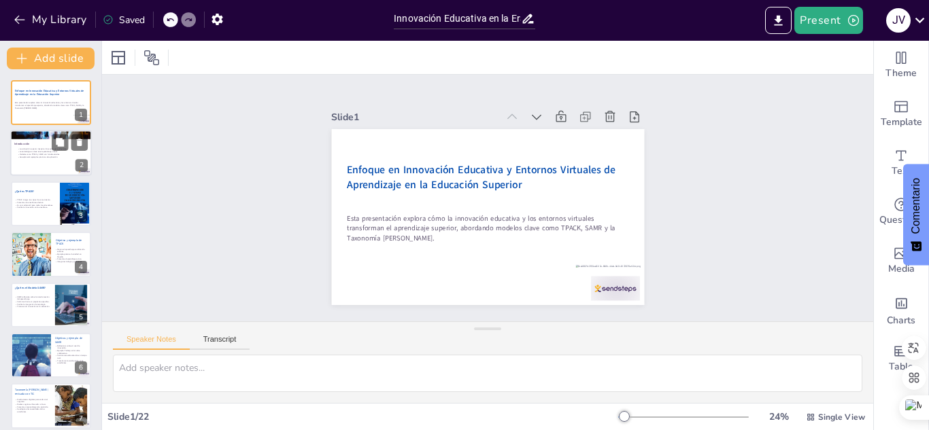
checkbox input "true"
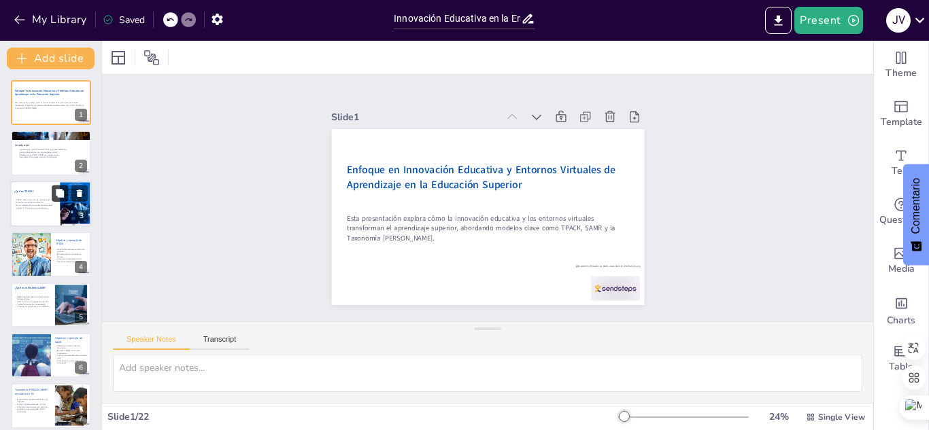
checkbox input "true"
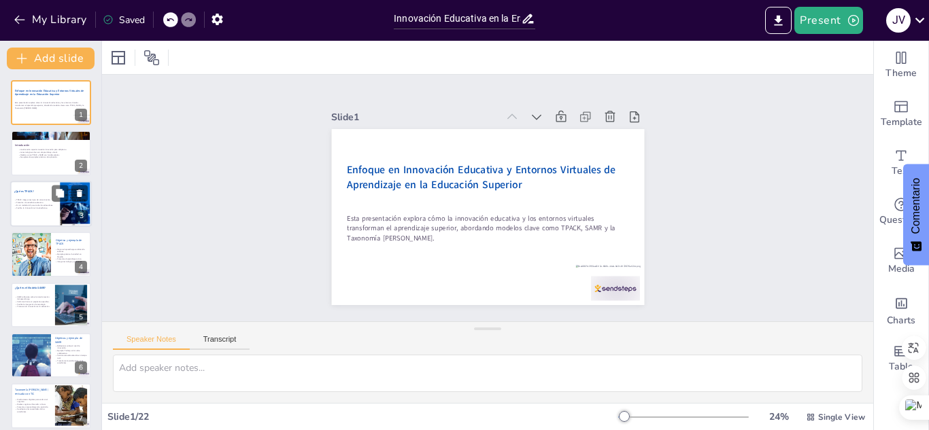
checkbox input "true"
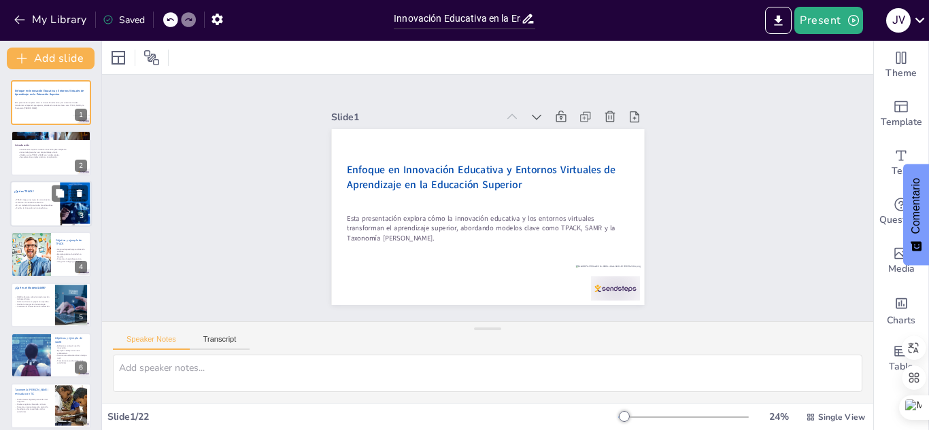
checkbox input "true"
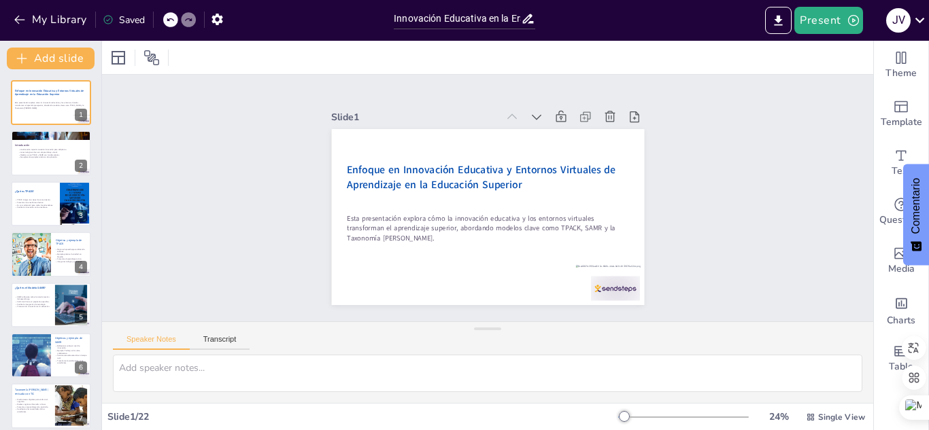
checkbox input "true"
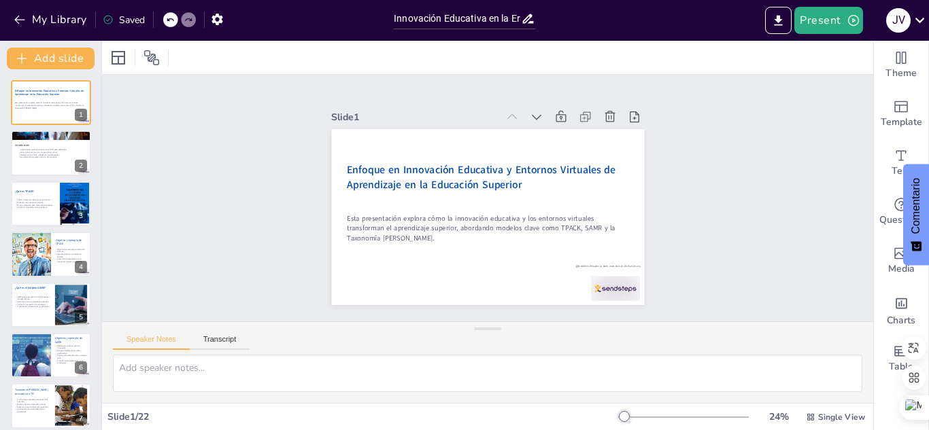
checkbox input "true"
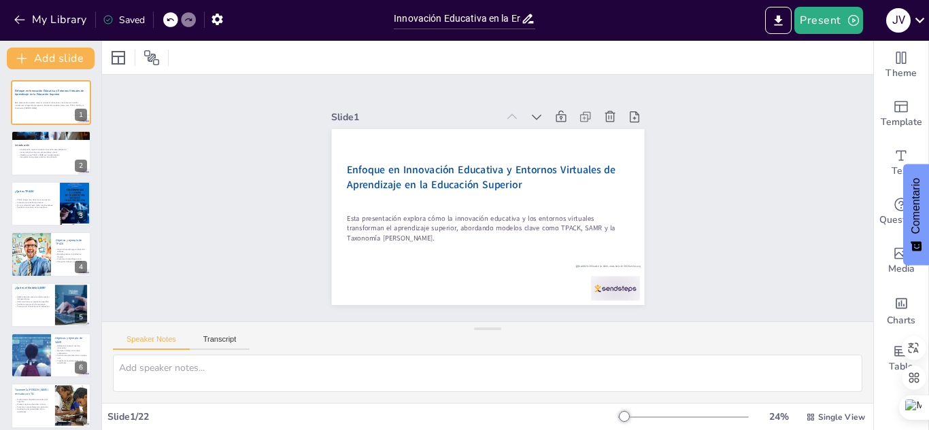
checkbox input "true"
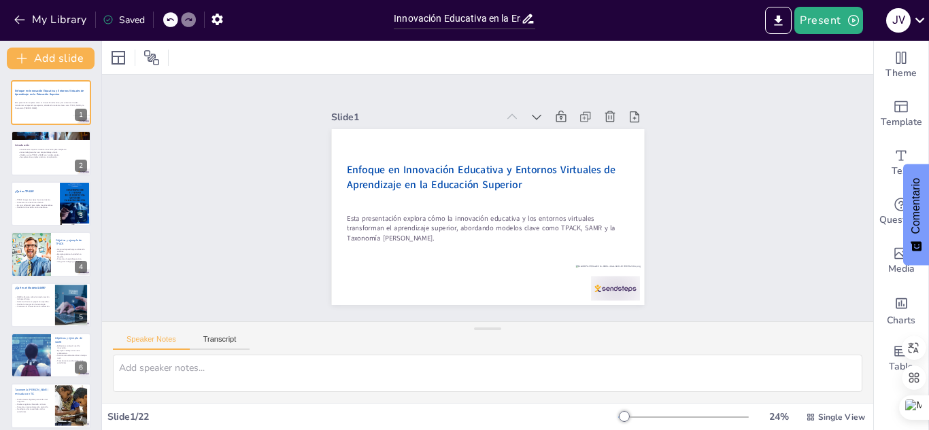
checkbox input "true"
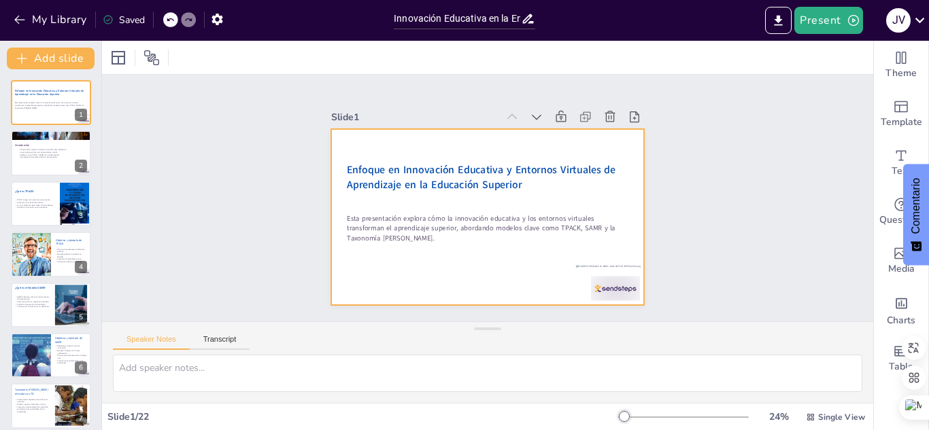
checkbox input "true"
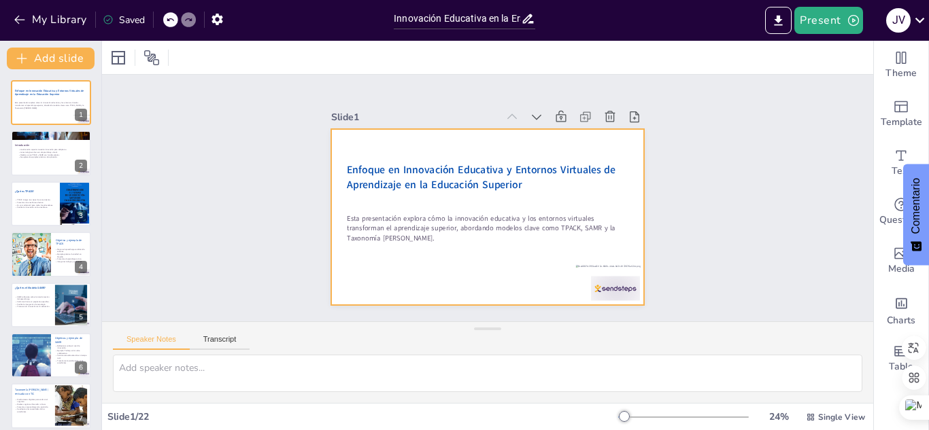
checkbox input "true"
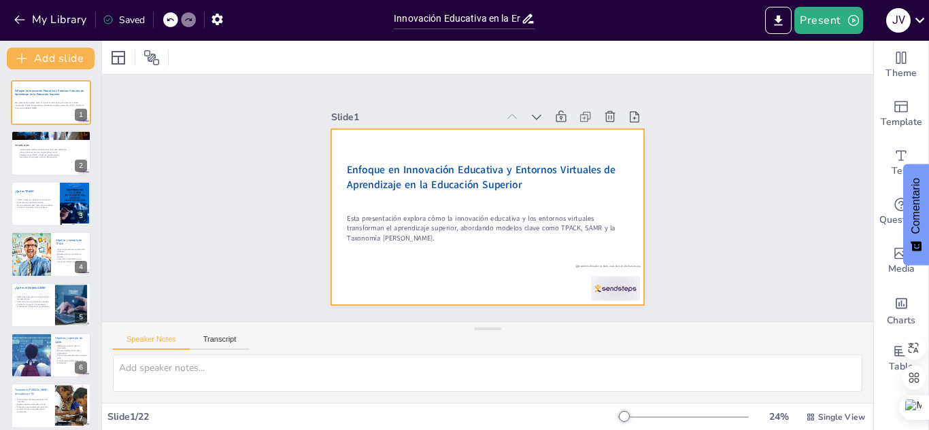
checkbox input "true"
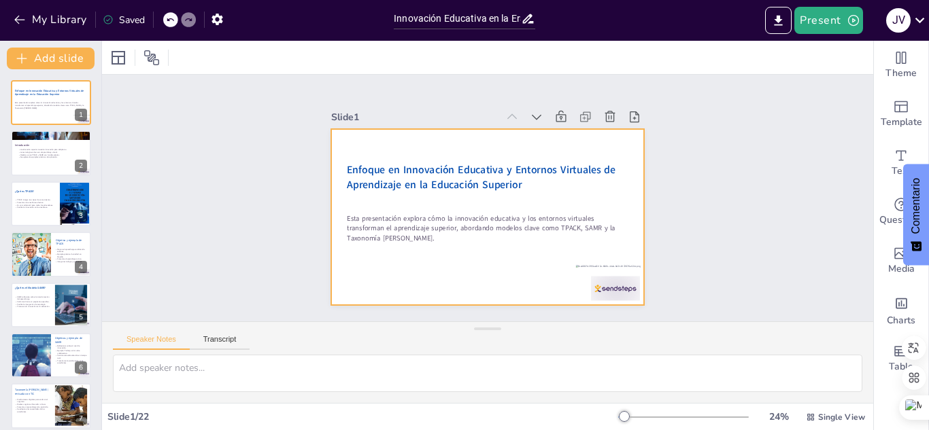
checkbox input "true"
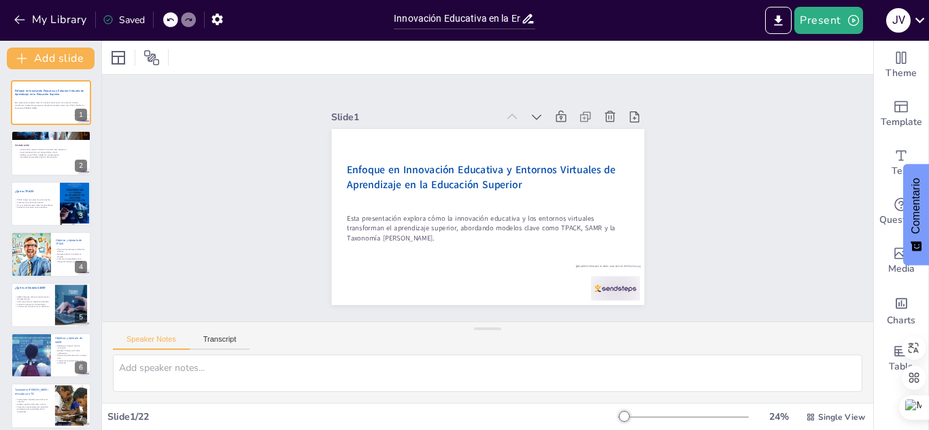
checkbox input "true"
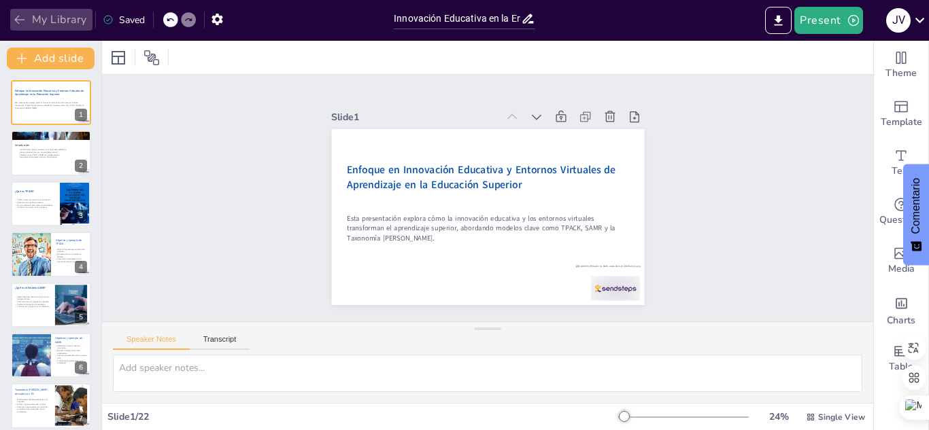
click at [49, 20] on button "My Library" at bounding box center [51, 20] width 82 height 22
